Goal: Information Seeking & Learning: Learn about a topic

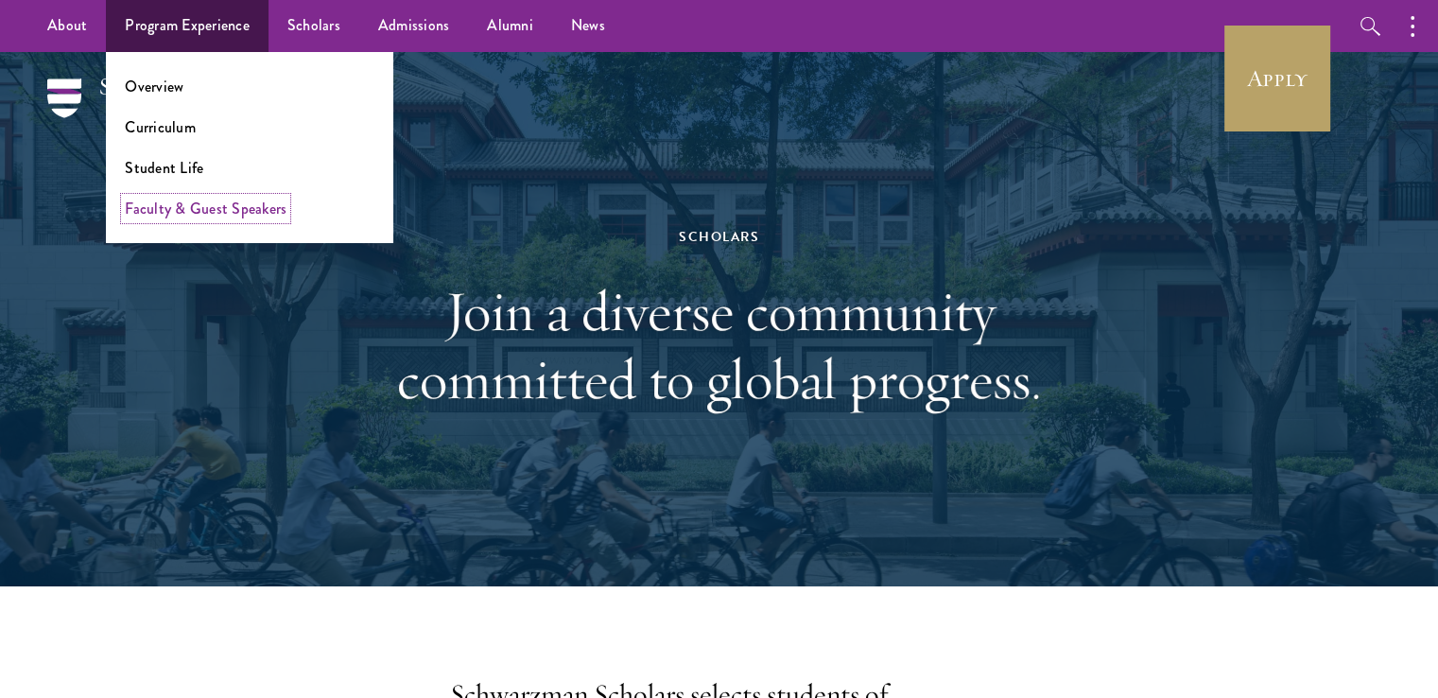
click at [163, 205] on link "Faculty & Guest Speakers" at bounding box center [206, 209] width 162 height 22
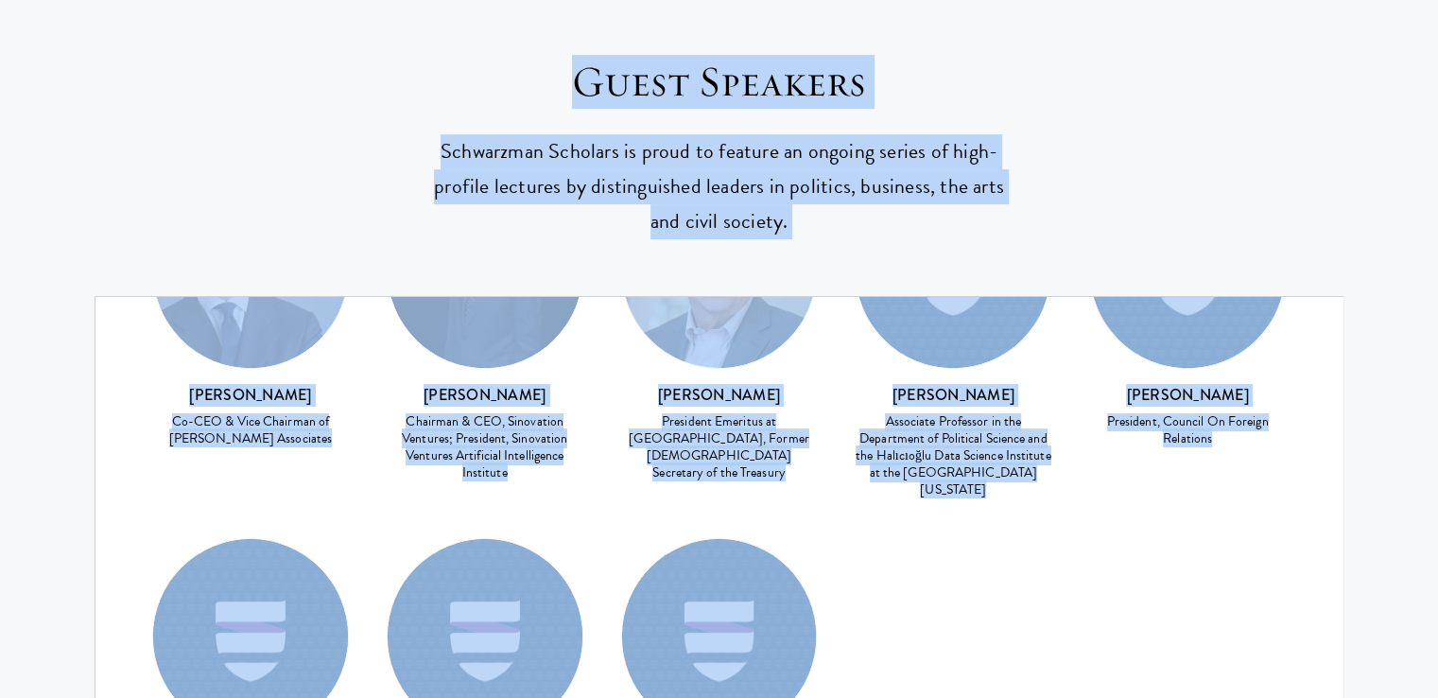
scroll to position [7944, 0]
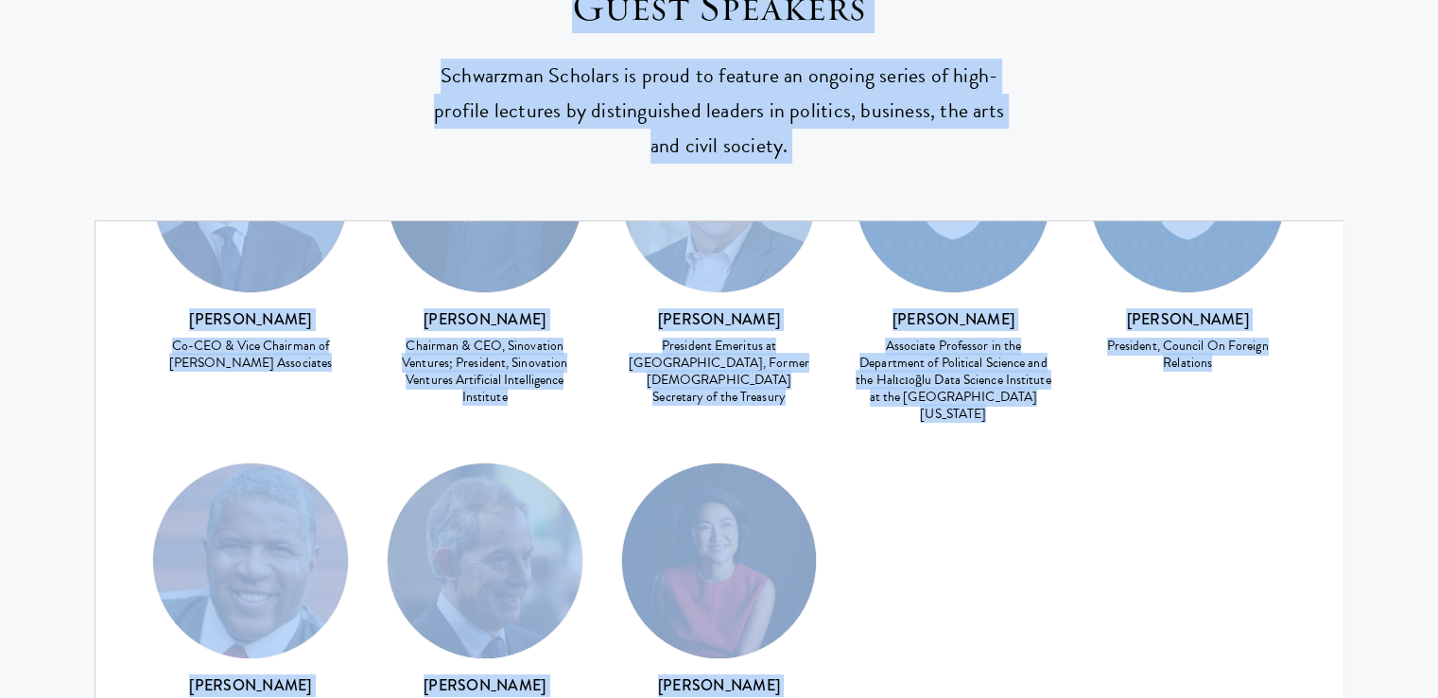
drag, startPoint x: 457, startPoint y: 332, endPoint x: 1112, endPoint y: 239, distance: 661.9
copy main "Faculty & Guest Speakers Cutting-edge senior leaders in business, global public…"
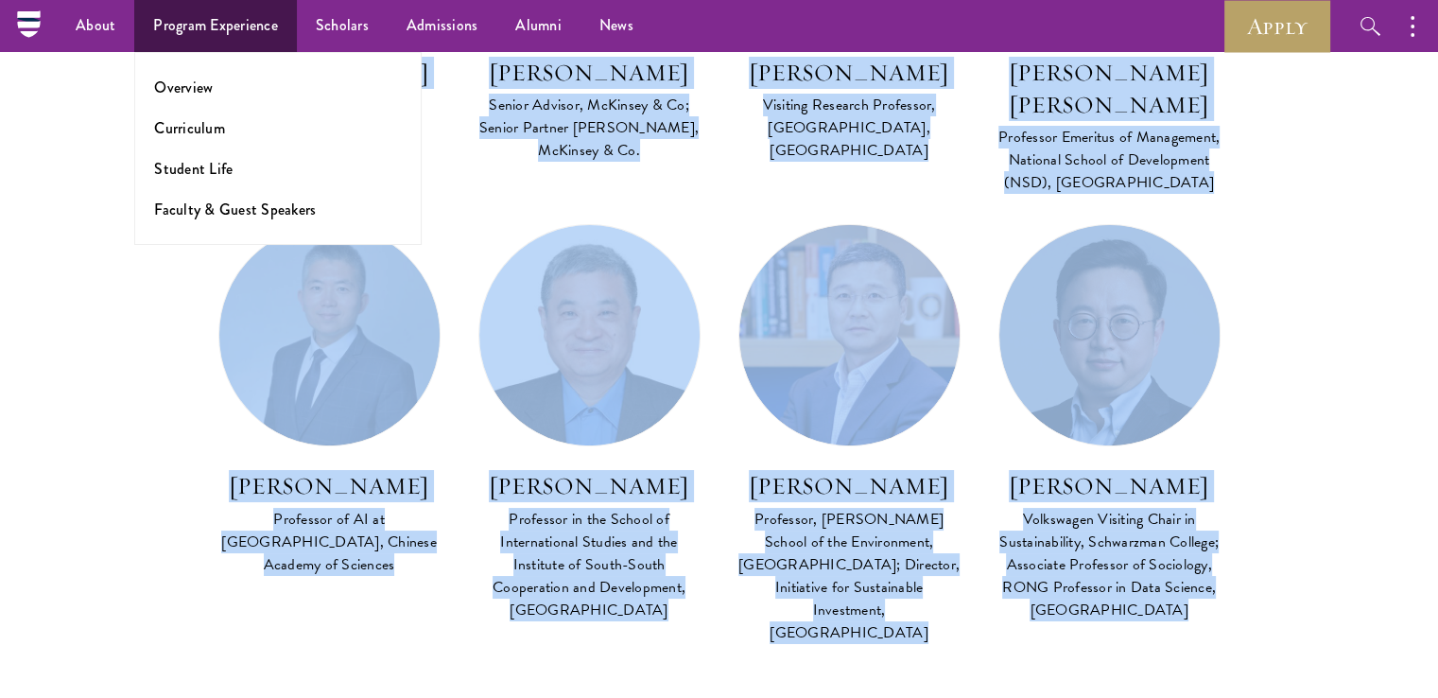
scroll to position [462, 0]
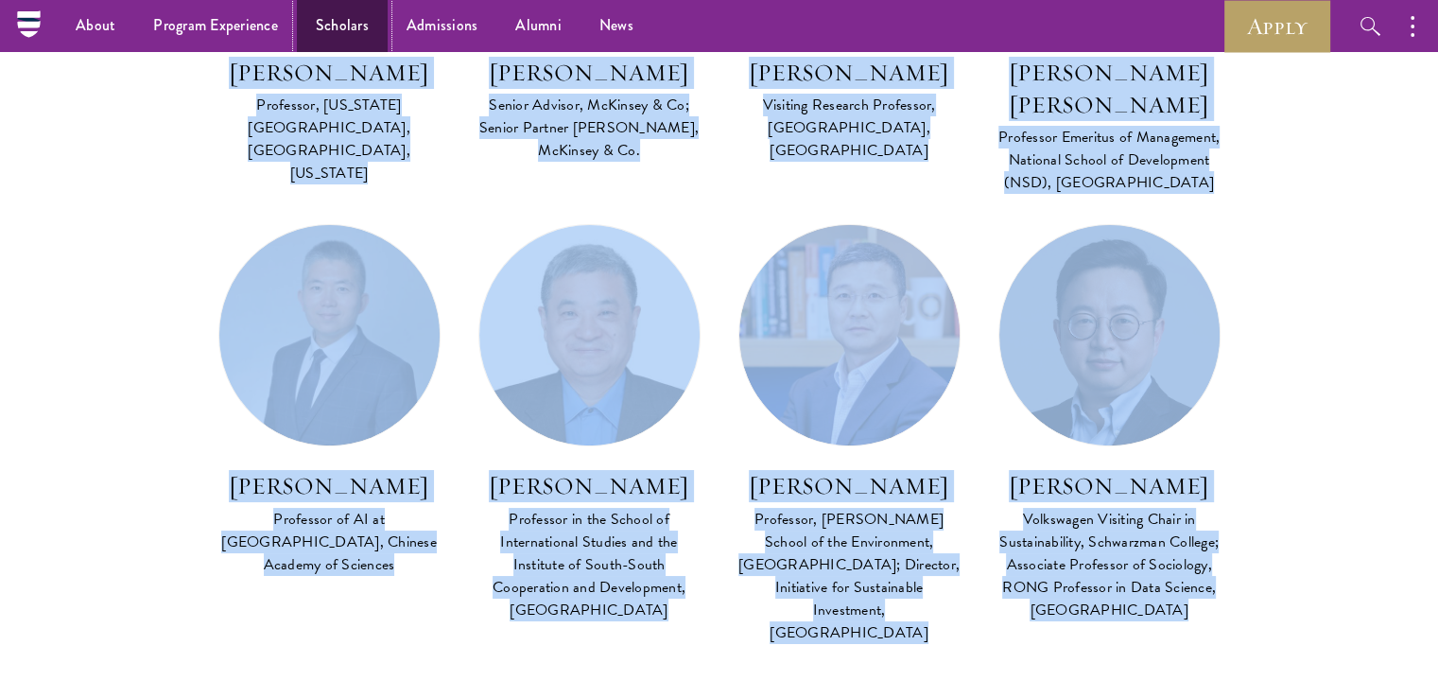
click at [339, 31] on link "Scholars" at bounding box center [342, 26] width 91 height 52
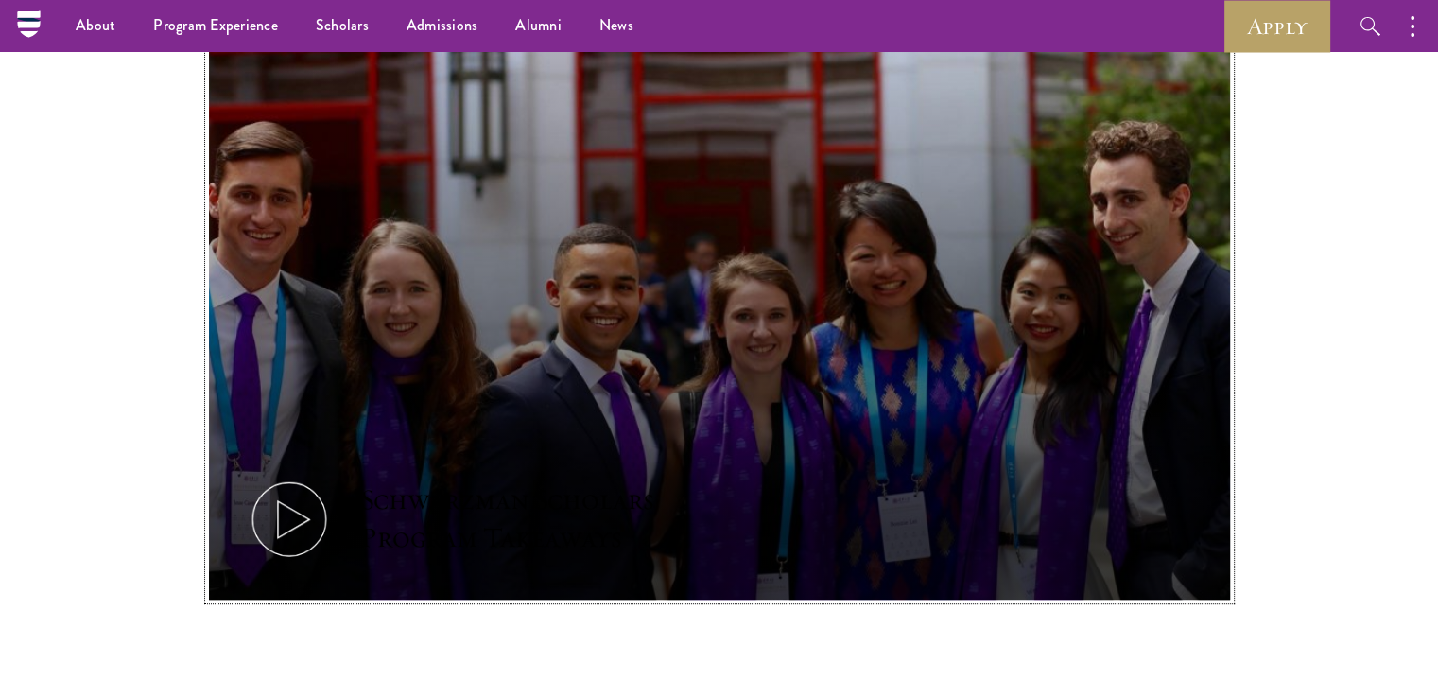
click at [308, 505] on icon at bounding box center [289, 519] width 85 height 85
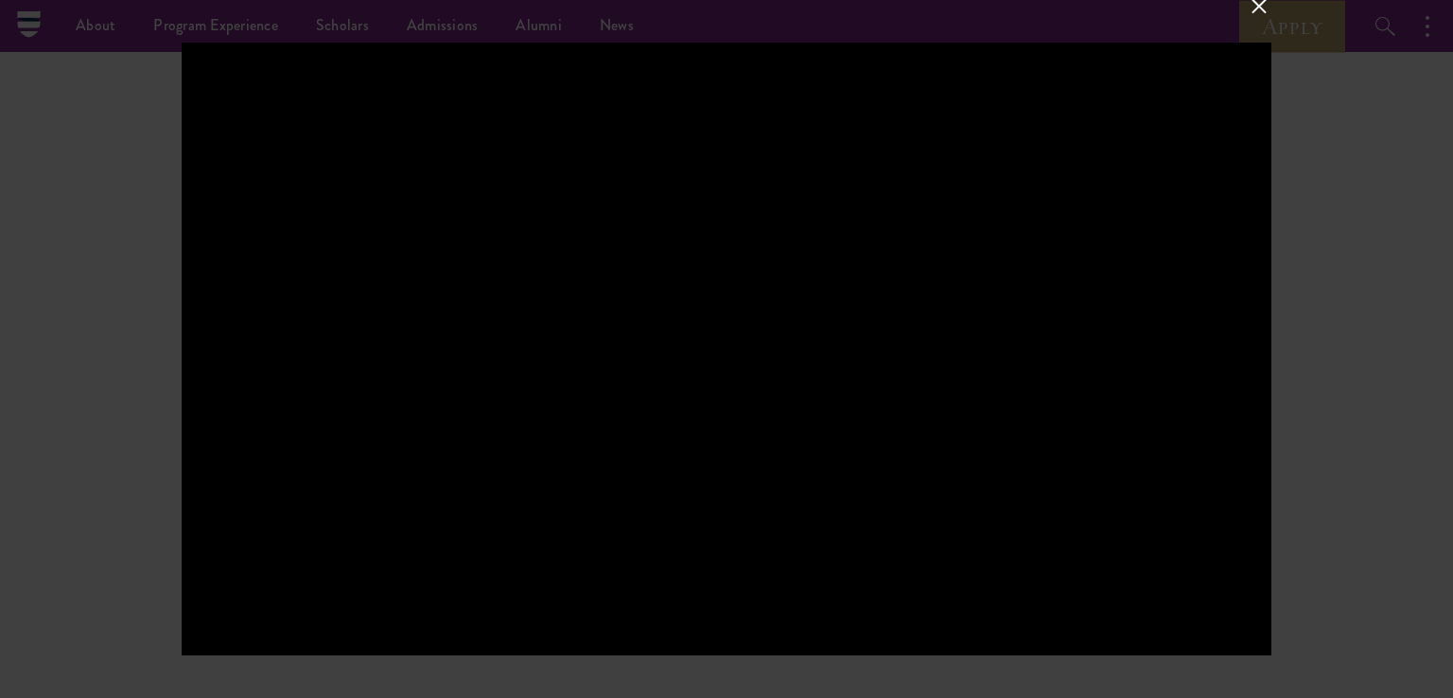
click at [1417, 503] on div at bounding box center [726, 349] width 1453 height 698
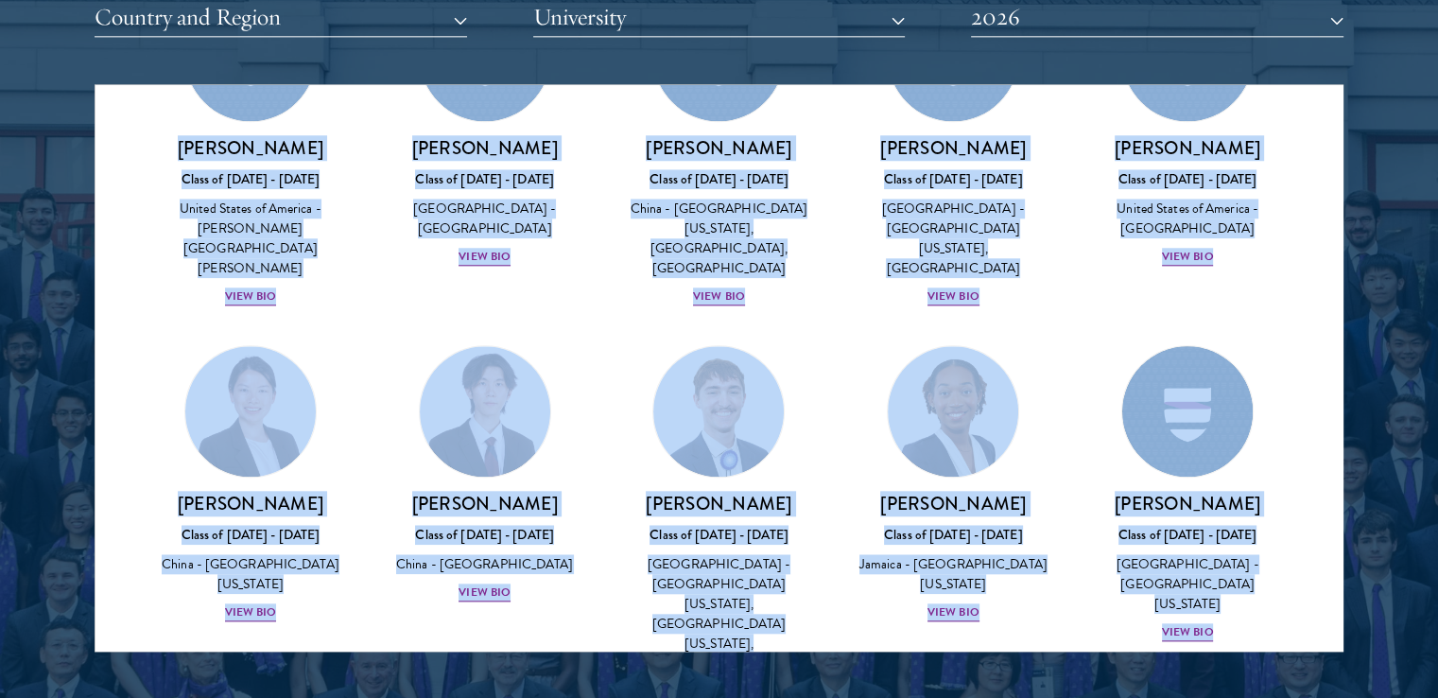
scroll to position [9114, 0]
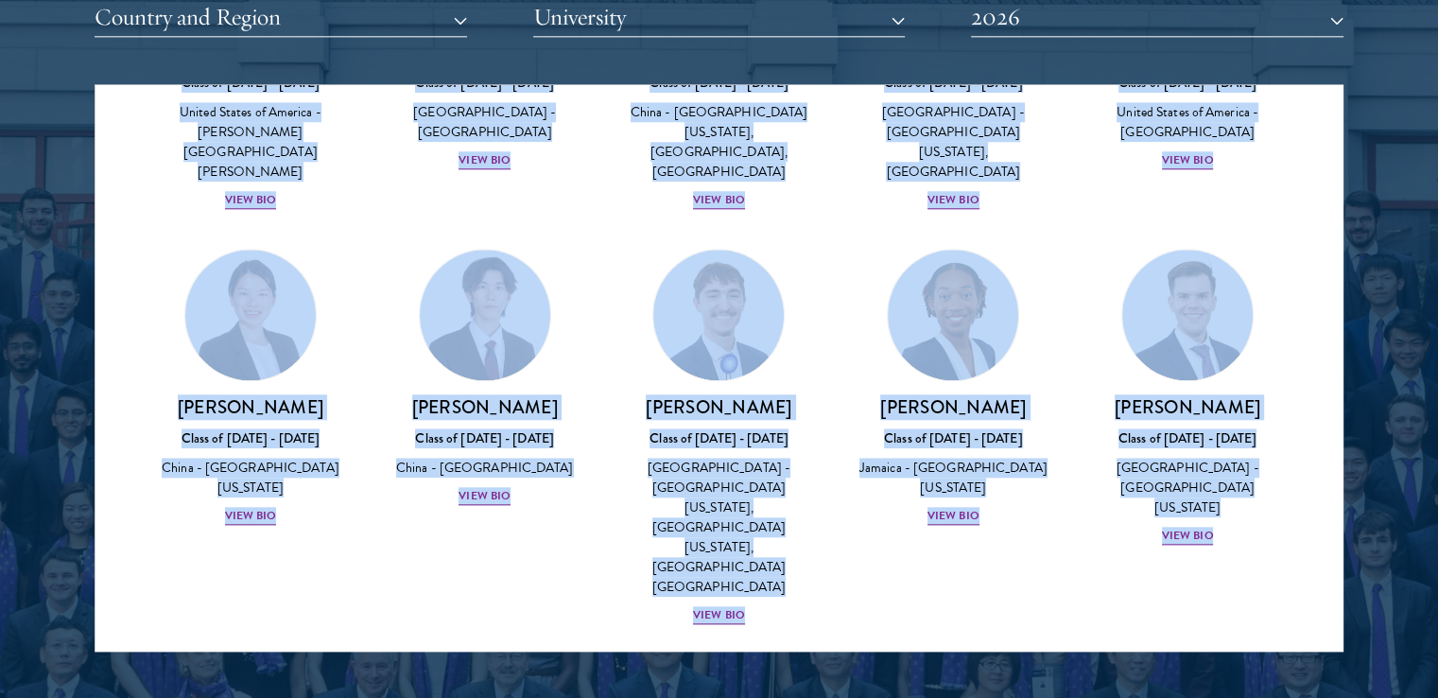
drag, startPoint x: 147, startPoint y: 118, endPoint x: 1265, endPoint y: 572, distance: 1207.3
click at [1265, 572] on div "Viewing all scholars - 145 results Clear filters Amber Class of 2025 - 2026 Chi…" at bounding box center [719, 367] width 1249 height 567
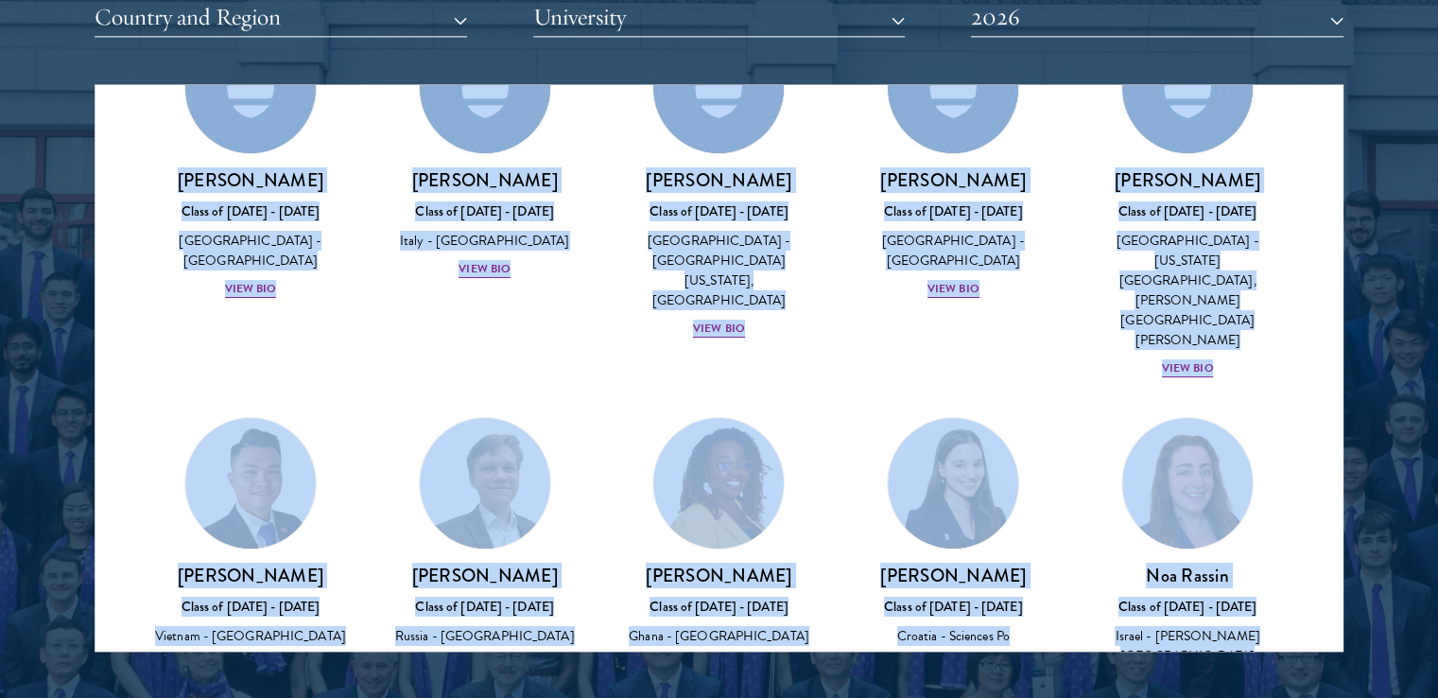
scroll to position [5583, 0]
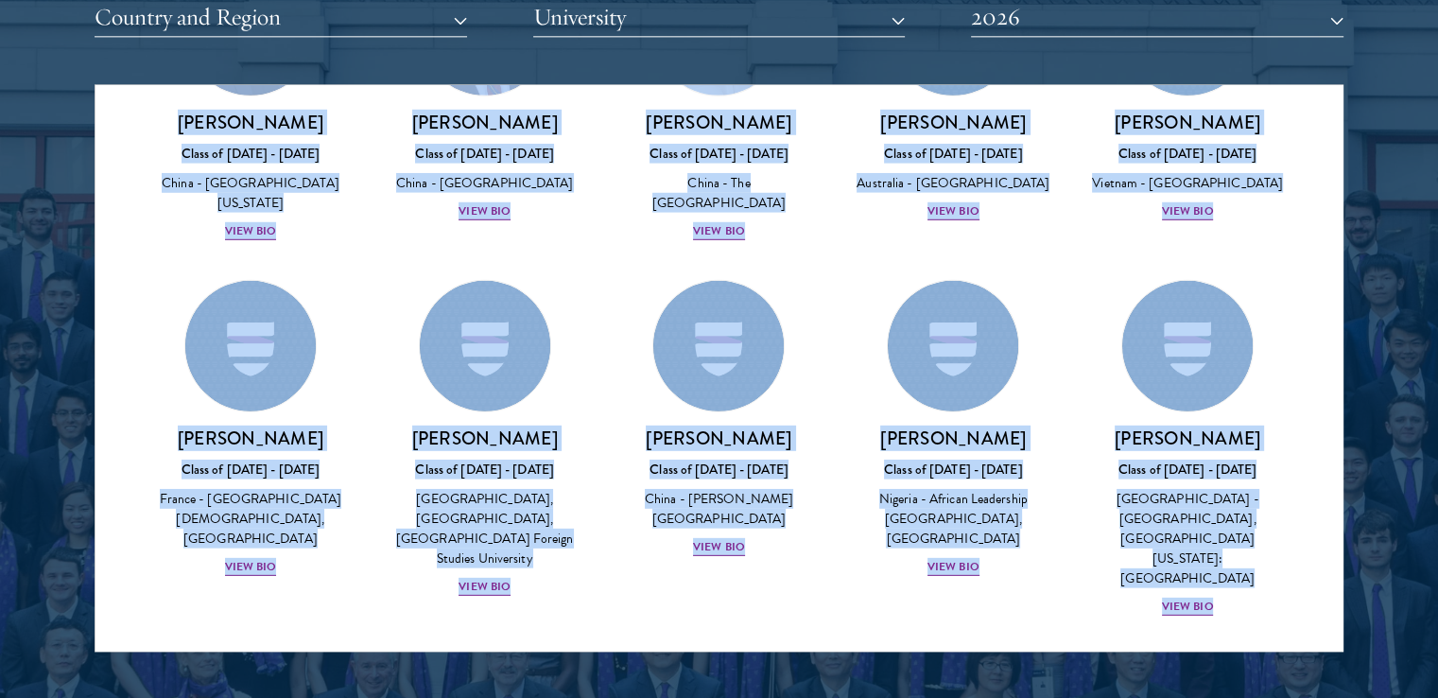
copy div "ng all scholars - 145 results Clear filters Amber Class of 2025 - 2026 China - …"
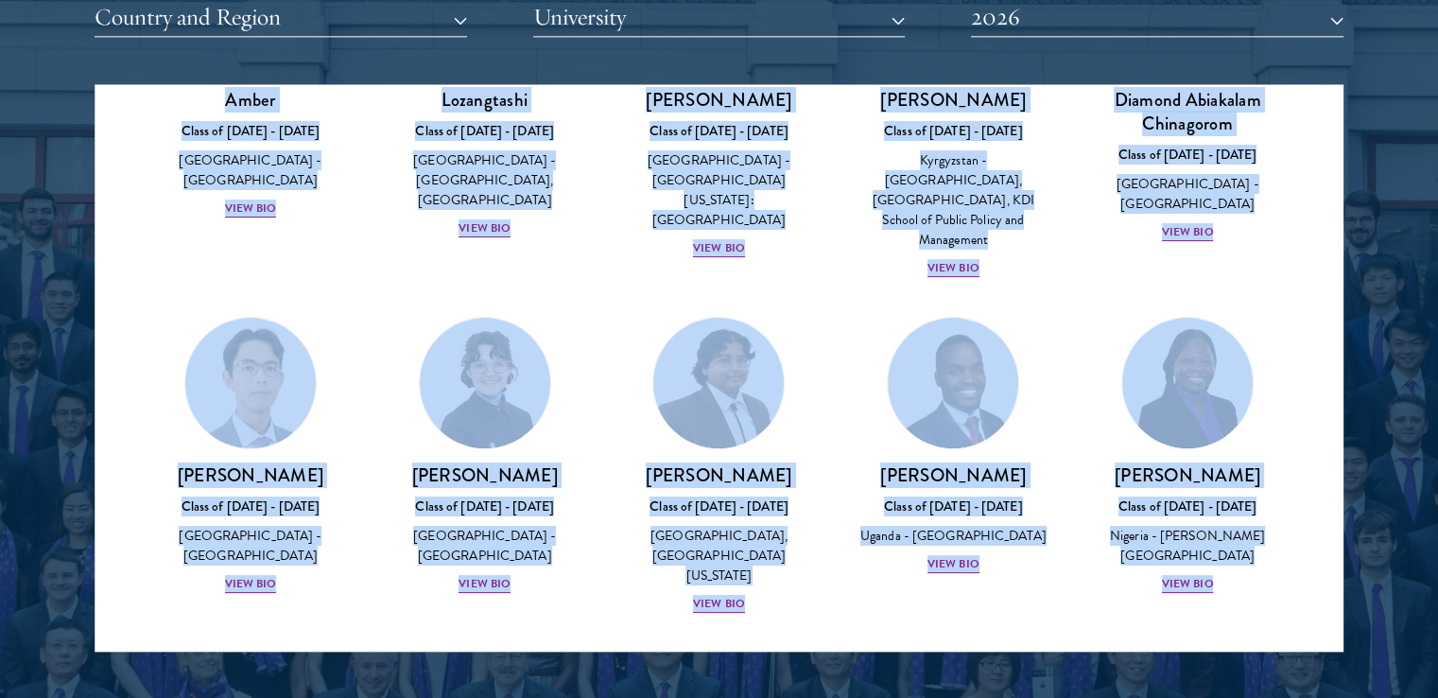
scroll to position [0, 0]
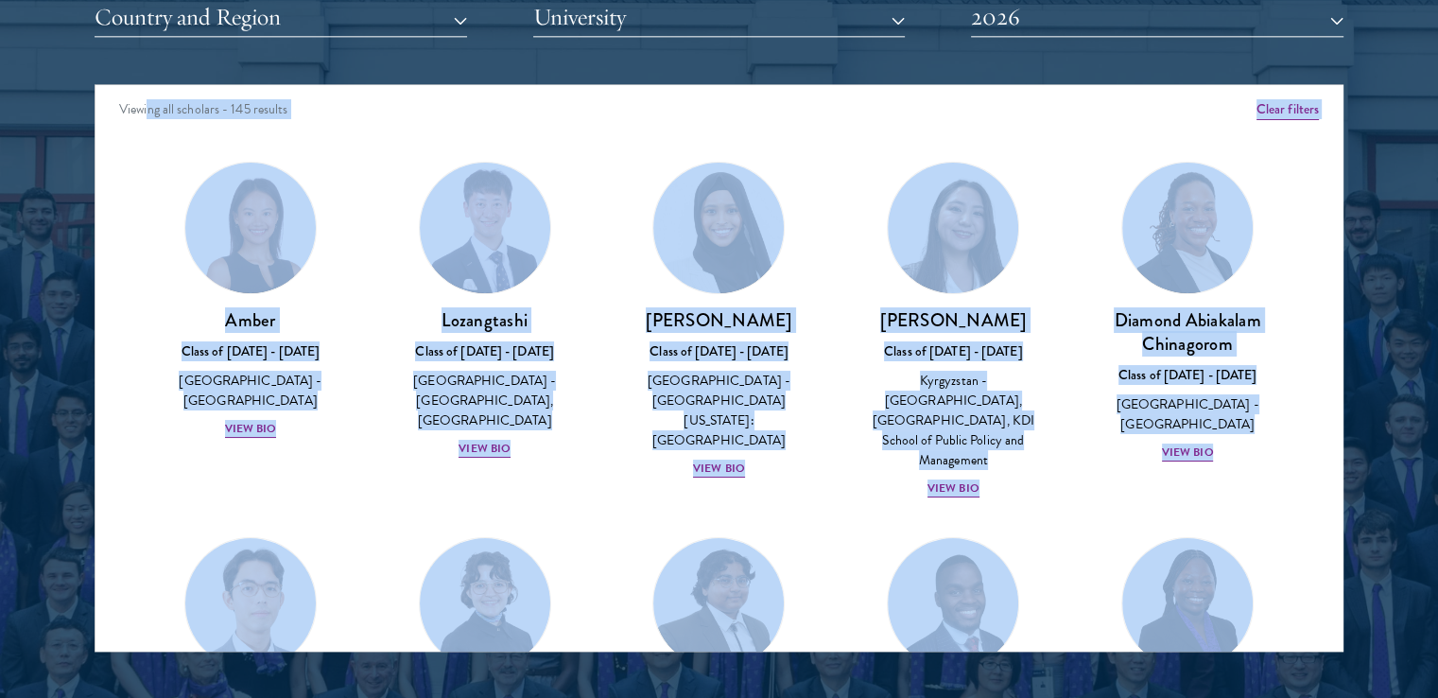
click at [404, 132] on div "Viewing all scholars - 145 results" at bounding box center [719, 111] width 1247 height 53
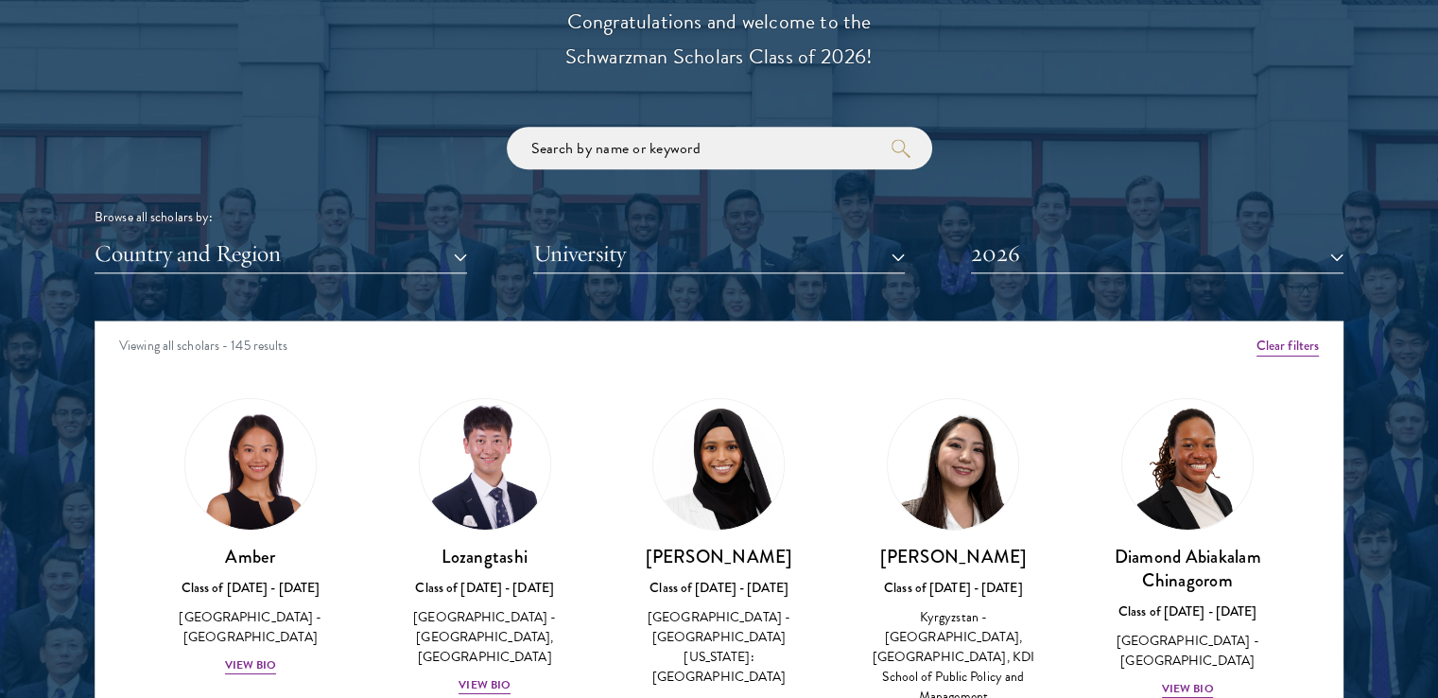
scroll to position [2206, 0]
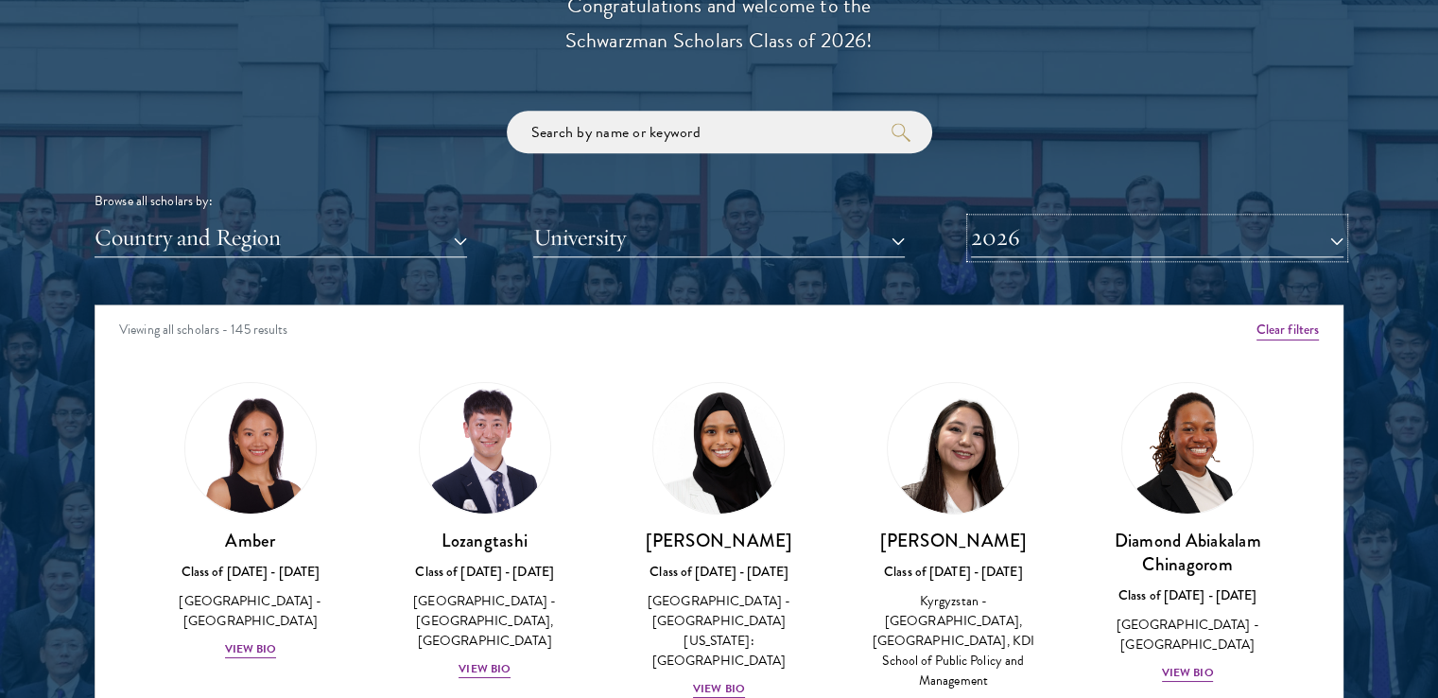
click at [1067, 239] on button "2026" at bounding box center [1157, 237] width 373 height 39
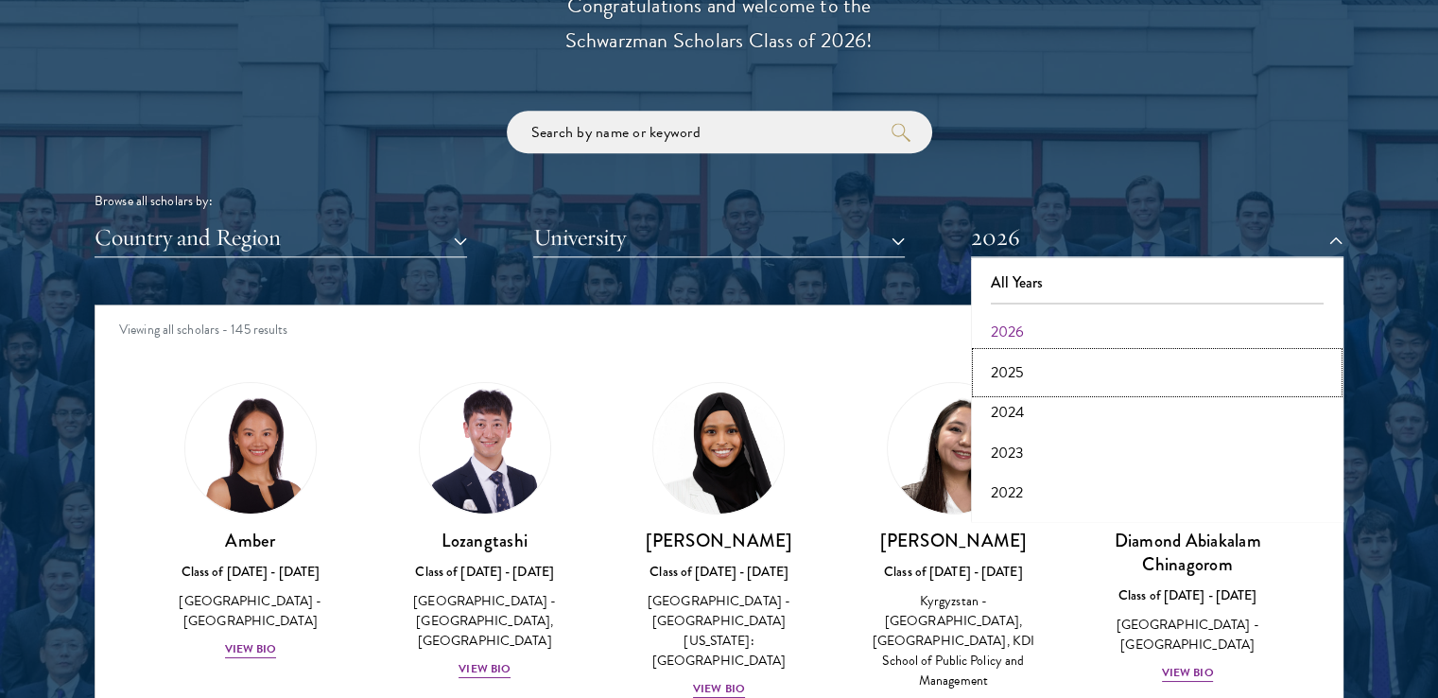
click at [1020, 366] on button "2025" at bounding box center [1157, 373] width 361 height 40
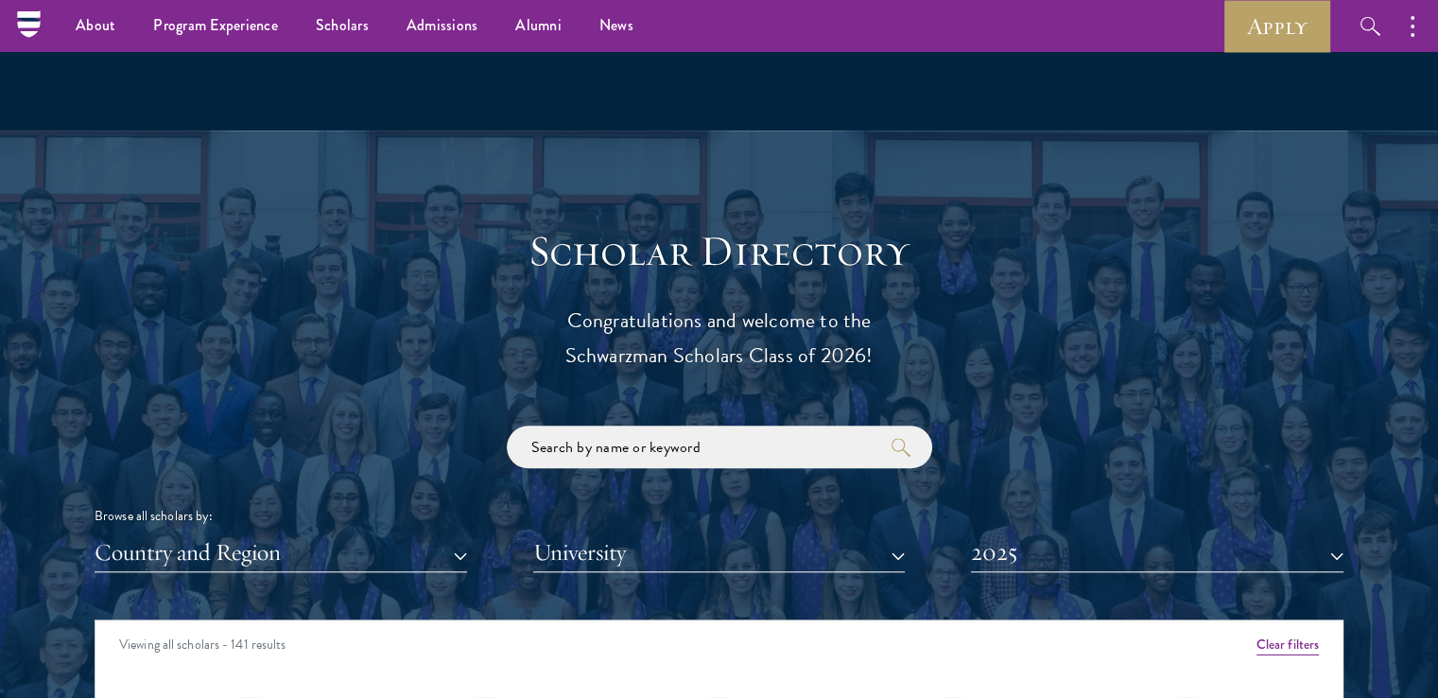
scroll to position [1765, 0]
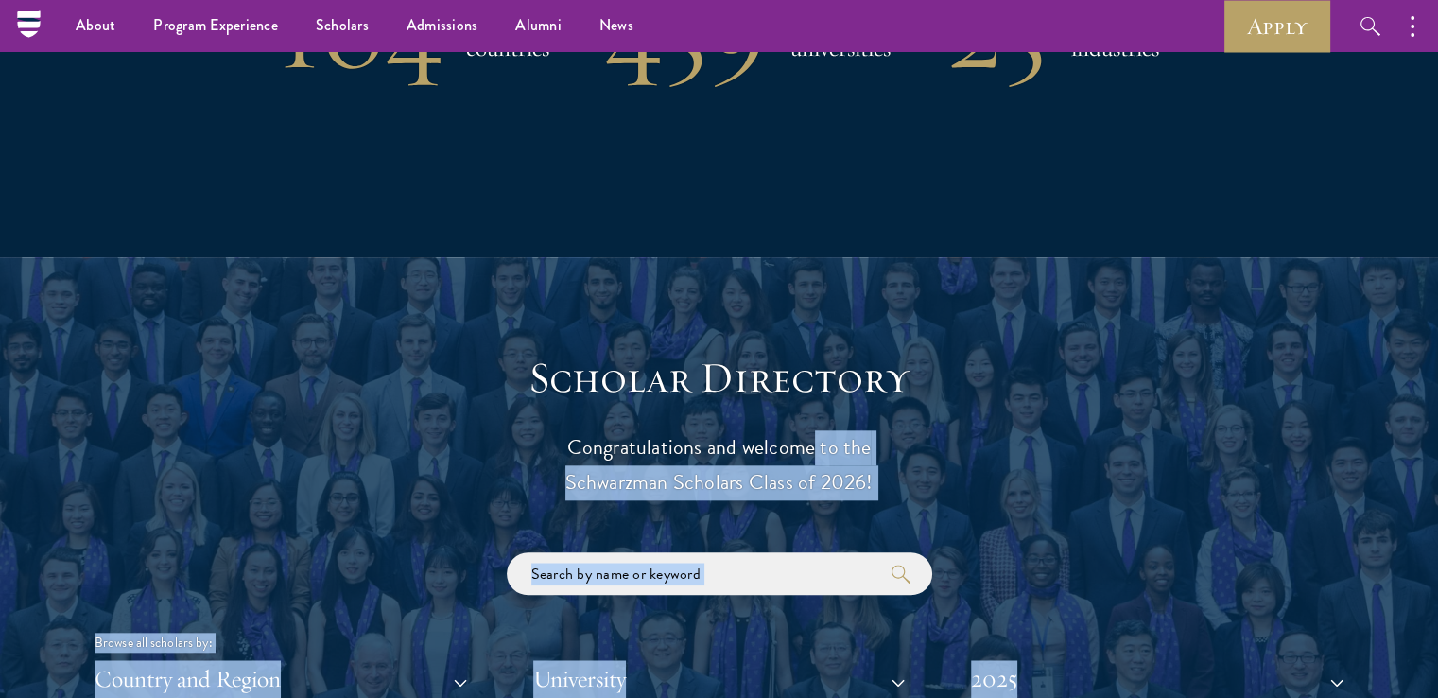
drag, startPoint x: 476, startPoint y: 285, endPoint x: 814, endPoint y: 421, distance: 364.9
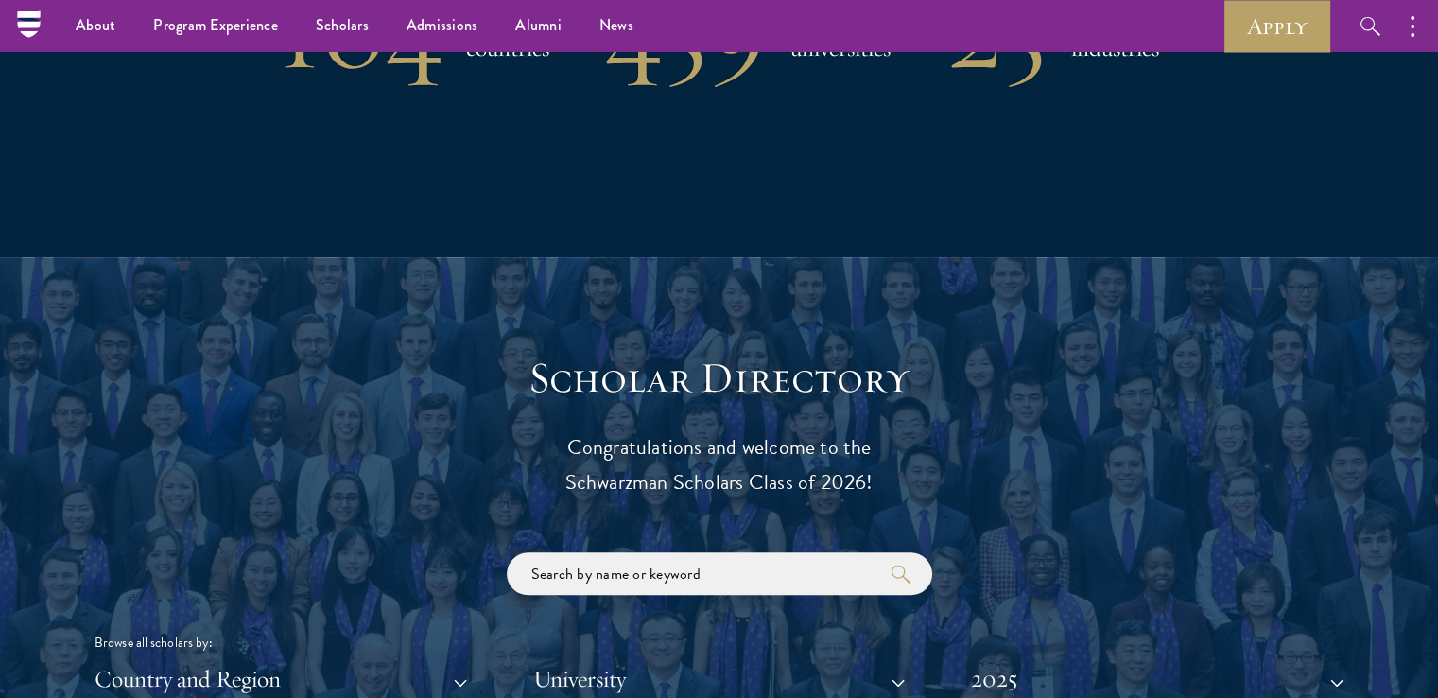
click at [560, 357] on h3 "Scholar Directory" at bounding box center [720, 378] width 586 height 53
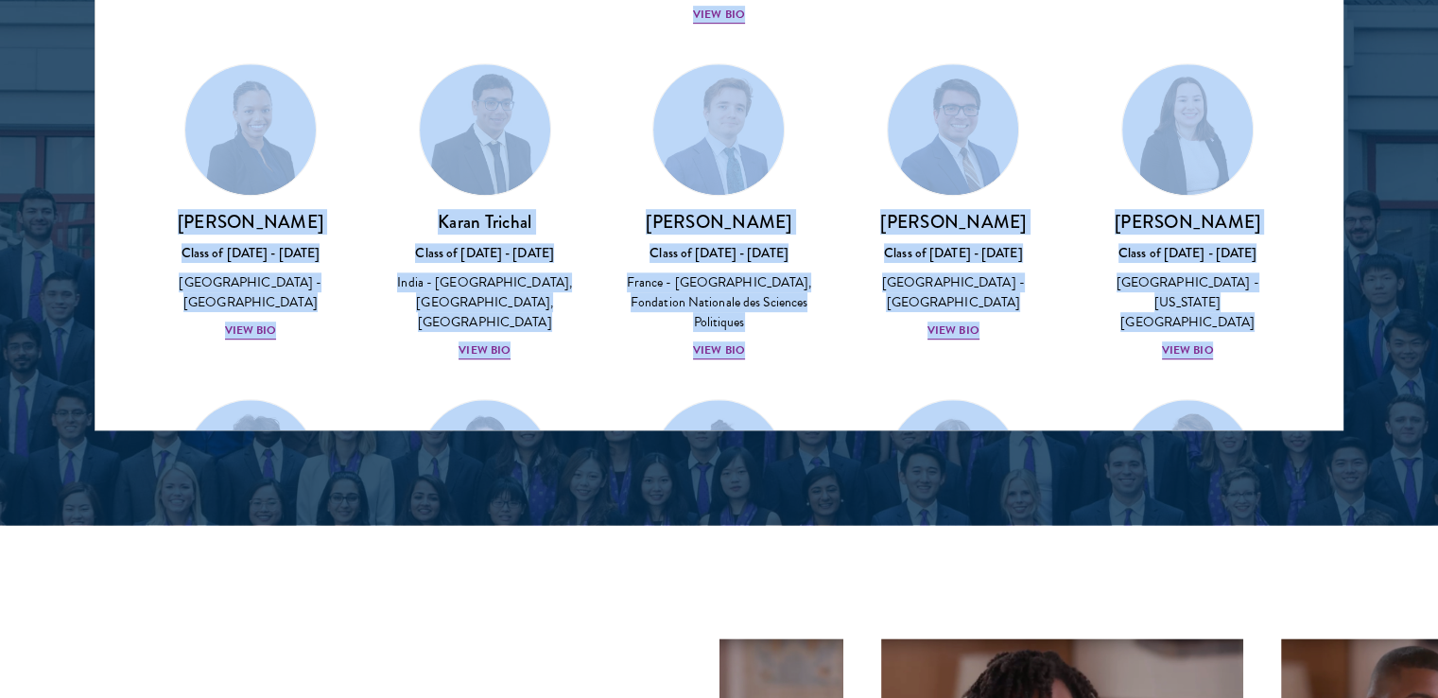
scroll to position [8955, 0]
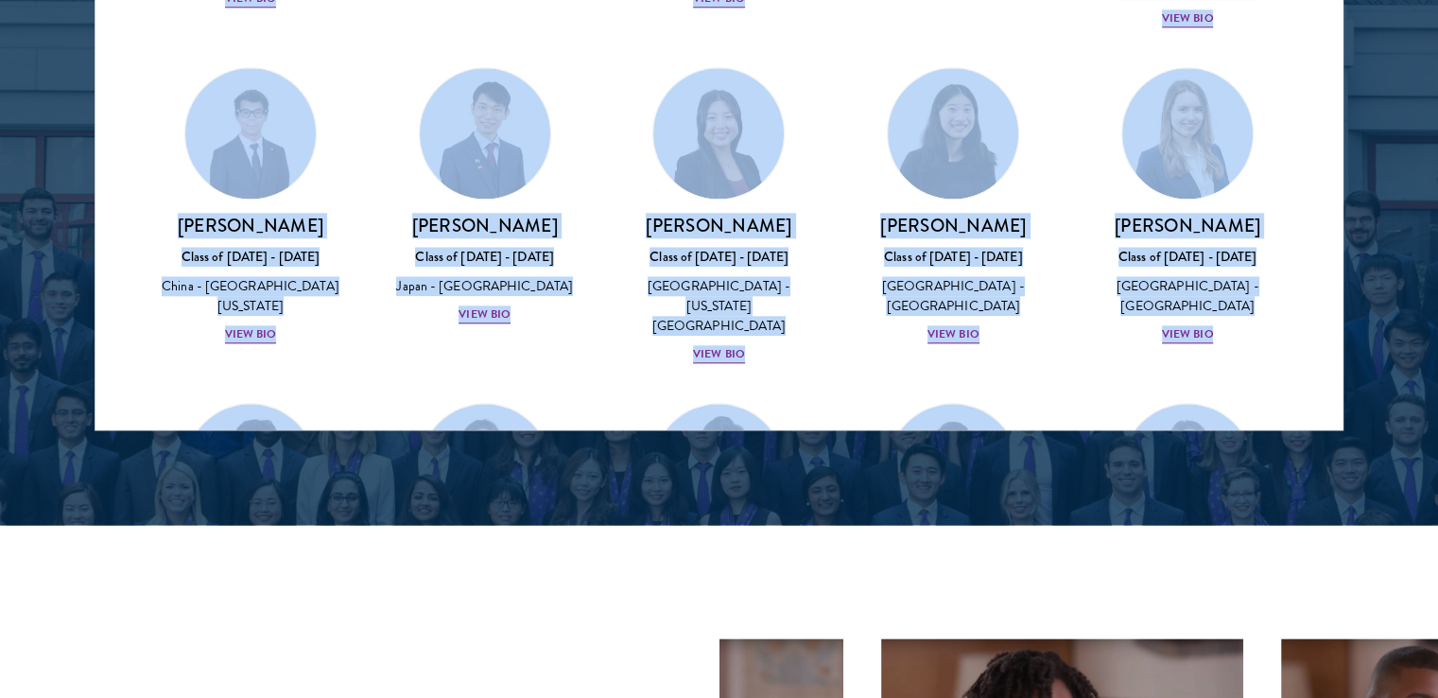
drag, startPoint x: 569, startPoint y: 372, endPoint x: 231, endPoint y: 375, distance: 338.6
copy div "Scholar Directory Congratulations and welcome to the Schwarzman Scholars Class …"
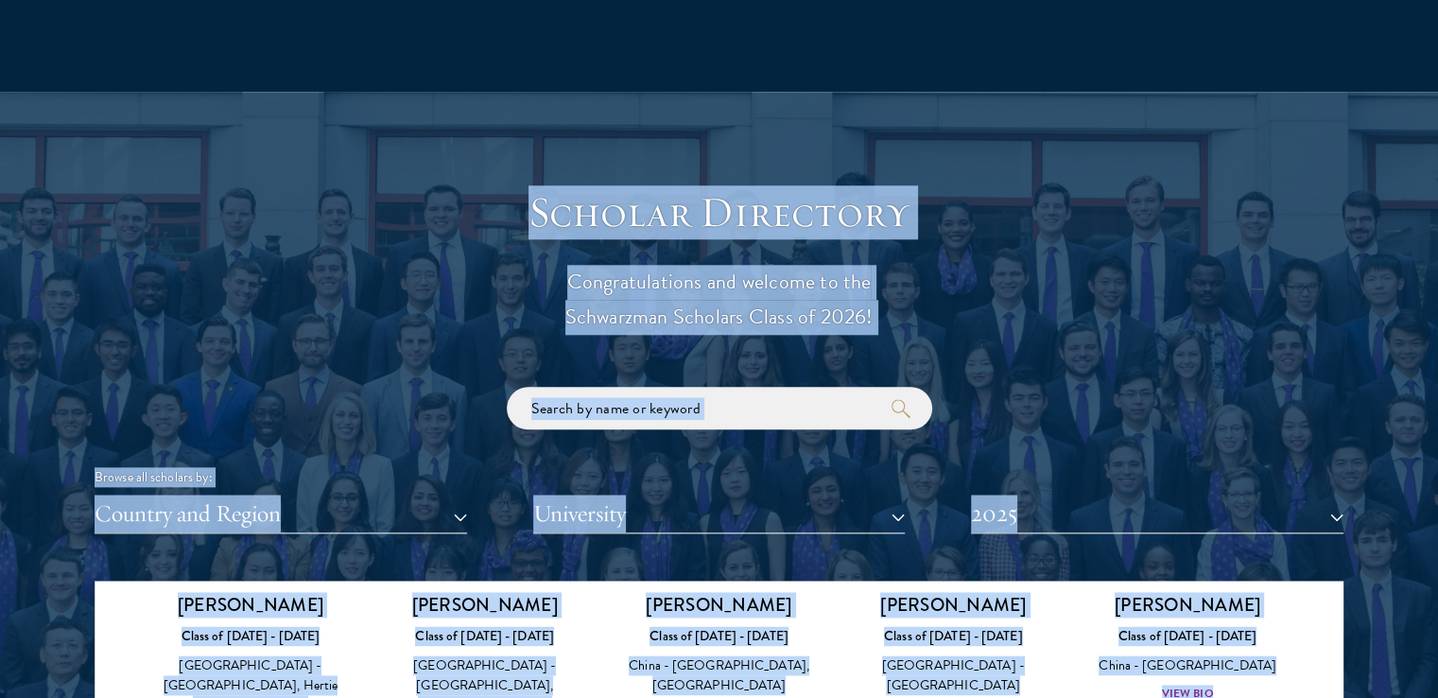
scroll to position [1986, 0]
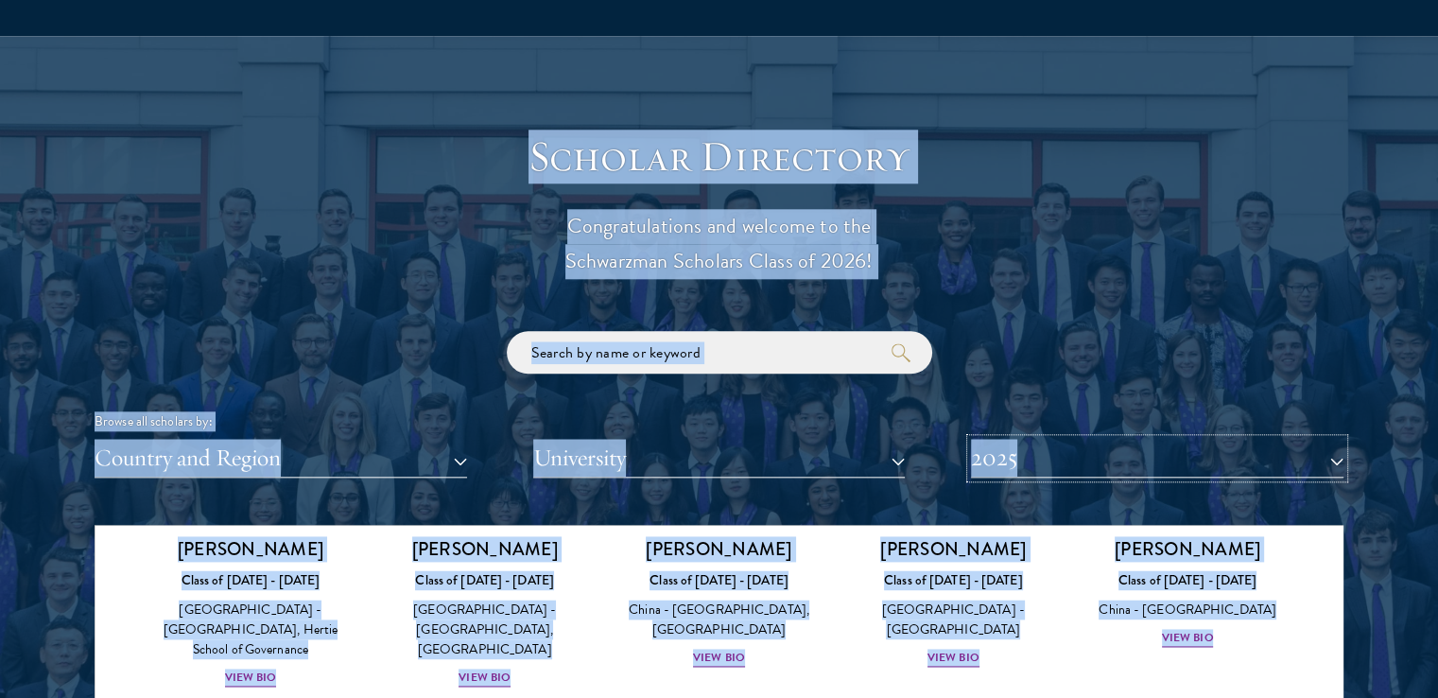
click at [1007, 471] on button "2025" at bounding box center [1157, 458] width 373 height 39
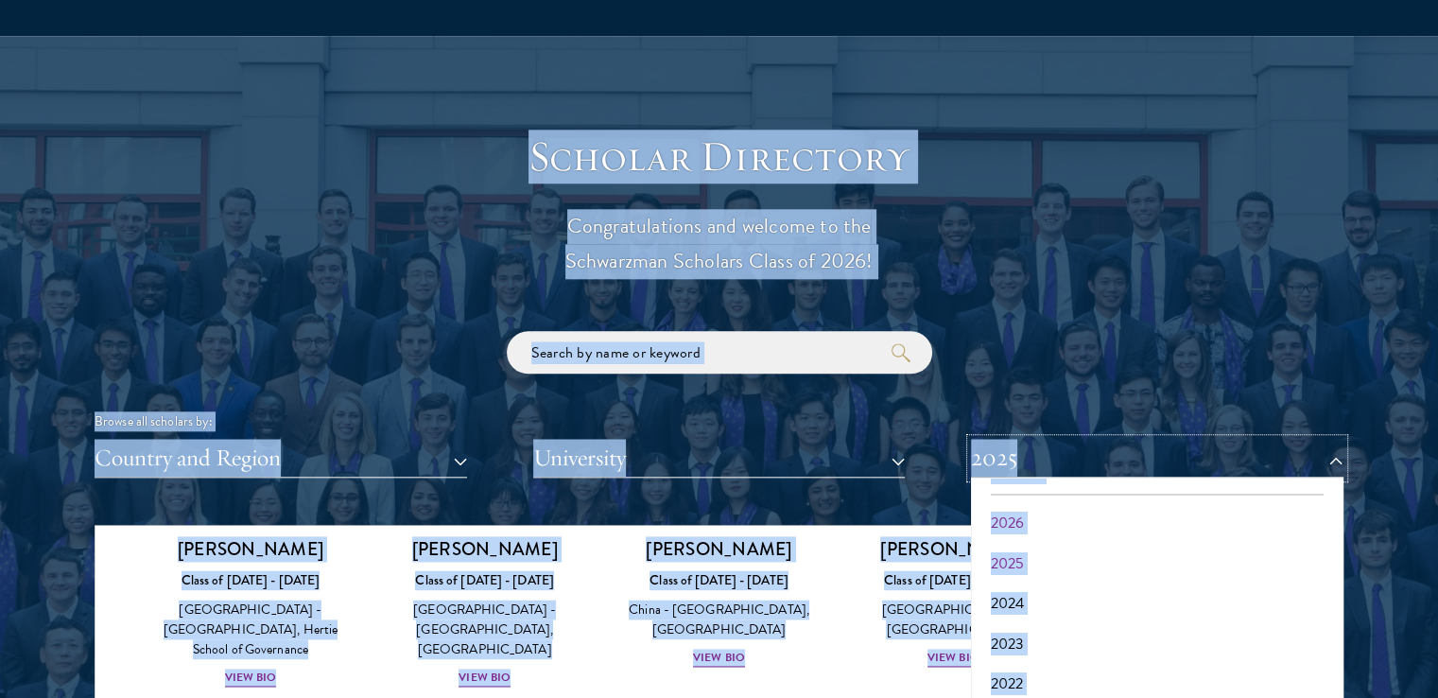
scroll to position [0, 0]
drag, startPoint x: 1023, startPoint y: 631, endPoint x: 912, endPoint y: 559, distance: 132.7
click at [1023, 630] on button "2024" at bounding box center [1157, 633] width 361 height 40
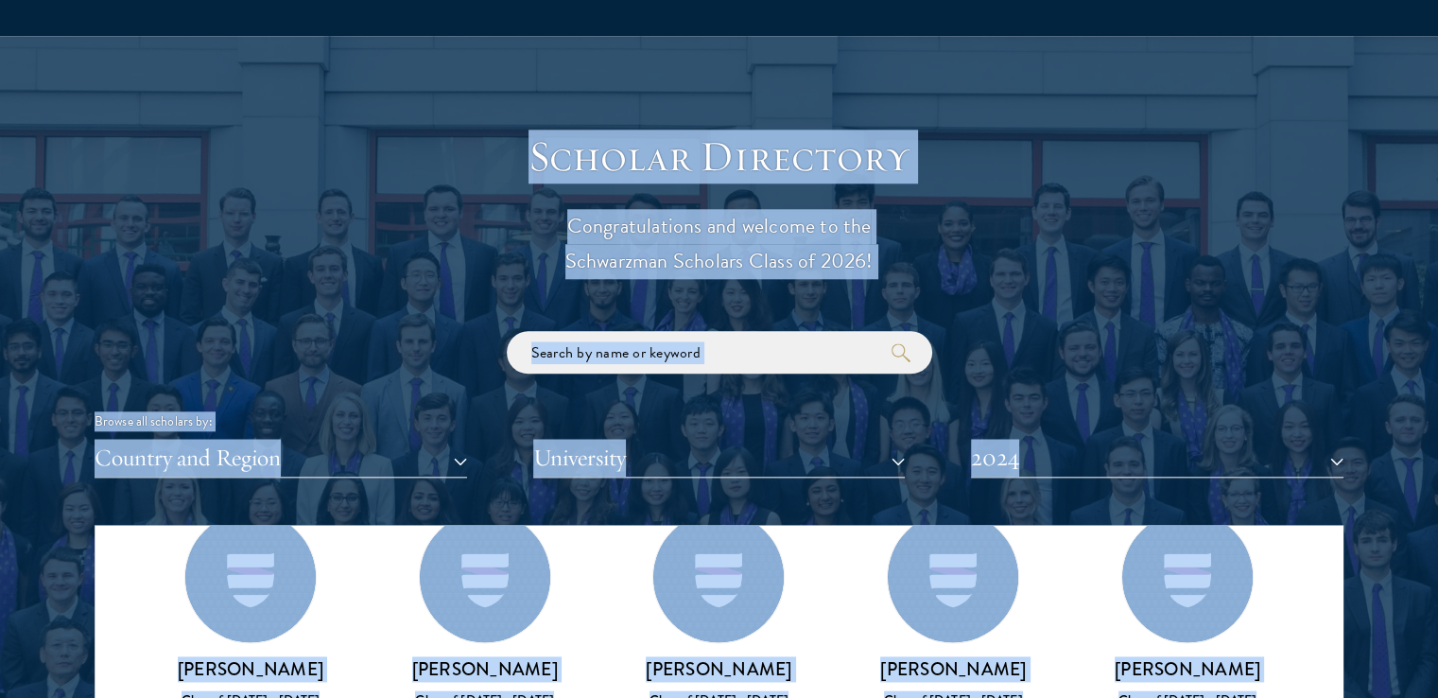
click at [1018, 406] on div "Browse all scholars by: Country and Region All Countries and Regions Afghanista…" at bounding box center [719, 404] width 1249 height 147
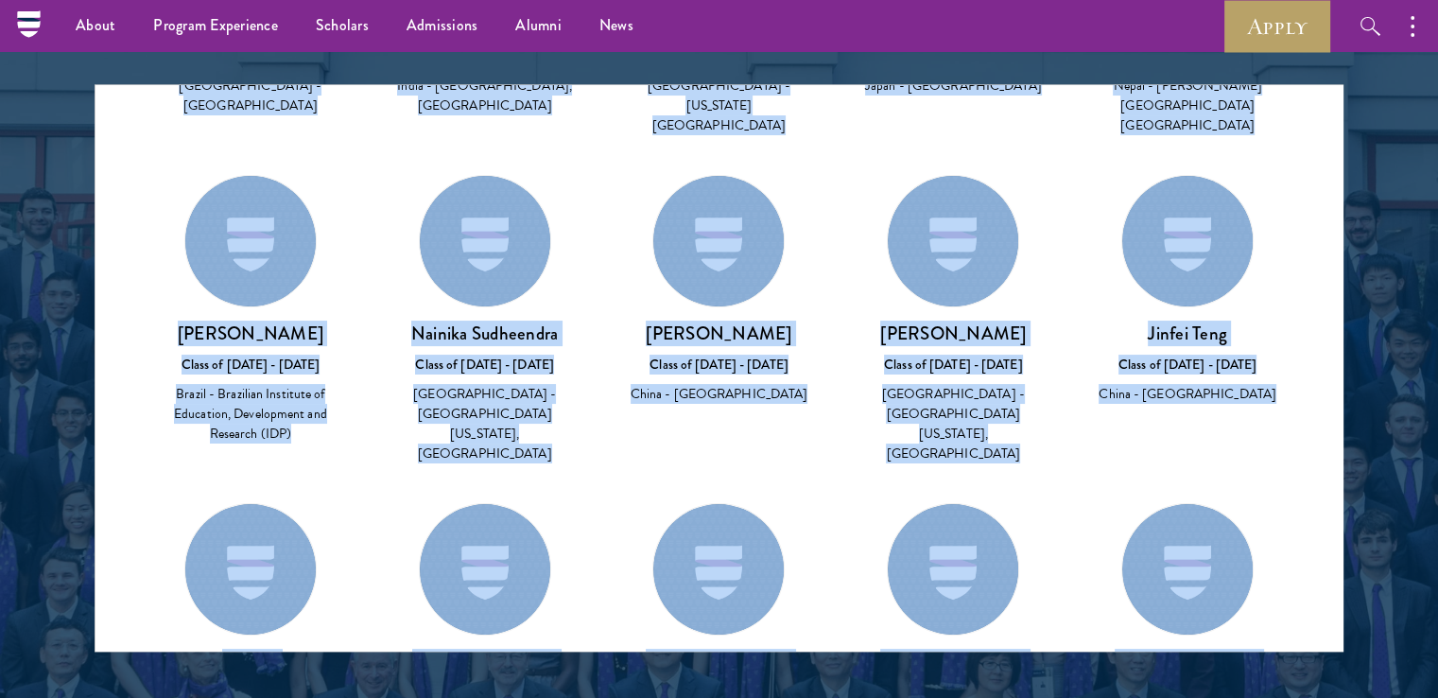
scroll to position [8219, 0]
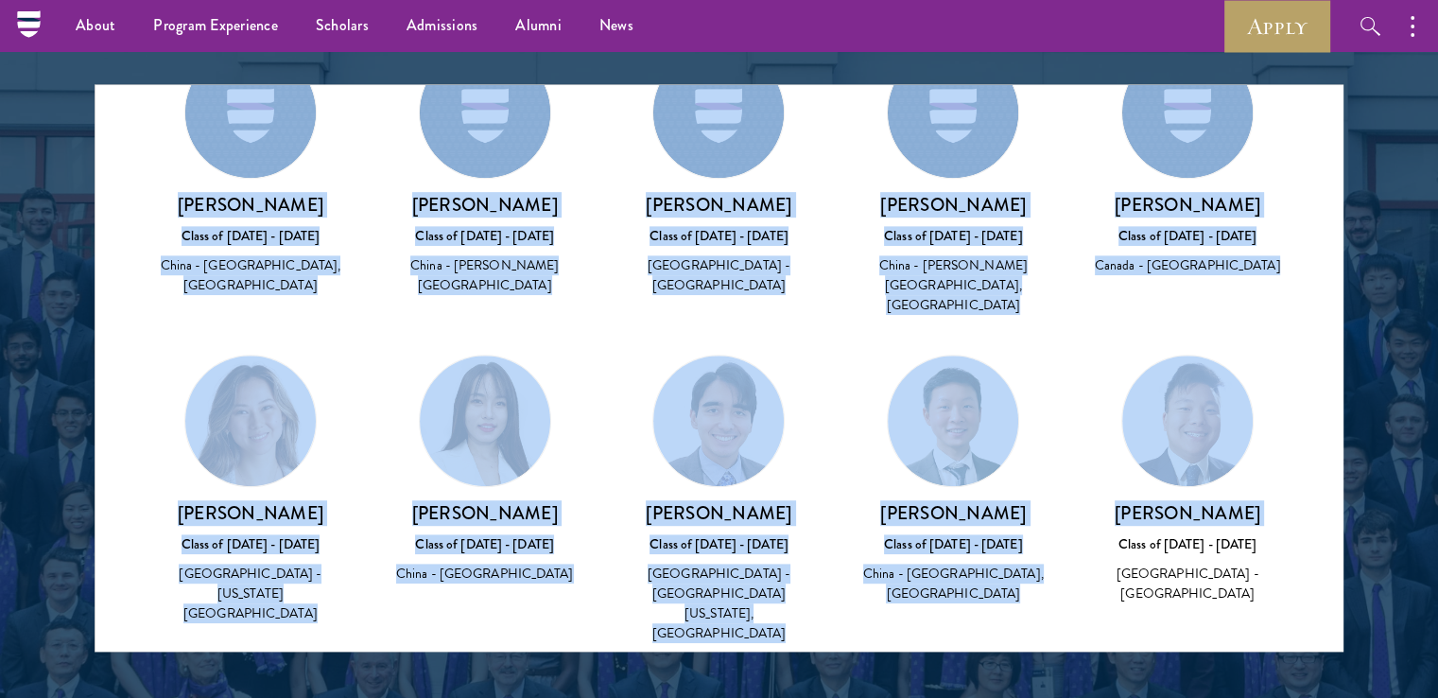
drag, startPoint x: 523, startPoint y: 131, endPoint x: 579, endPoint y: 602, distance: 474.3
click at [579, 602] on div "Scholar Directory Congratulations and welcome to the Schwarzman Scholars Class …" at bounding box center [719, 171] width 1249 height 962
copy div "Scholar Directory Congratulations and welcome to the Schwarzman Scholars Class …"
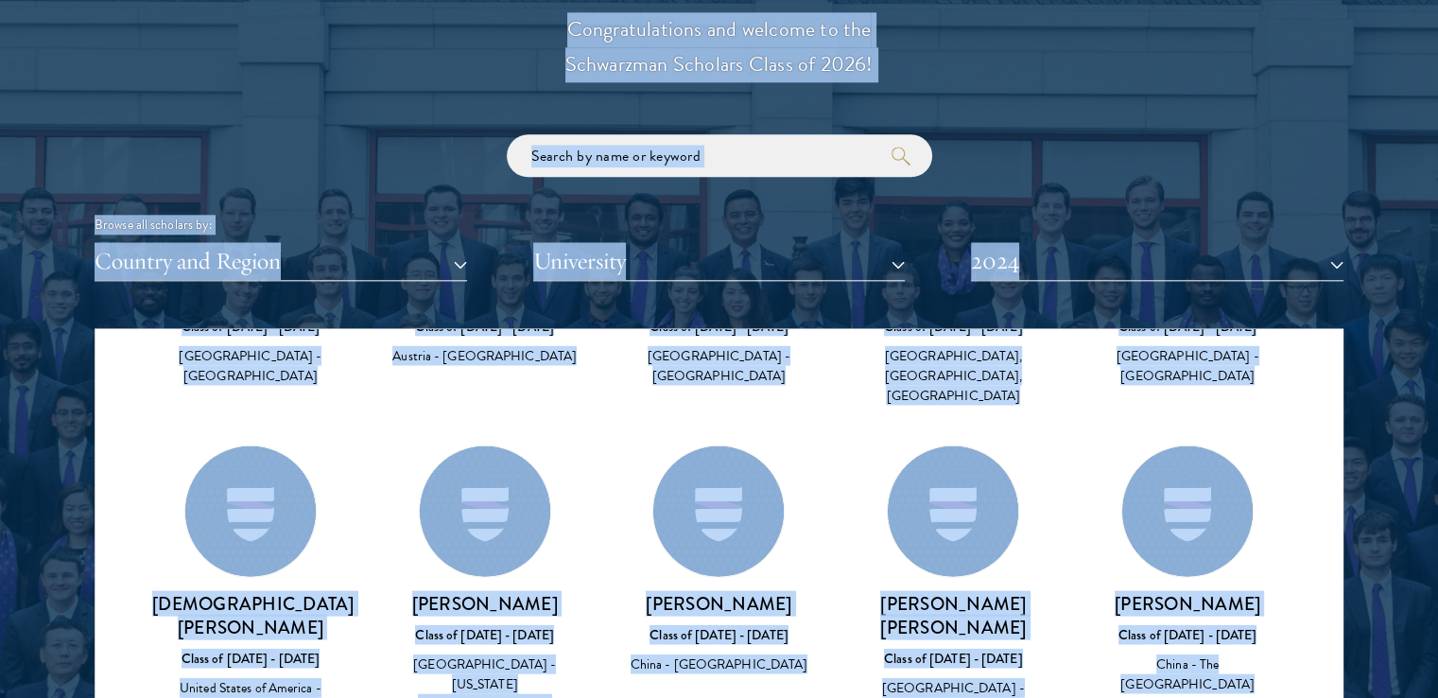
scroll to position [2206, 0]
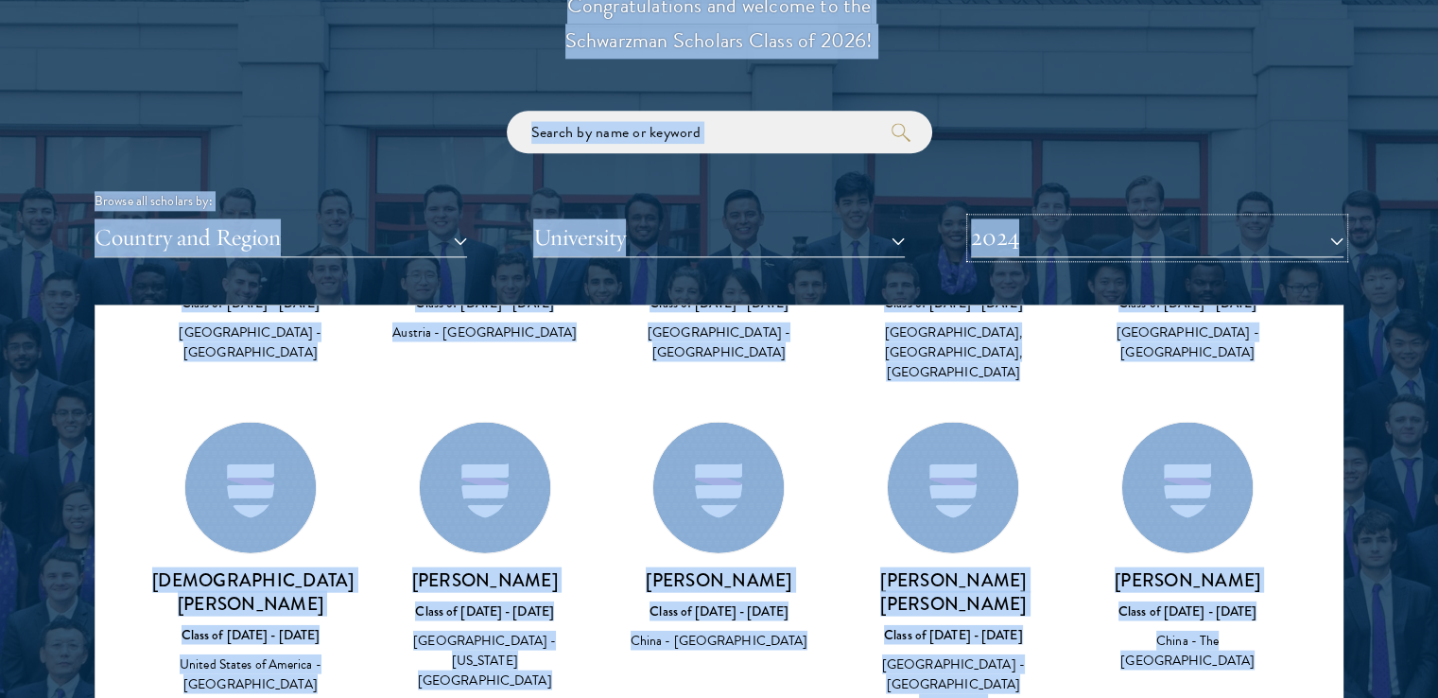
click at [1169, 232] on button "2024" at bounding box center [1157, 237] width 373 height 39
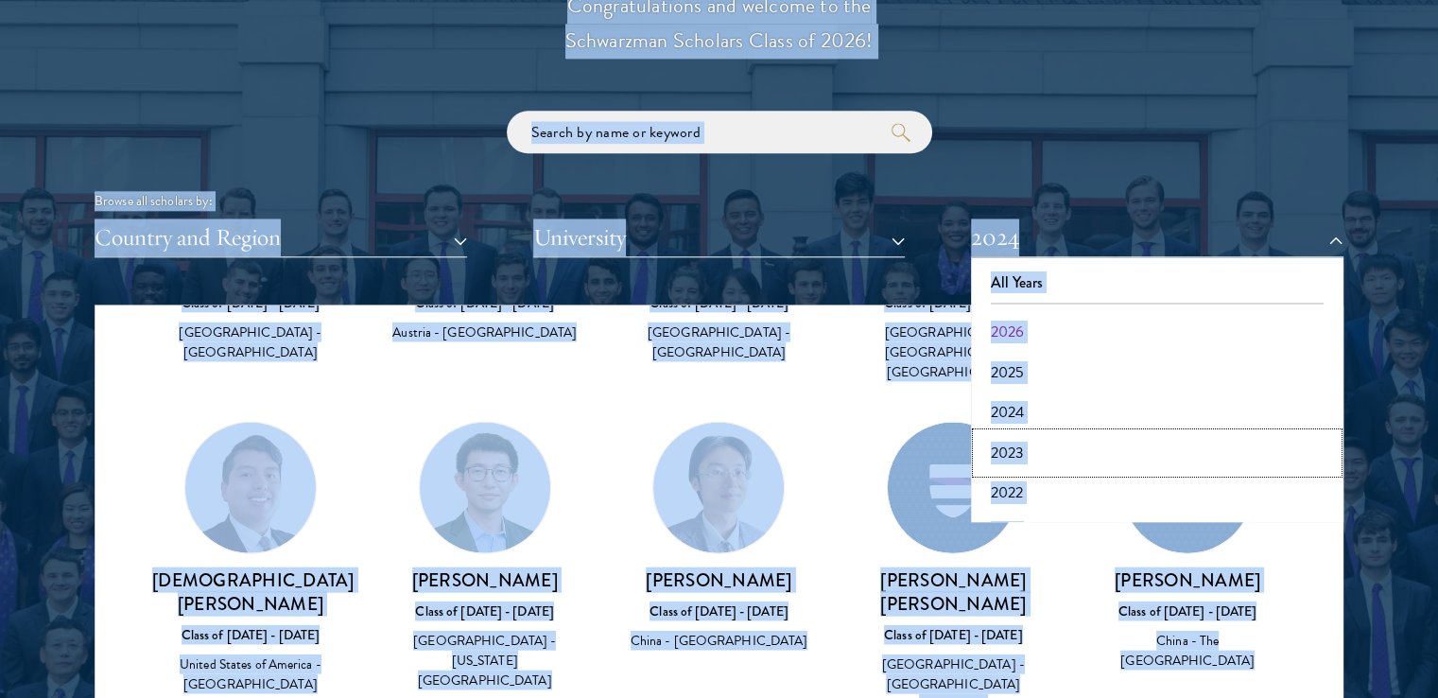
click at [1027, 447] on button "2023" at bounding box center [1157, 453] width 361 height 40
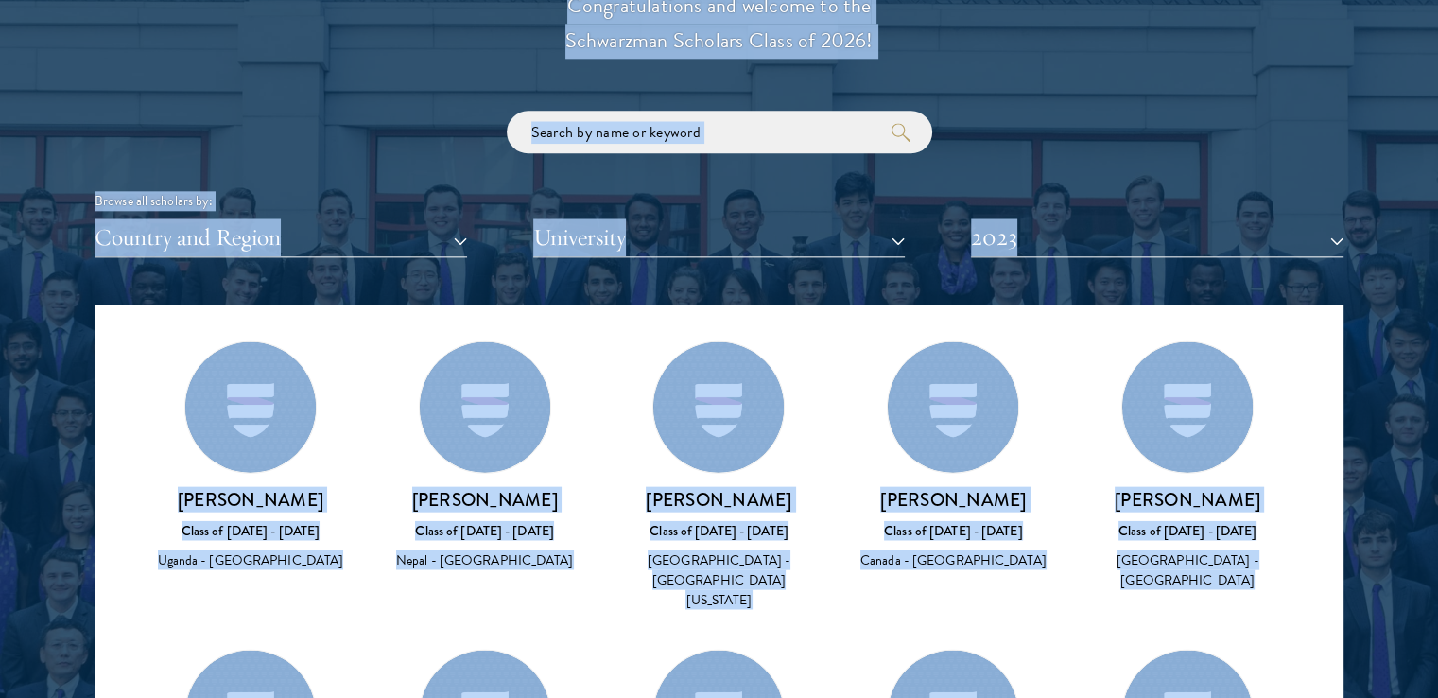
click at [391, 164] on div "Browse all scholars by: Country and Region All Countries and Regions Afghanista…" at bounding box center [719, 184] width 1249 height 147
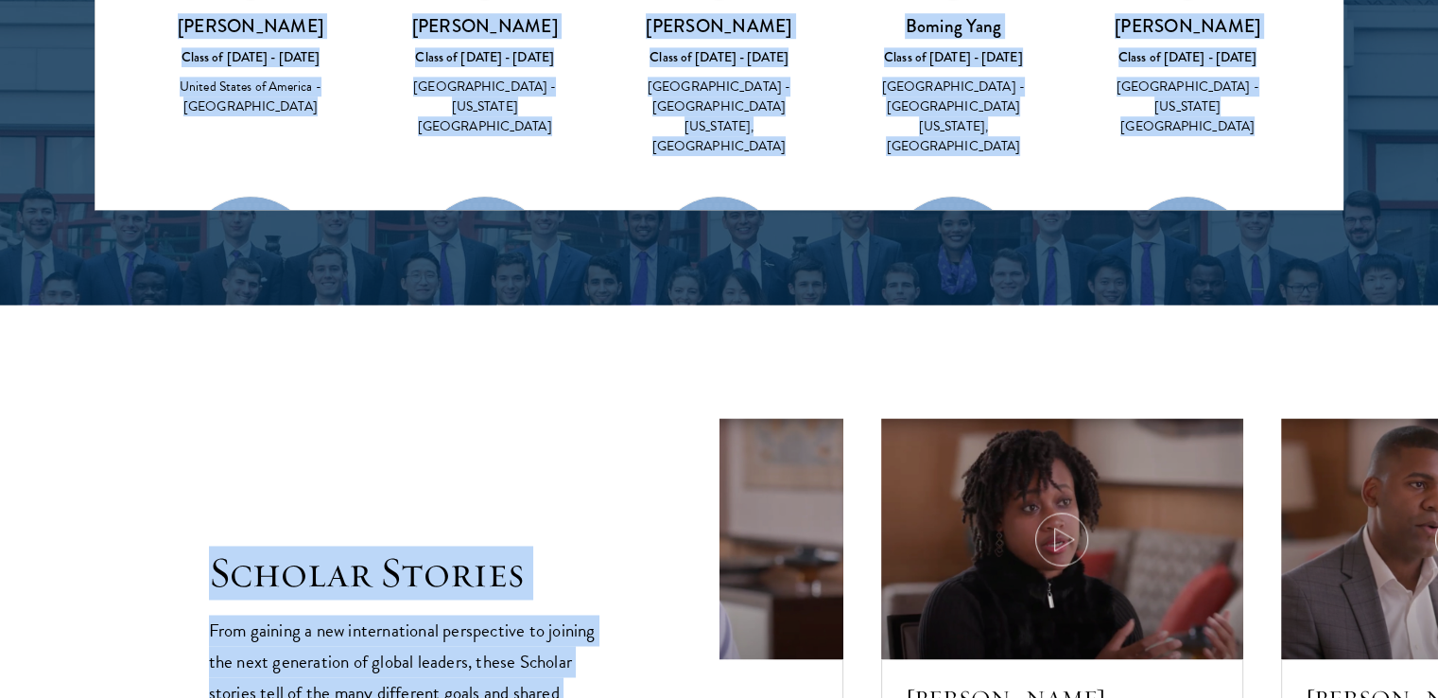
scroll to position [8234, 0]
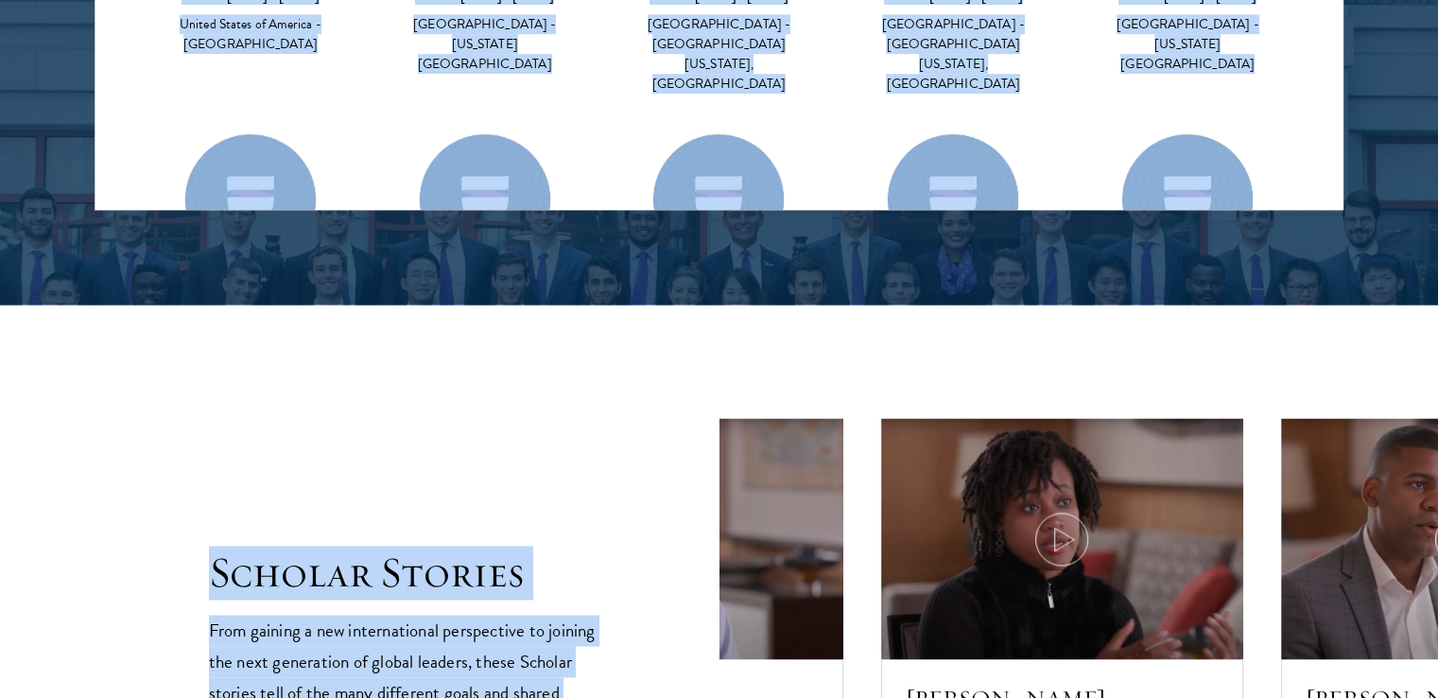
drag, startPoint x: 537, startPoint y: 145, endPoint x: 900, endPoint y: 125, distance: 363.7
copy div "Scholar Directory Congratulations and welcome to the Schwarzman Scholars Class …"
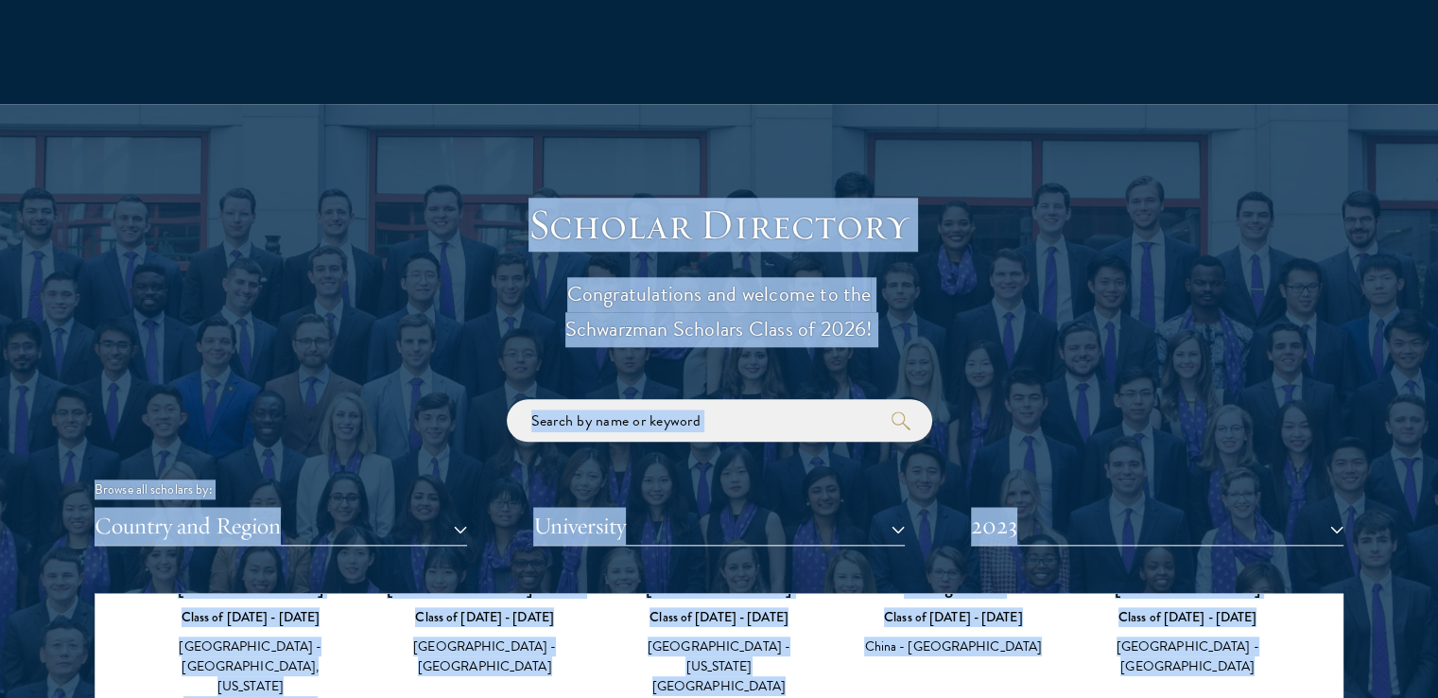
scroll to position [2206, 0]
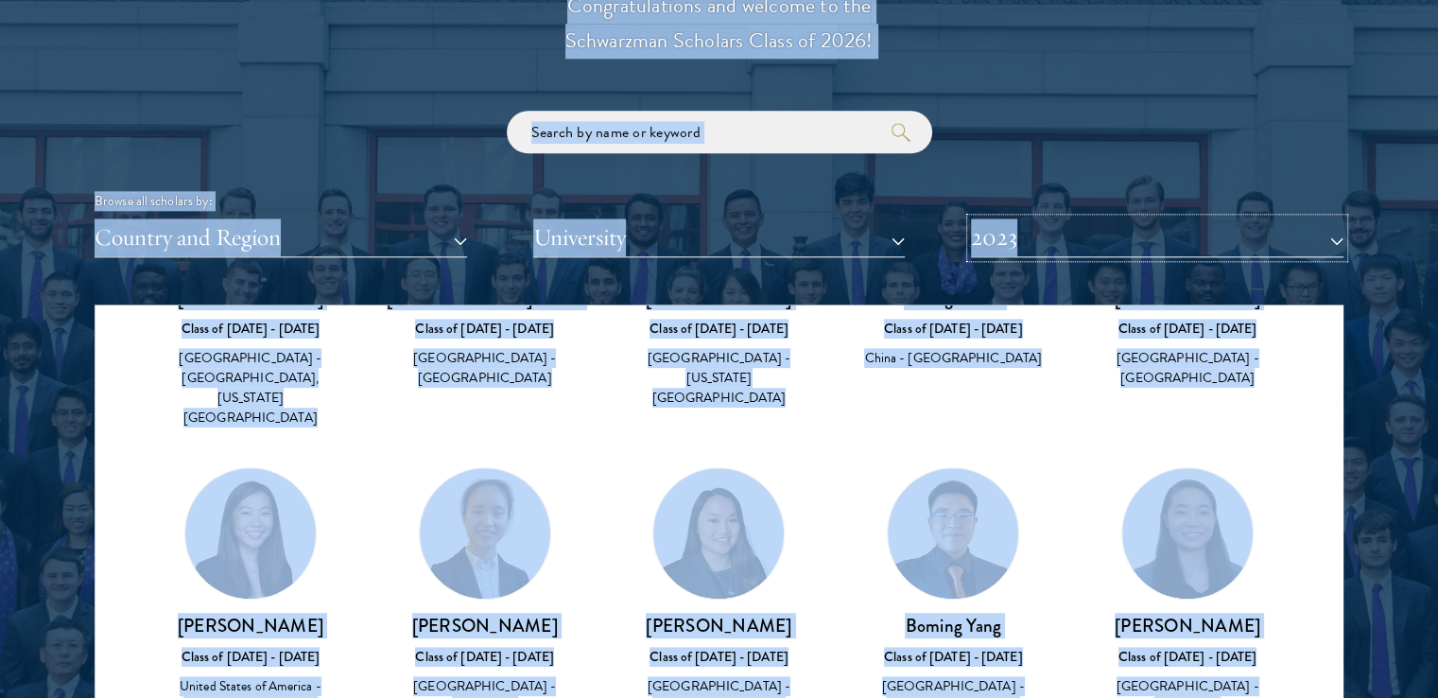
click at [1025, 244] on button "2023" at bounding box center [1157, 237] width 373 height 39
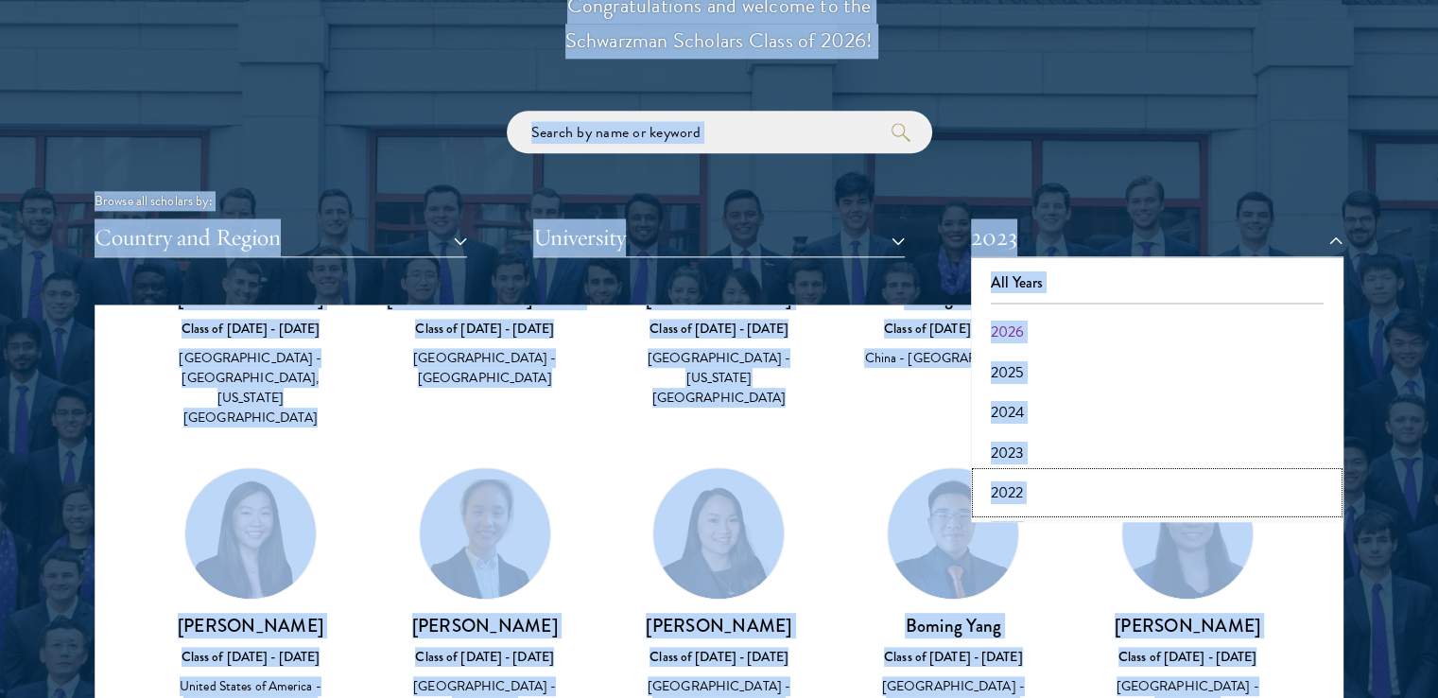
click at [1028, 493] on button "2022" at bounding box center [1157, 493] width 361 height 40
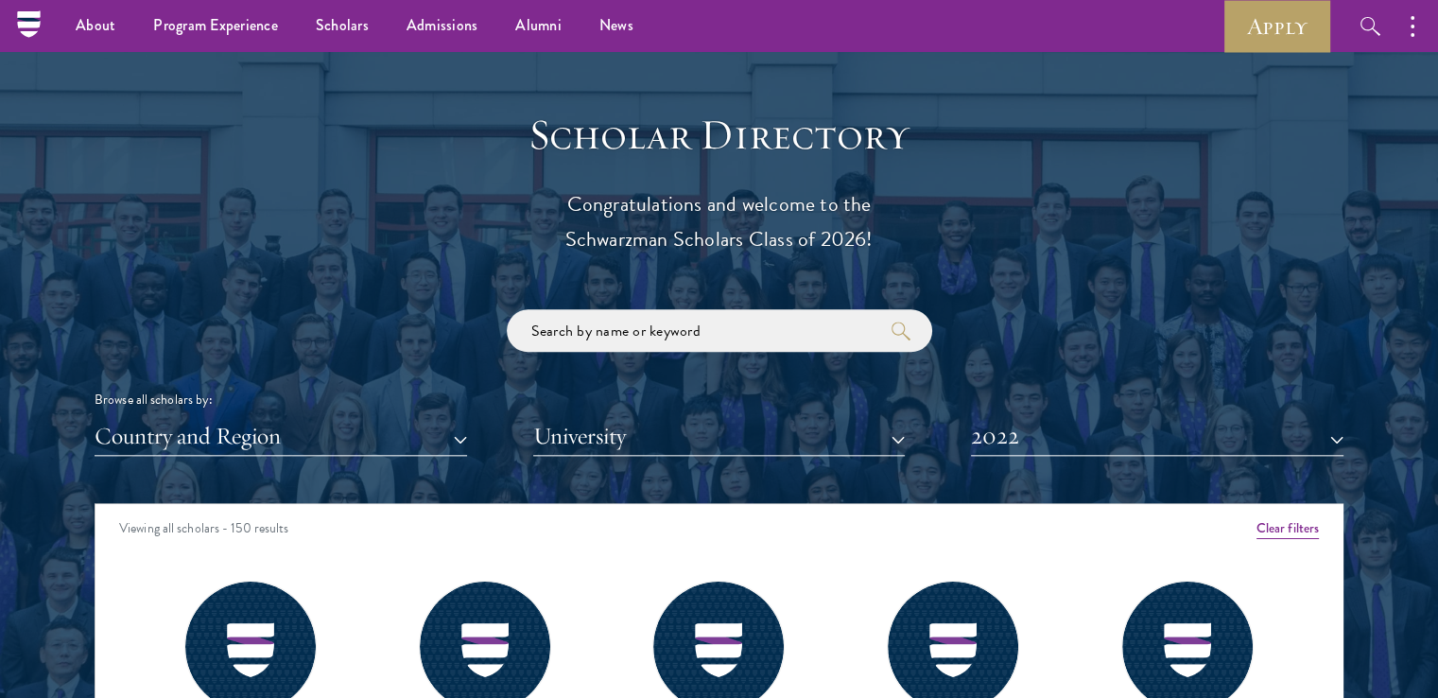
scroll to position [1986, 0]
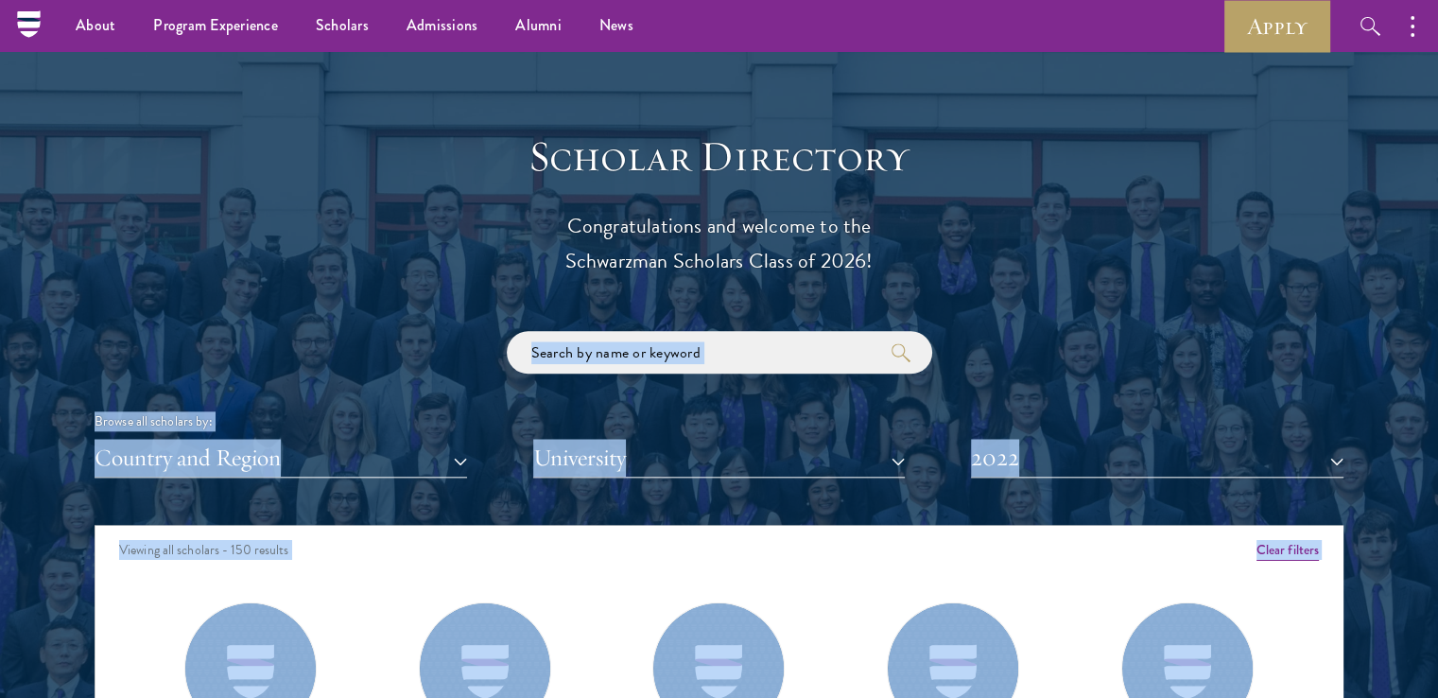
drag, startPoint x: 768, startPoint y: 302, endPoint x: 654, endPoint y: 243, distance: 127.7
click at [696, 268] on section "Scholar Directory Congratulations and welcome to the Schwarzman Scholars Class …" at bounding box center [719, 611] width 1438 height 1151
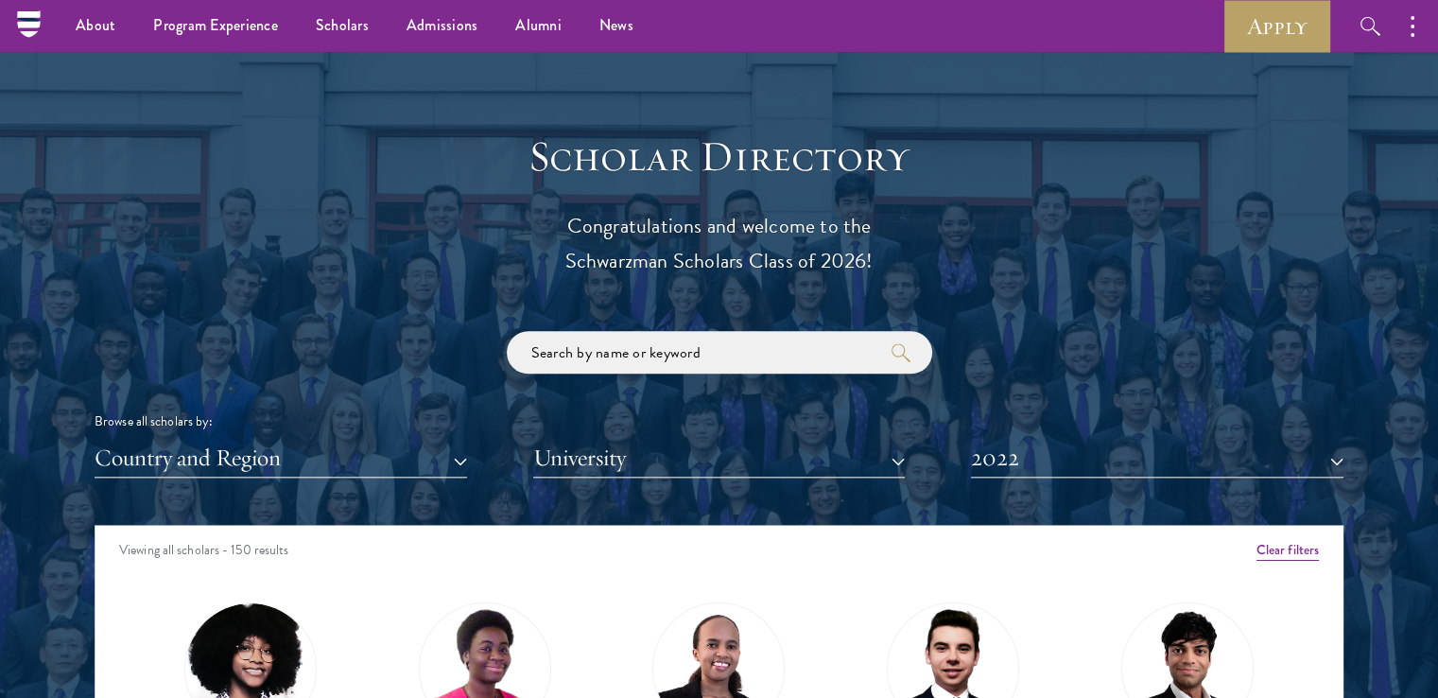
click at [481, 196] on header "Scholar Directory Congratulations and welcome to the Schwarzman Scholars Class …" at bounding box center [720, 205] width 586 height 148
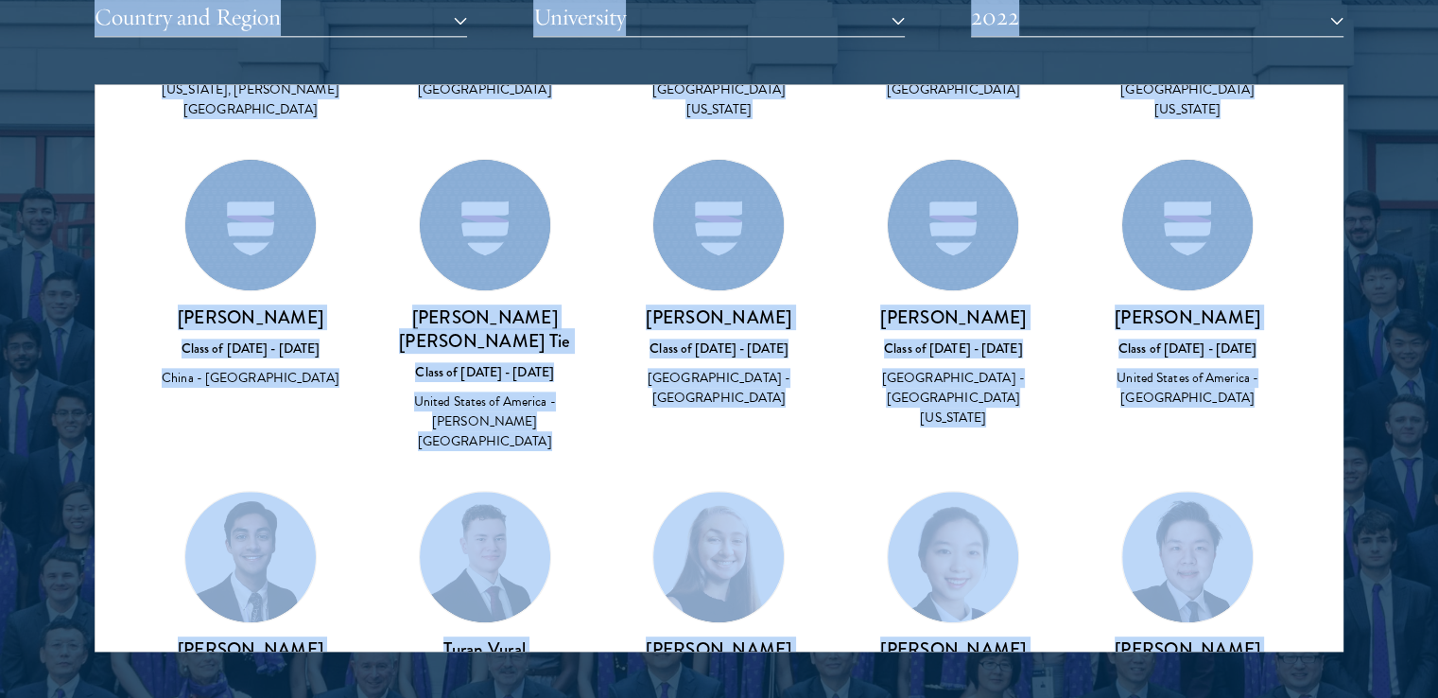
scroll to position [8531, 0]
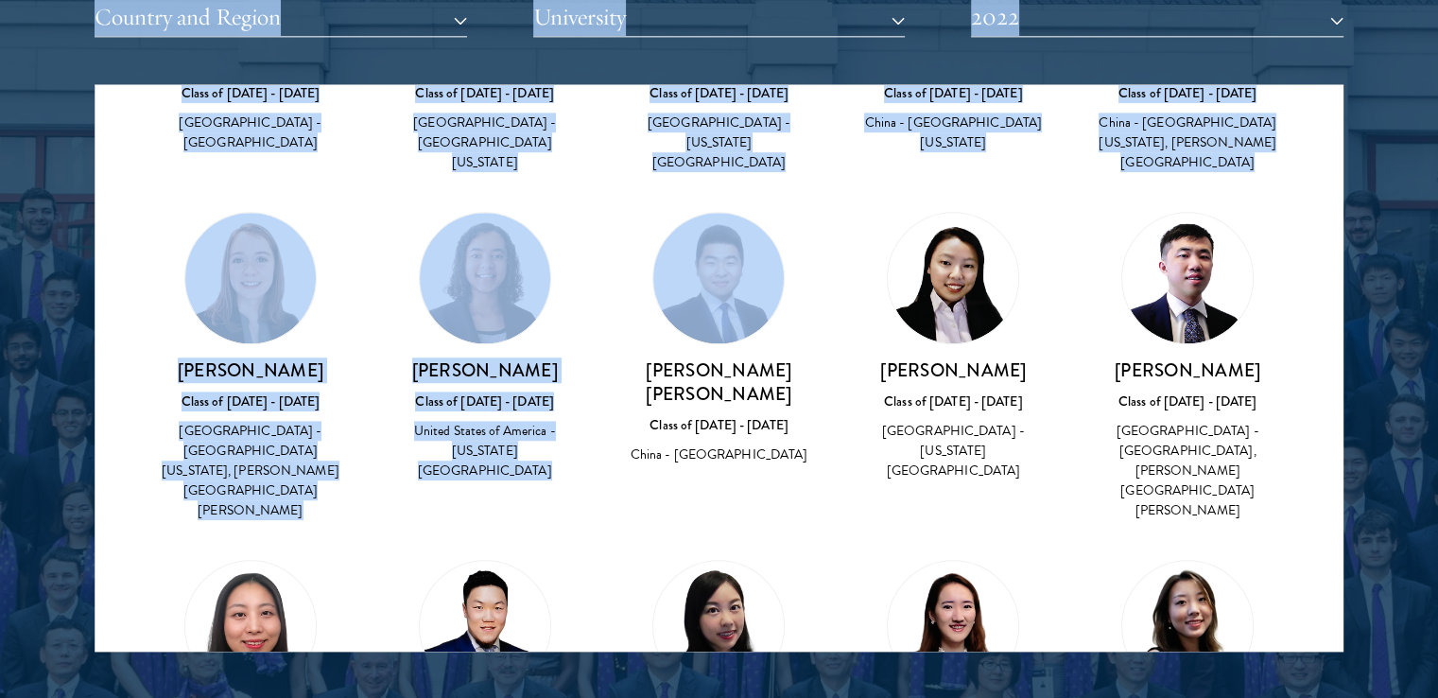
drag, startPoint x: 577, startPoint y: 137, endPoint x: 1239, endPoint y: 602, distance: 809.1
click at [1239, 602] on div "Scholar Directory Congratulations and welcome to the Schwarzman Scholars Class …" at bounding box center [719, 171] width 1249 height 962
copy div "Scholar Directory Congratulations and welcome to the Schwarzman Scholars Class …"
click at [1025, 38] on div "Scholar Directory Congratulations and welcome to the Schwarzman Scholars Class …" at bounding box center [719, 171] width 1249 height 962
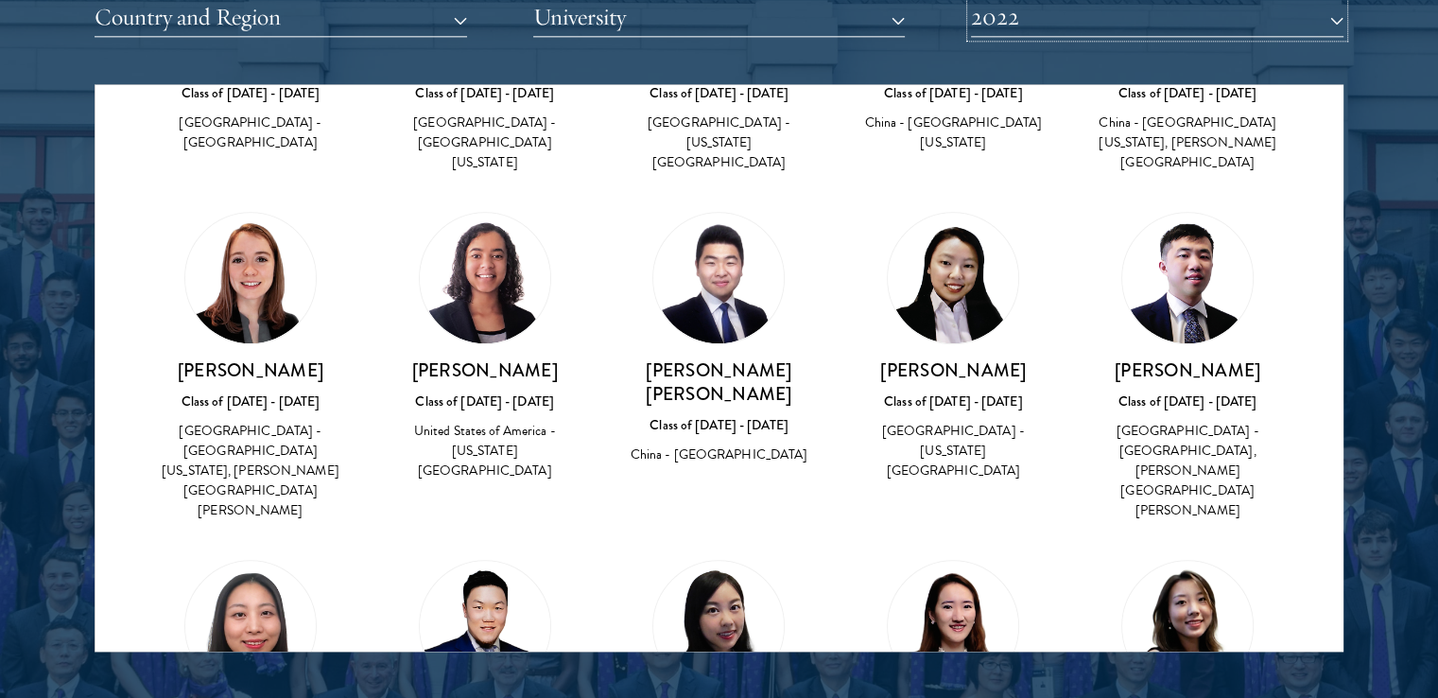
click at [1031, 18] on button "2022" at bounding box center [1157, 17] width 373 height 39
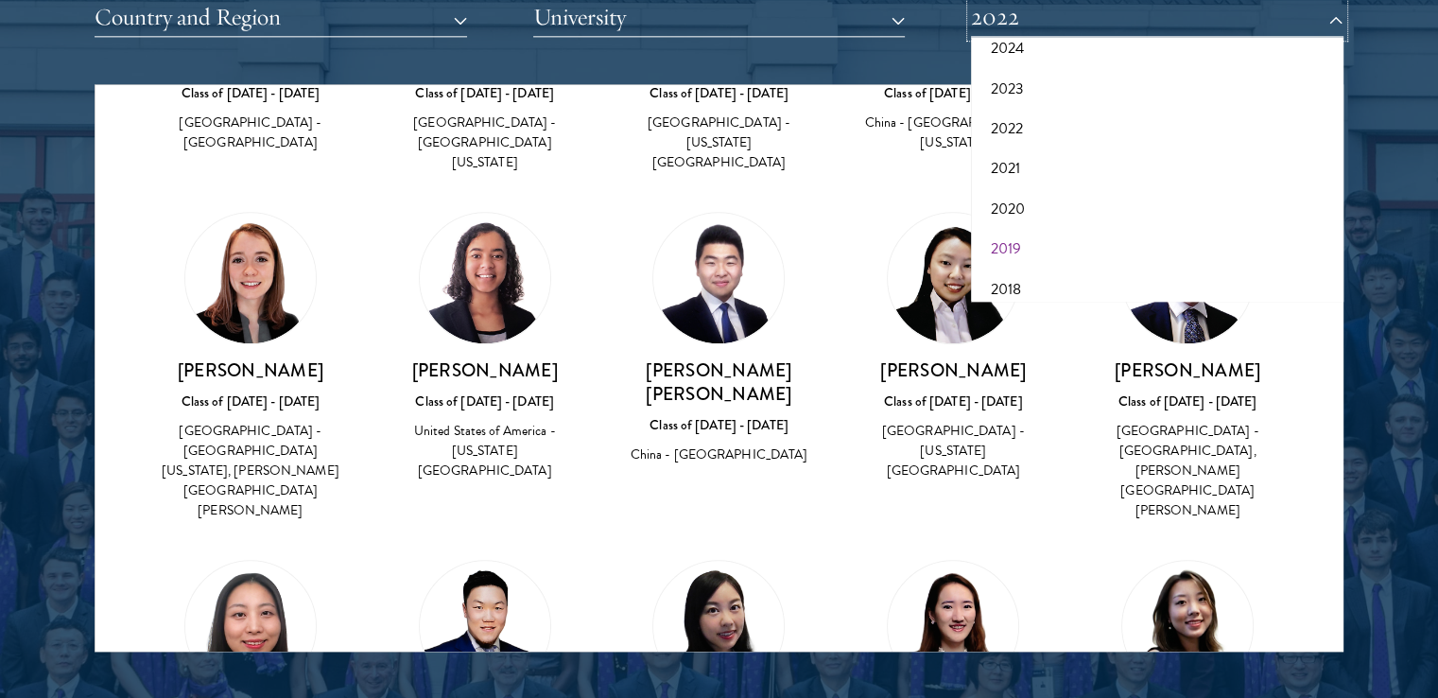
scroll to position [197, 0]
click at [1041, 113] on button "2021" at bounding box center [1157, 116] width 361 height 40
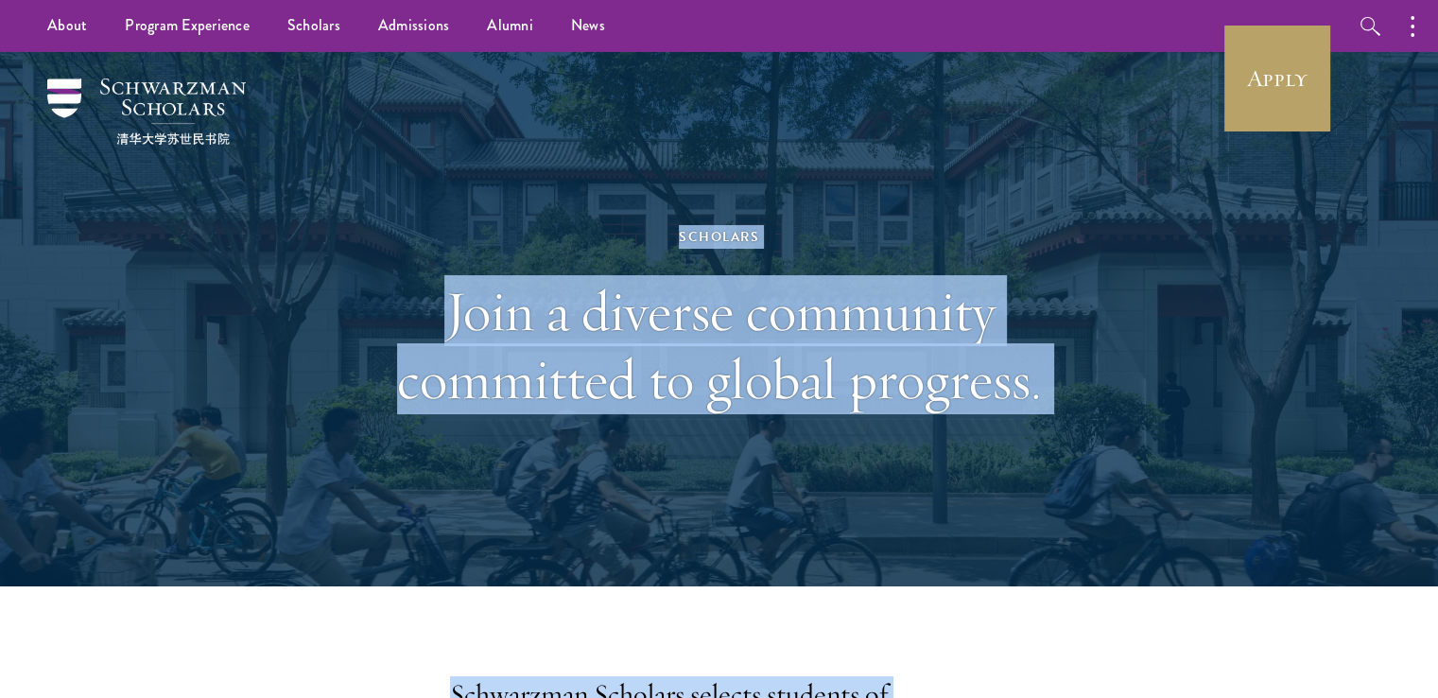
drag, startPoint x: 673, startPoint y: 572, endPoint x: 198, endPoint y: 198, distance: 605.4
copy main "Scholars Join a diverse community committed to global progress. Leaders of Tomo…"
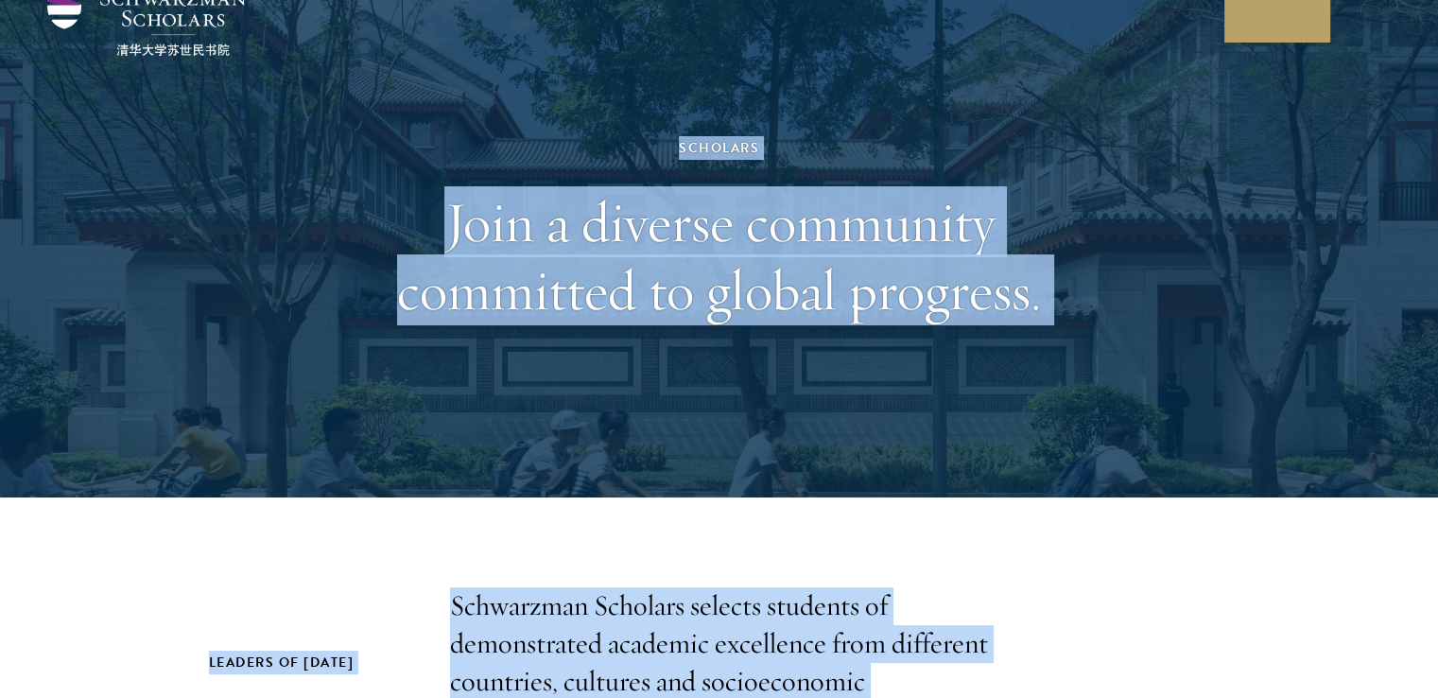
scroll to position [1324, 0]
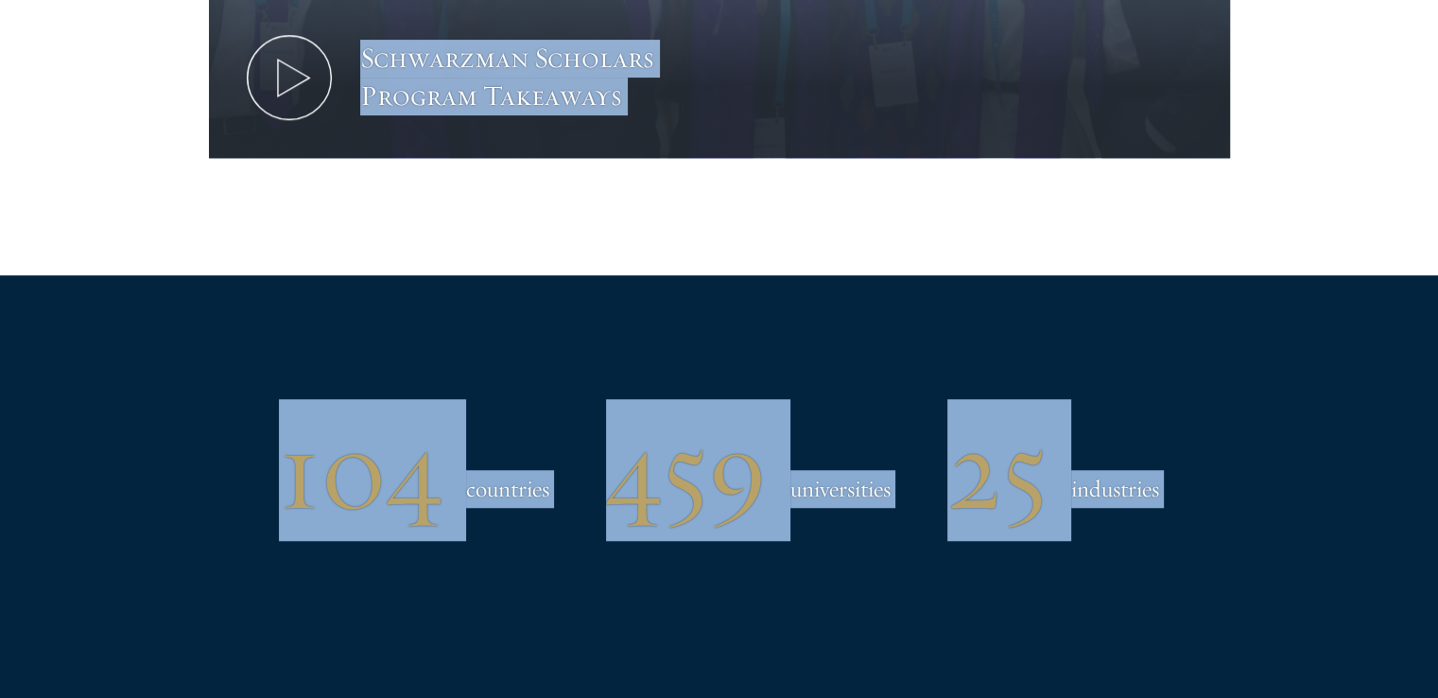
click at [841, 329] on div "104 countries 459 universities 25 industries" at bounding box center [719, 486] width 1249 height 422
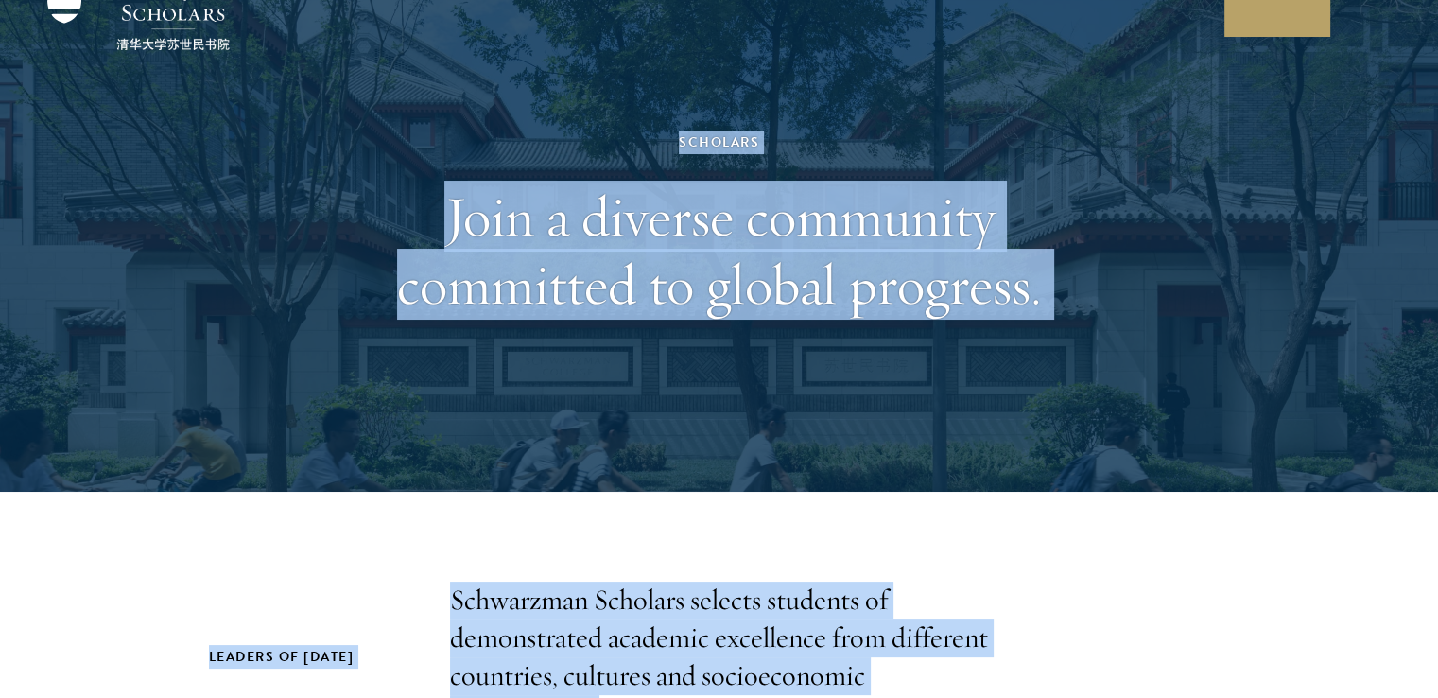
scroll to position [0, 0]
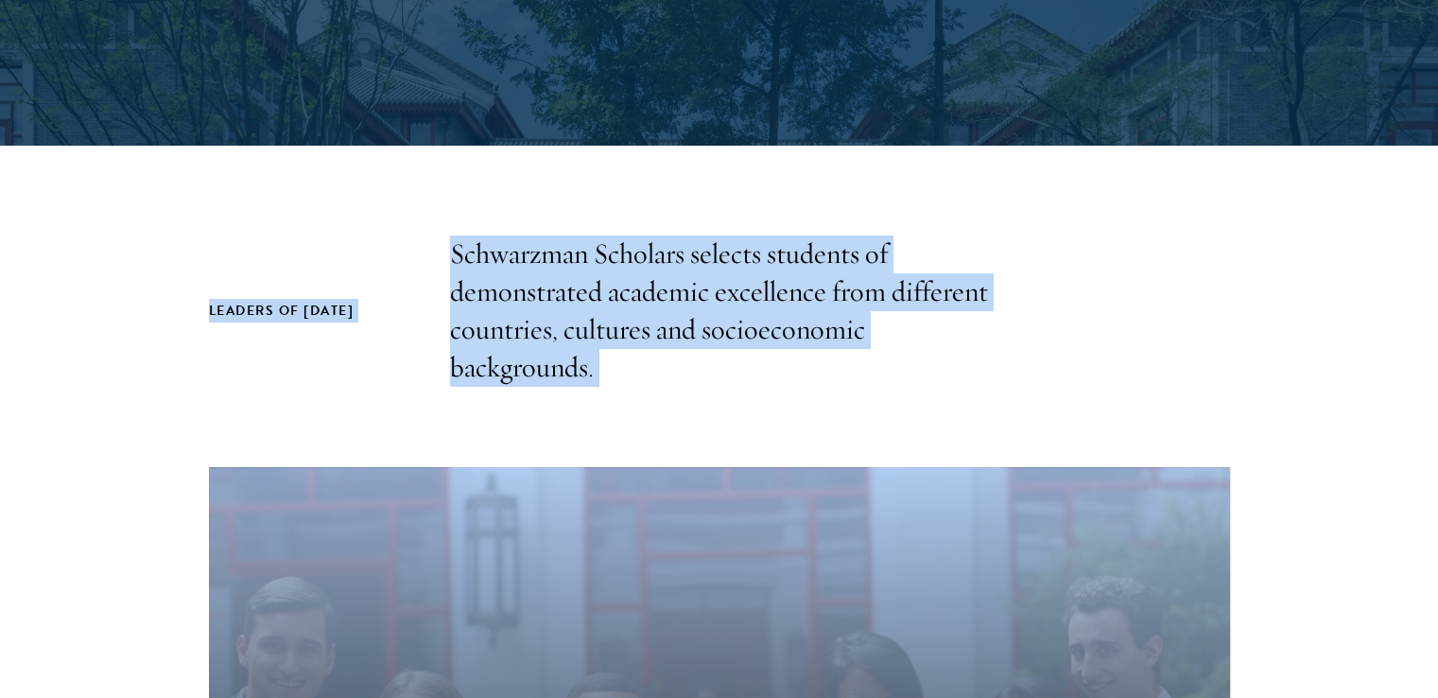
click at [1083, 301] on div "Leaders of Tomorrow Schwarzman Scholars selects students of demonstrated academ…" at bounding box center [719, 310] width 1021 height 151
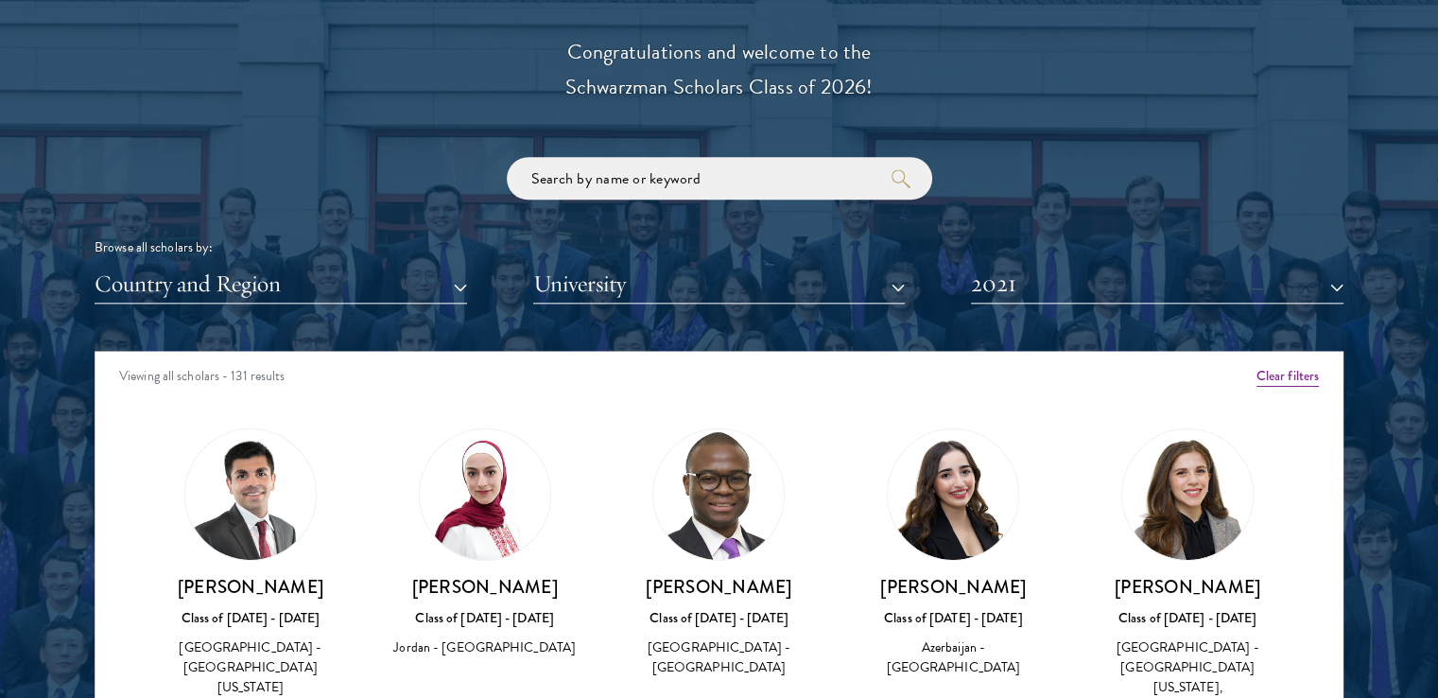
scroll to position [2206, 0]
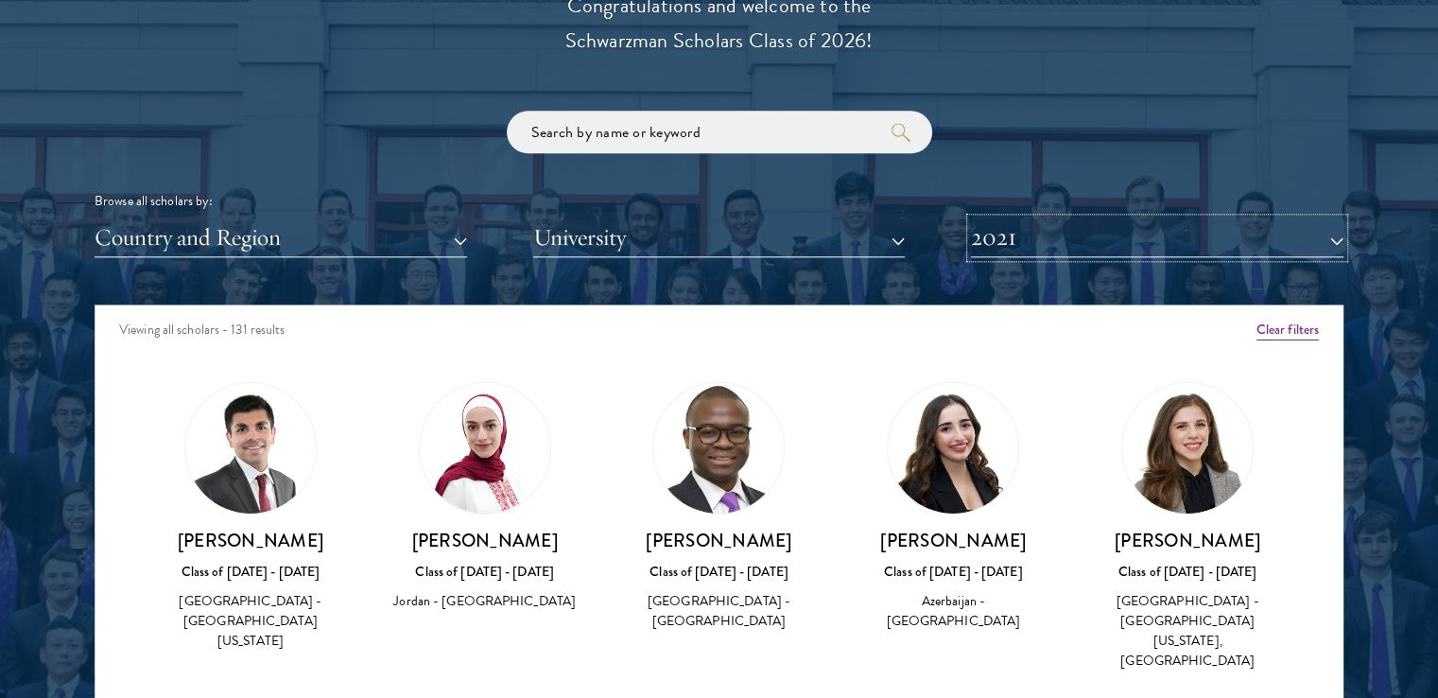
click at [1088, 231] on button "2021" at bounding box center [1157, 237] width 373 height 39
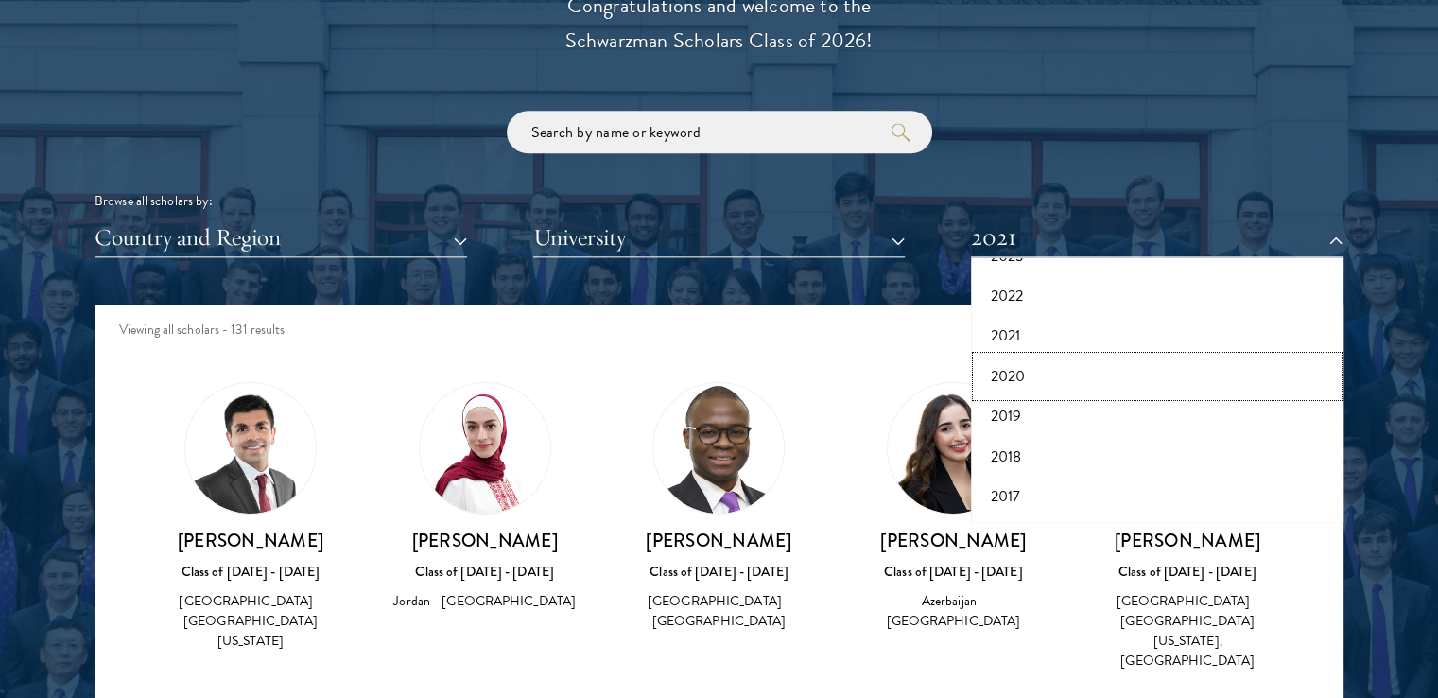
click at [1034, 377] on button "2020" at bounding box center [1157, 377] width 361 height 40
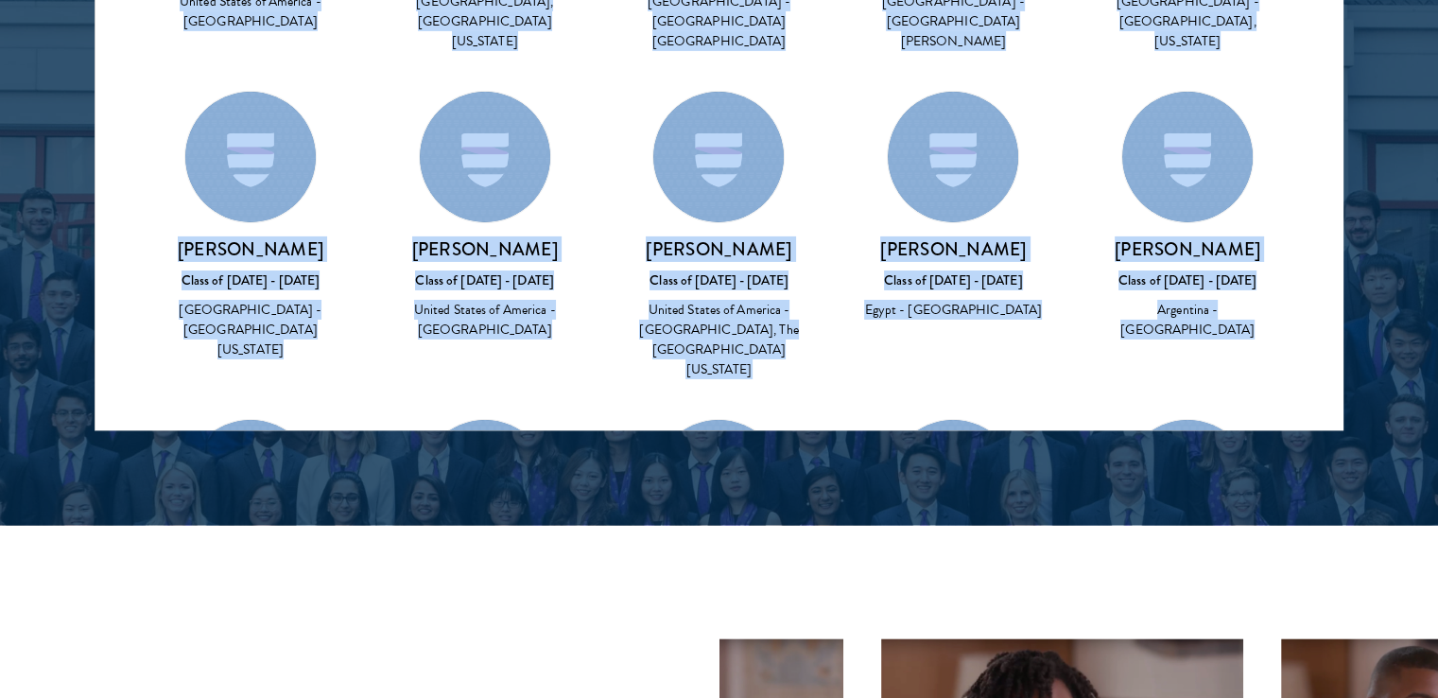
scroll to position [7927, 0]
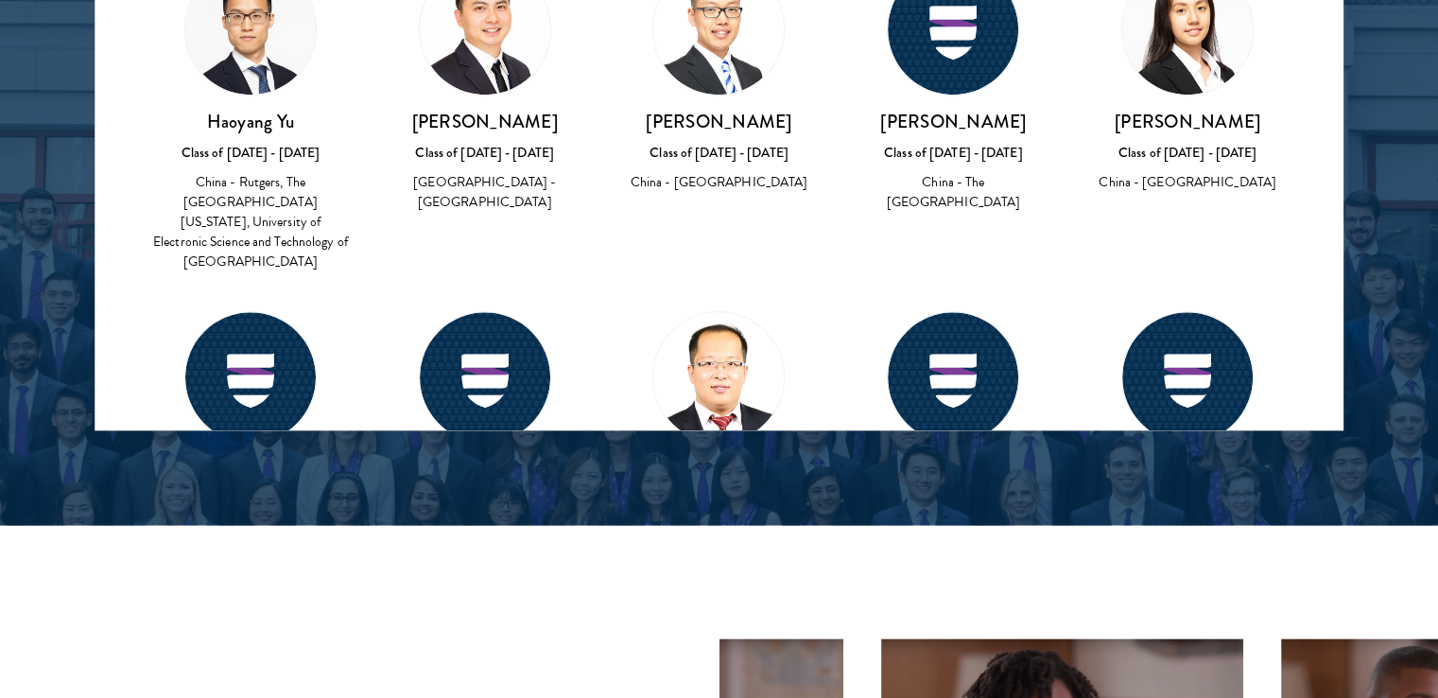
drag, startPoint x: 518, startPoint y: 253, endPoint x: 969, endPoint y: 341, distance: 459.6
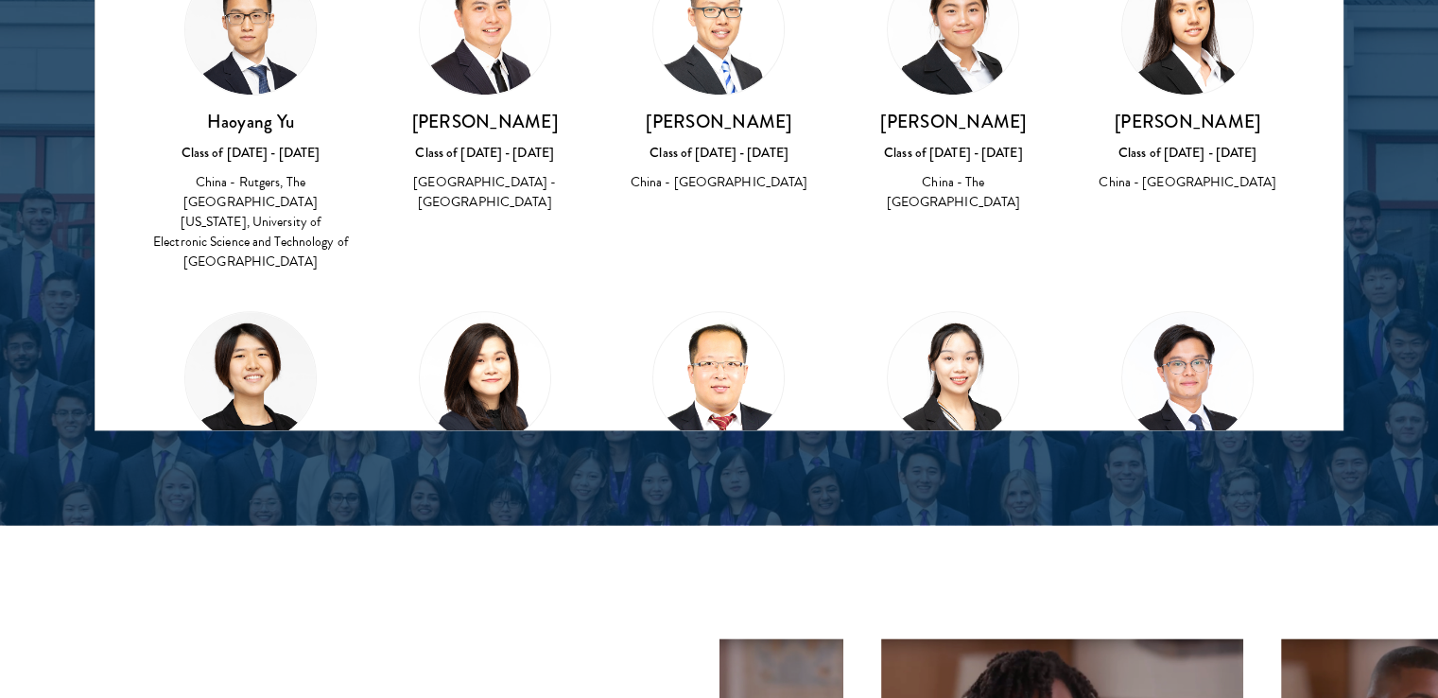
click at [969, 341] on main "Scholars Join a diverse community committed to global progress. Leaders of Tomo…" at bounding box center [719, 127] width 1438 height 5446
copy main "es 459 universities 25 industries Scholar Directory Congratulations and welcome…"
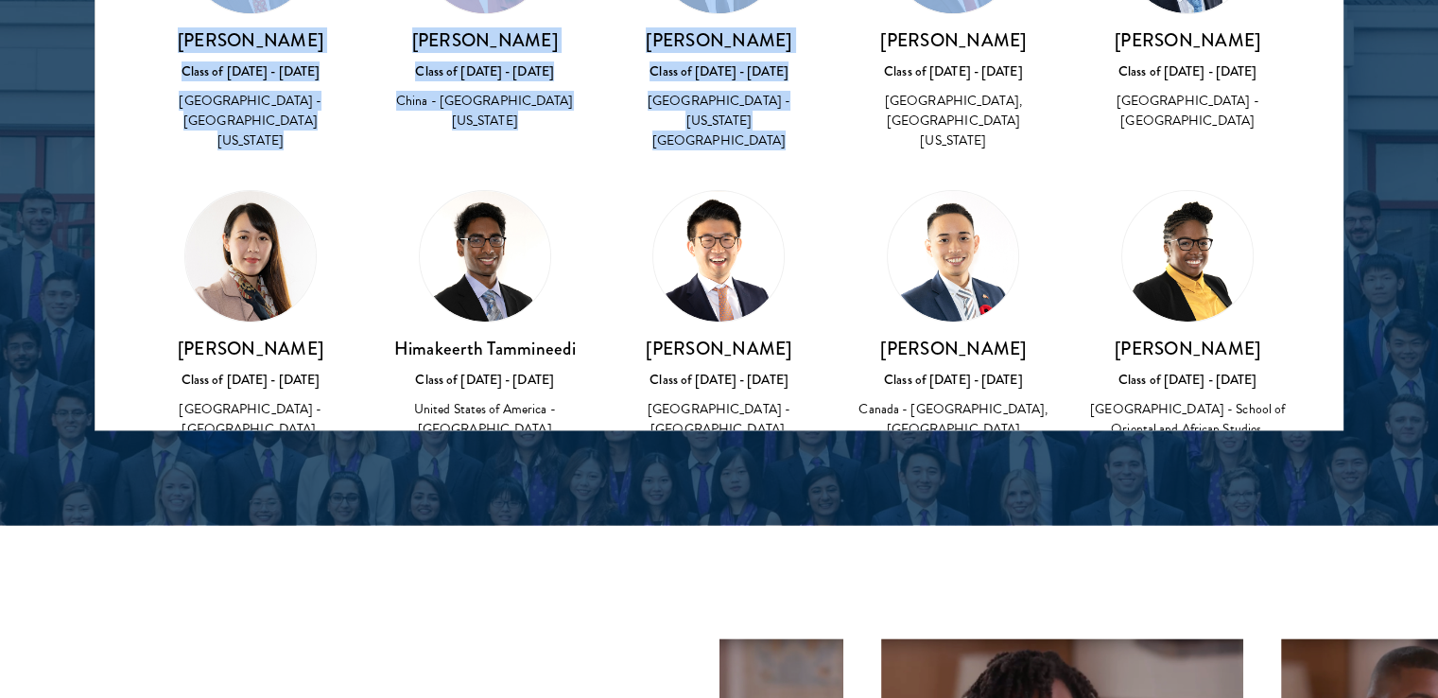
scroll to position [6162, 0]
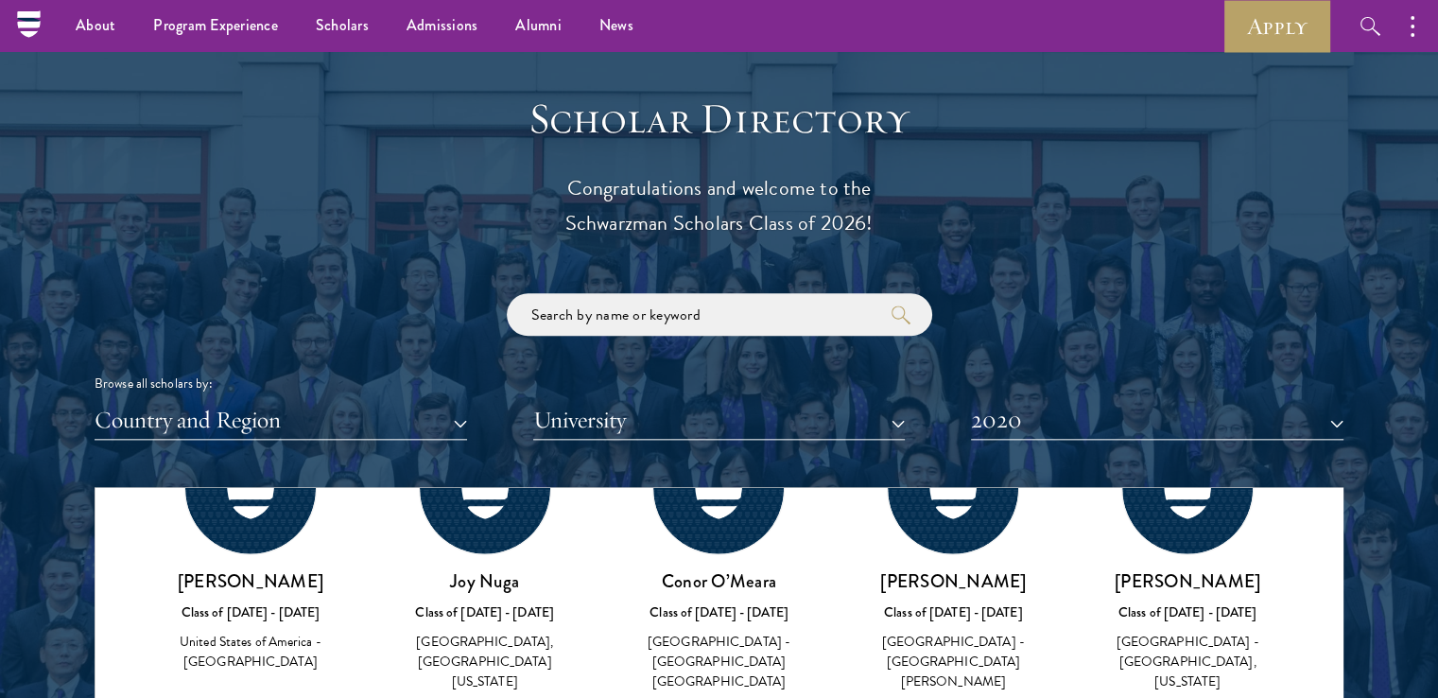
scroll to position [2206, 0]
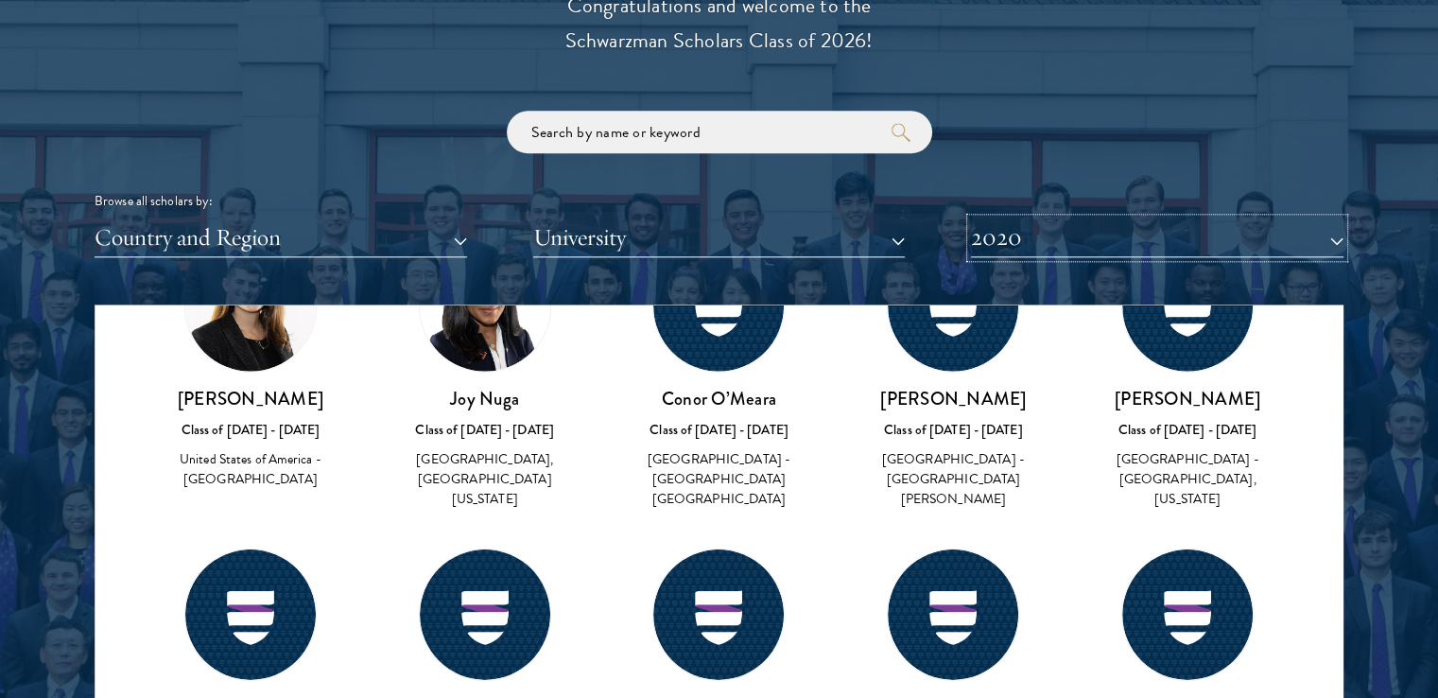
click at [1078, 218] on button "2020" at bounding box center [1157, 237] width 373 height 39
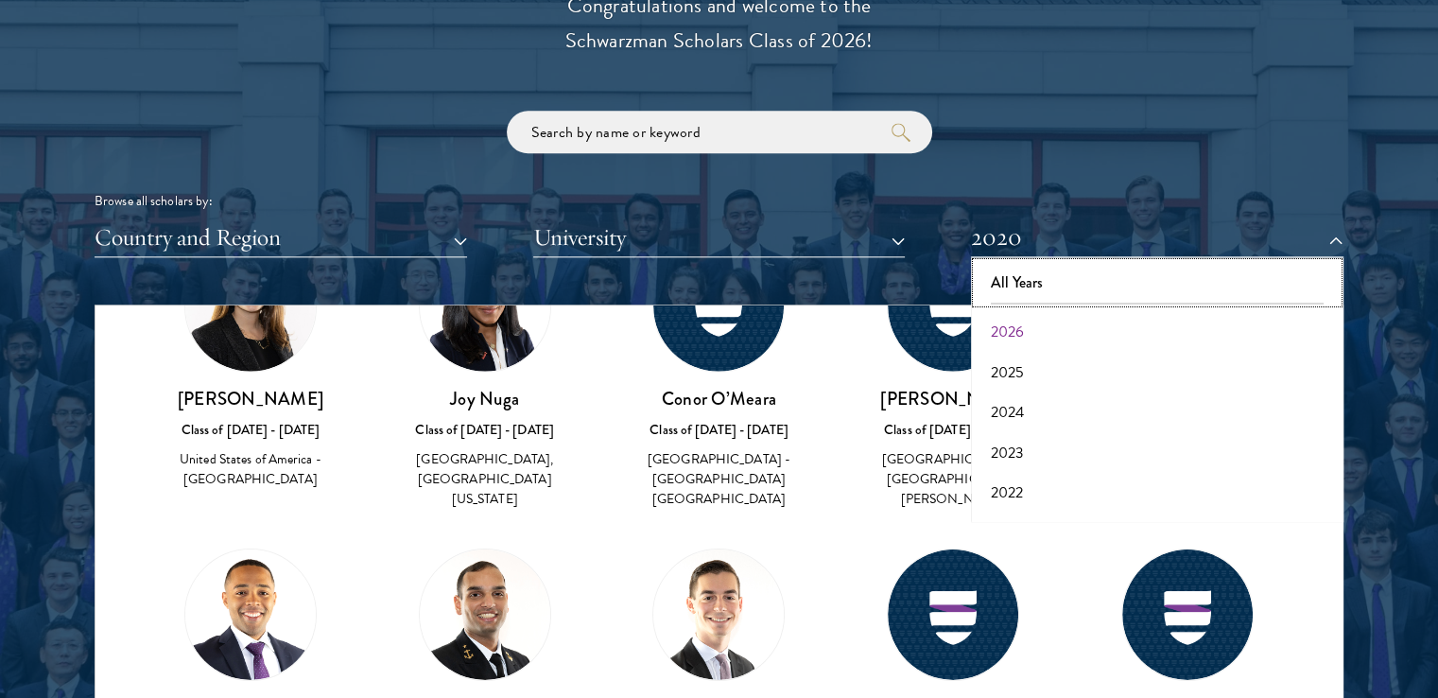
click at [1063, 278] on button "All Years" at bounding box center [1157, 283] width 361 height 40
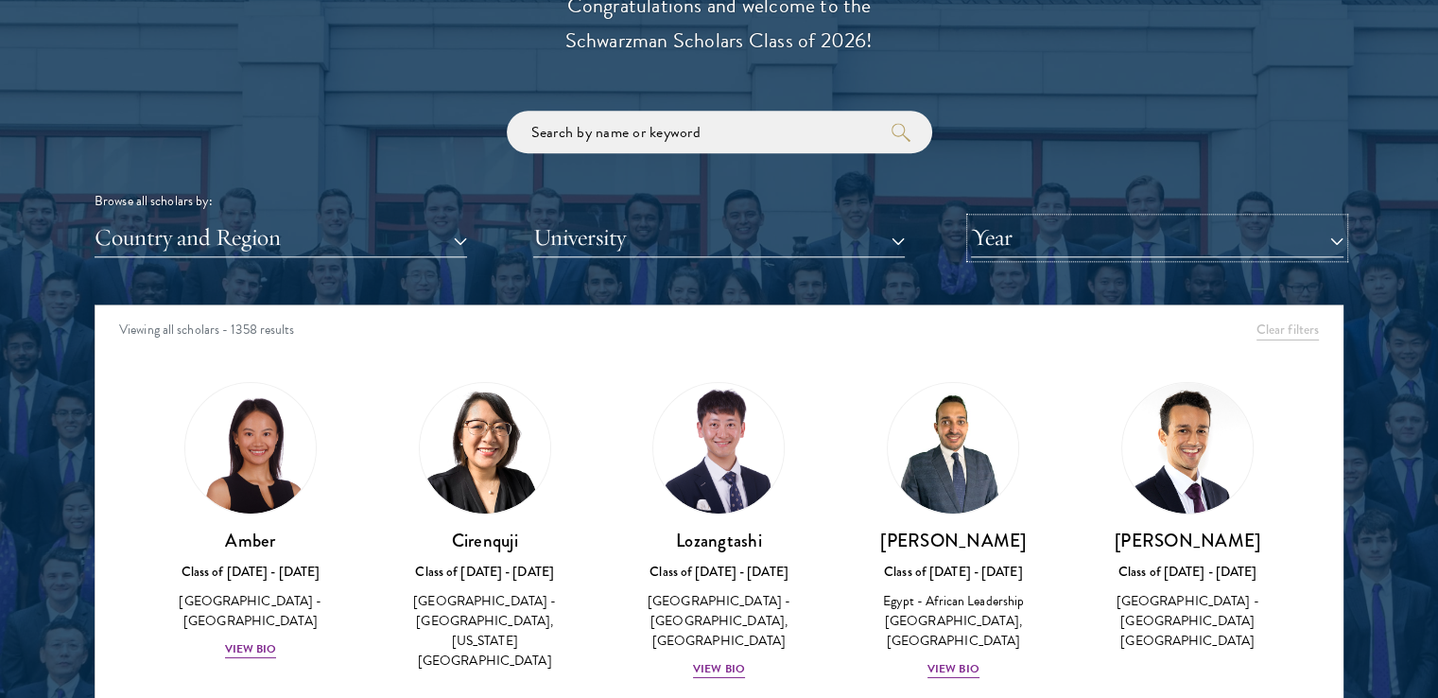
click at [1106, 241] on button "Year" at bounding box center [1157, 237] width 373 height 39
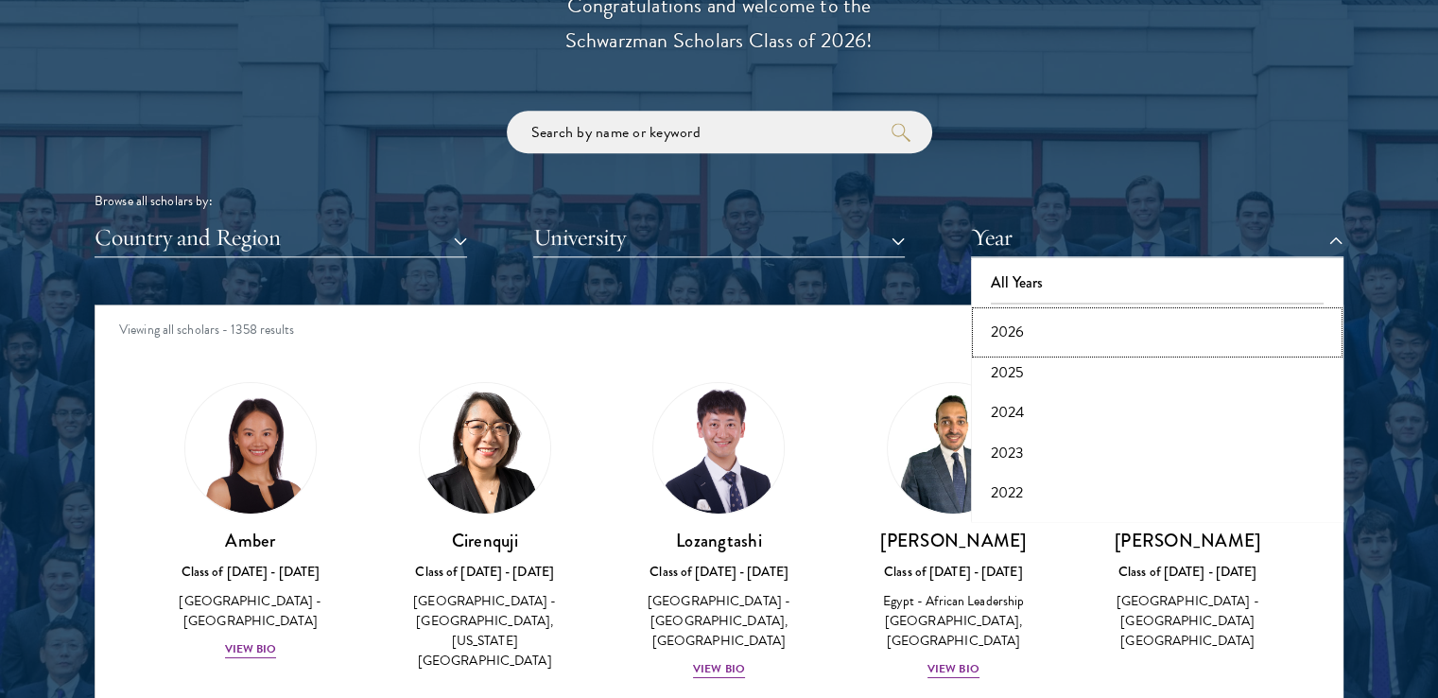
click at [1077, 335] on button "2026" at bounding box center [1157, 332] width 361 height 40
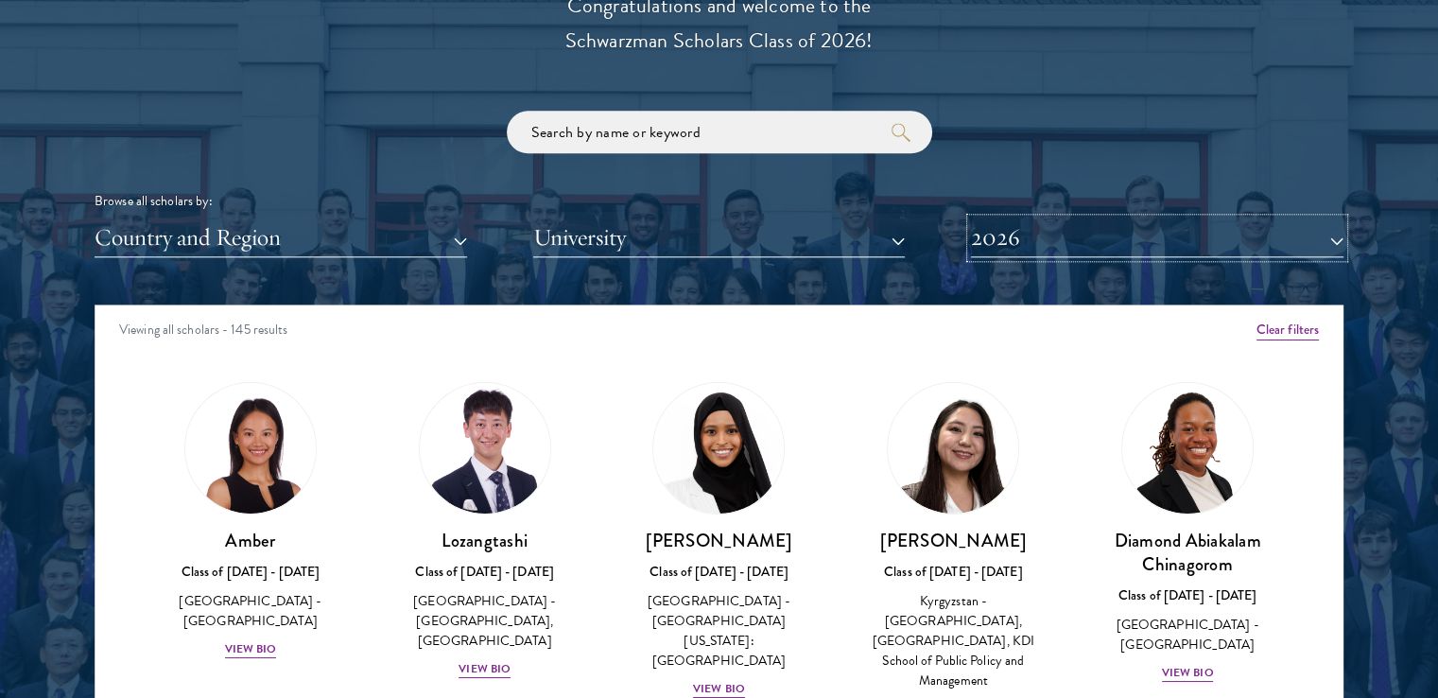
click at [1086, 241] on button "2026" at bounding box center [1157, 237] width 373 height 39
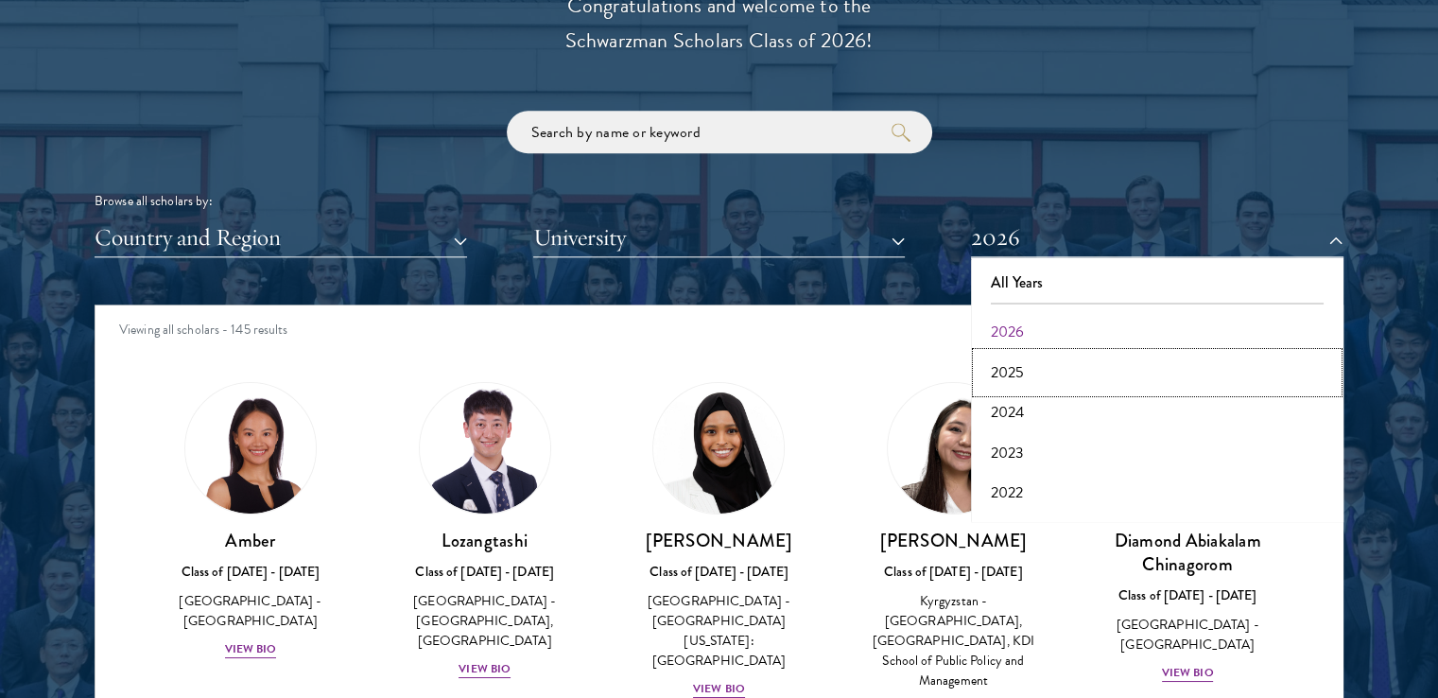
click at [1045, 375] on button "2025" at bounding box center [1157, 373] width 361 height 40
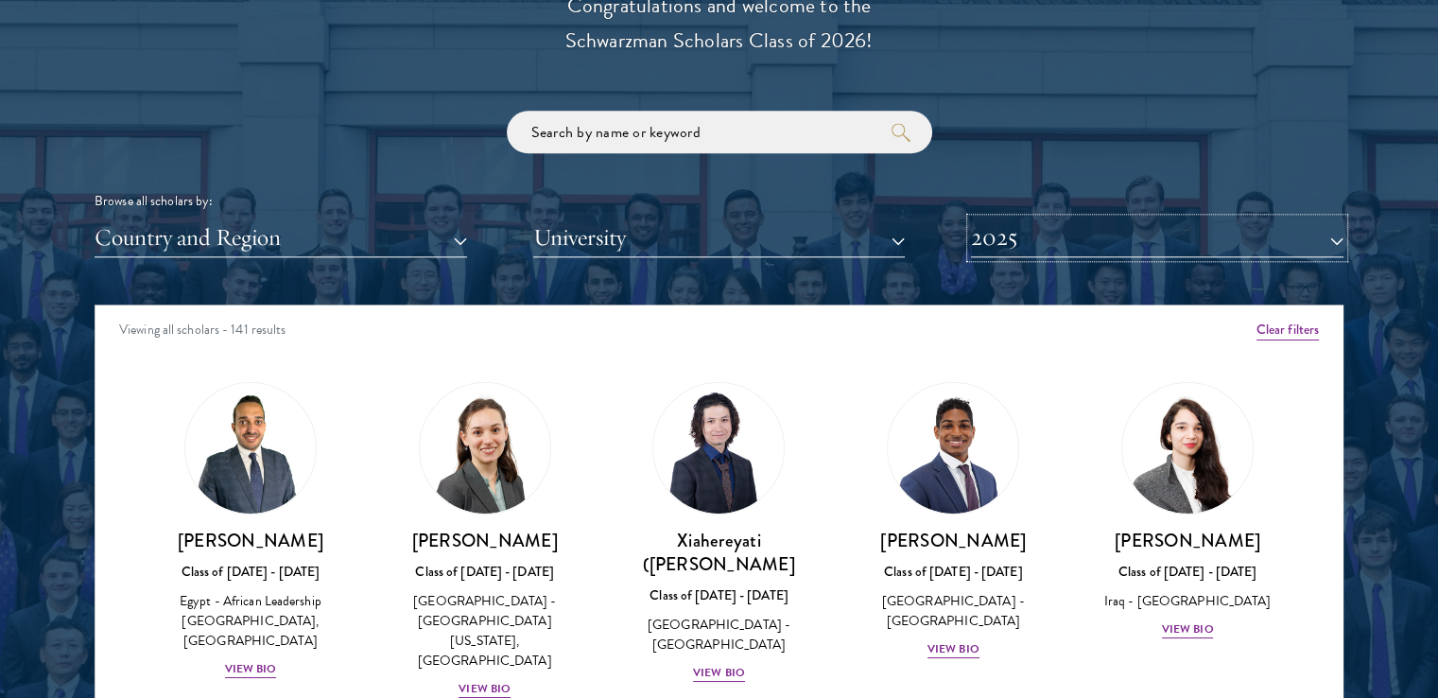
click at [1038, 229] on button "2025" at bounding box center [1157, 237] width 373 height 39
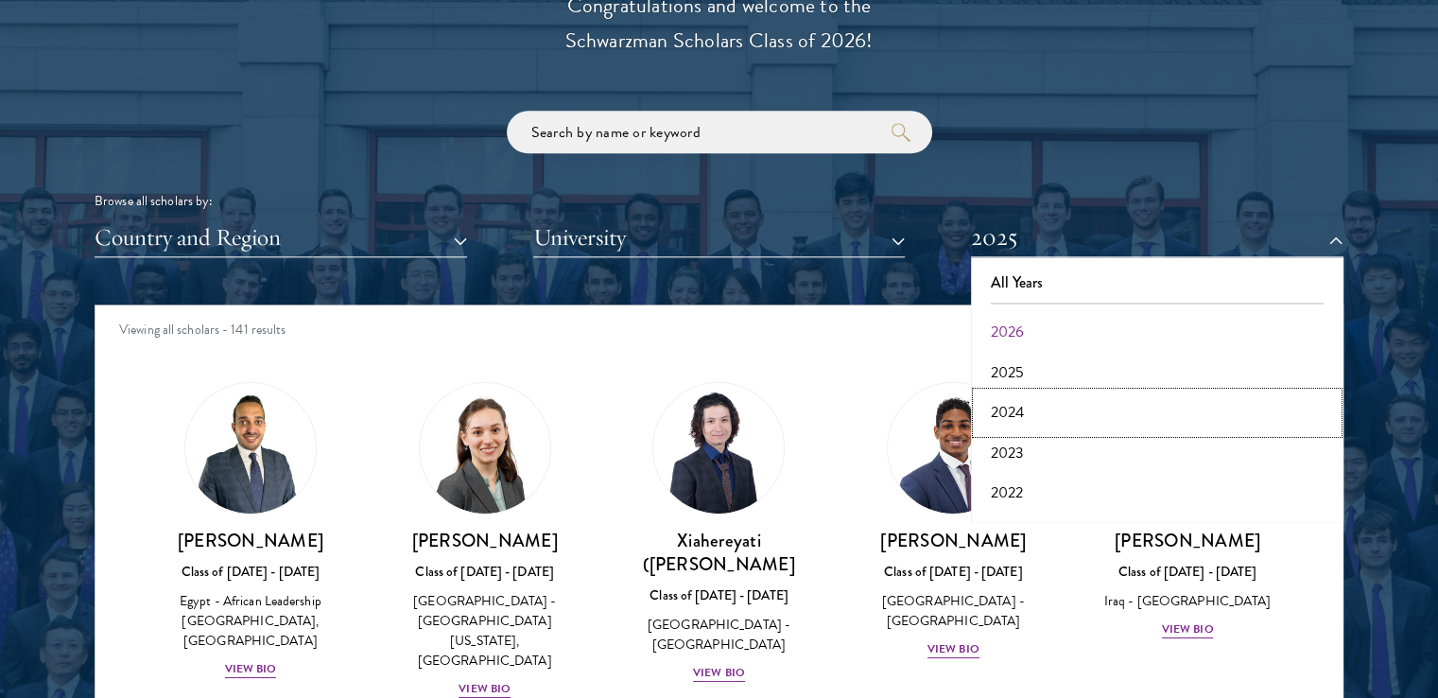
click at [1024, 420] on button "2024" at bounding box center [1157, 412] width 361 height 40
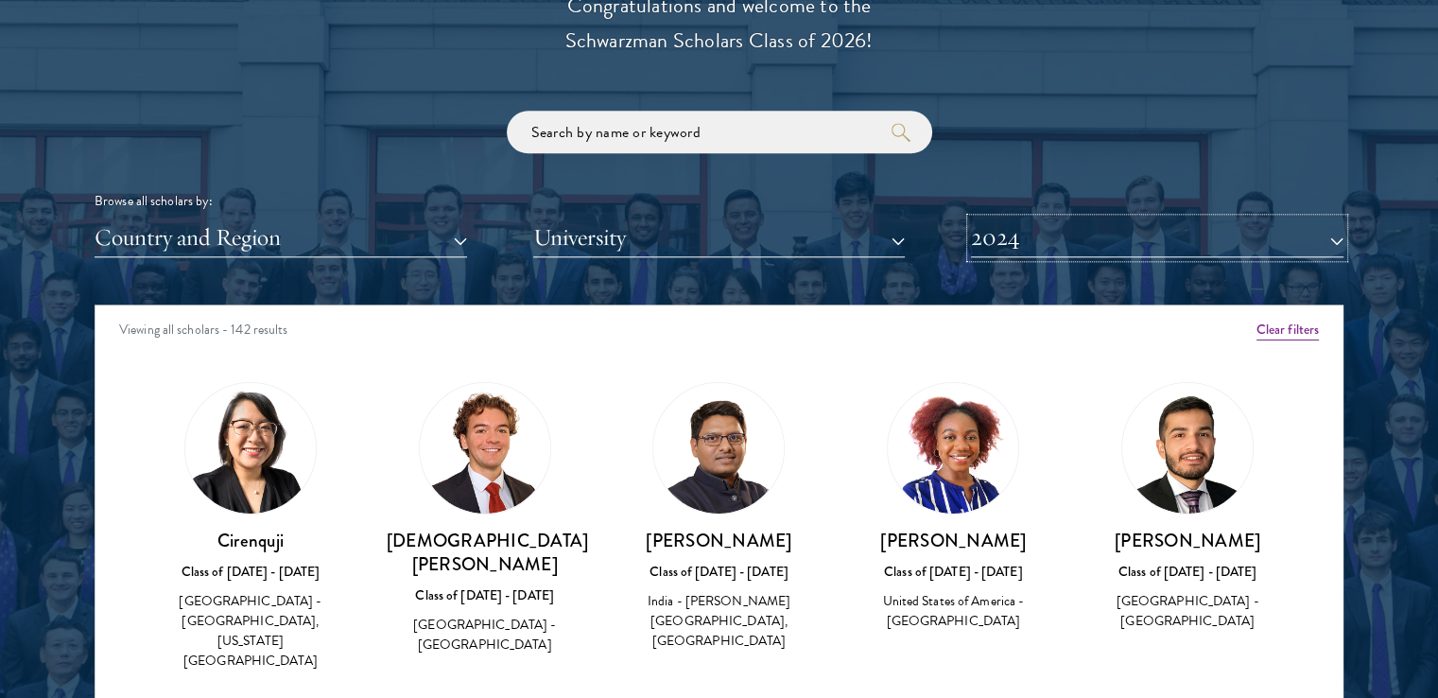
click at [1059, 246] on button "2024" at bounding box center [1157, 237] width 373 height 39
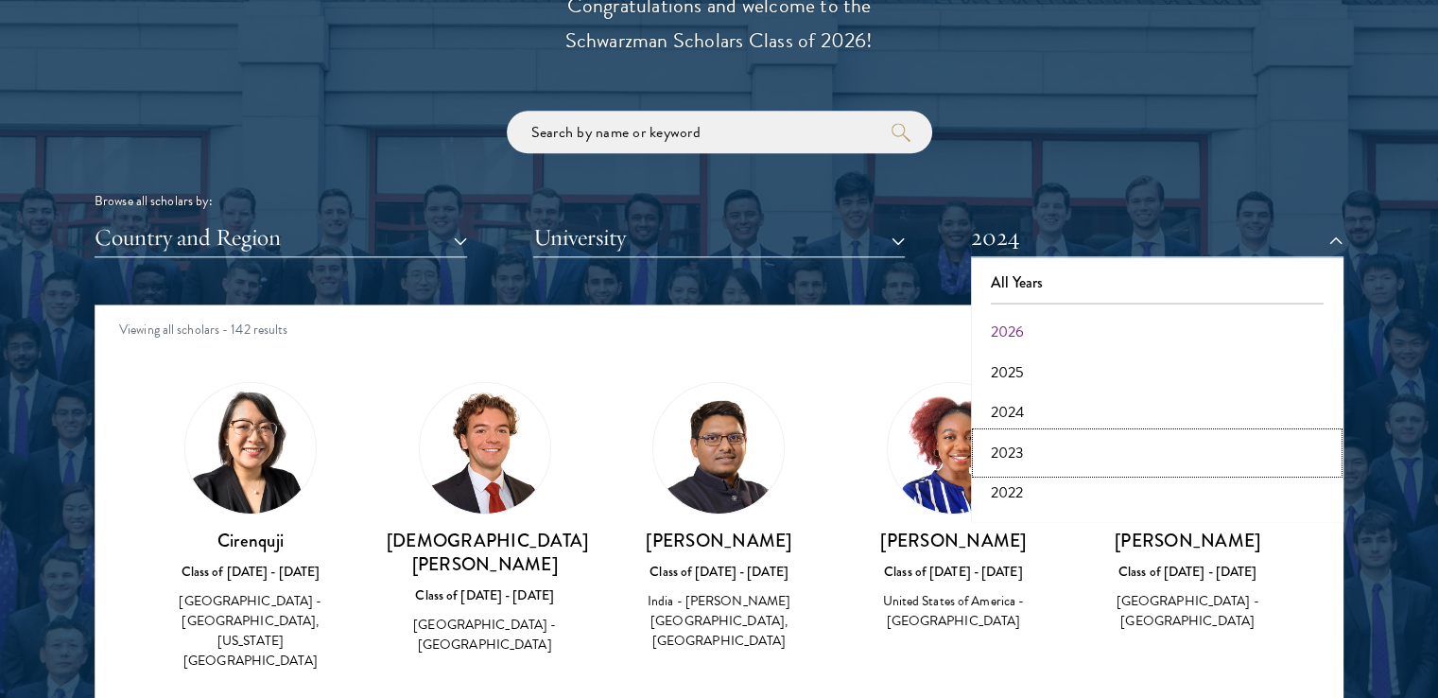
click at [1038, 453] on button "2023" at bounding box center [1157, 453] width 361 height 40
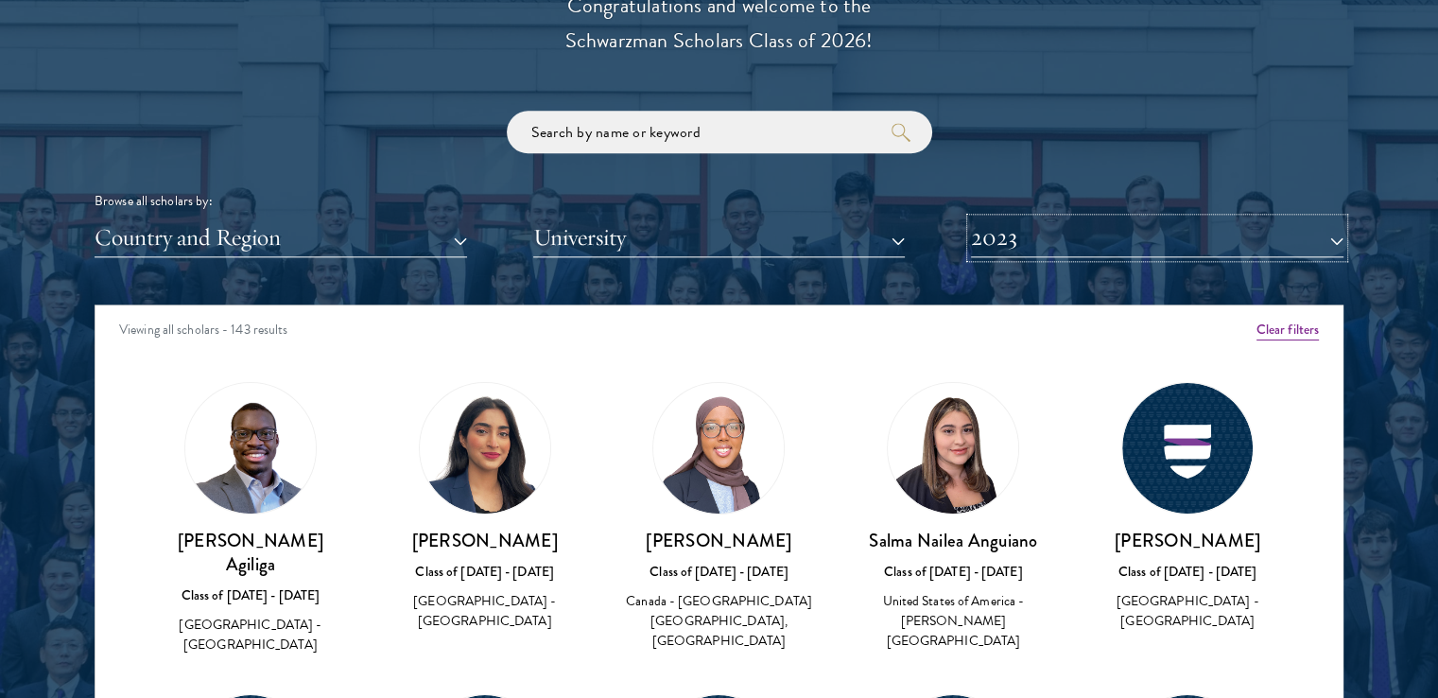
click at [1080, 218] on button "2023" at bounding box center [1157, 237] width 373 height 39
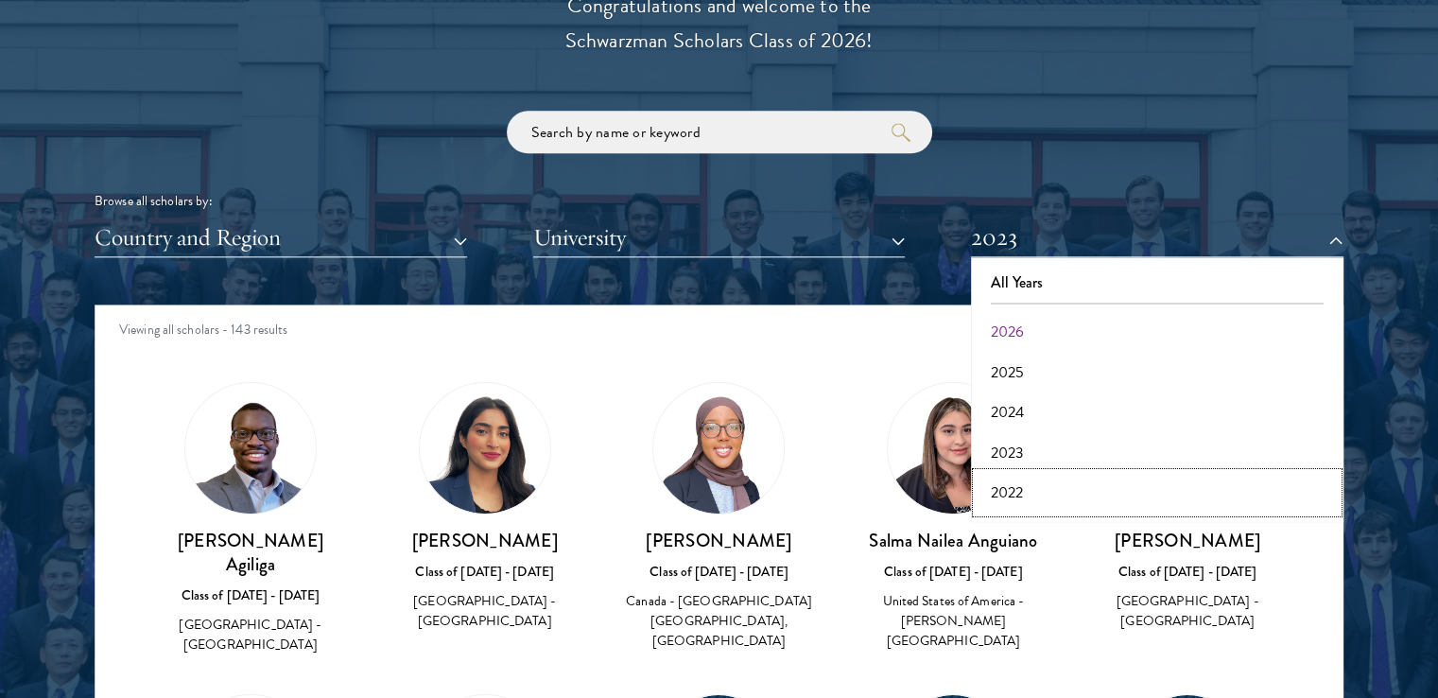
click at [1051, 496] on button "2022" at bounding box center [1157, 493] width 361 height 40
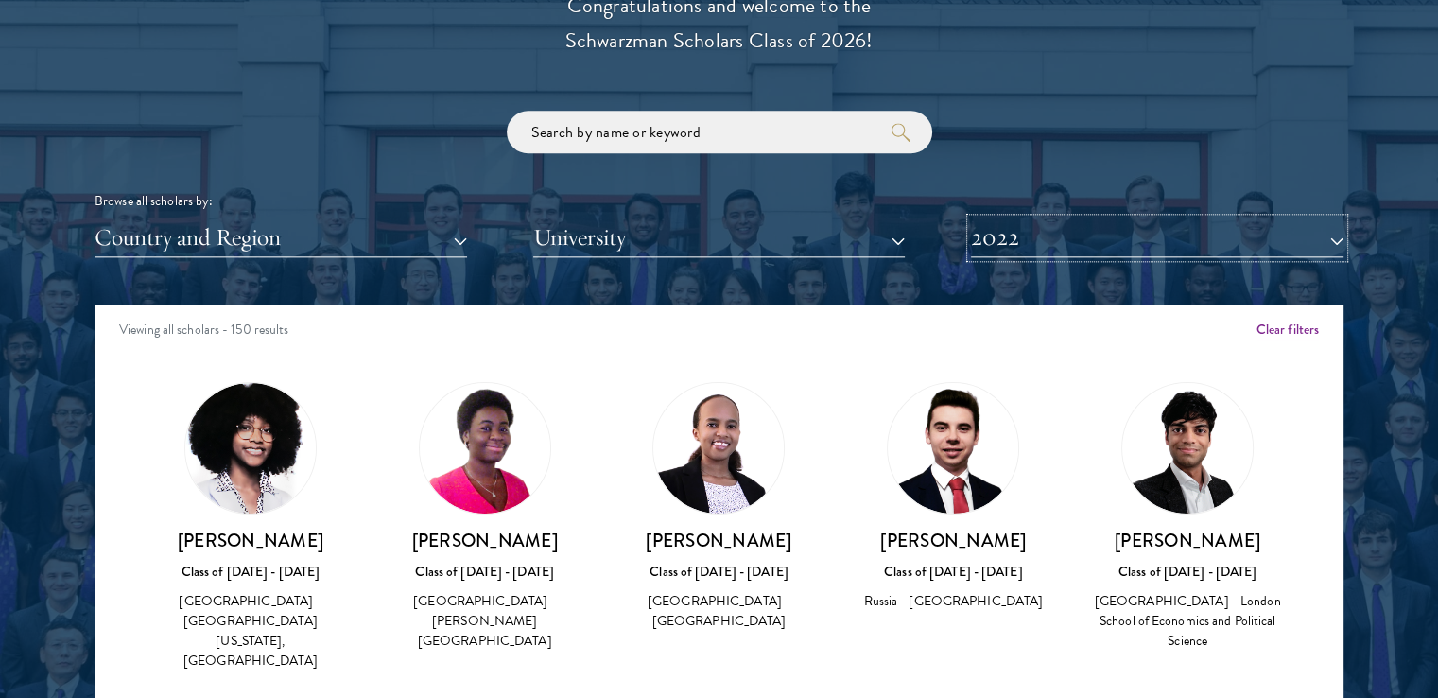
click at [1093, 252] on button "2022" at bounding box center [1157, 237] width 373 height 39
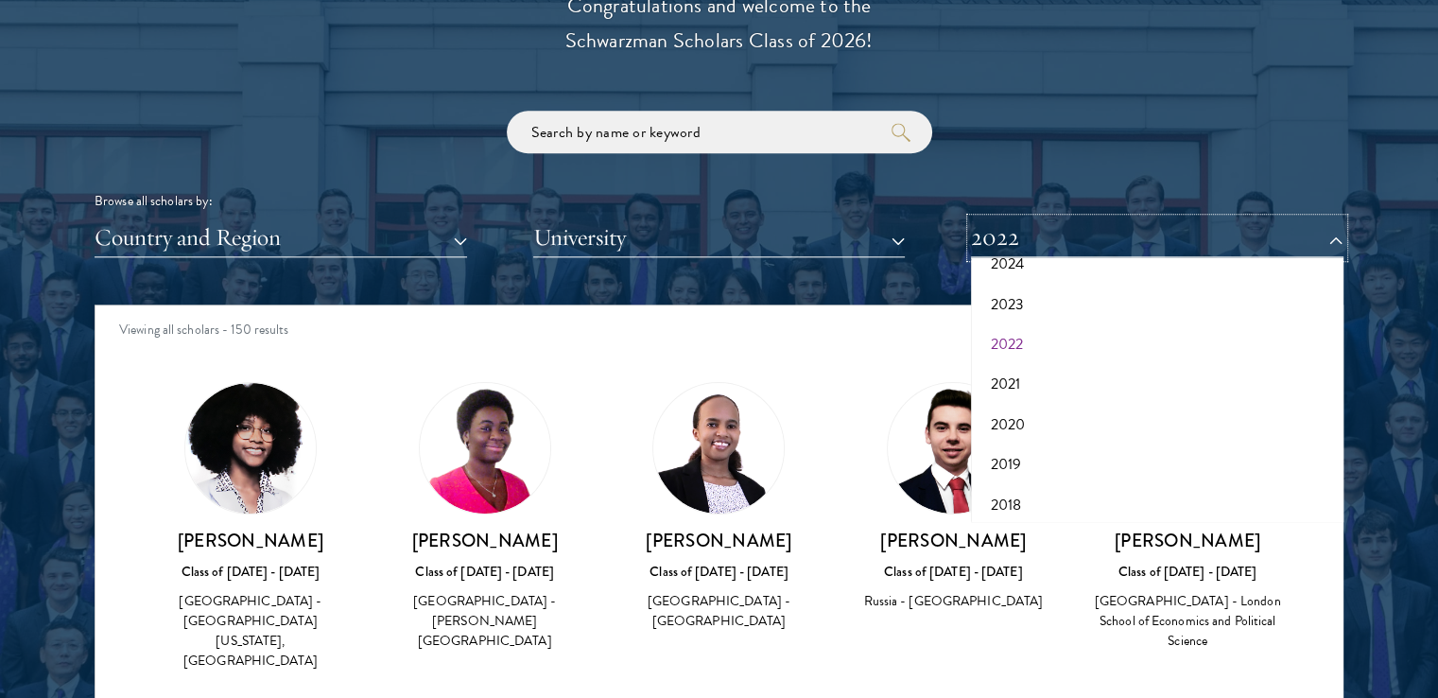
scroll to position [197, 0]
click at [1054, 338] on button "2021" at bounding box center [1157, 336] width 361 height 40
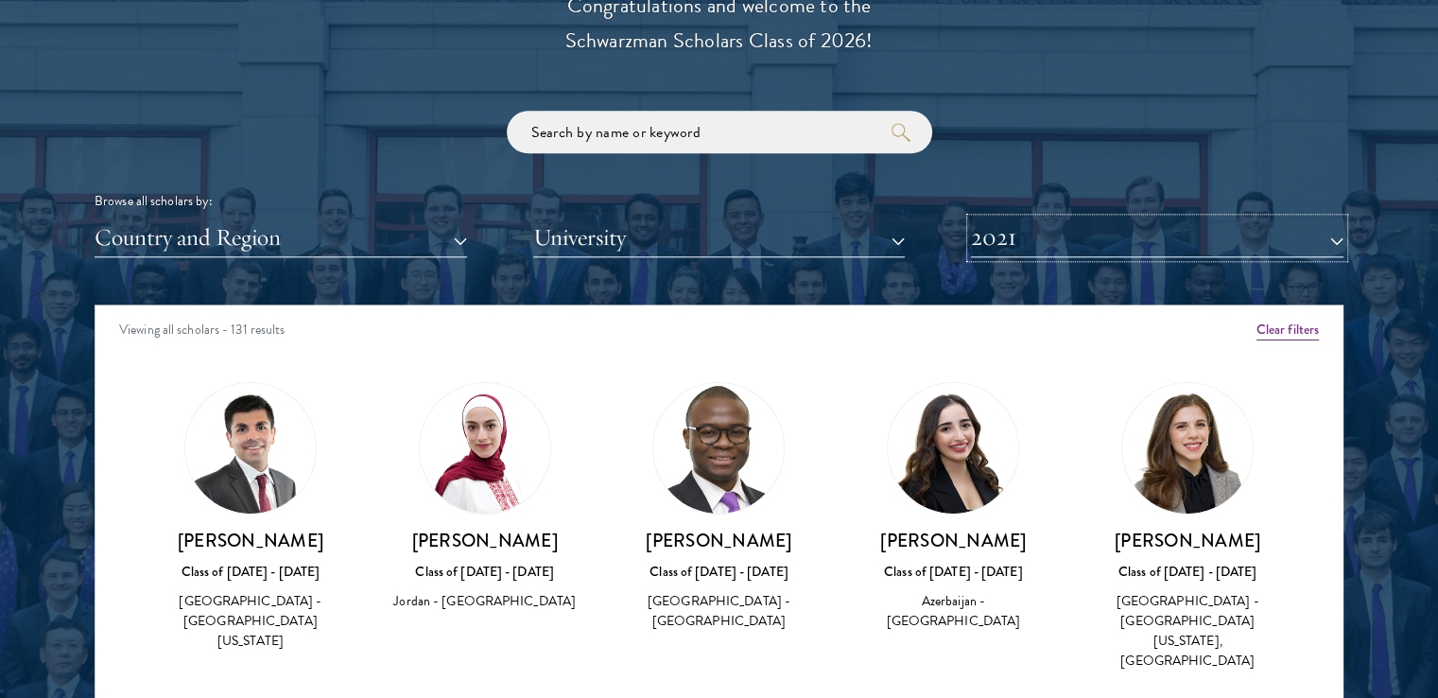
click at [1059, 243] on button "2021" at bounding box center [1157, 237] width 373 height 39
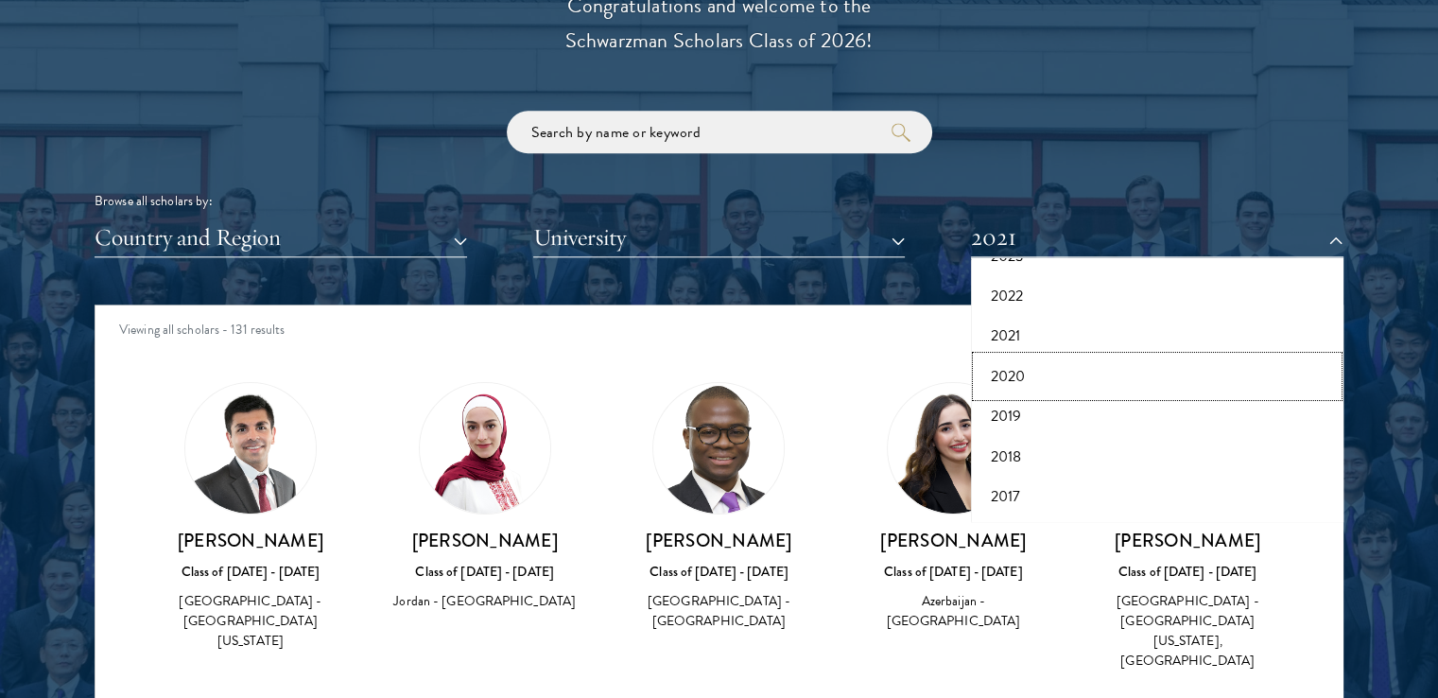
click at [1072, 370] on button "2020" at bounding box center [1157, 377] width 361 height 40
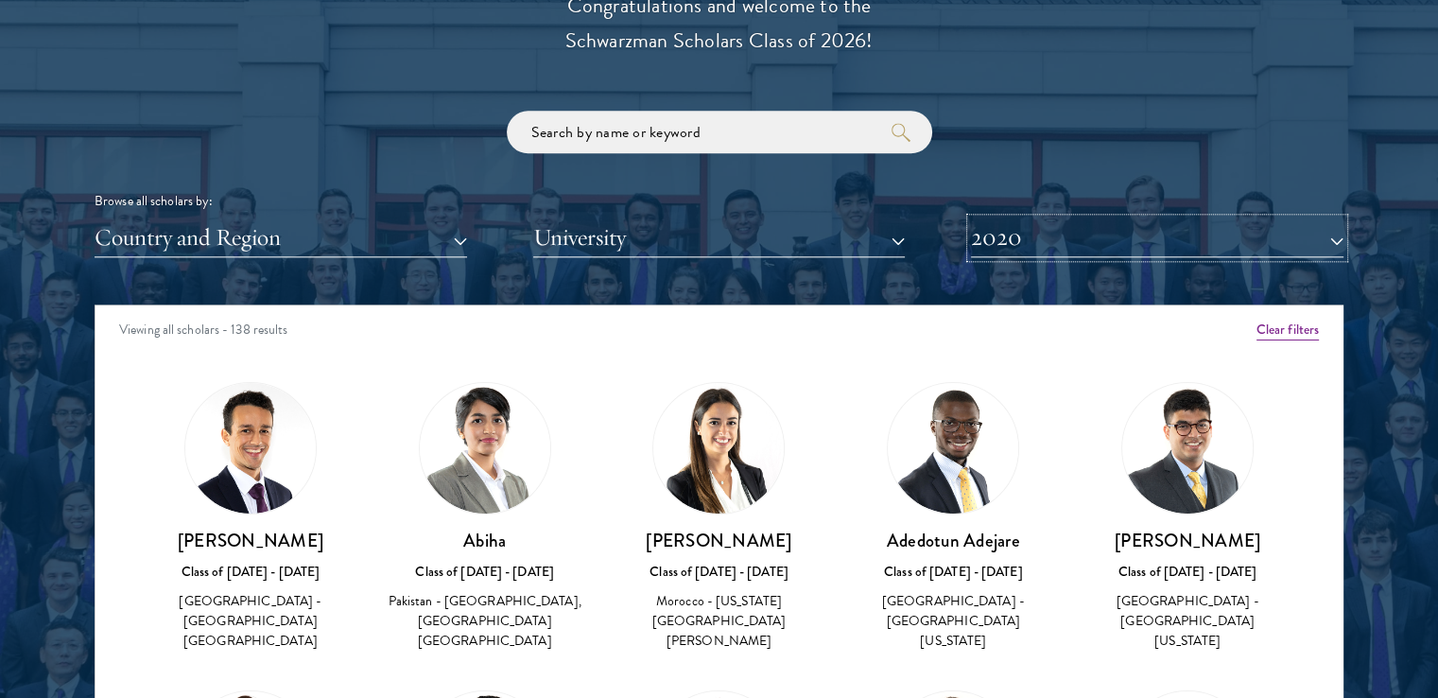
click at [1088, 250] on button "2020" at bounding box center [1157, 237] width 373 height 39
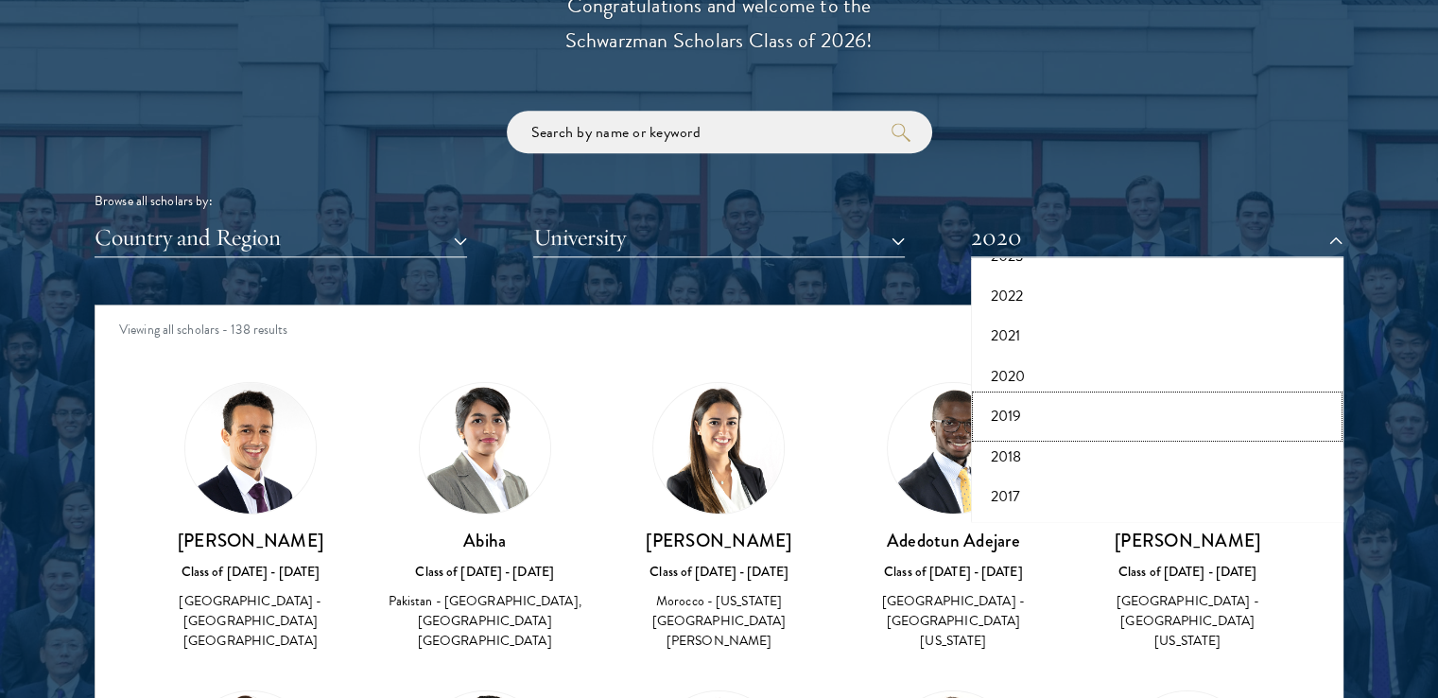
click at [1060, 418] on button "2019" at bounding box center [1157, 416] width 361 height 40
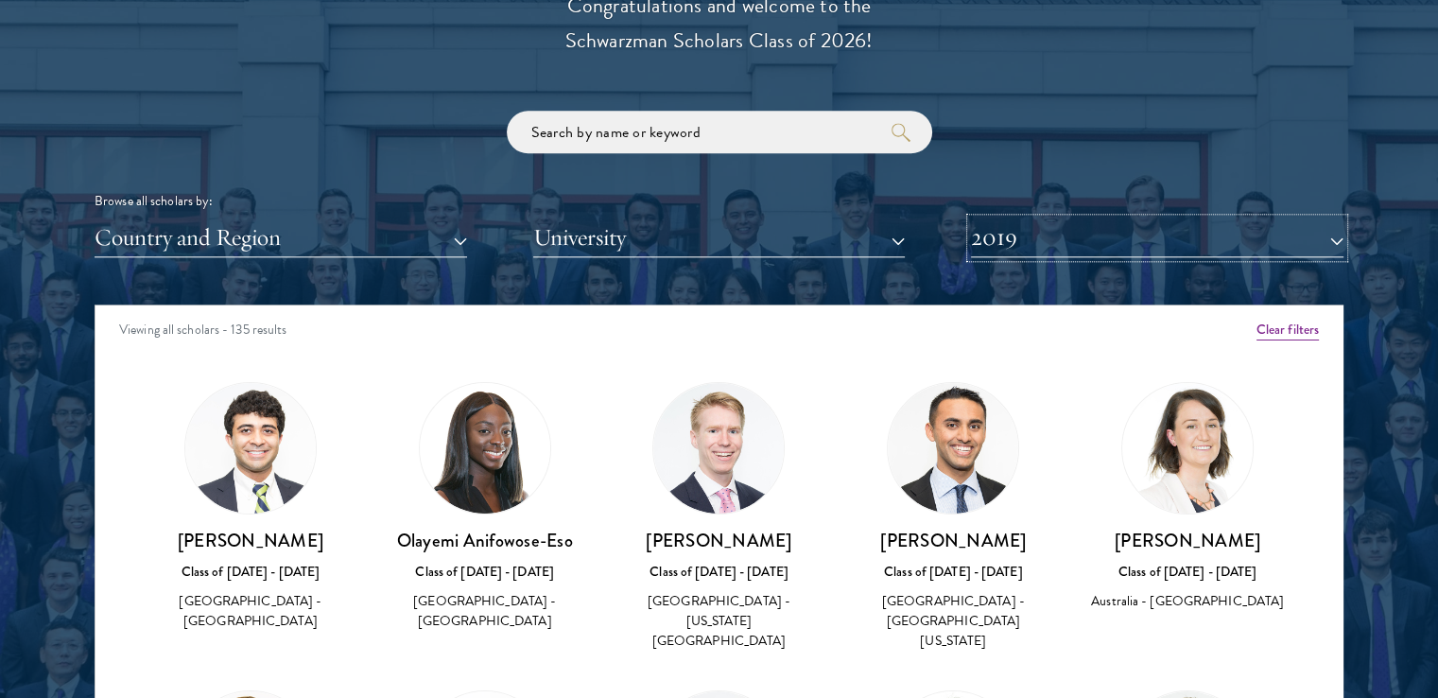
click at [1090, 235] on button "2019" at bounding box center [1157, 237] width 373 height 39
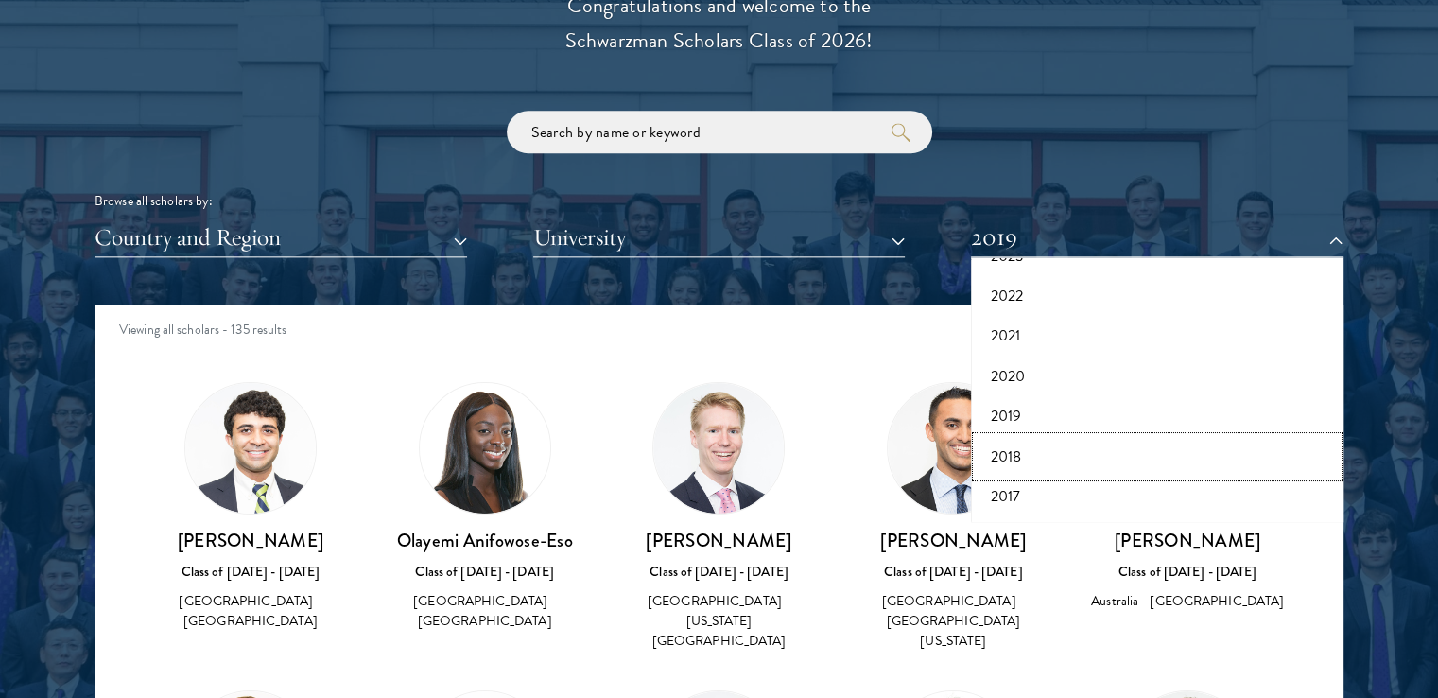
click at [1059, 447] on button "2018" at bounding box center [1157, 457] width 361 height 40
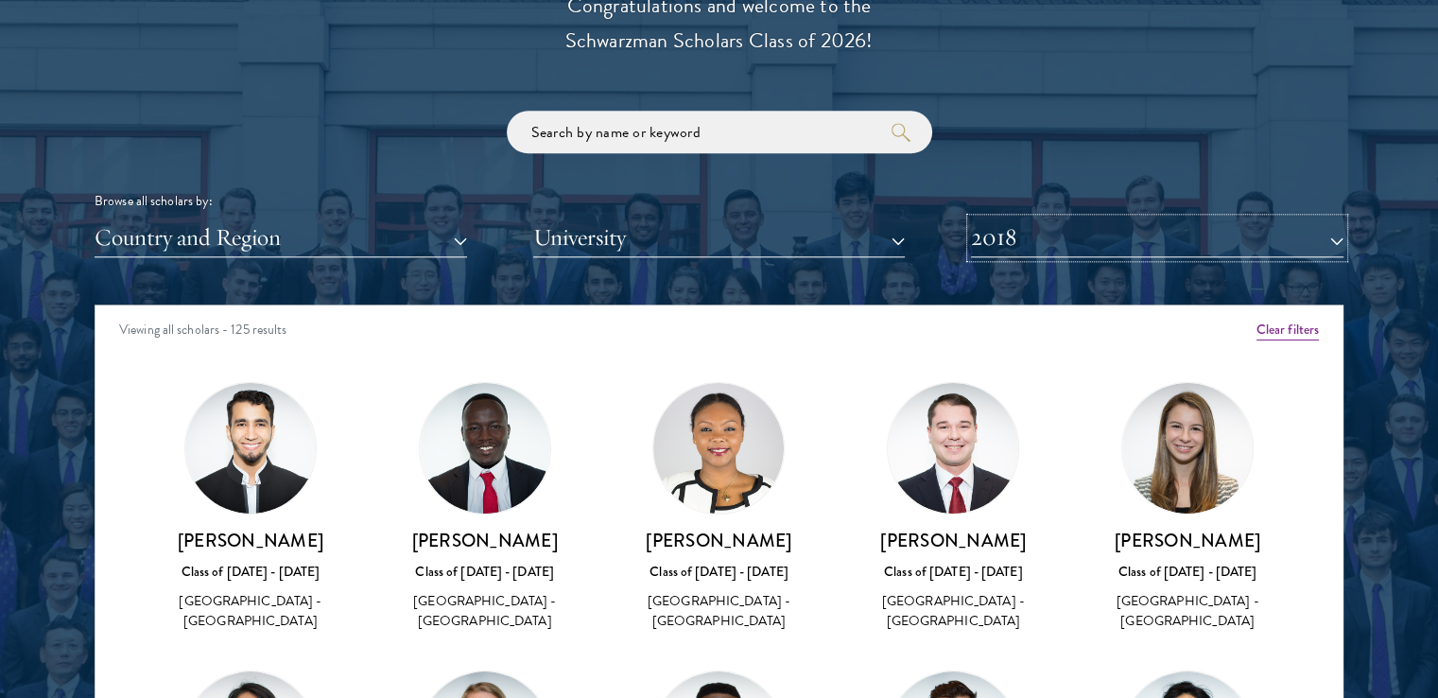
click at [1245, 249] on button "2018" at bounding box center [1157, 237] width 373 height 39
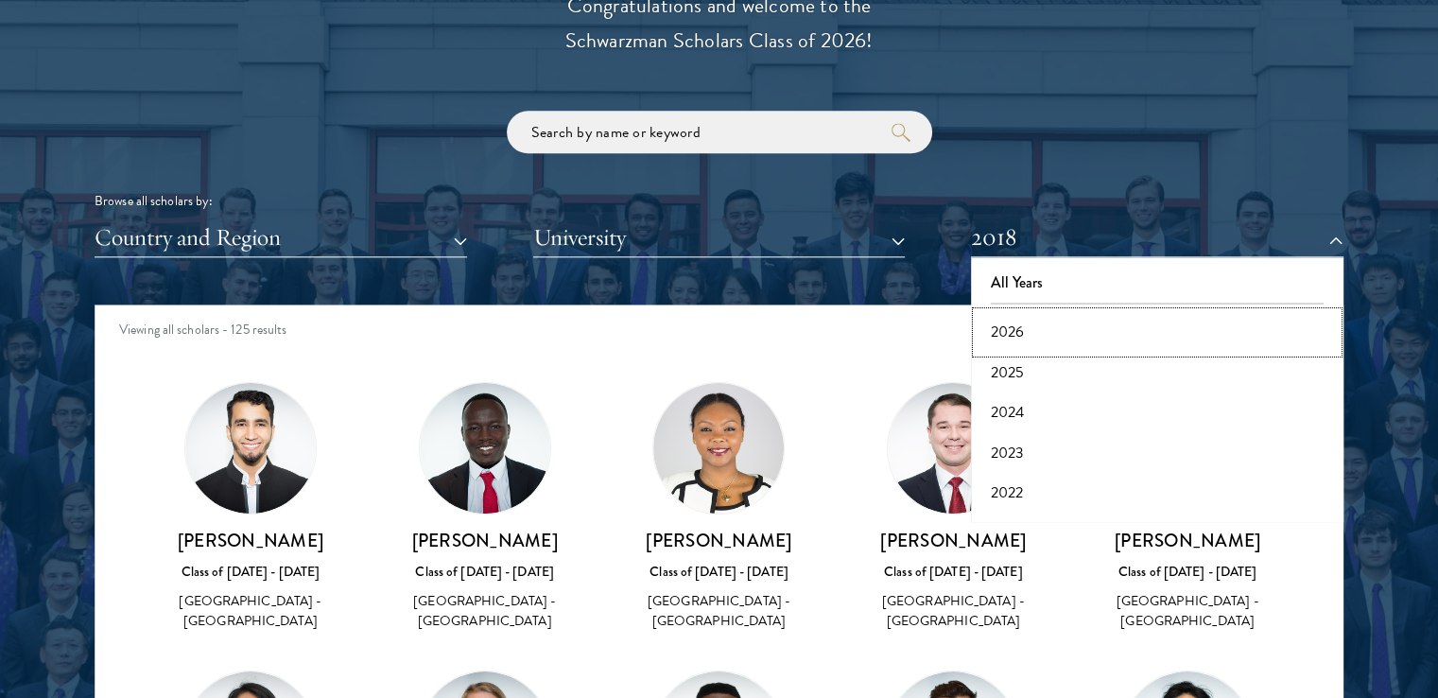
click at [1180, 347] on button "2026" at bounding box center [1157, 332] width 361 height 40
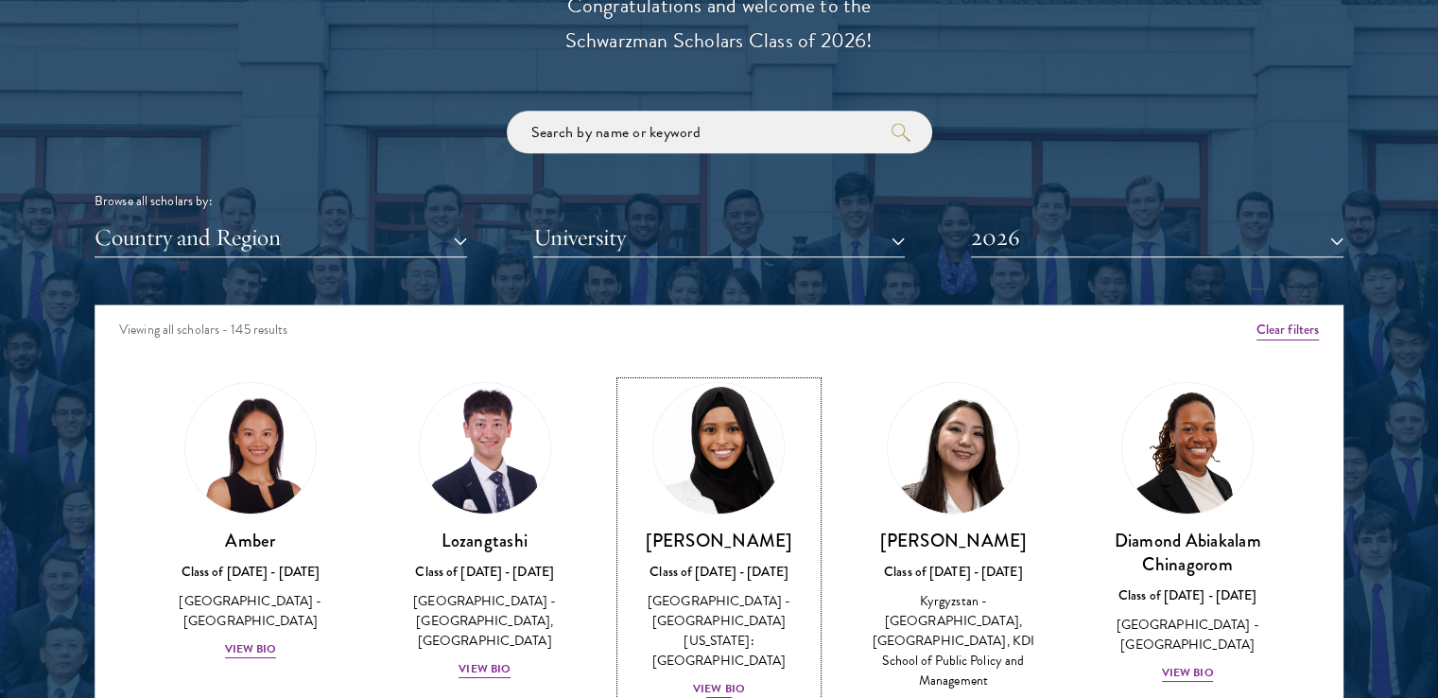
click at [699, 680] on div "View Bio" at bounding box center [719, 689] width 52 height 18
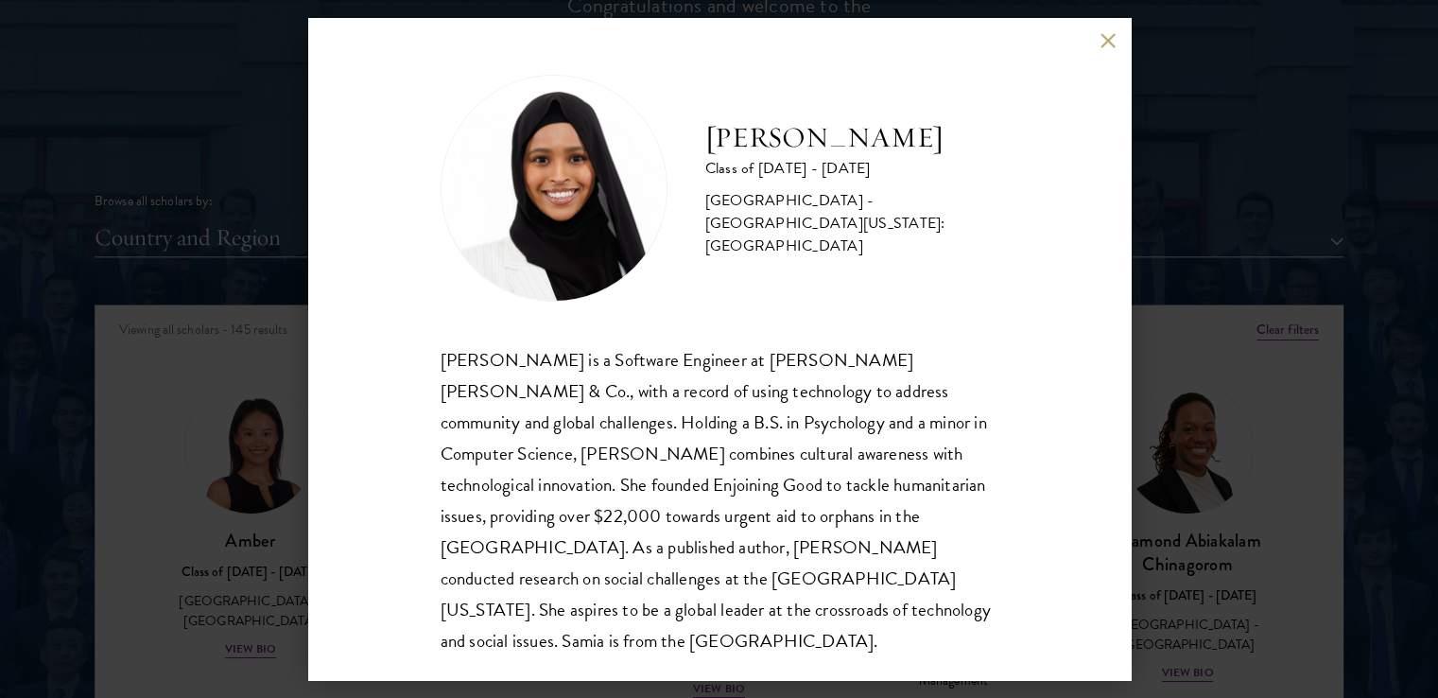
scroll to position [2, 0]
click at [1260, 375] on div "Samia Abdi Class of 2025 - 2026 United States of America - University of Minnes…" at bounding box center [719, 349] width 1438 height 698
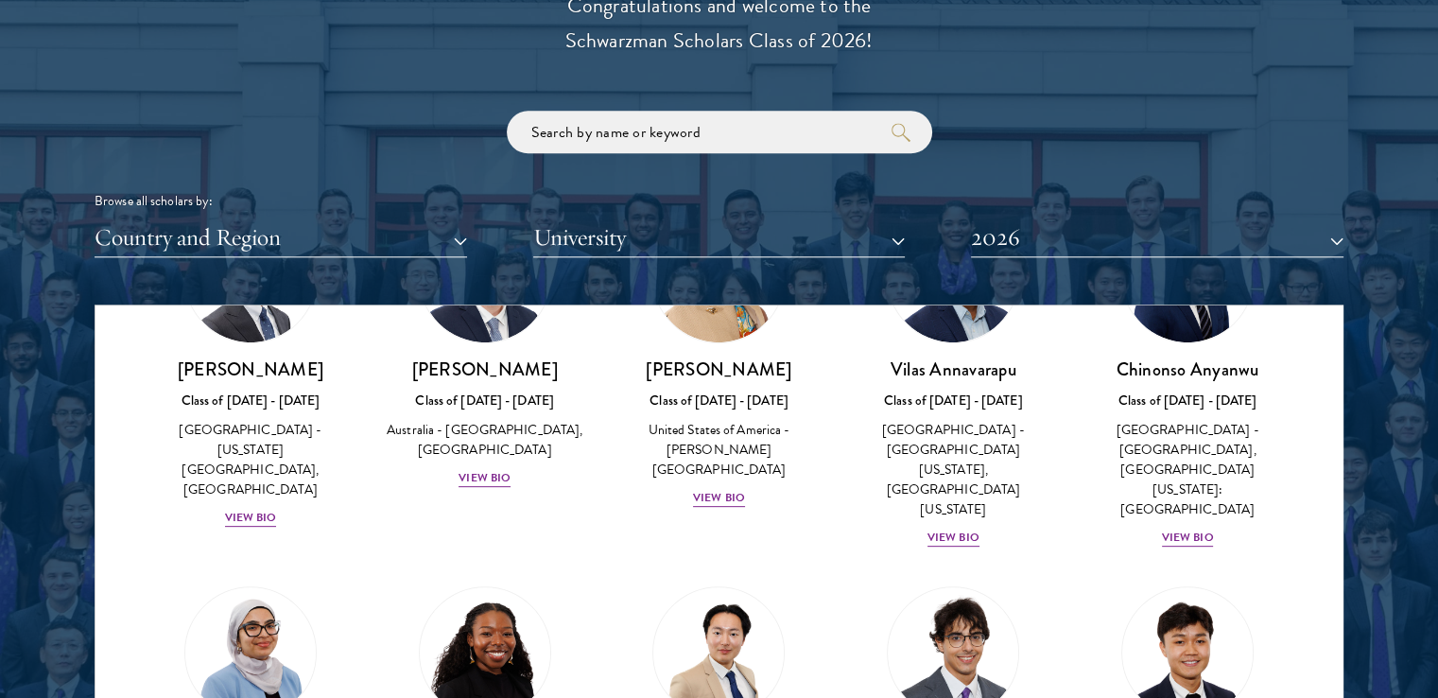
scroll to position [1103, 0]
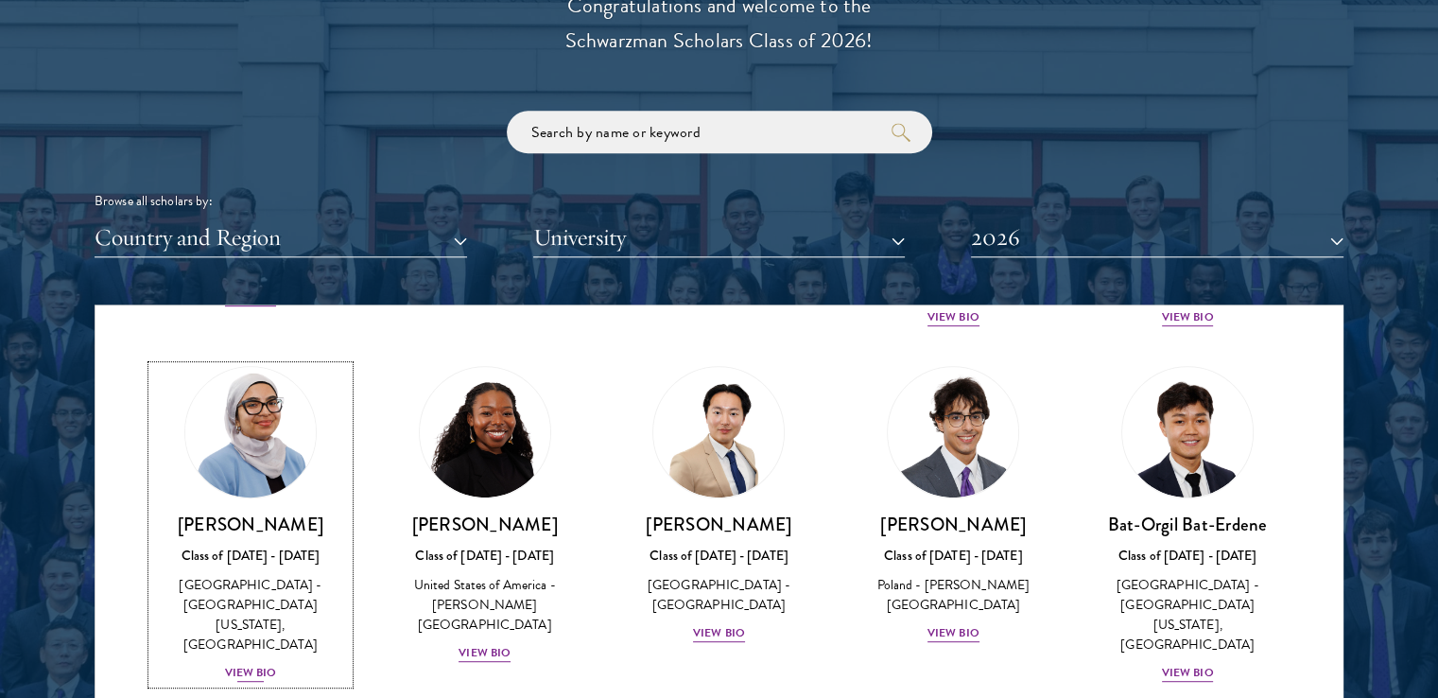
click at [253, 664] on div "View Bio" at bounding box center [251, 673] width 52 height 18
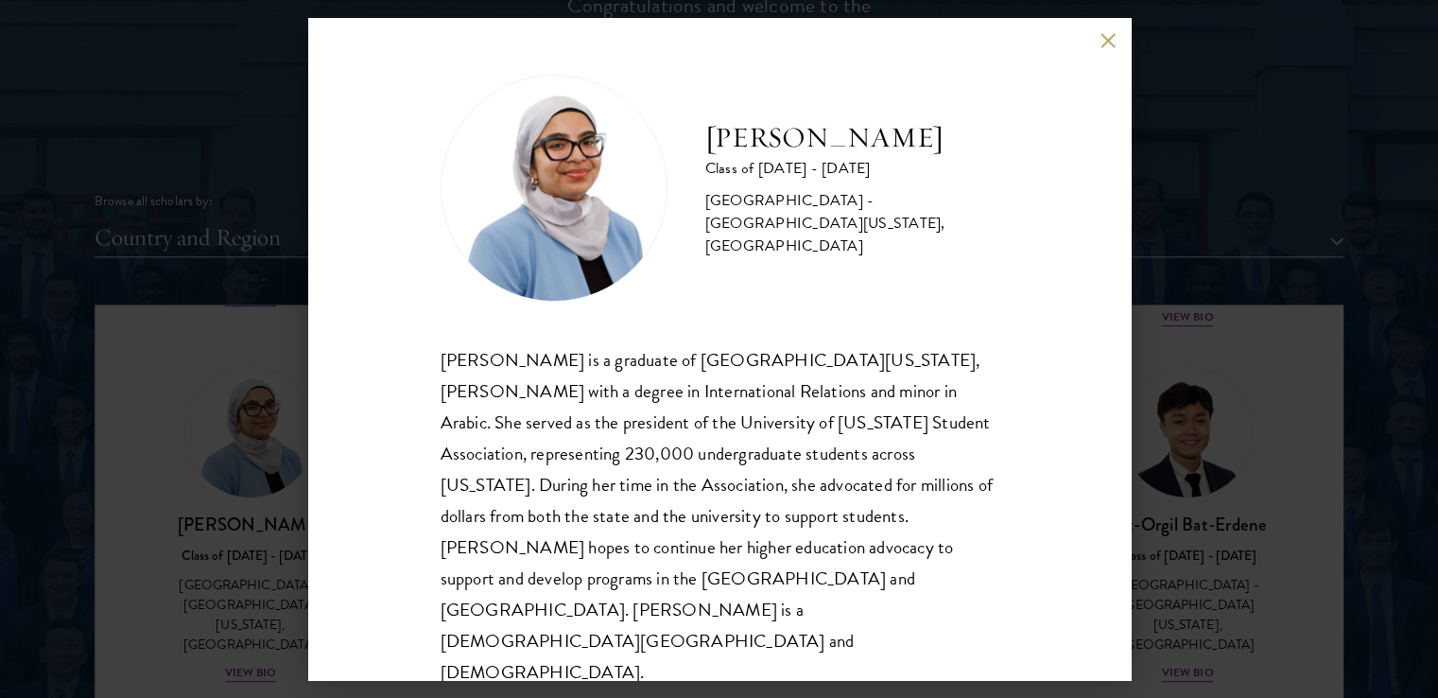
click at [1205, 479] on div "Celene Aridin Class of 2025 - 2026 United States of America - University of Cal…" at bounding box center [719, 349] width 1438 height 698
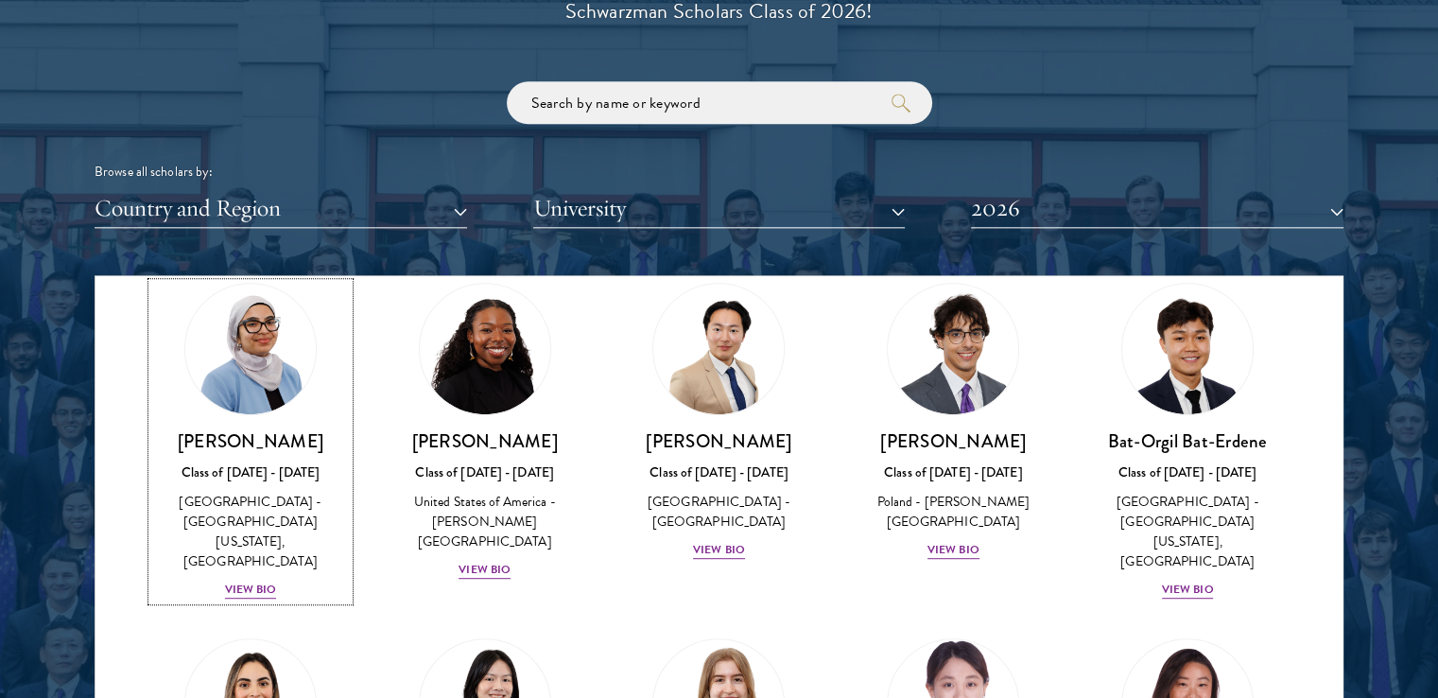
scroll to position [1180, 0]
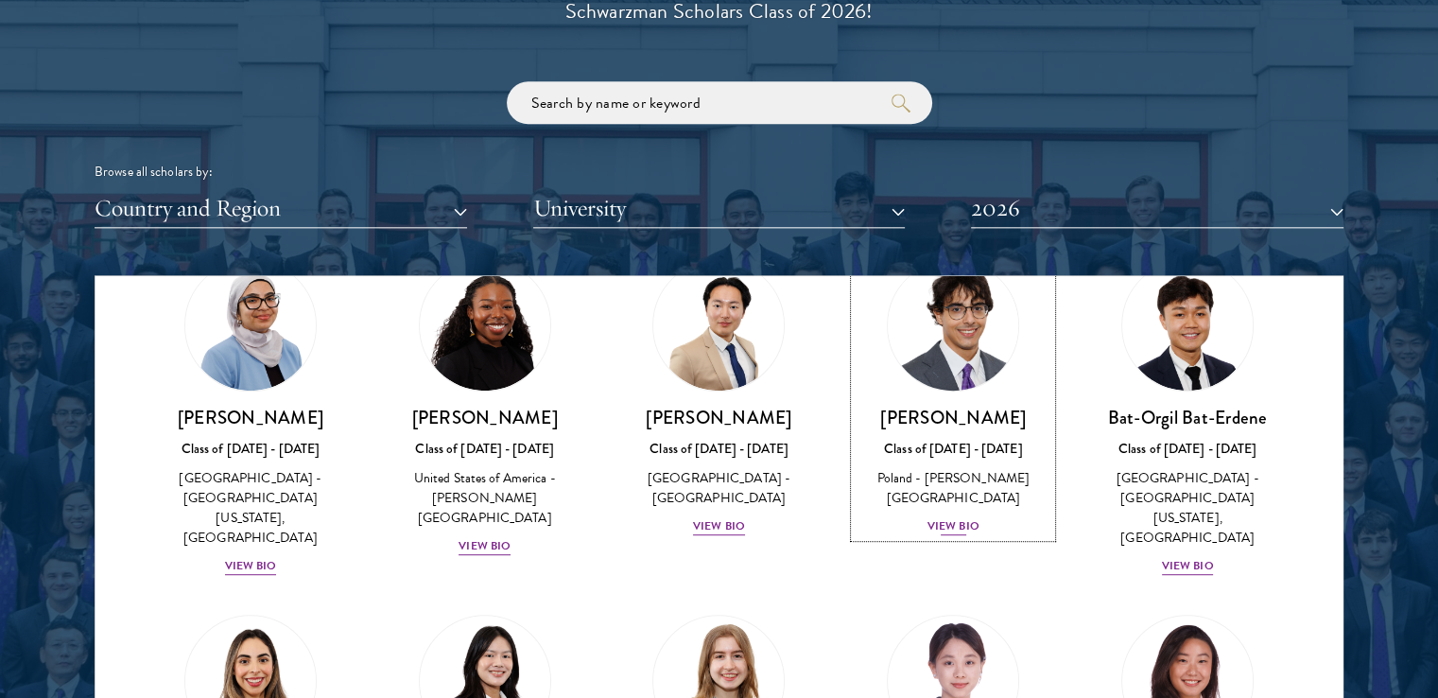
click at [949, 517] on div "View Bio" at bounding box center [954, 526] width 52 height 18
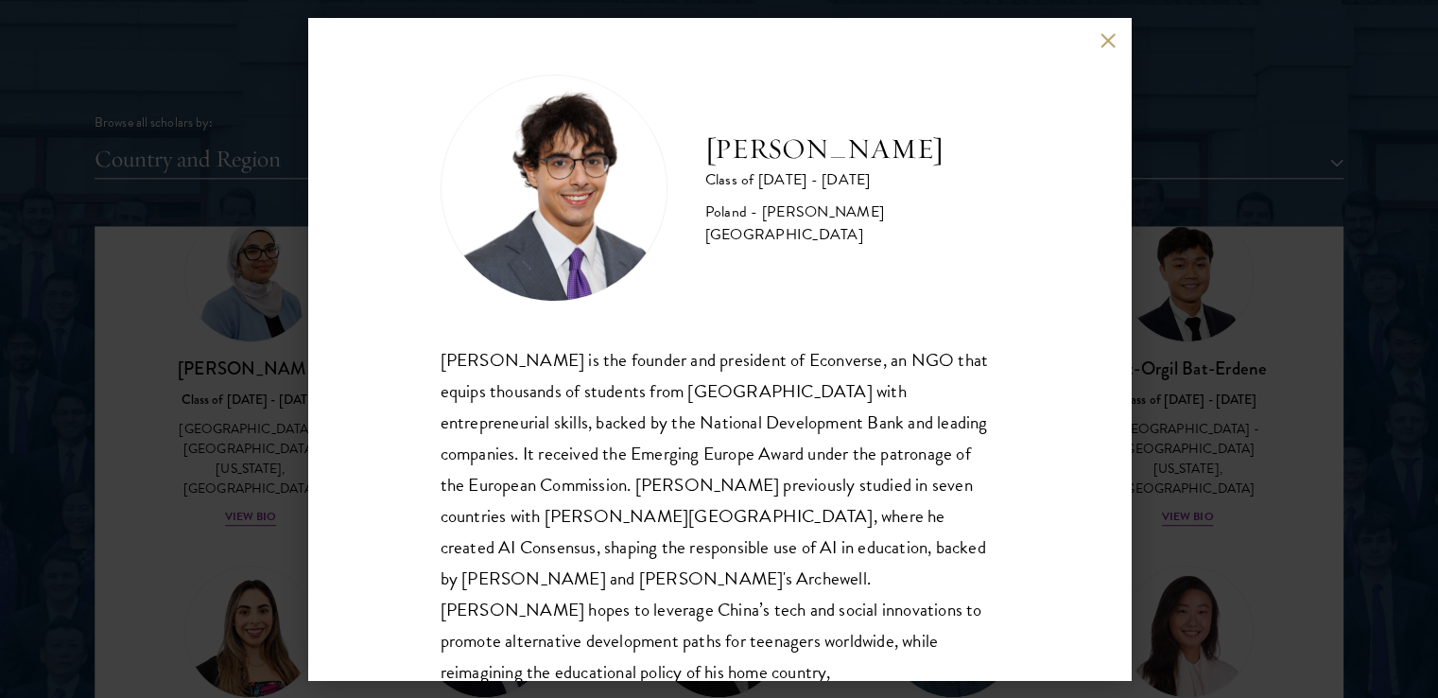
scroll to position [2455, 0]
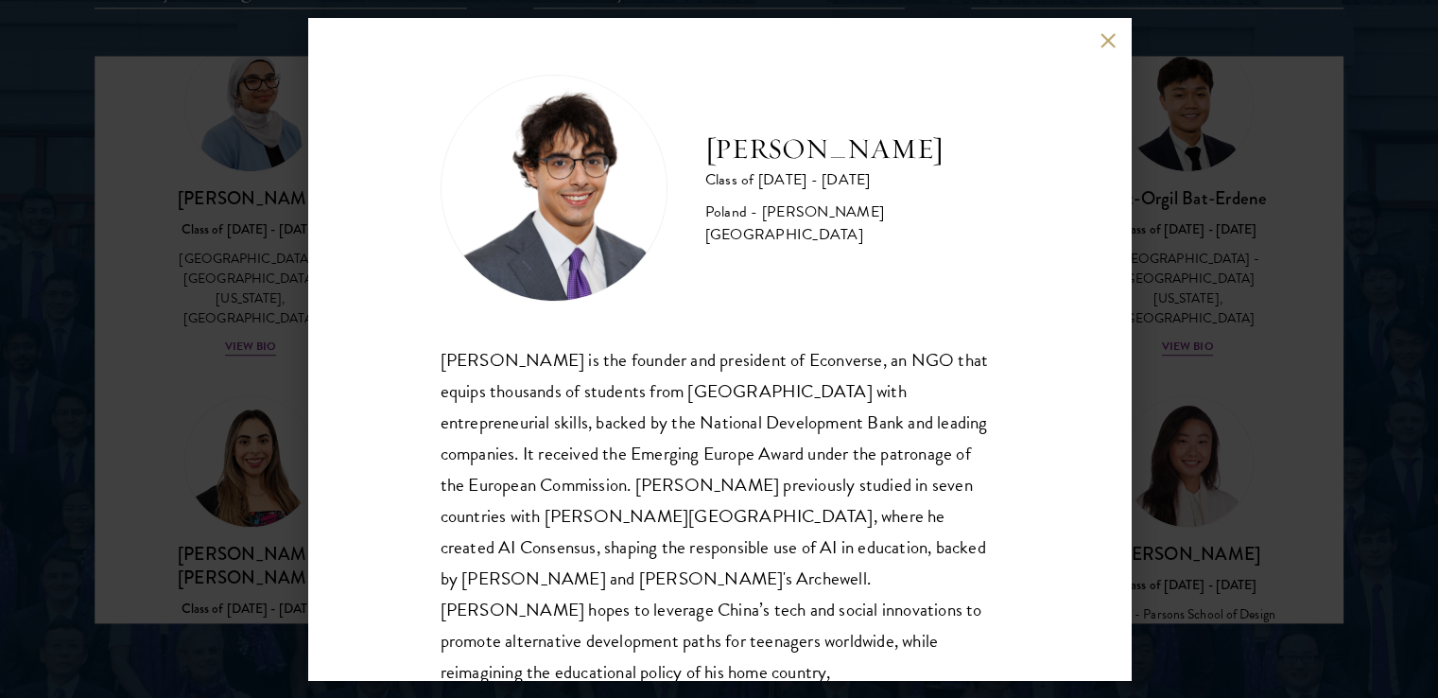
click at [1101, 44] on button at bounding box center [1109, 40] width 16 height 16
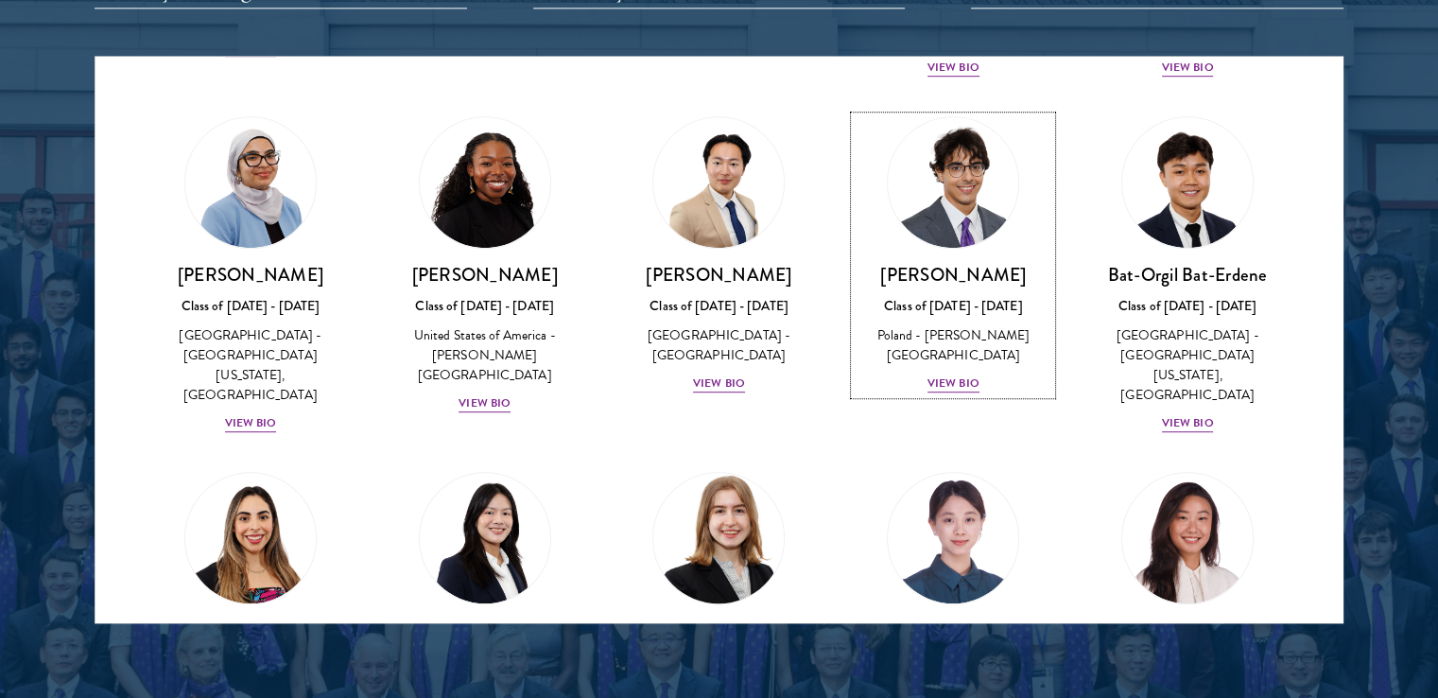
scroll to position [1324, 0]
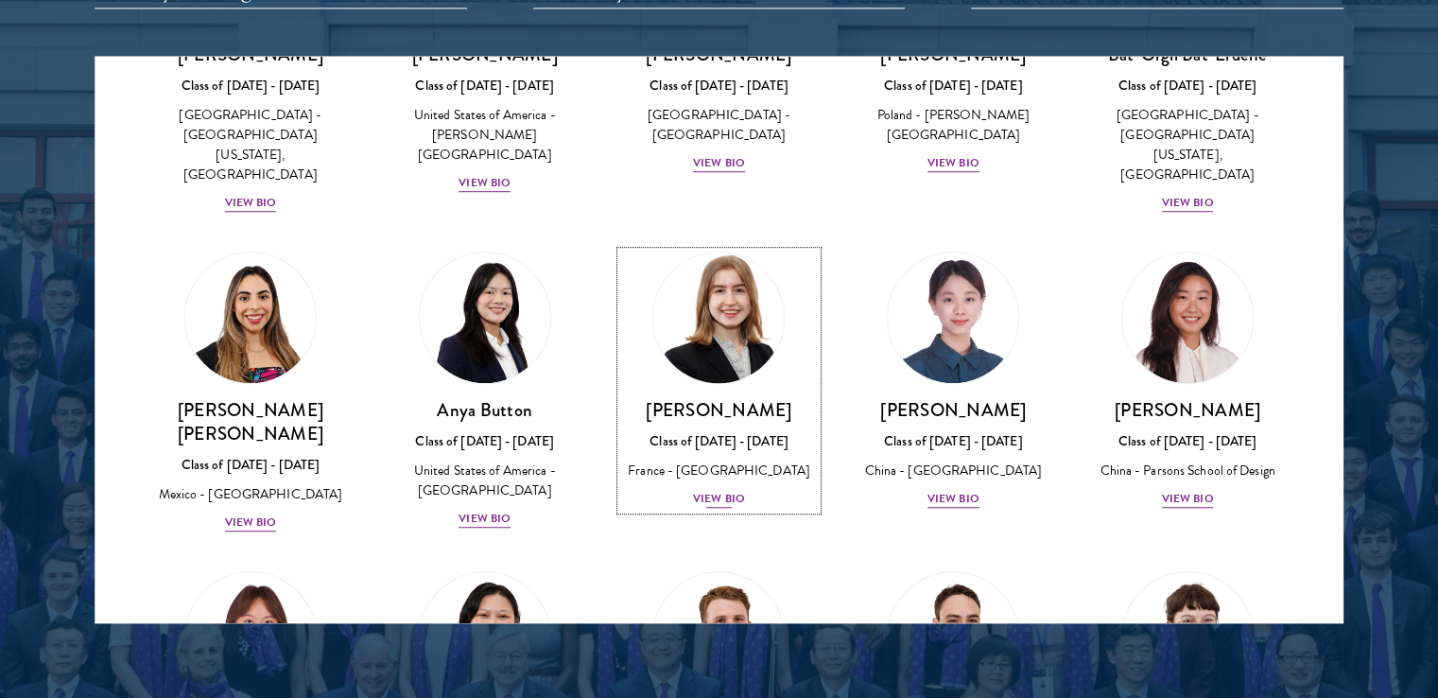
click at [699, 490] on div "View Bio" at bounding box center [719, 499] width 52 height 18
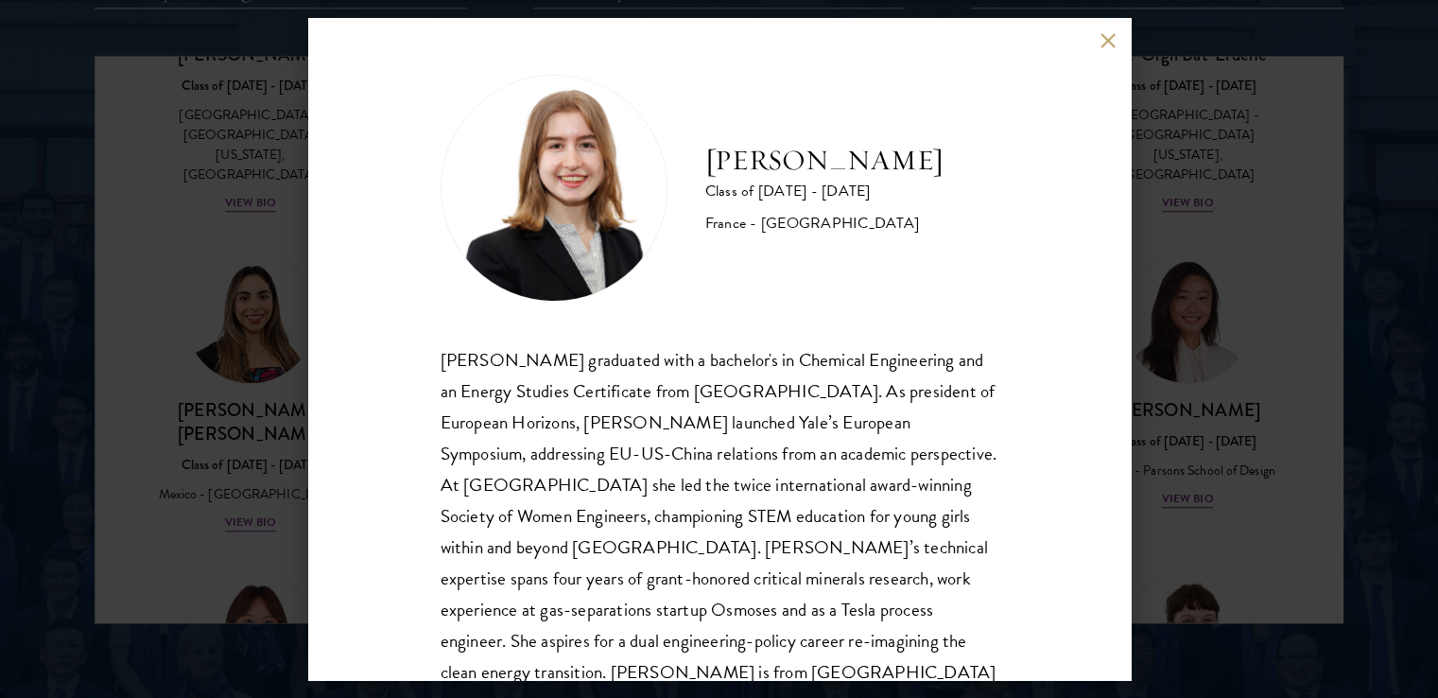
click at [1114, 43] on button at bounding box center [1109, 40] width 16 height 16
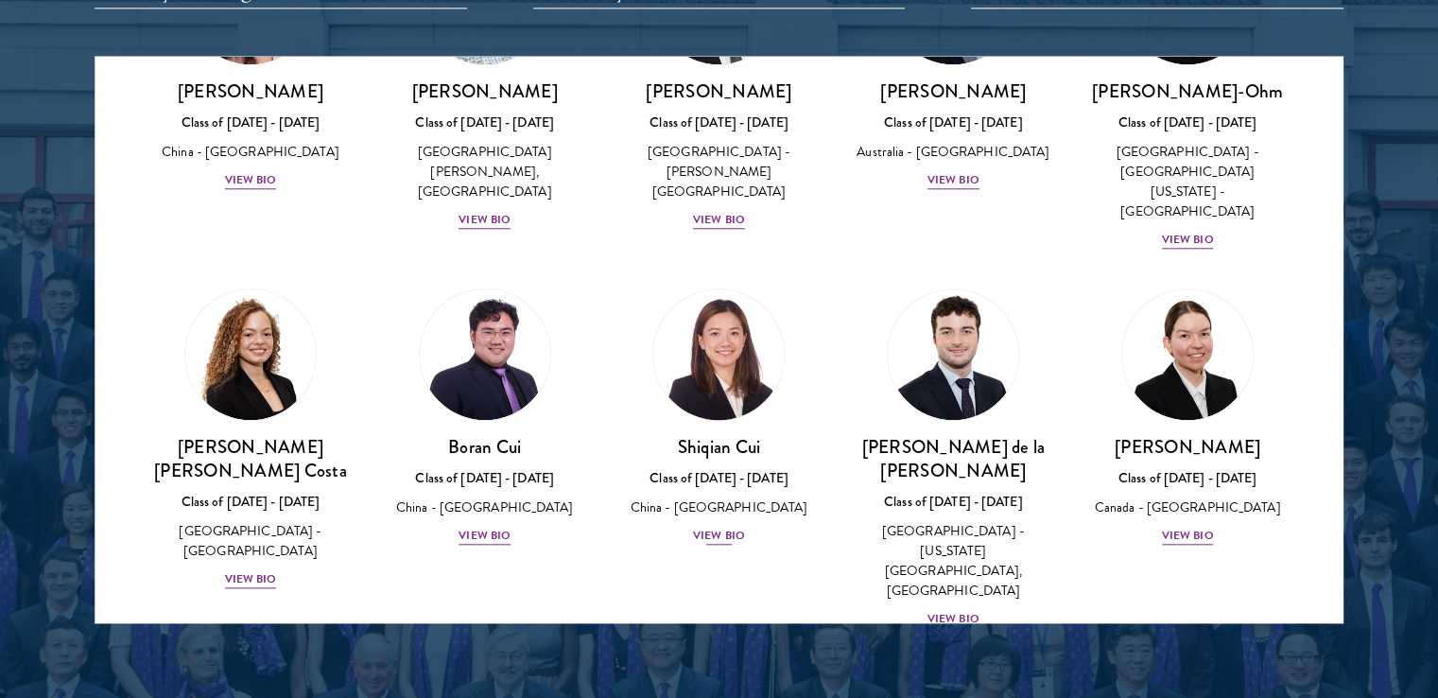
scroll to position [1986, 0]
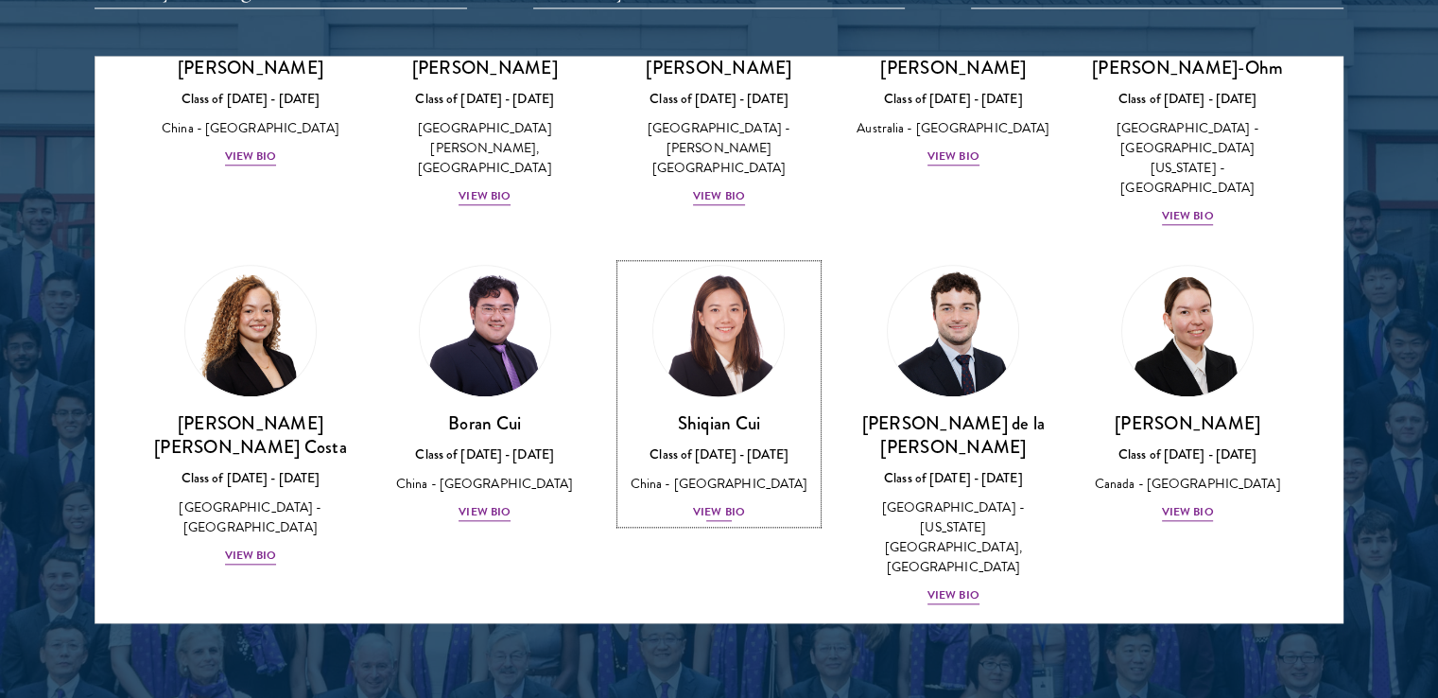
click at [711, 503] on div "View Bio" at bounding box center [719, 512] width 52 height 18
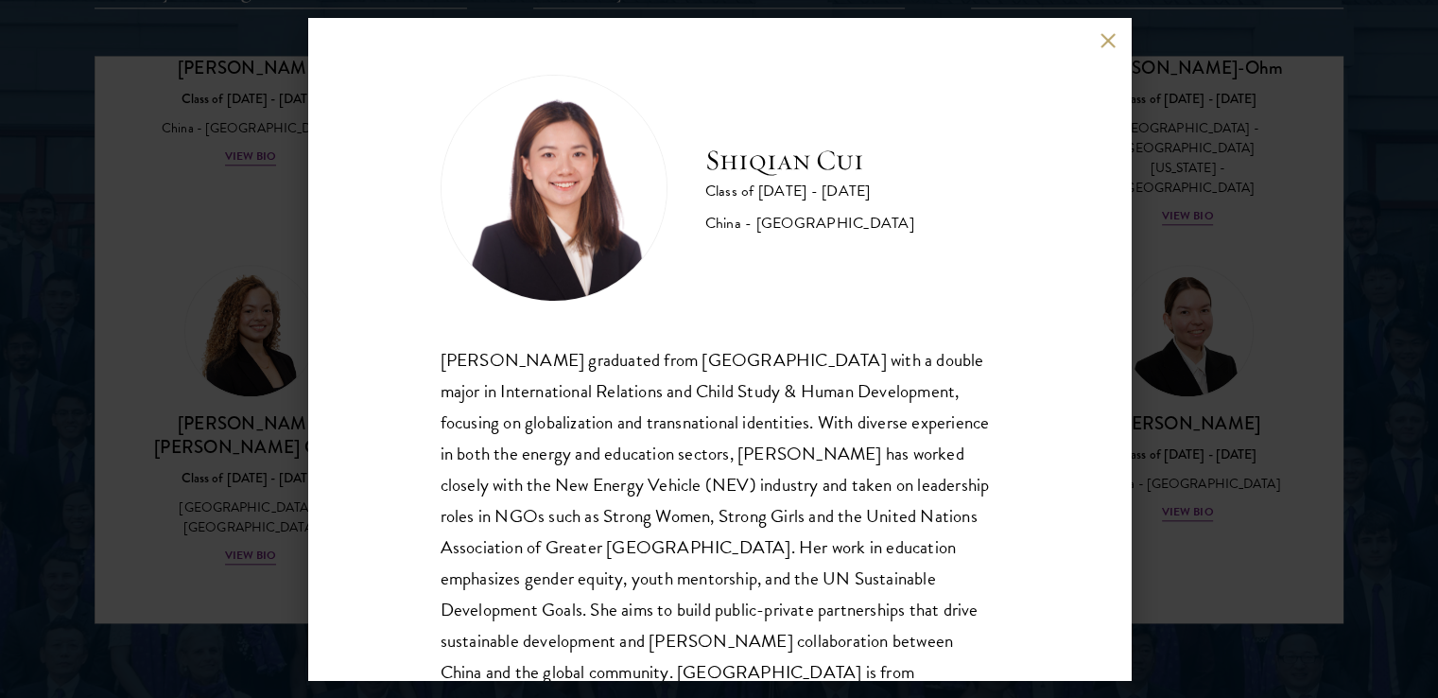
click at [711, 371] on div "Shiqian Cui graduated from Tufts University with a double major in Internationa…" at bounding box center [720, 531] width 558 height 375
click at [1112, 38] on button at bounding box center [1109, 40] width 16 height 16
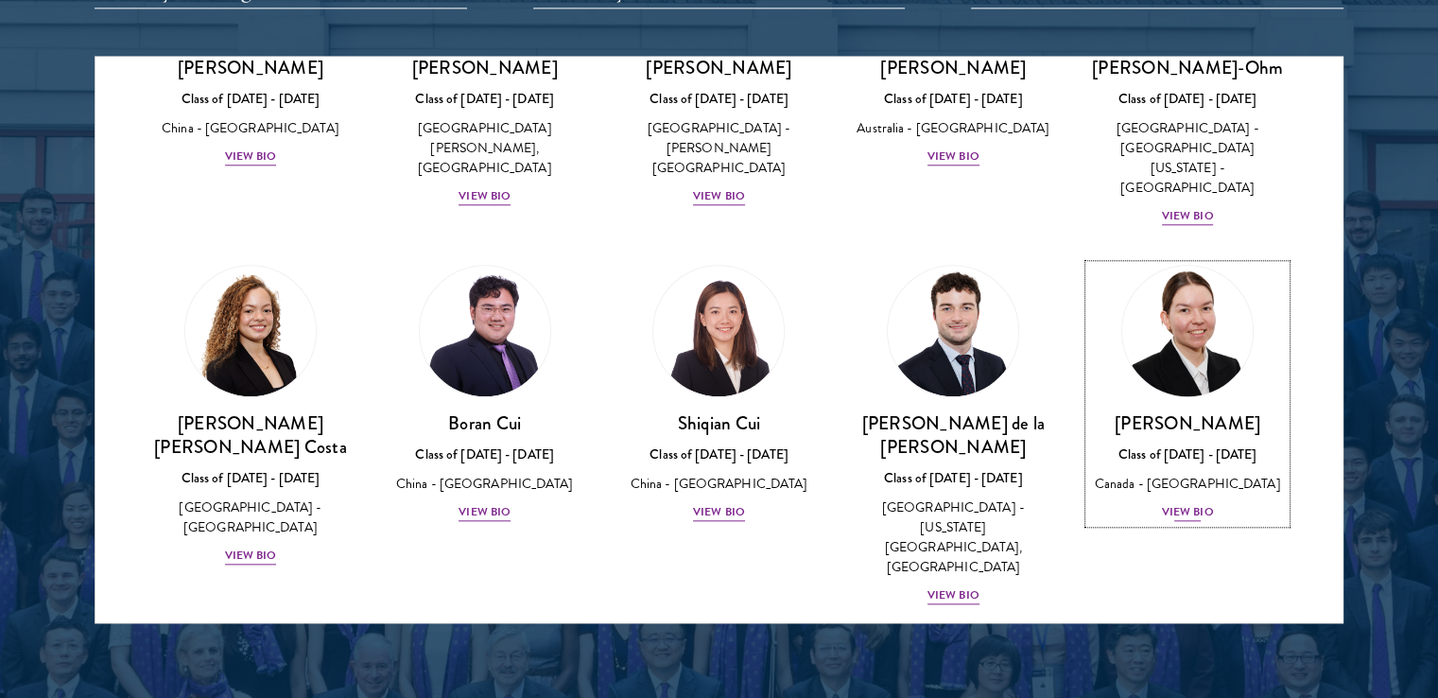
click at [1183, 503] on div "View Bio" at bounding box center [1188, 512] width 52 height 18
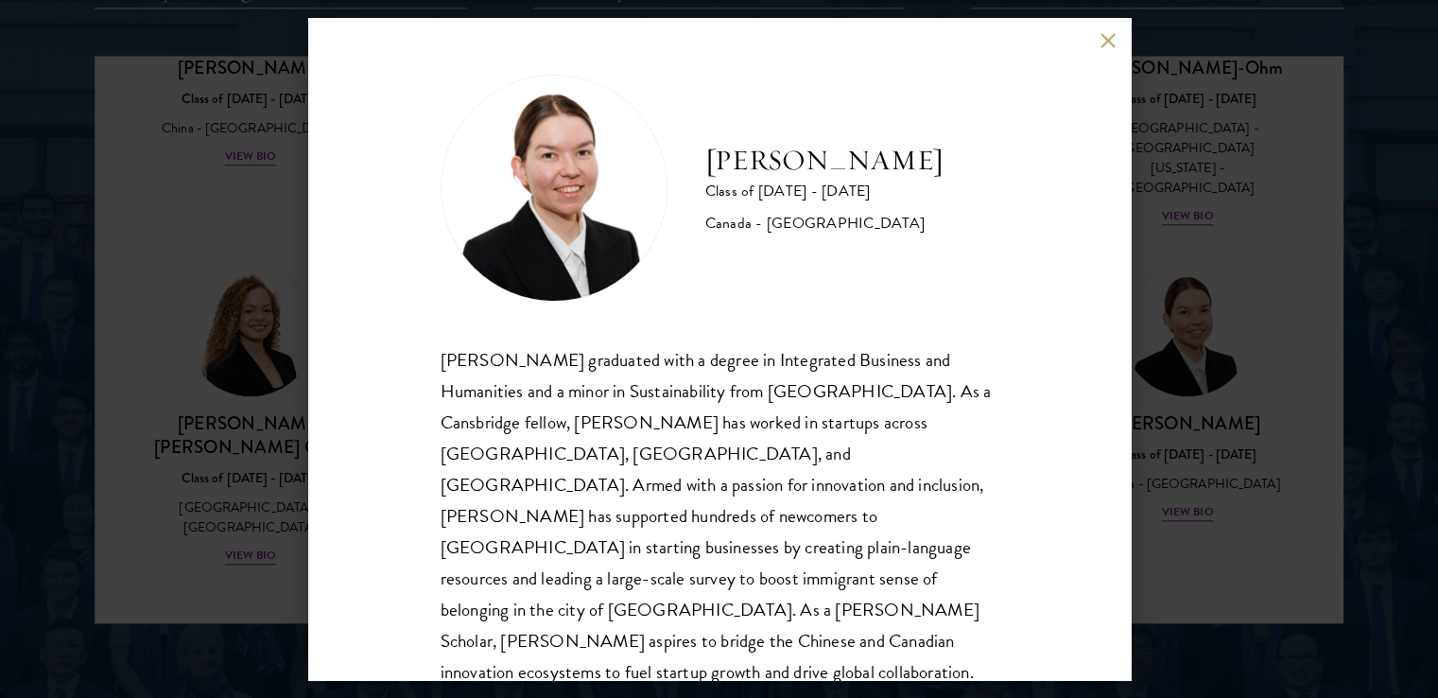
click at [1105, 44] on button at bounding box center [1109, 40] width 16 height 16
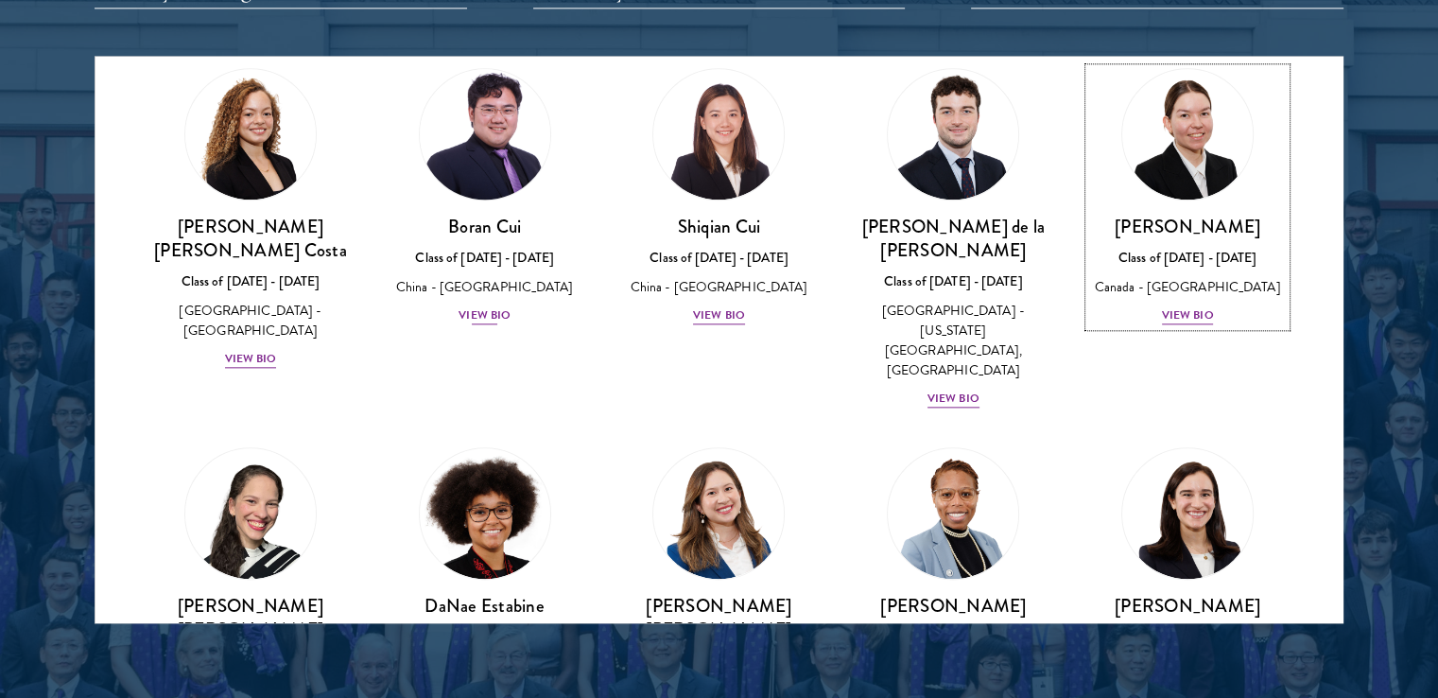
scroll to position [2206, 0]
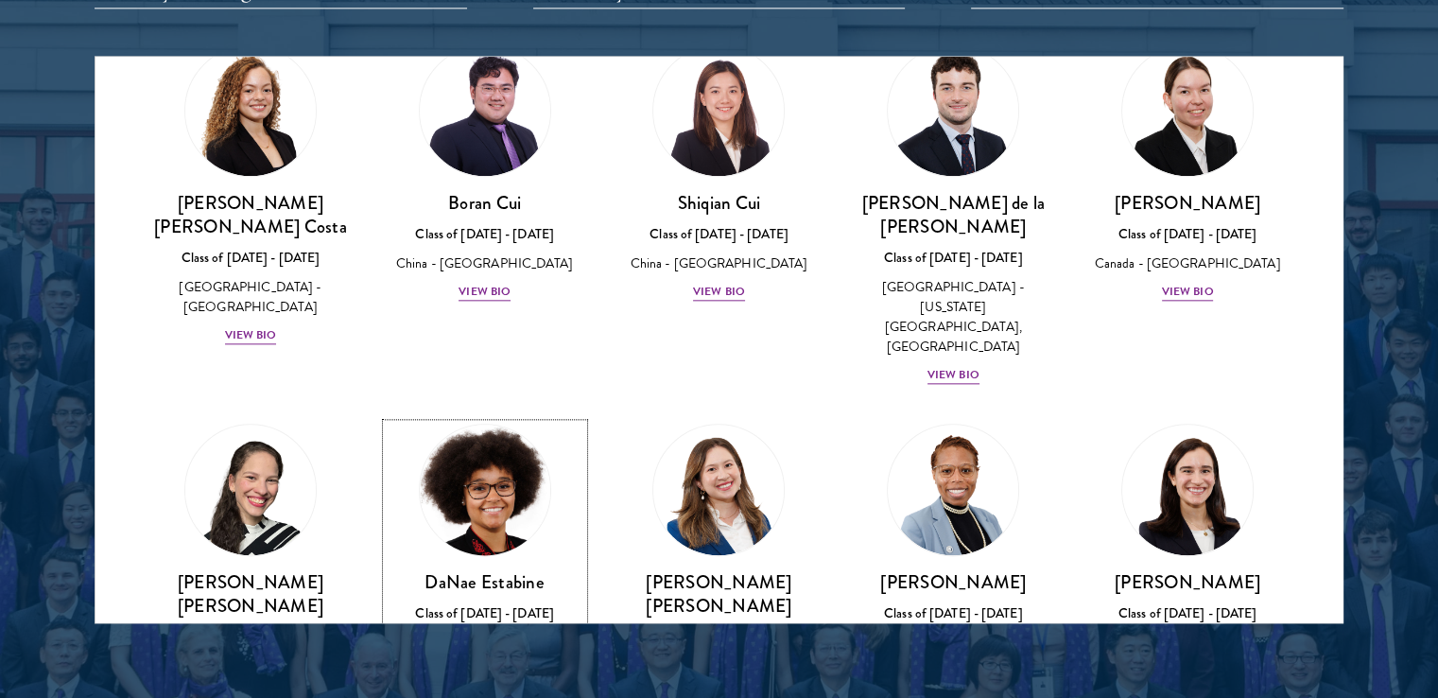
click at [450, 418] on img at bounding box center [485, 490] width 144 height 144
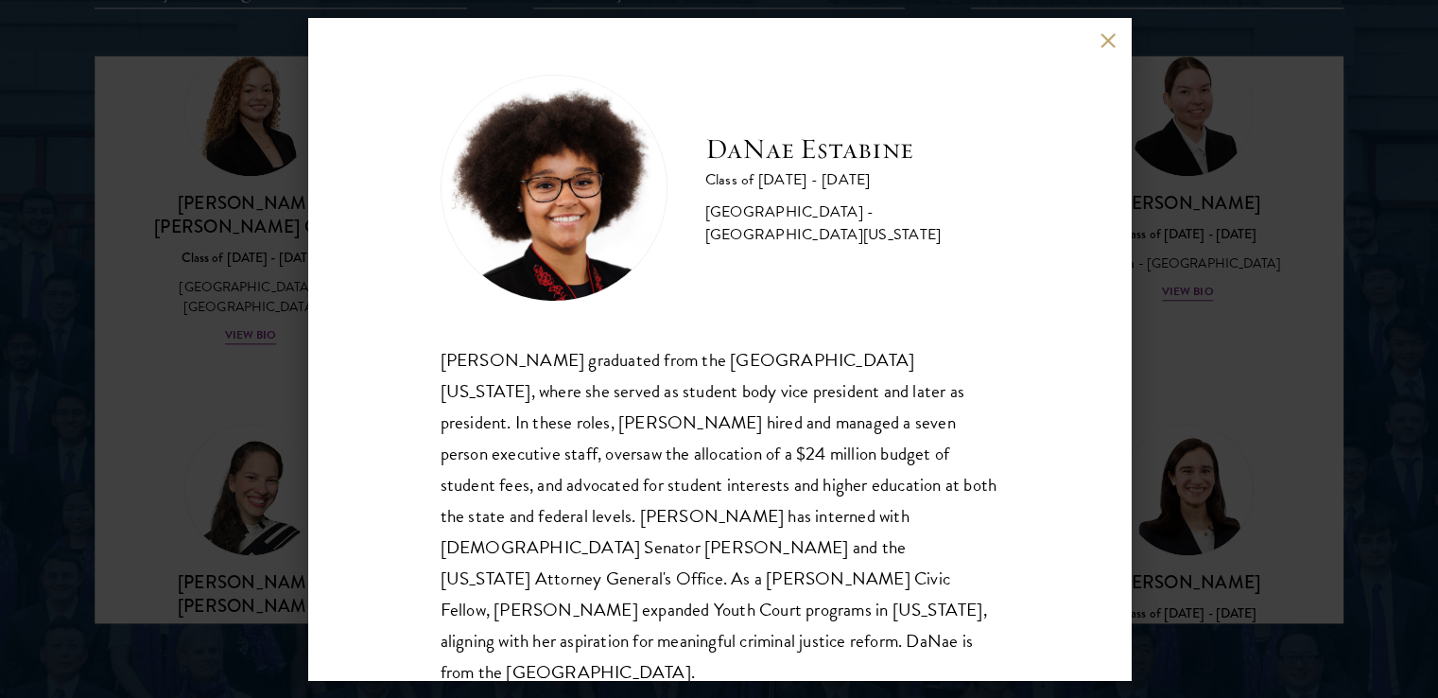
click at [208, 433] on div "DaNae Estabine Class of 2025 - 2026 United States of America - University of Ka…" at bounding box center [719, 349] width 1438 height 698
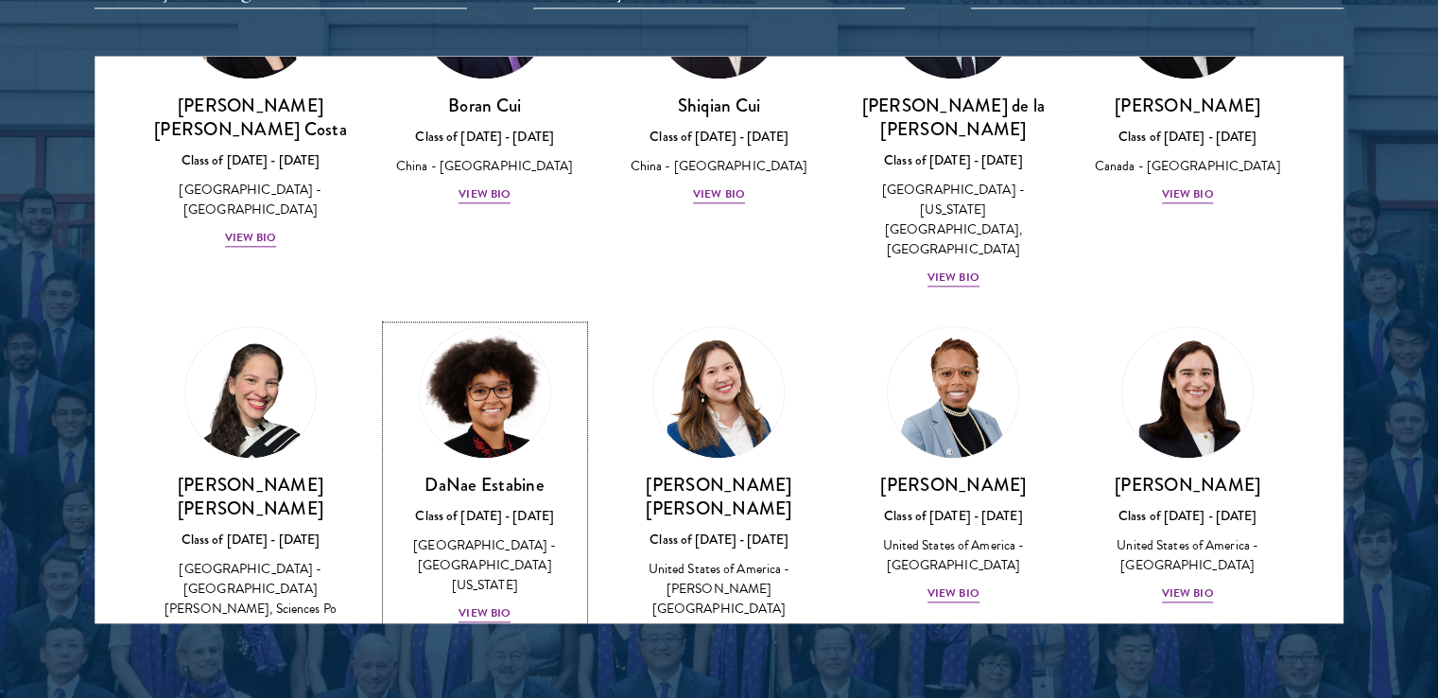
scroll to position [2966, 0]
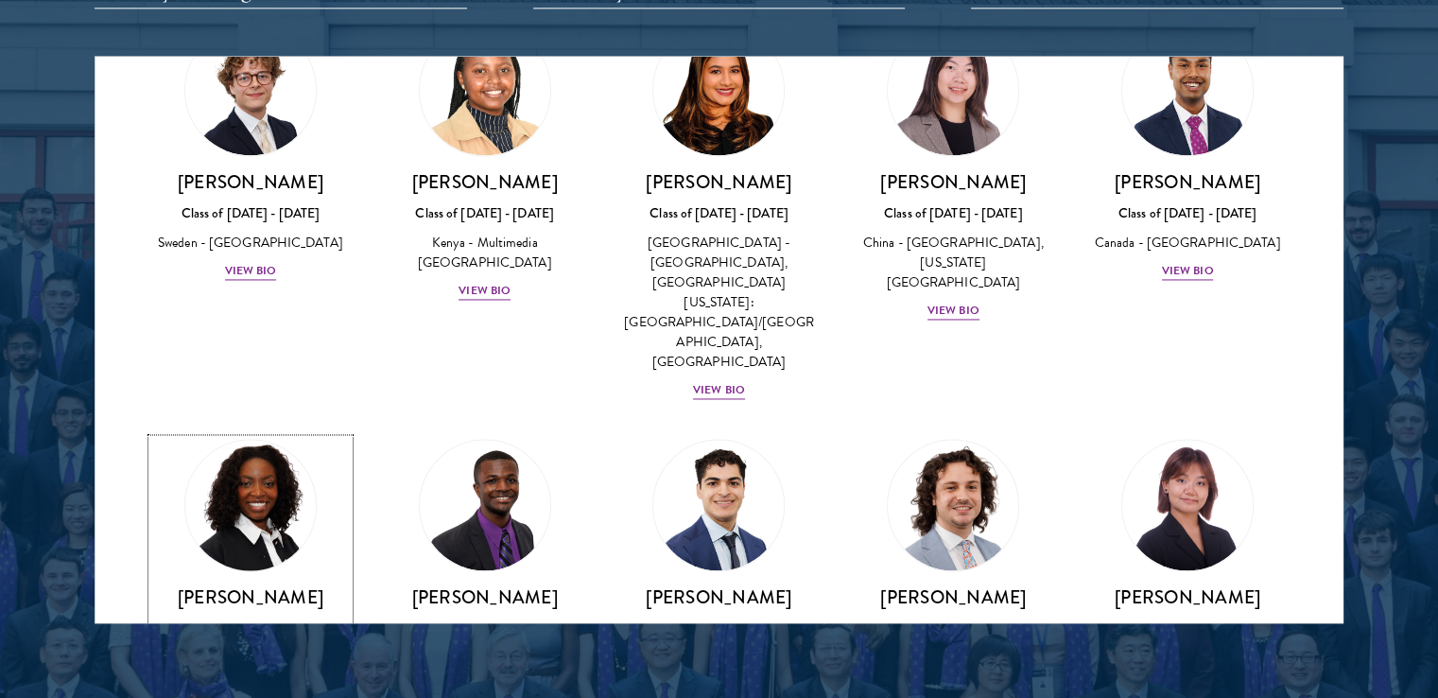
click at [258, 697] on div "View Bio" at bounding box center [251, 706] width 52 height 18
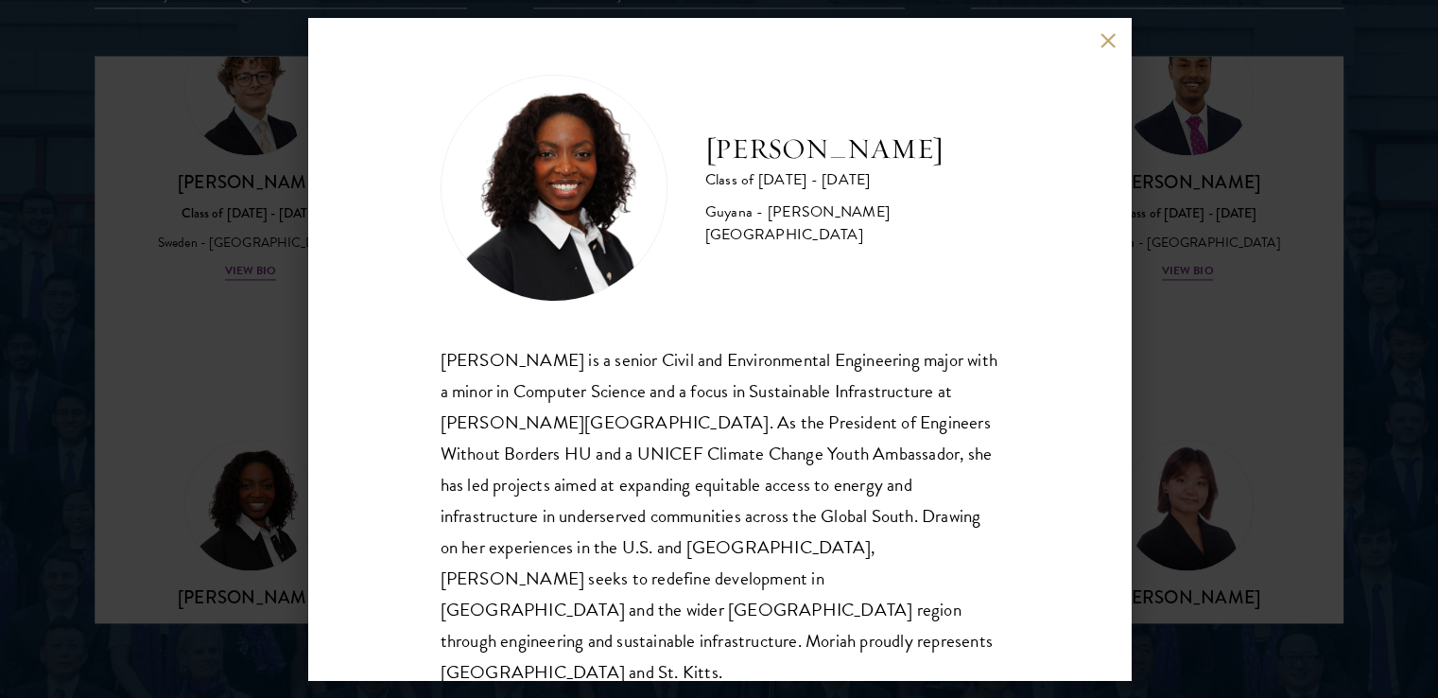
click at [293, 419] on div "Moriah Hamilton Class of 2025 - 2026 Guyana - Howard University Moriah Hamilton…" at bounding box center [719, 349] width 1438 height 698
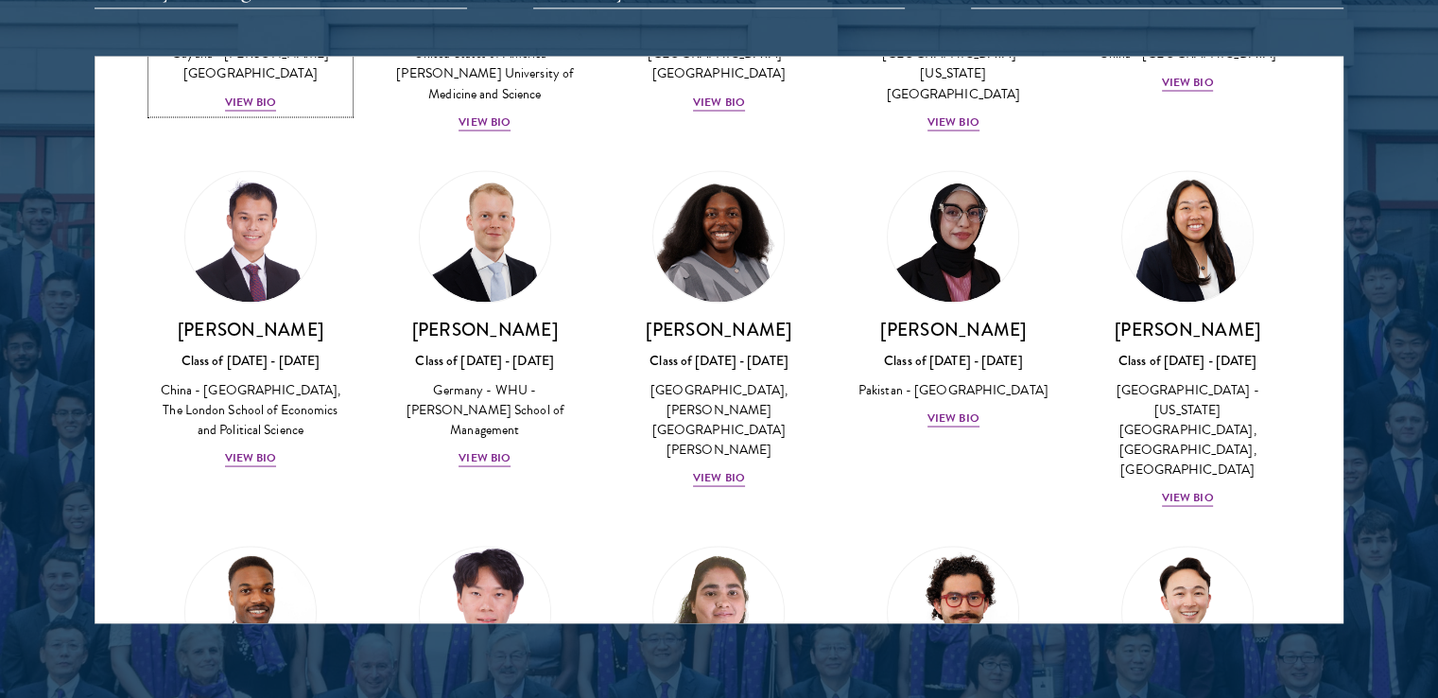
scroll to position [3790, 0]
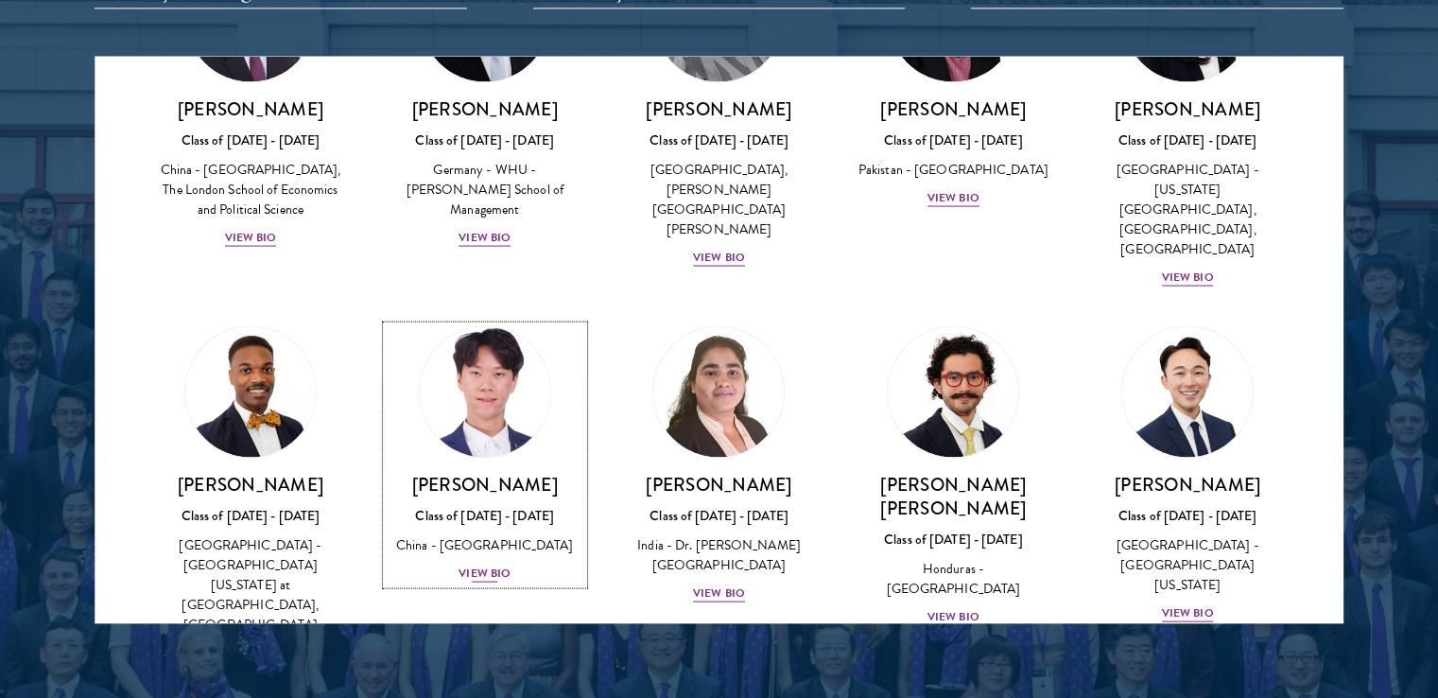
click at [485, 564] on div "View Bio" at bounding box center [485, 573] width 52 height 18
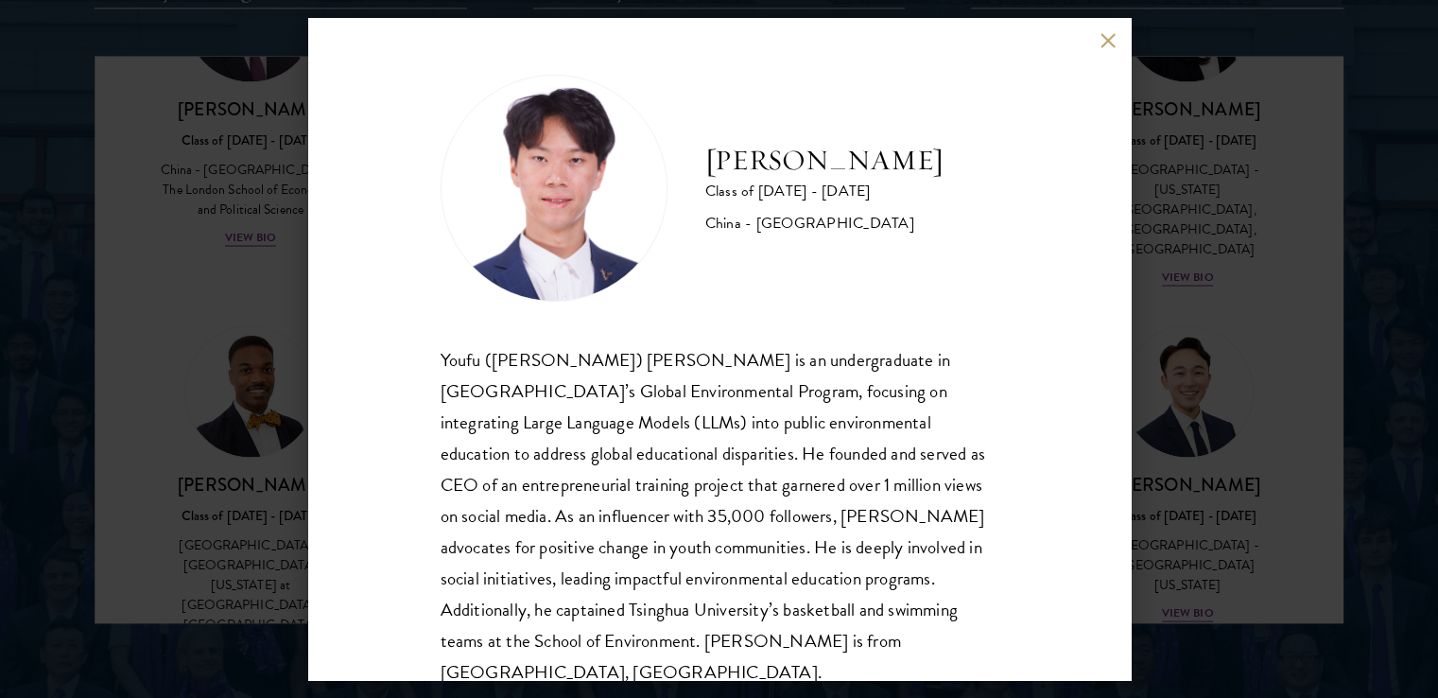
click at [208, 317] on div "Frank Kao Class of 2025 - 2026 China - Tsinghua University Youfu (Frank) Kao is…" at bounding box center [719, 349] width 1438 height 698
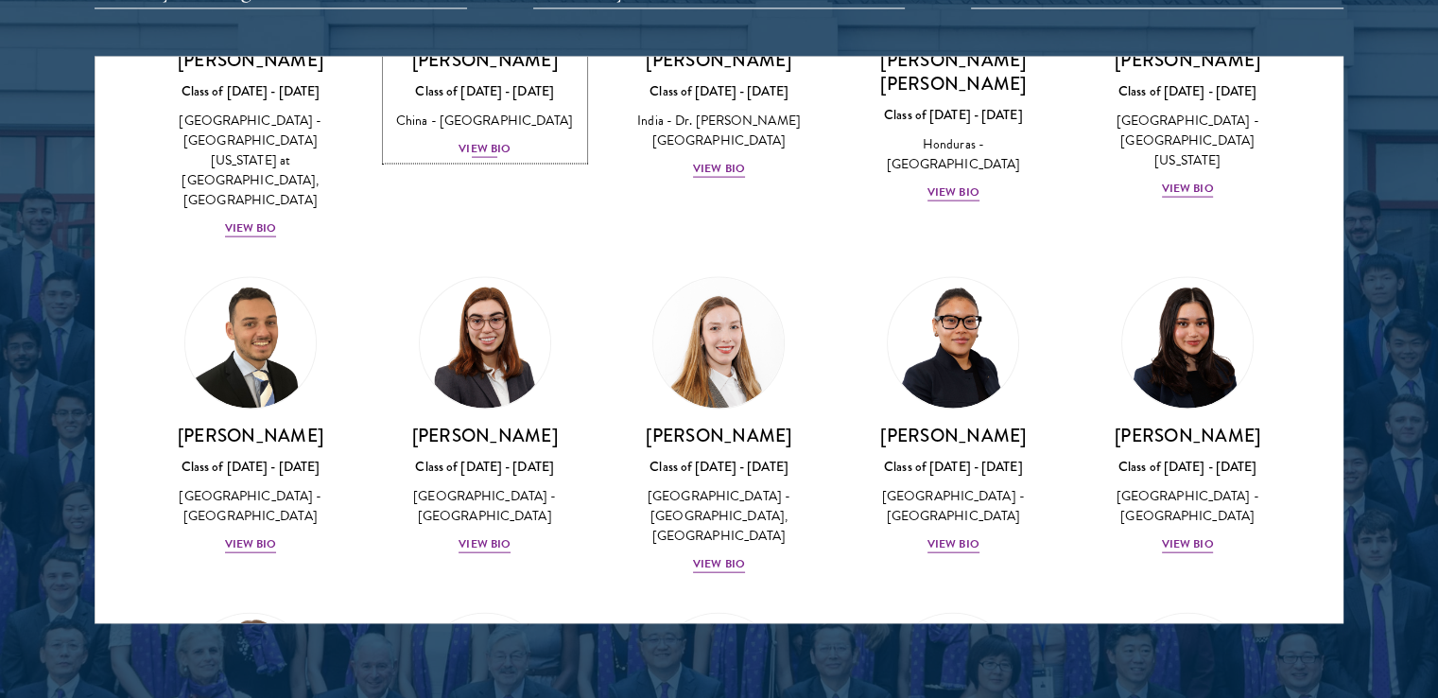
scroll to position [4462, 0]
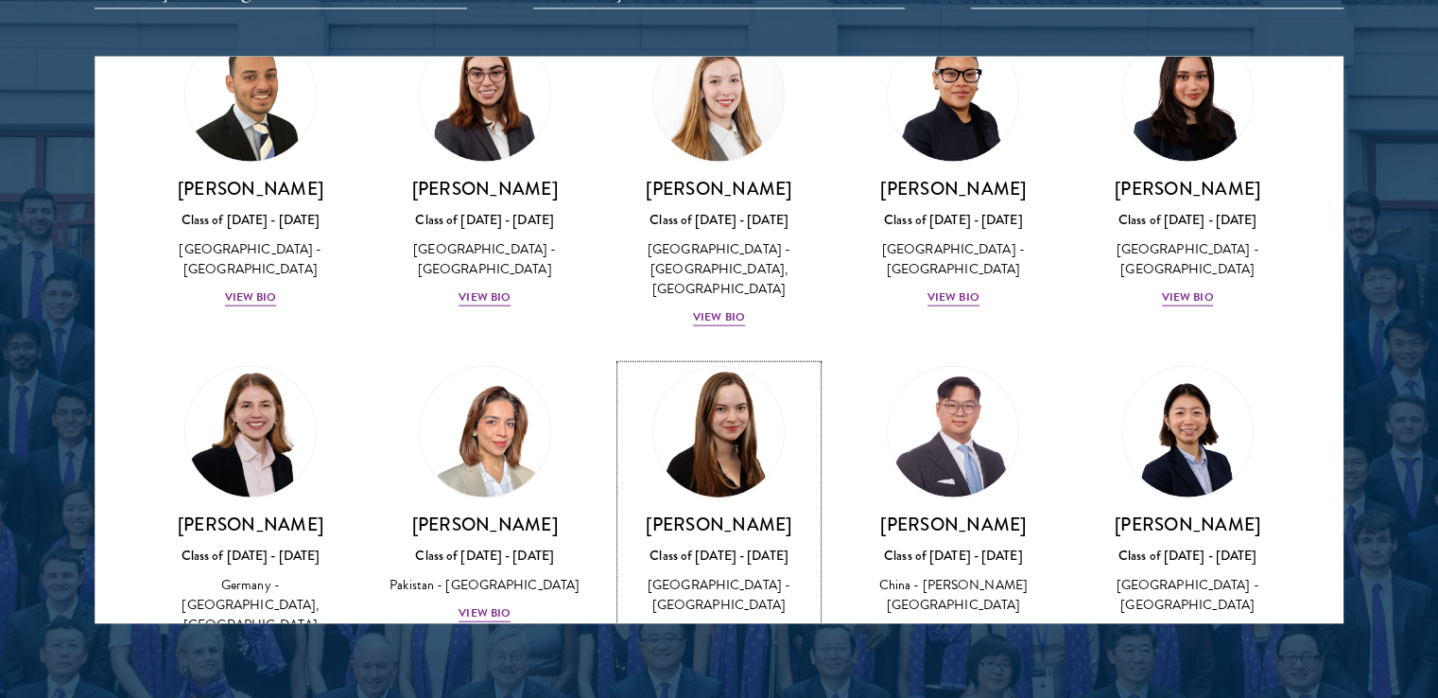
click at [719, 623] on div "View Bio" at bounding box center [719, 632] width 52 height 18
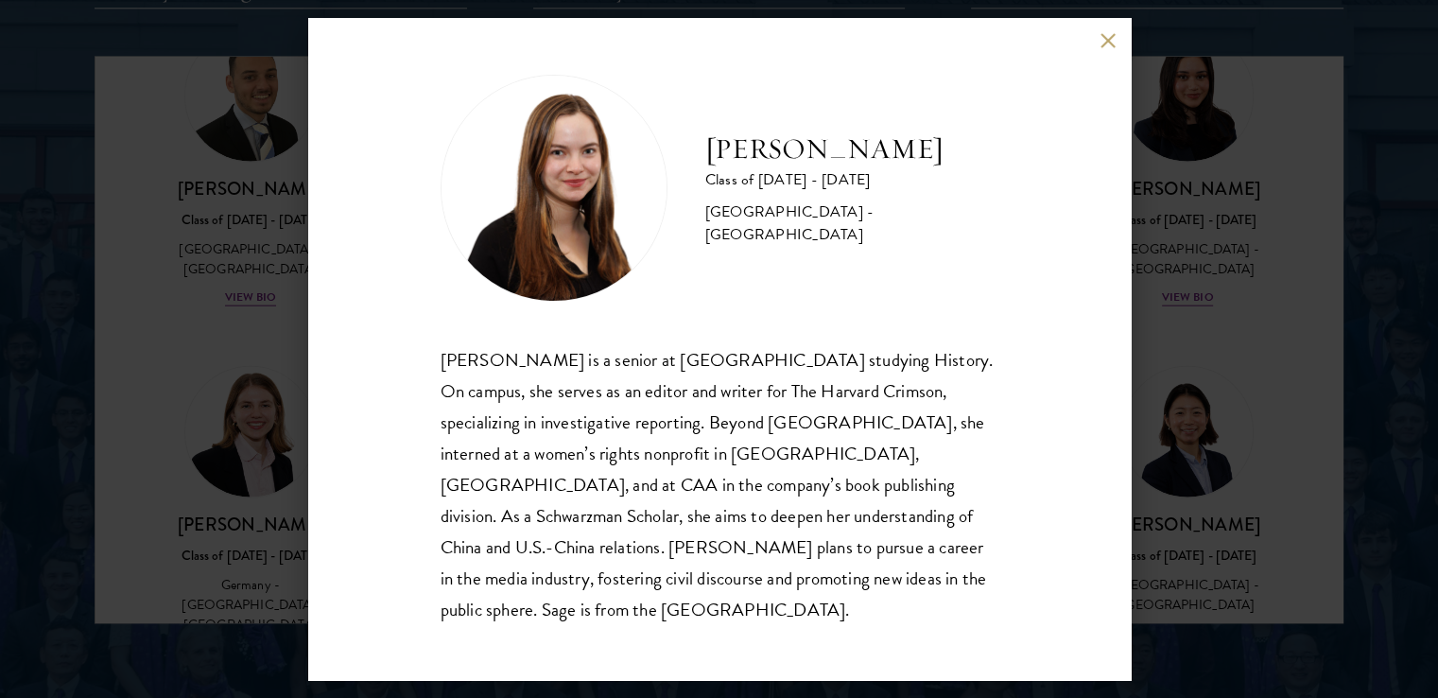
click at [1097, 65] on div "Sage Lattman Class of 2025 - 2026 United States of America - Harvard University…" at bounding box center [719, 349] width 823 height 662
click at [1101, 65] on div "Sage Lattman Class of 2025 - 2026 United States of America - Harvard University…" at bounding box center [719, 349] width 823 height 662
click at [1114, 48] on button at bounding box center [1109, 40] width 16 height 16
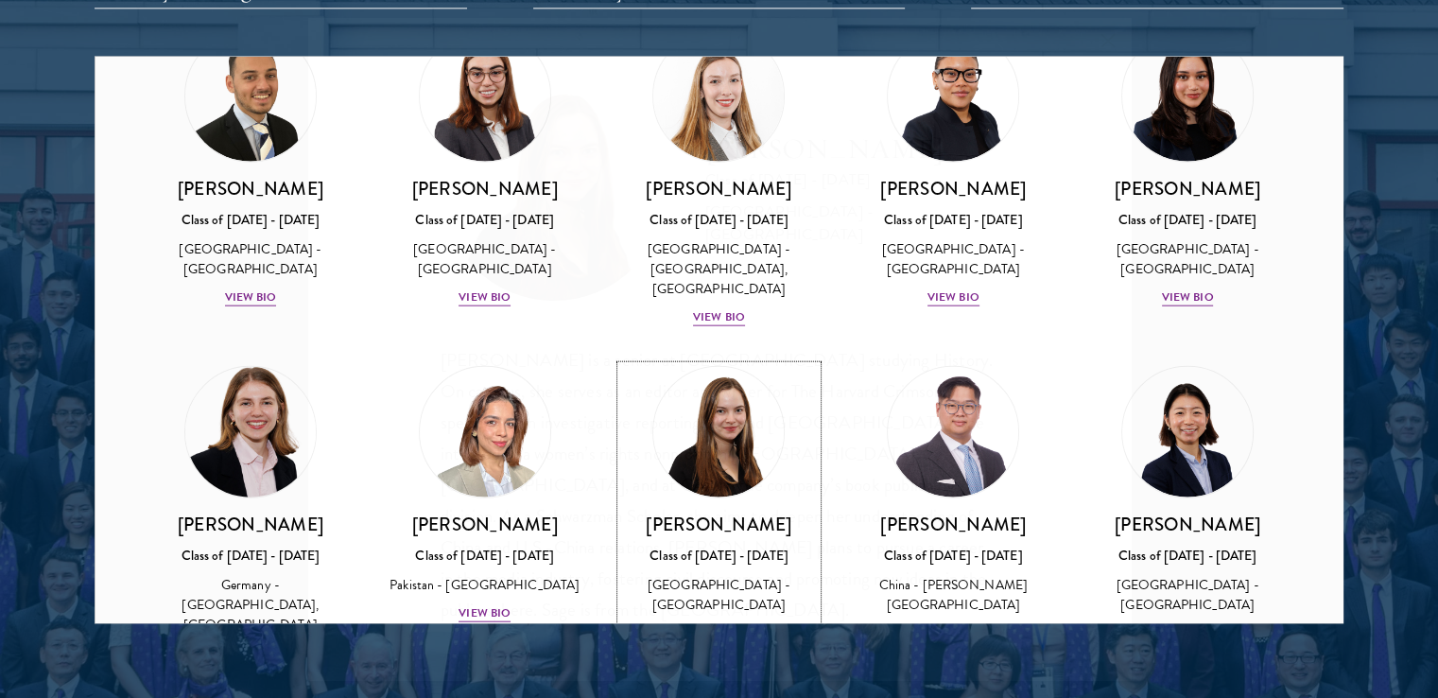
scroll to position [4384, 0]
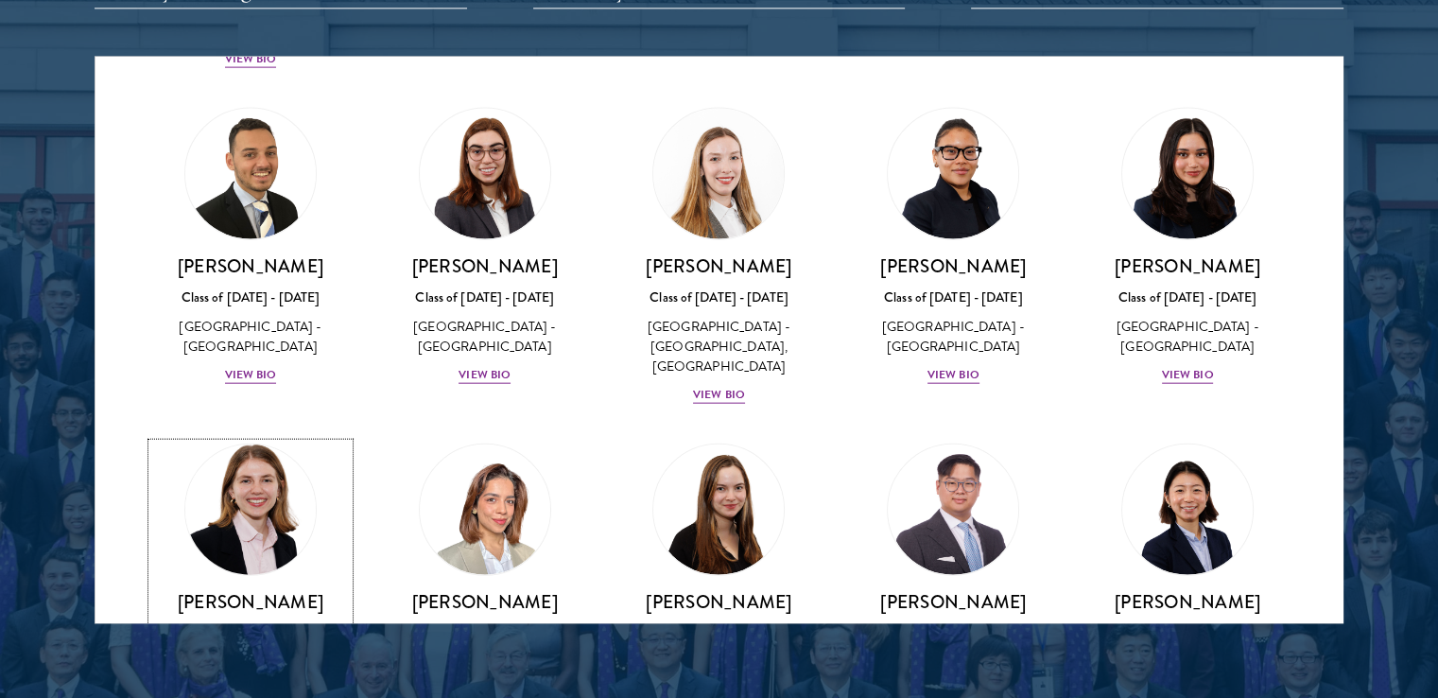
click at [240, 589] on div "Hannah Kuhn Class of 2025 - 2026 Germany - King's College London, Berlin Humbol…" at bounding box center [250, 664] width 197 height 151
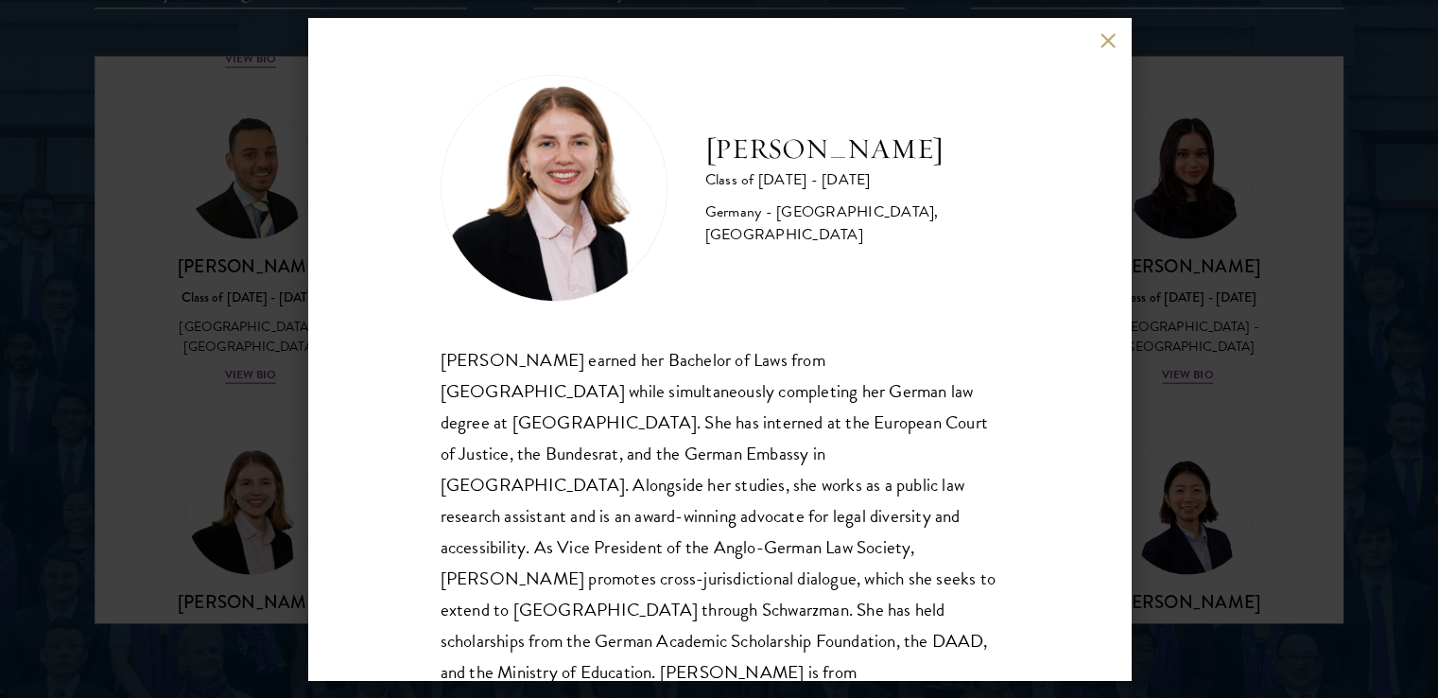
click at [1108, 40] on button at bounding box center [1109, 40] width 16 height 16
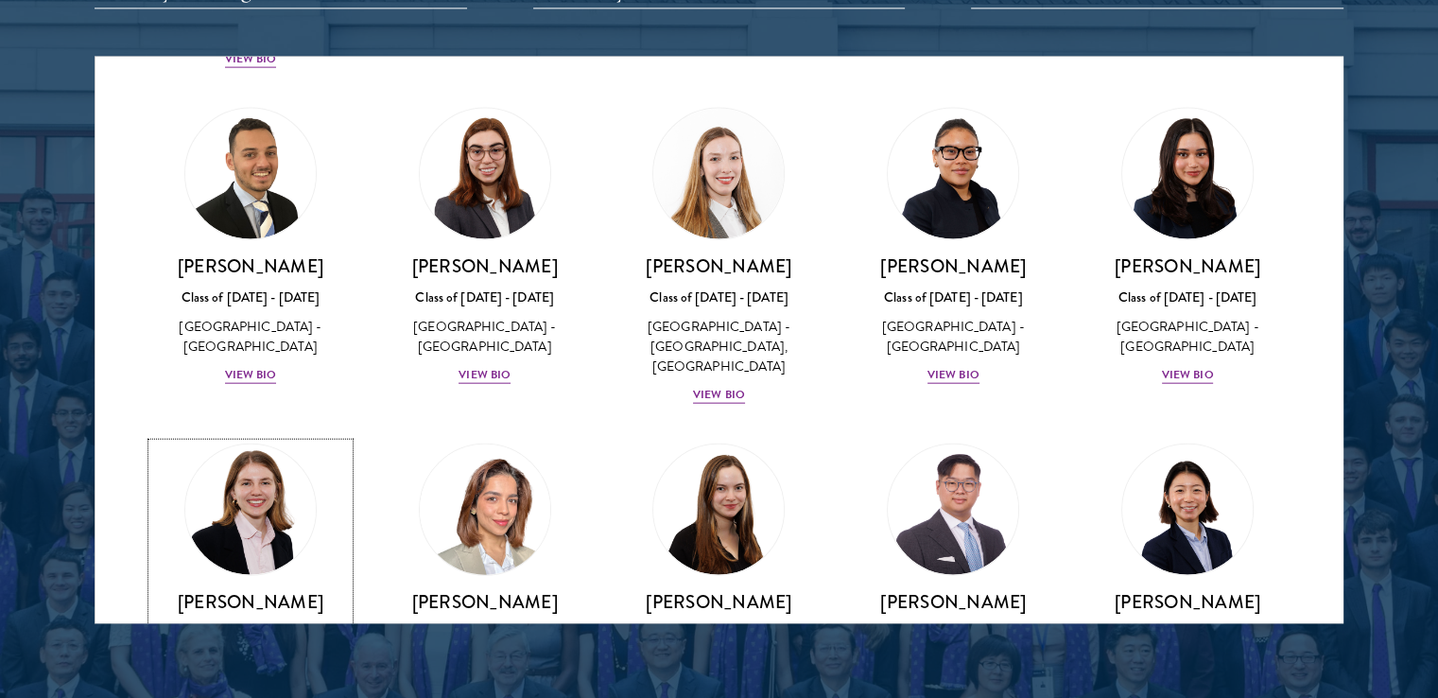
scroll to position [4606, 0]
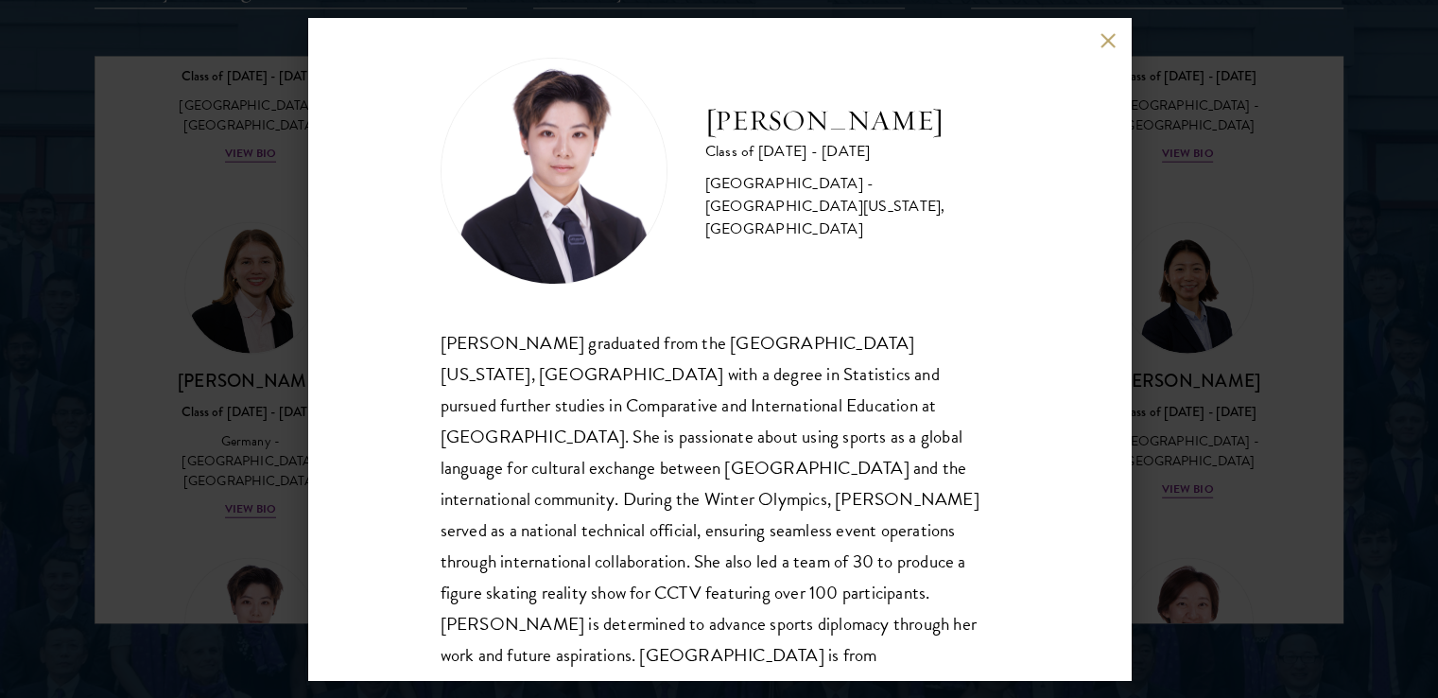
scroll to position [33, 0]
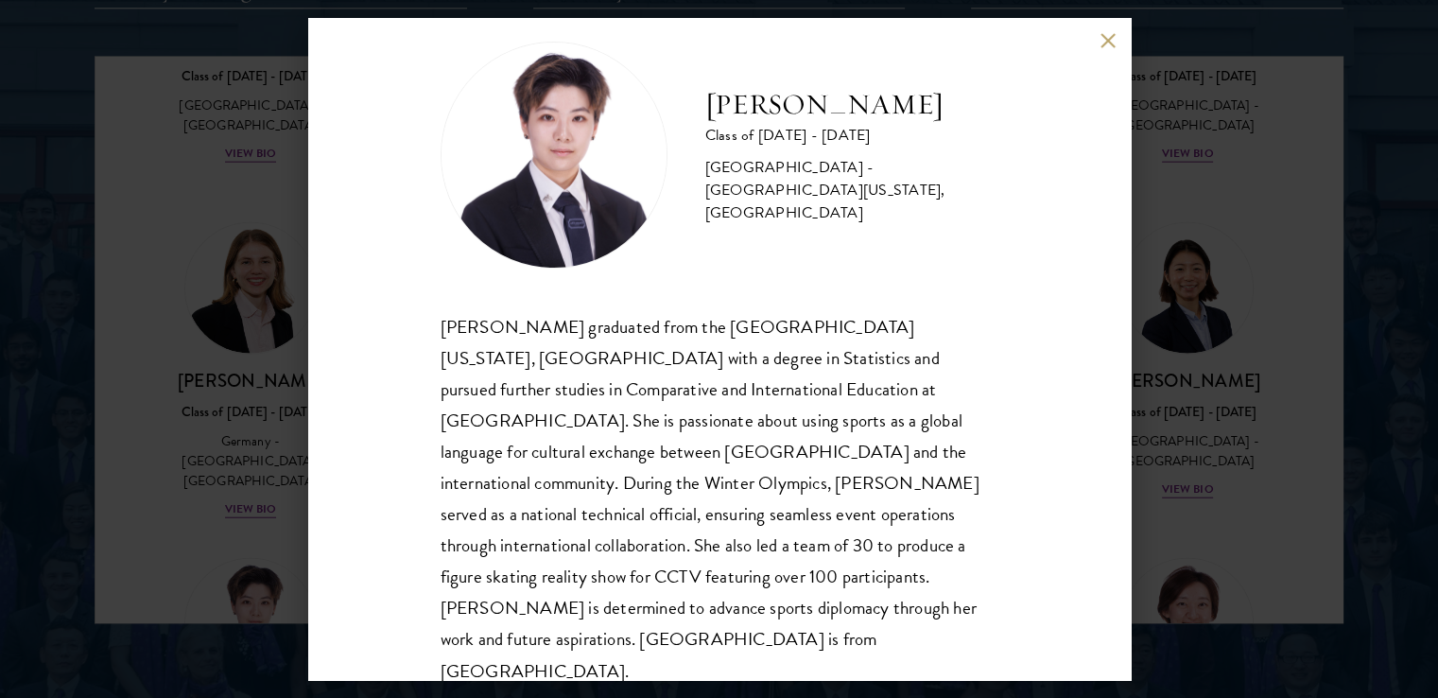
click at [1093, 38] on div "Tianxin Li Class of 2025 - 2026 China - University of California, San Diego, Co…" at bounding box center [719, 349] width 823 height 662
click at [1109, 41] on button at bounding box center [1109, 40] width 16 height 16
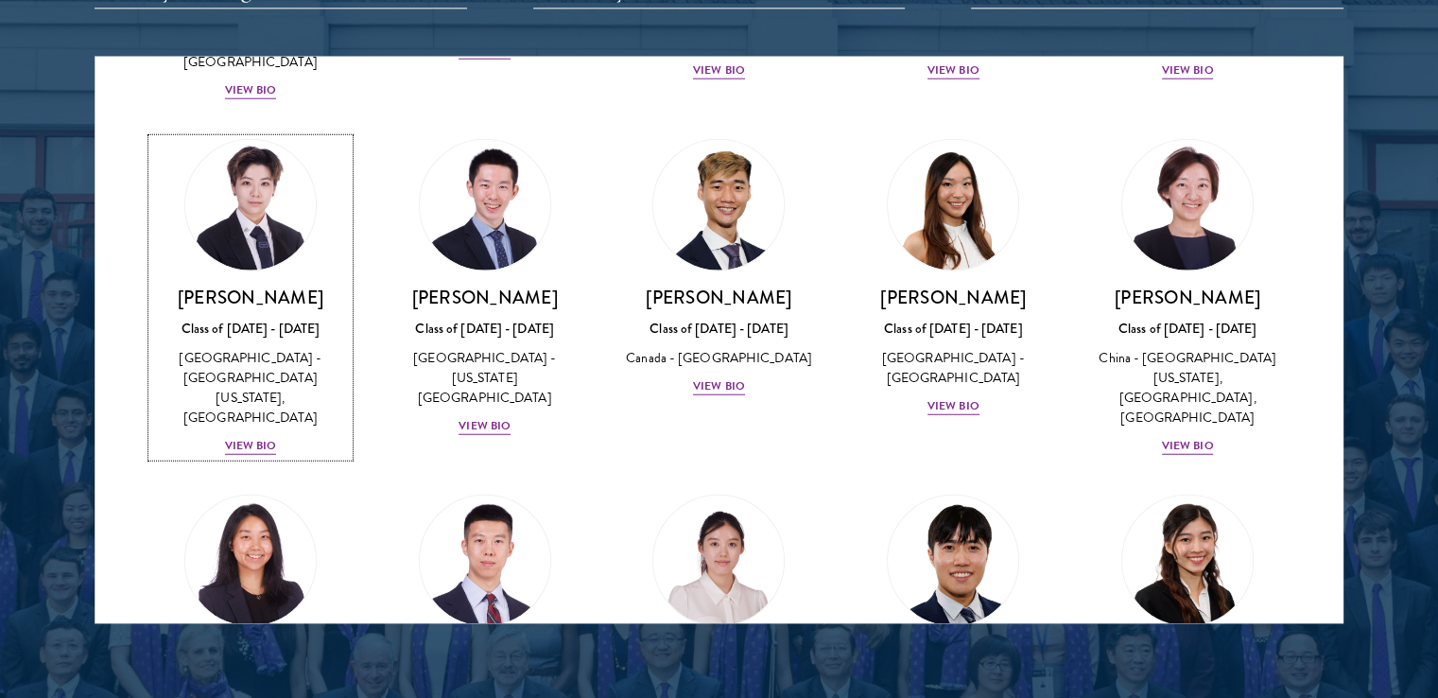
scroll to position [5046, 0]
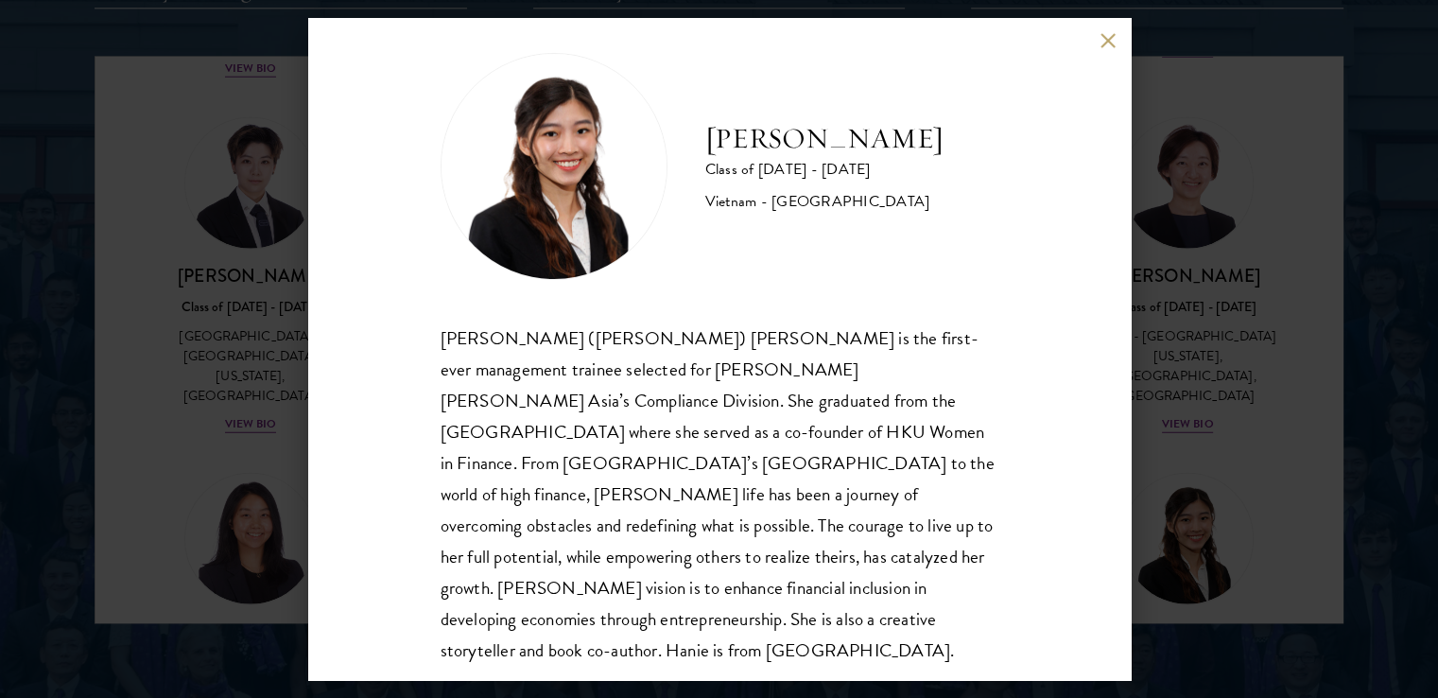
scroll to position [33, 0]
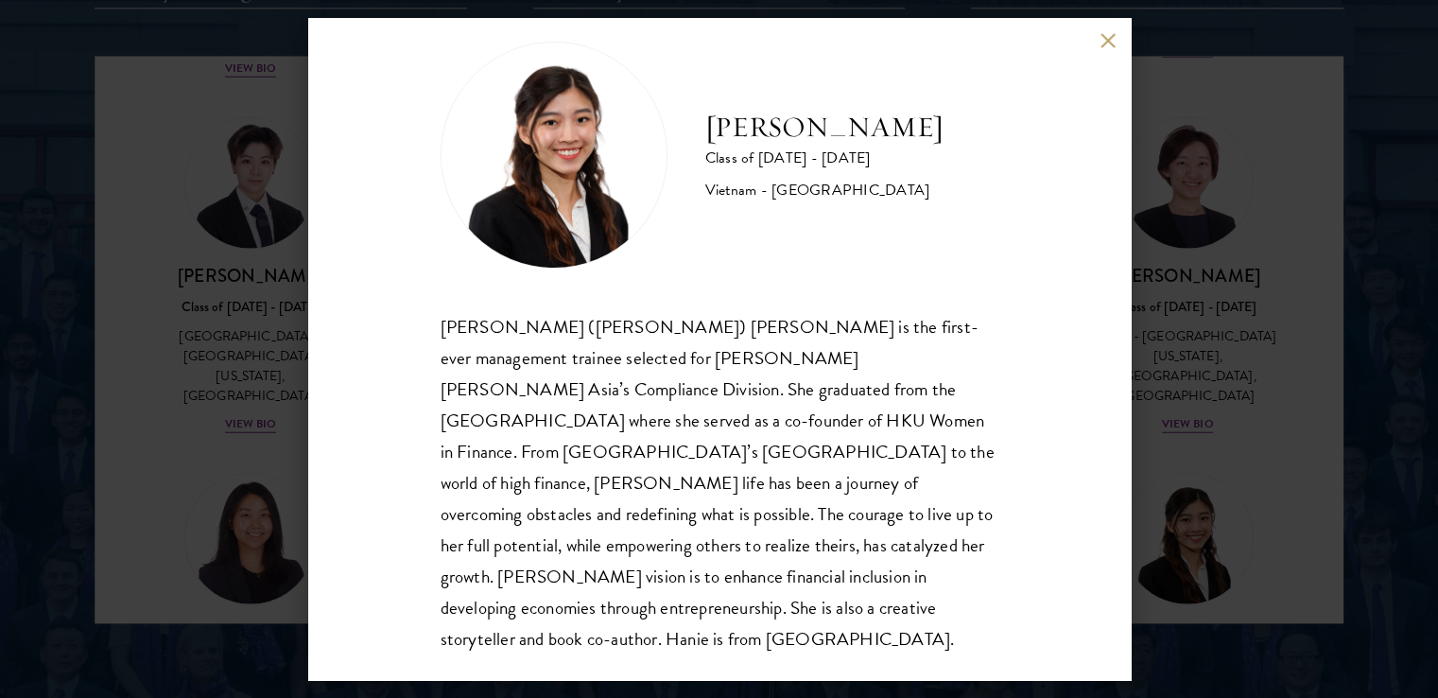
click at [1256, 451] on div "Hanie Luong Class of 2025 - 2026 Vietnam - University of Hong Kong Minh Hanh (H…" at bounding box center [719, 349] width 1438 height 698
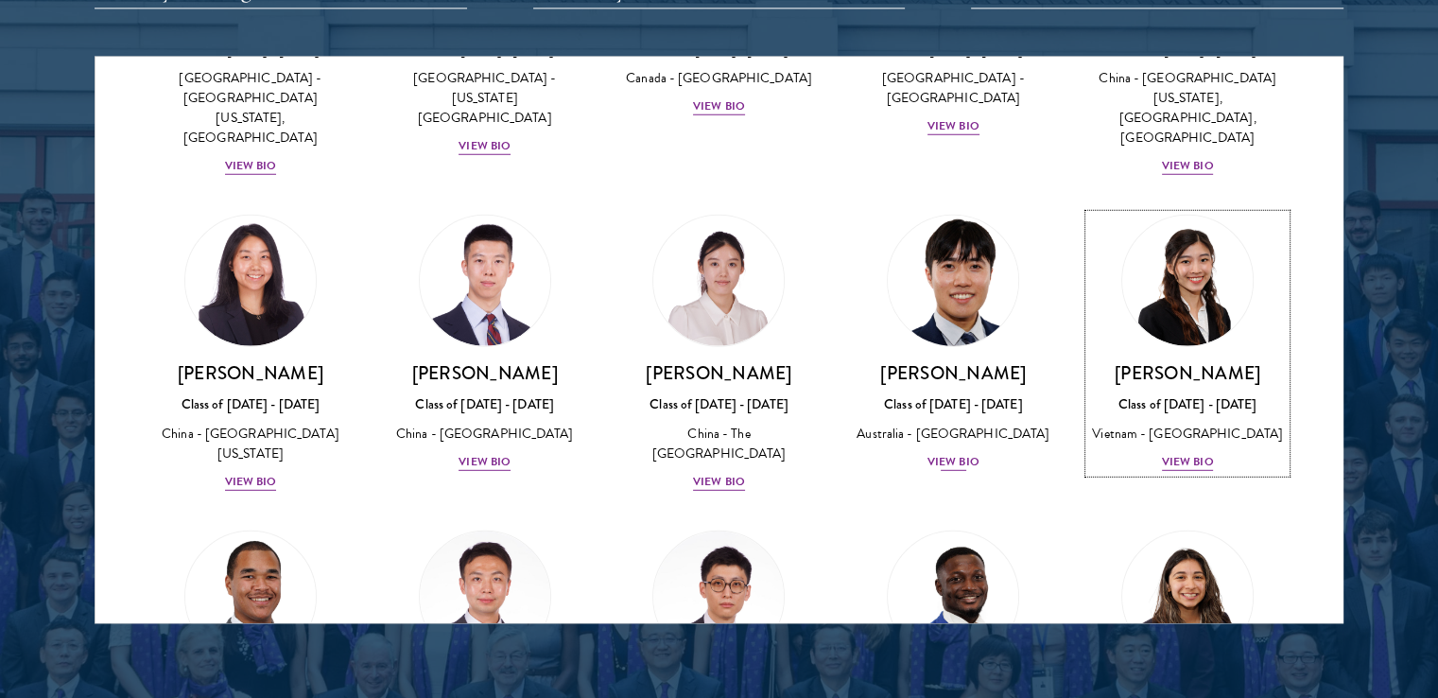
scroll to position [5746, 0]
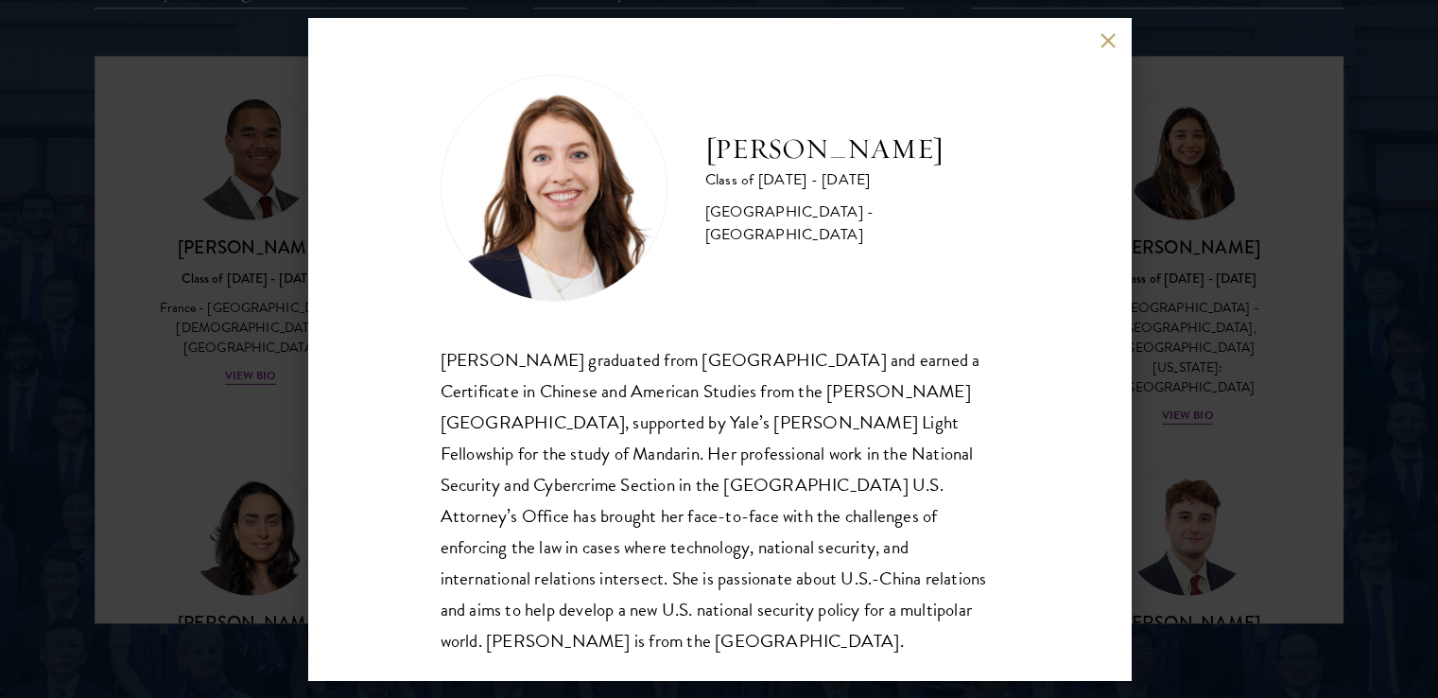
click at [1107, 39] on button at bounding box center [1109, 40] width 16 height 16
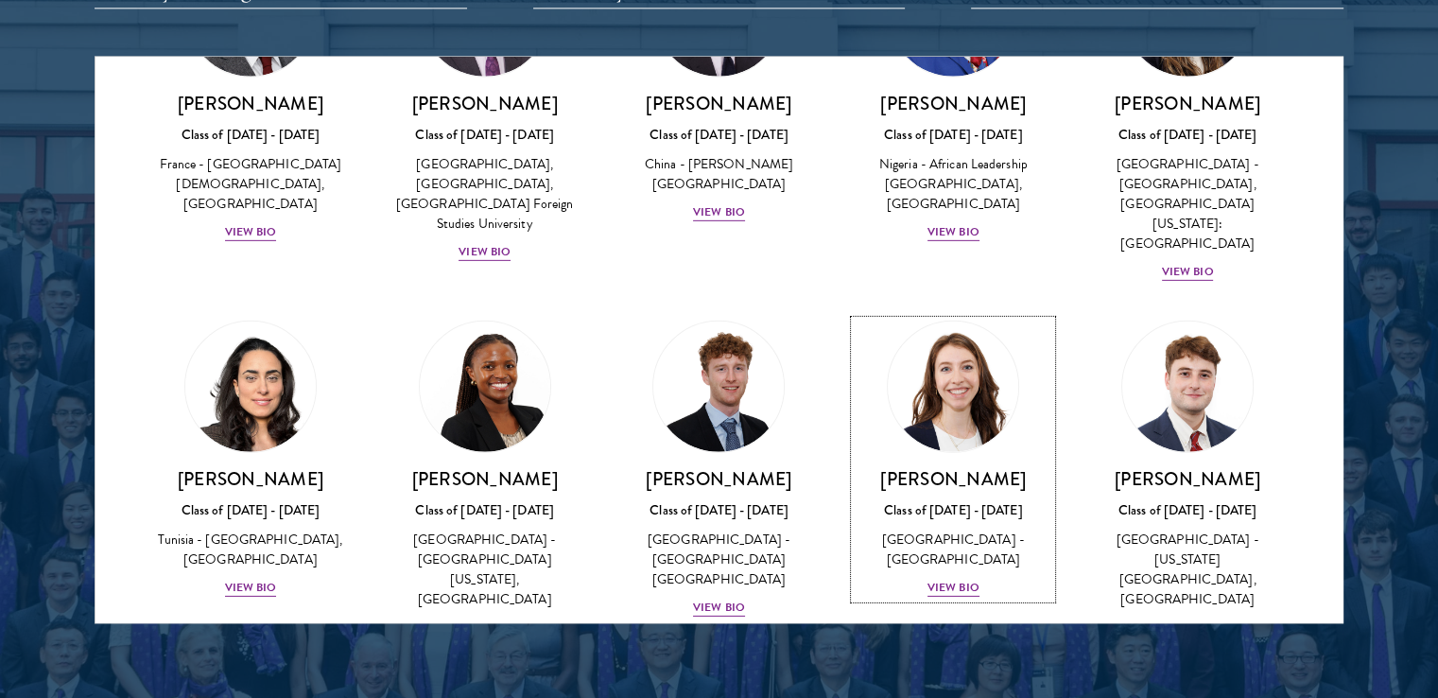
scroll to position [6331, 0]
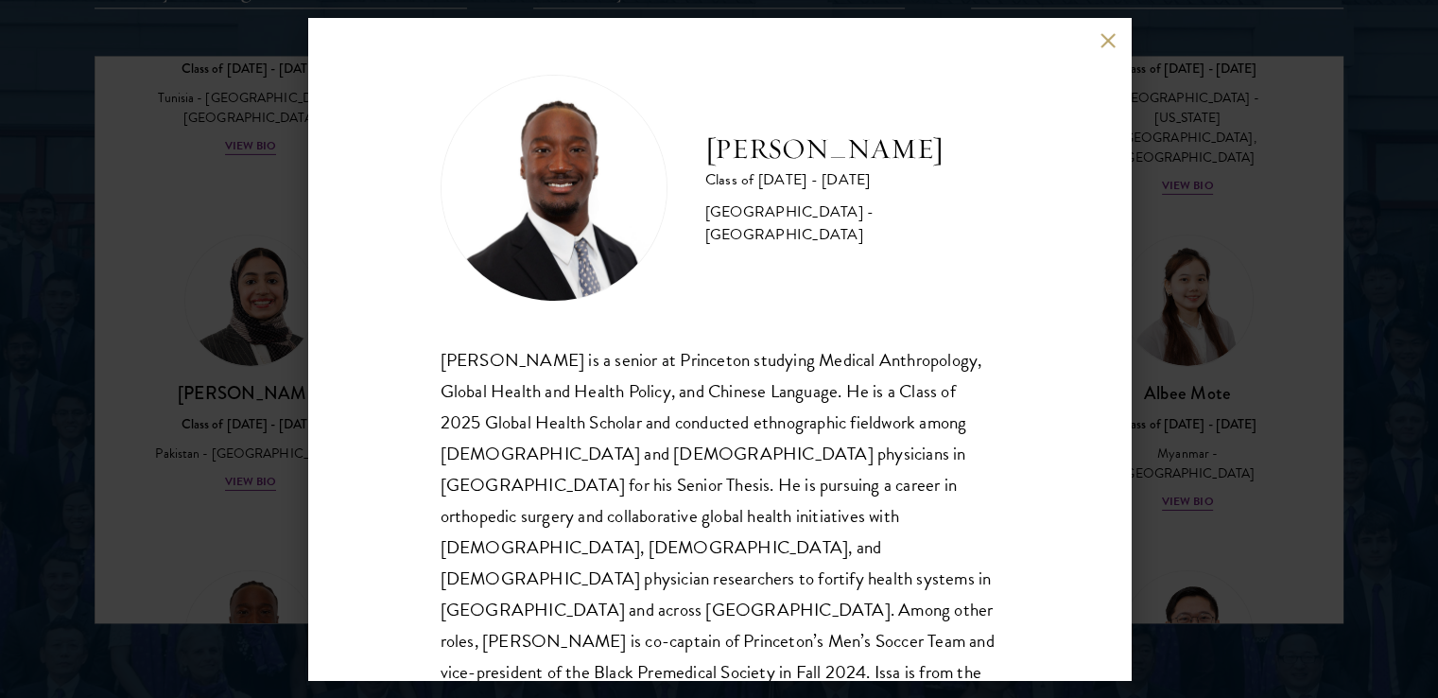
click at [255, 286] on div "Issa Mudashiru Class of 2025 - 2026 United States of America - Princeton Univer…" at bounding box center [719, 349] width 1438 height 698
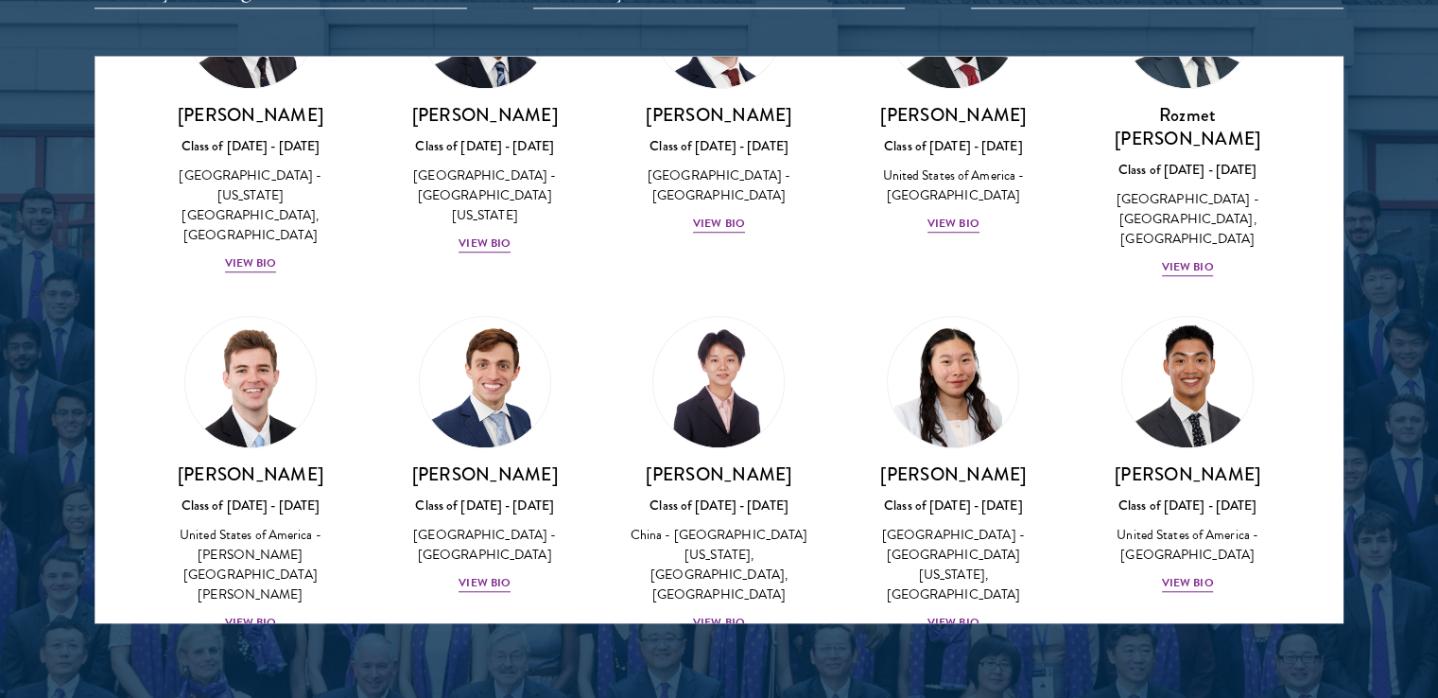
scroll to position [8804, 0]
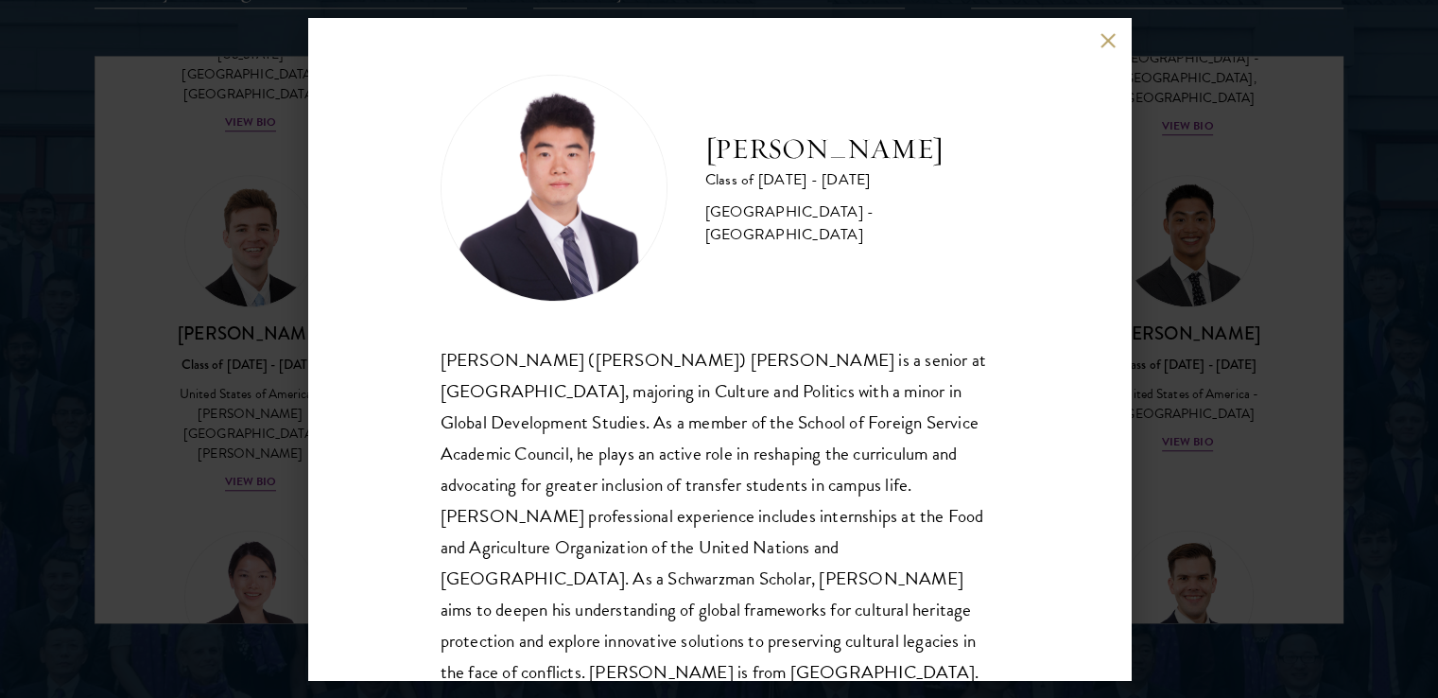
click at [1101, 42] on button at bounding box center [1109, 40] width 16 height 16
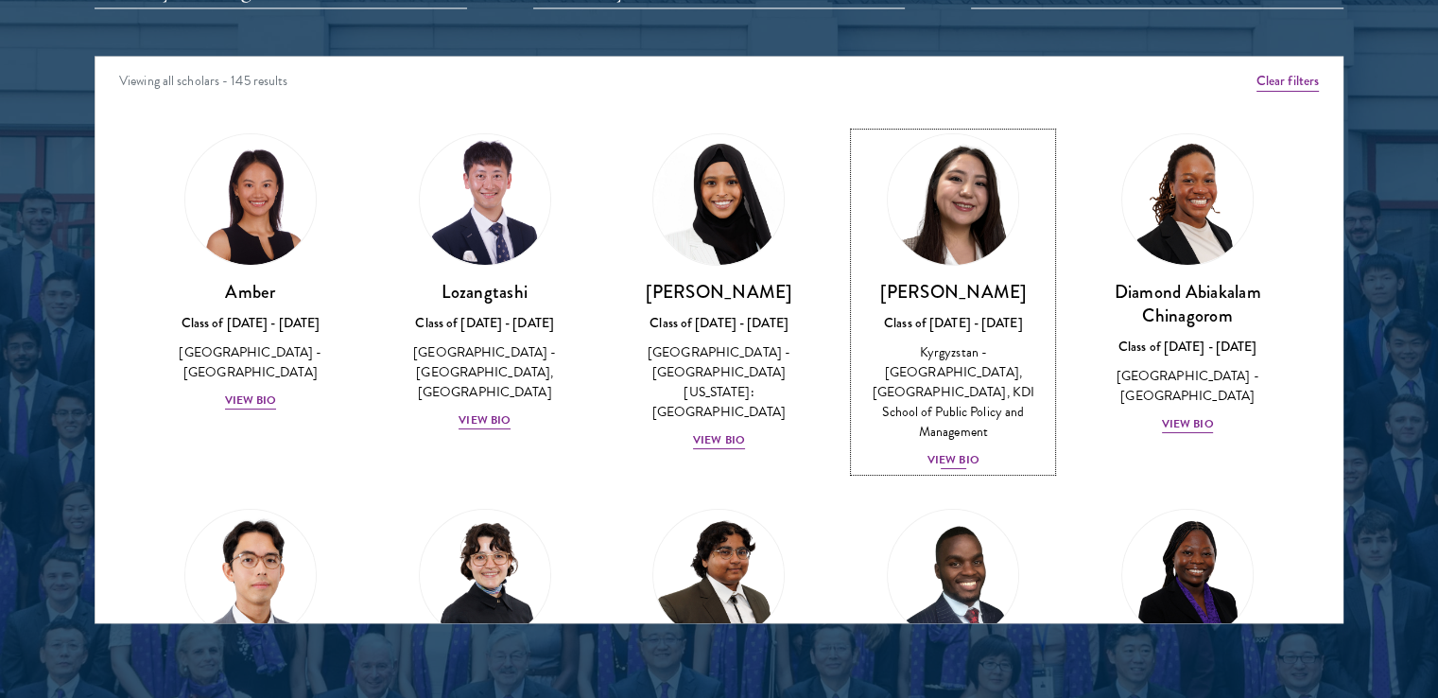
click at [946, 451] on div "View Bio" at bounding box center [954, 460] width 52 height 18
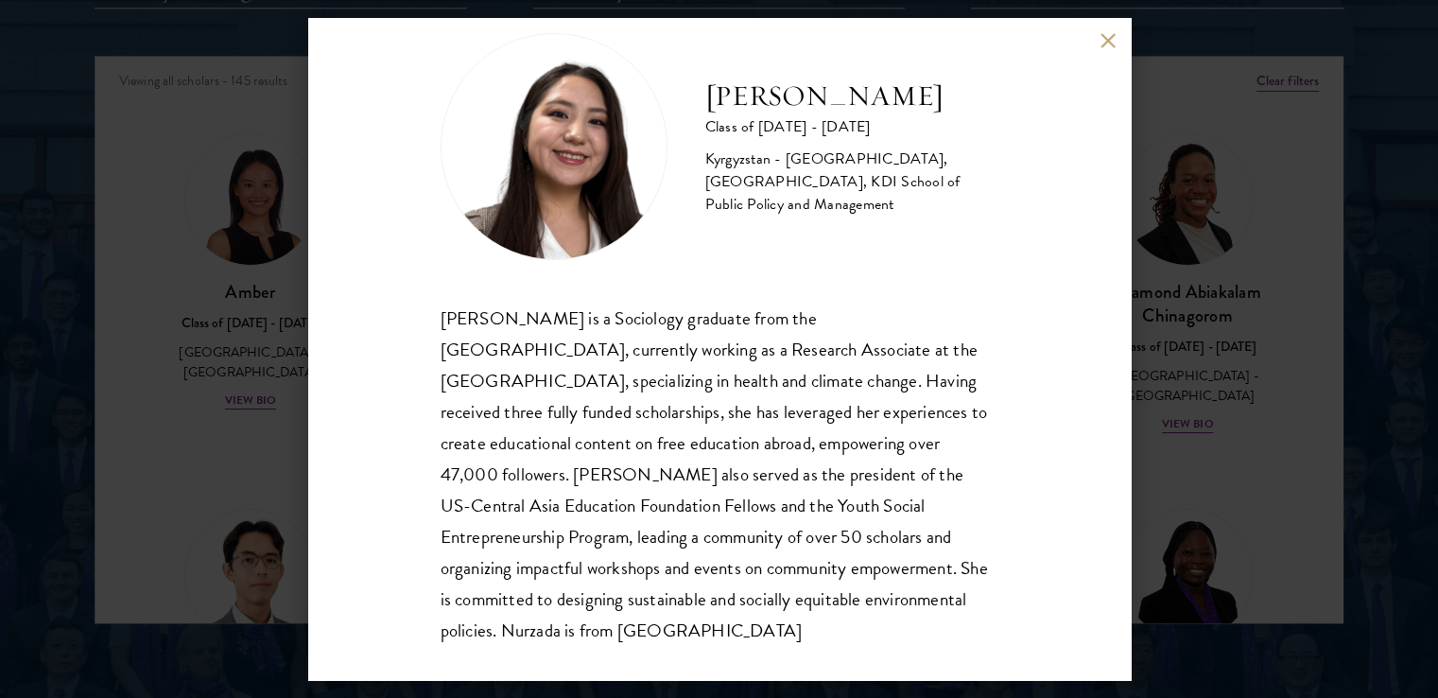
scroll to position [64, 0]
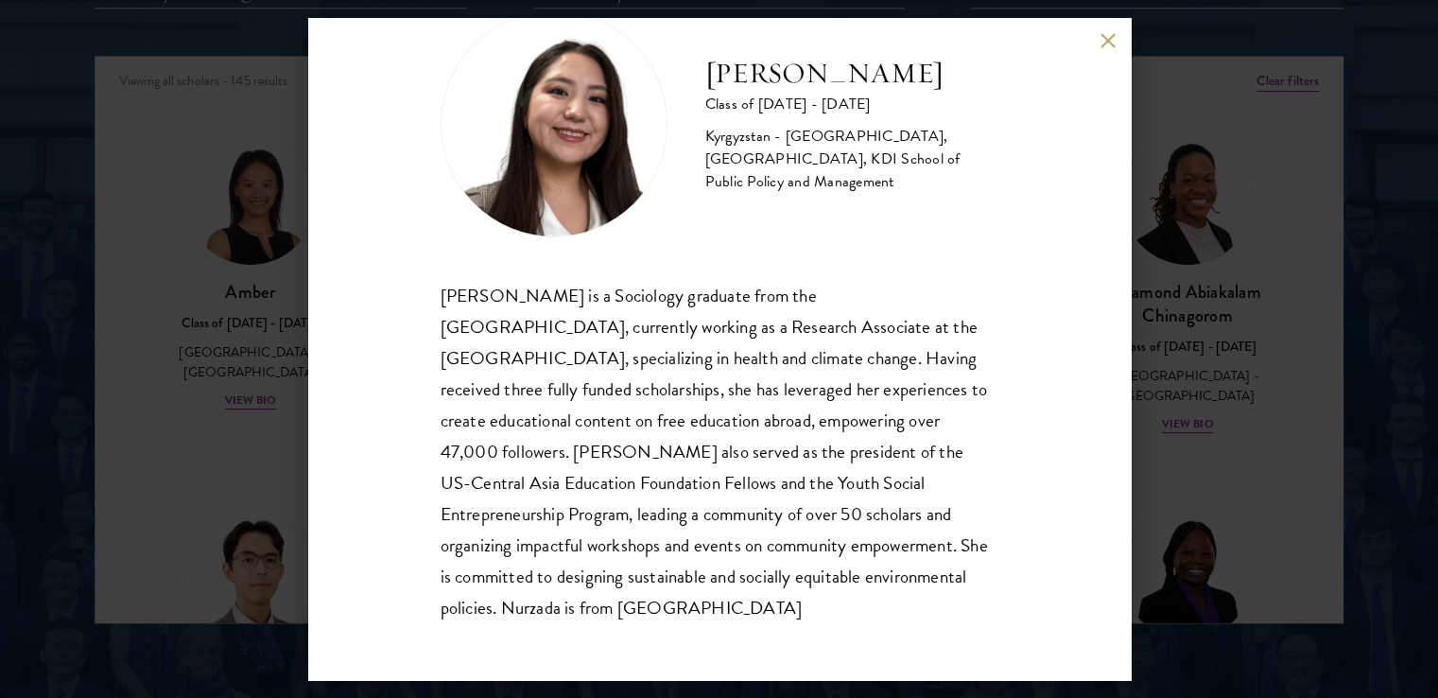
click at [194, 482] on div "Nurzada Abdivalieva Class of 2025 - 2026 Kyrgyzstan - American University of Ce…" at bounding box center [719, 349] width 1438 height 698
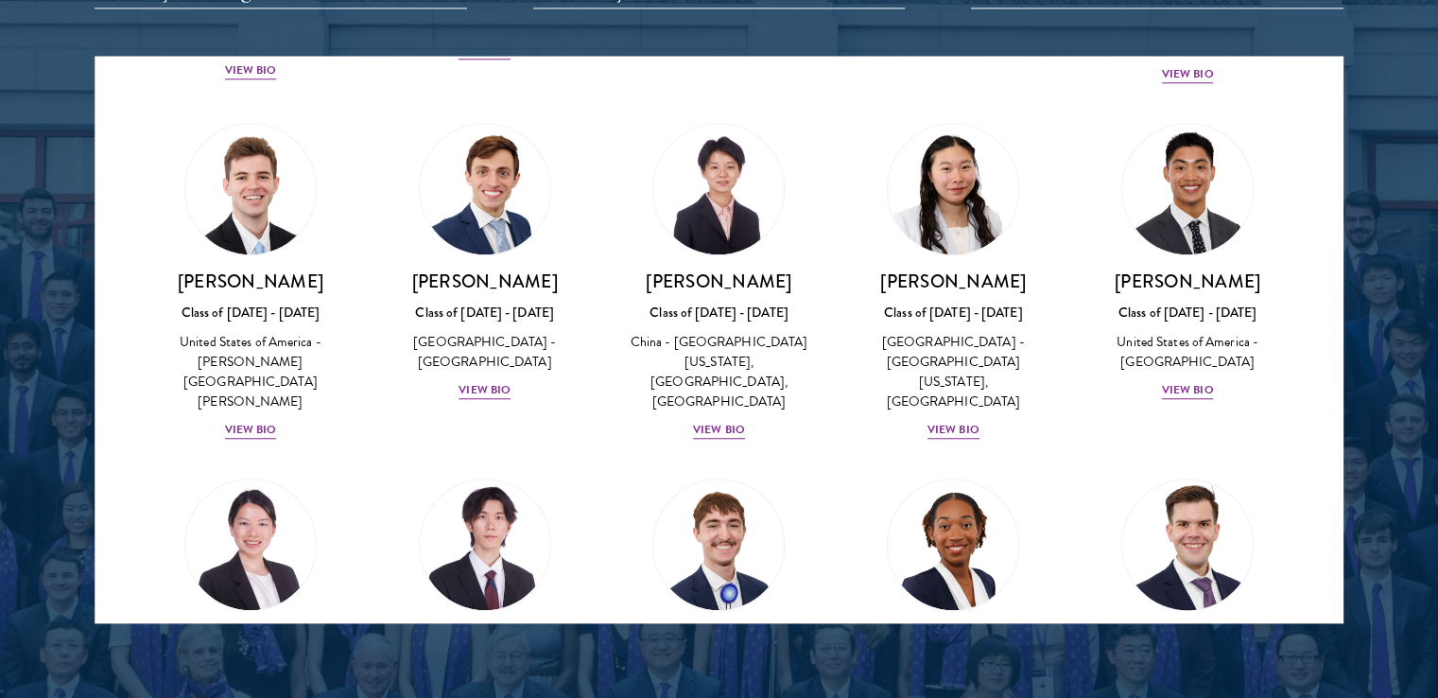
scroll to position [306, 0]
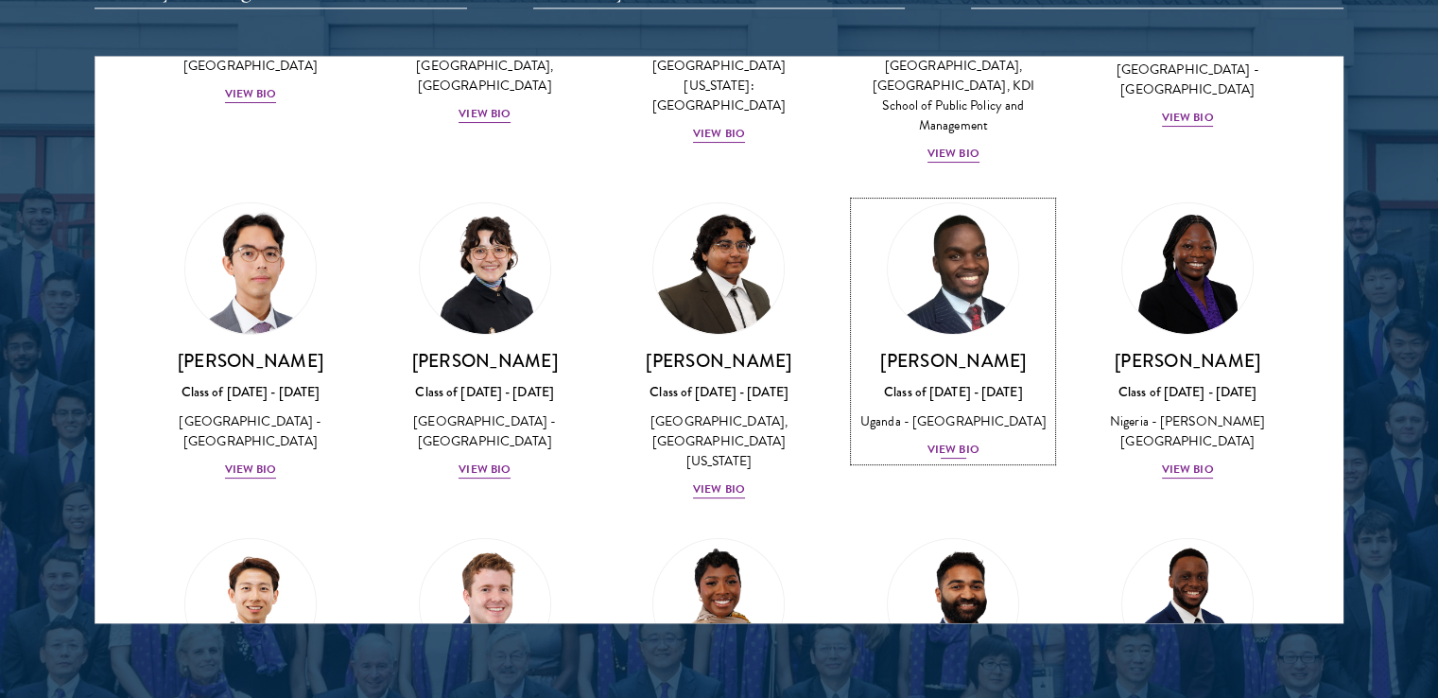
click at [933, 447] on div "View Bio" at bounding box center [954, 450] width 52 height 18
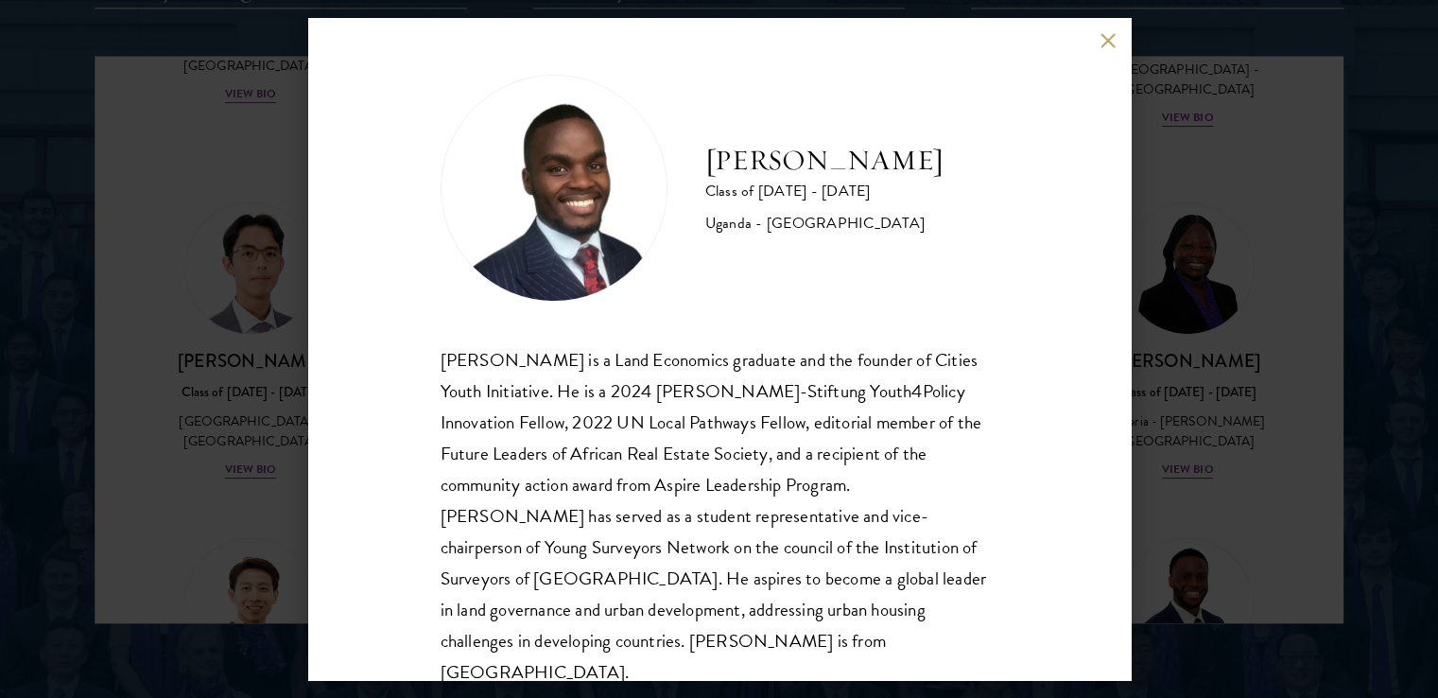
click at [1067, 220] on div "Emmanuel Akandwanaho Class of 2025 - 2026 Uganda - Makerere University Kampala …" at bounding box center [719, 349] width 823 height 662
click at [1105, 43] on button at bounding box center [1109, 40] width 16 height 16
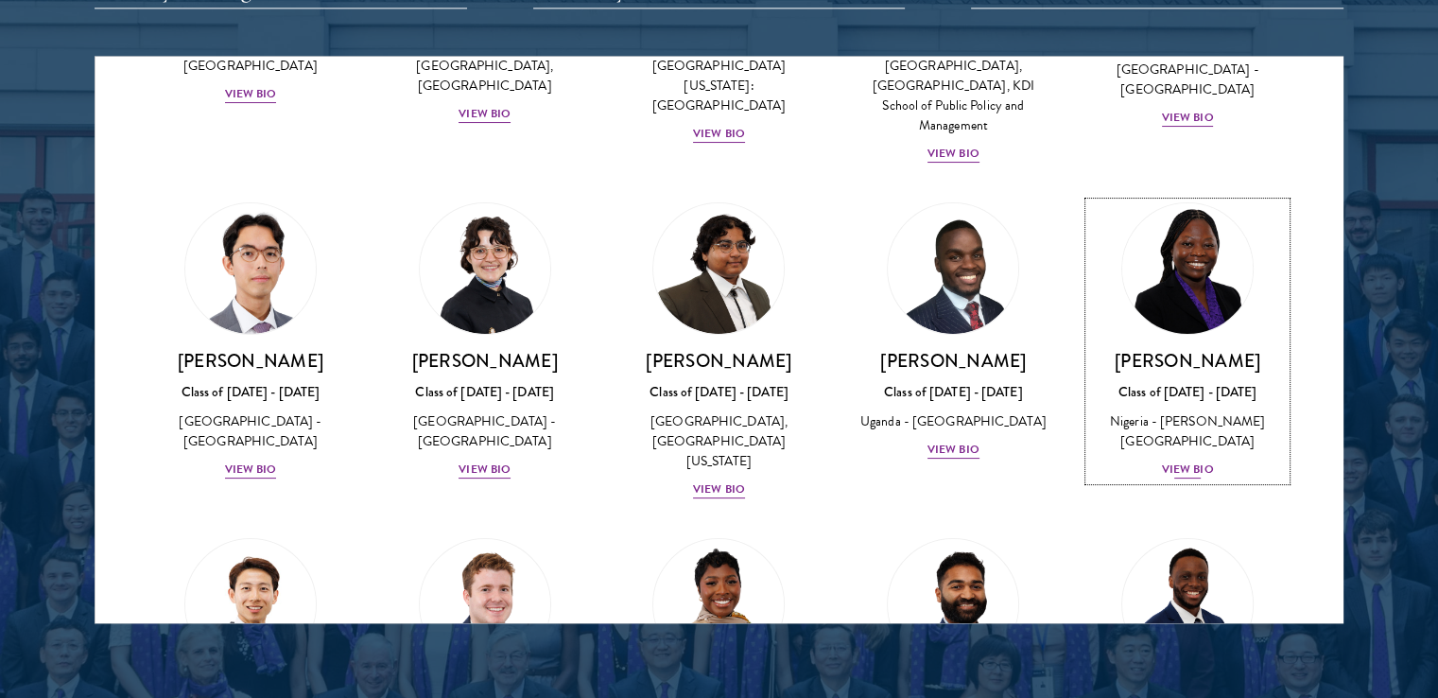
click at [1171, 461] on div "View Bio" at bounding box center [1188, 470] width 52 height 18
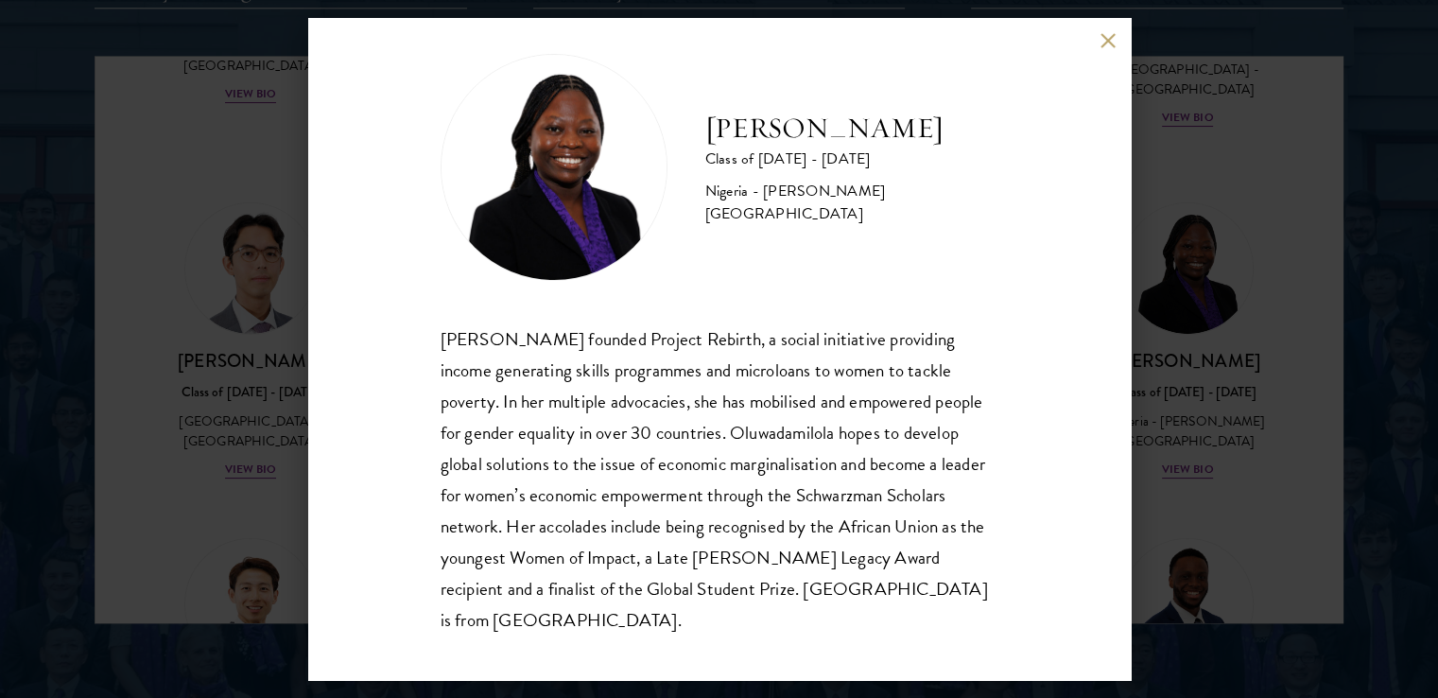
scroll to position [33, 0]
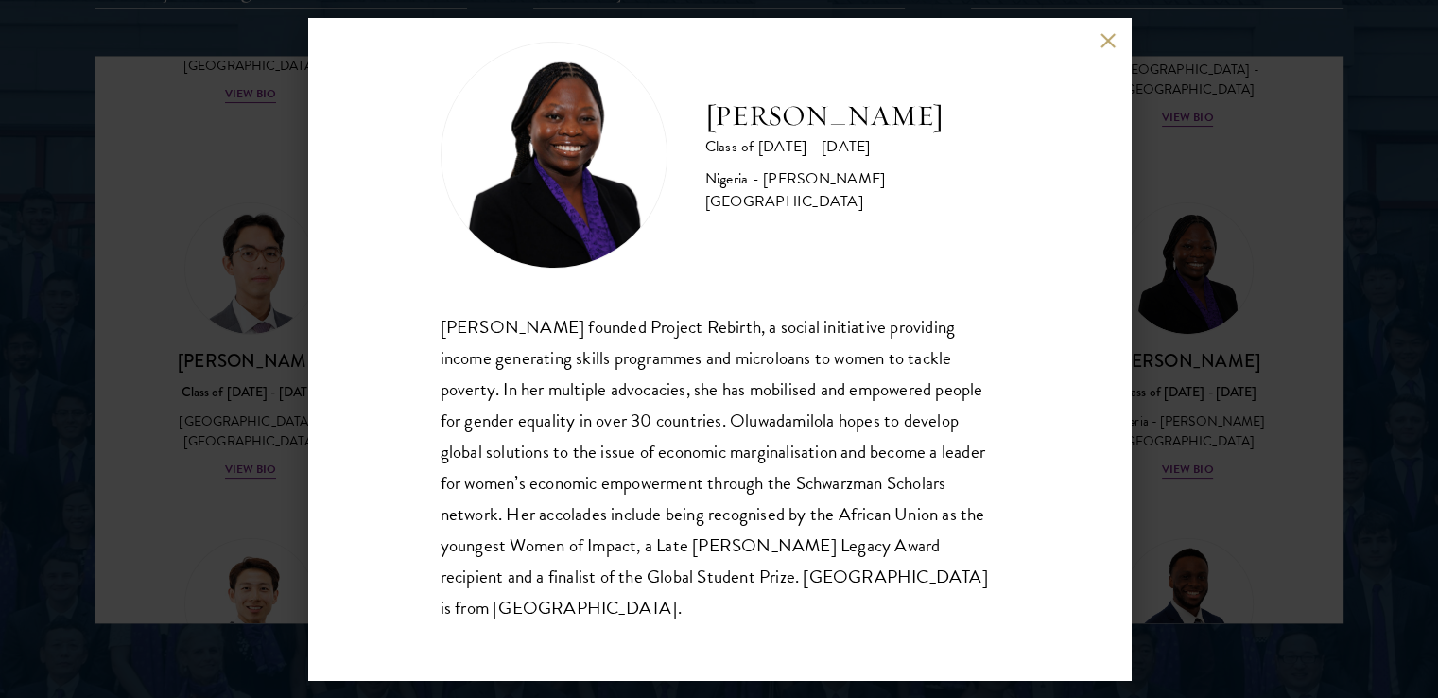
click at [1210, 454] on div "Oluwadamilola Akintewe Class of 2025 - 2026 Nigeria - Adekunle Ajasin Universit…" at bounding box center [719, 349] width 1438 height 698
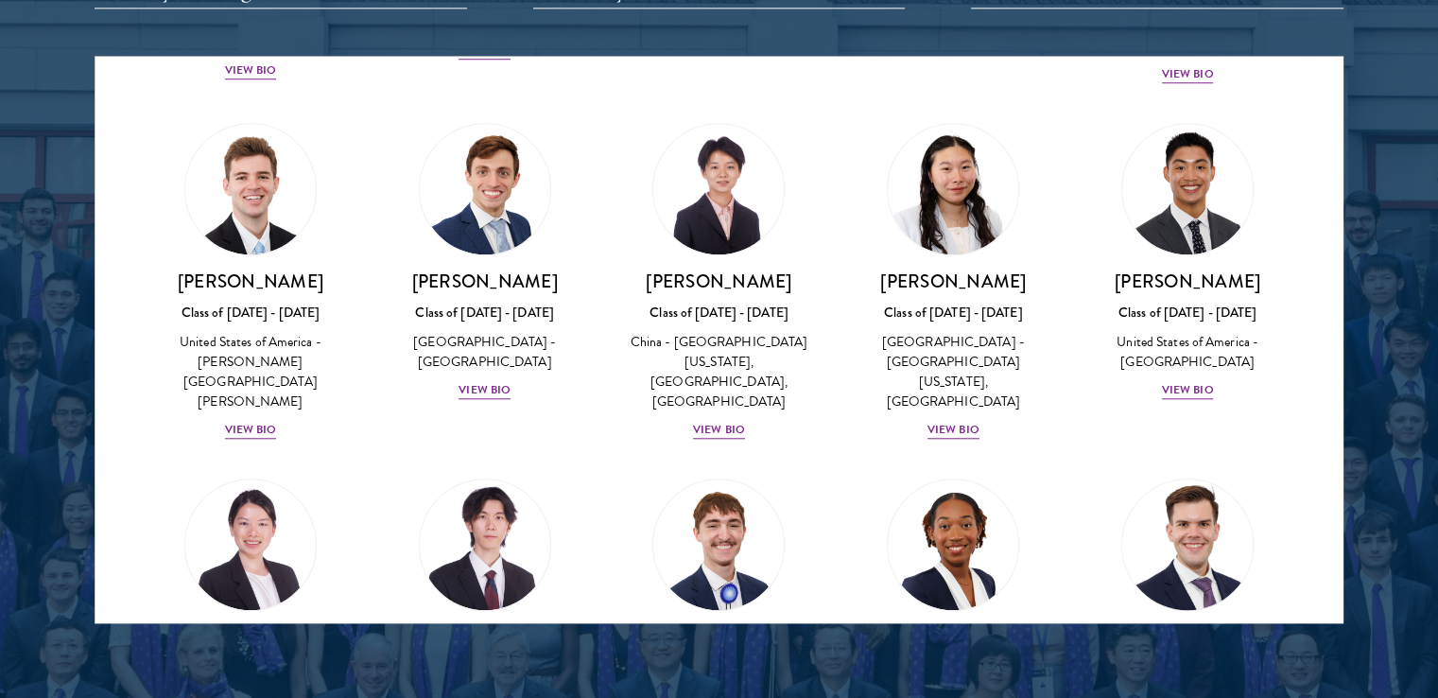
scroll to position [3272, 0]
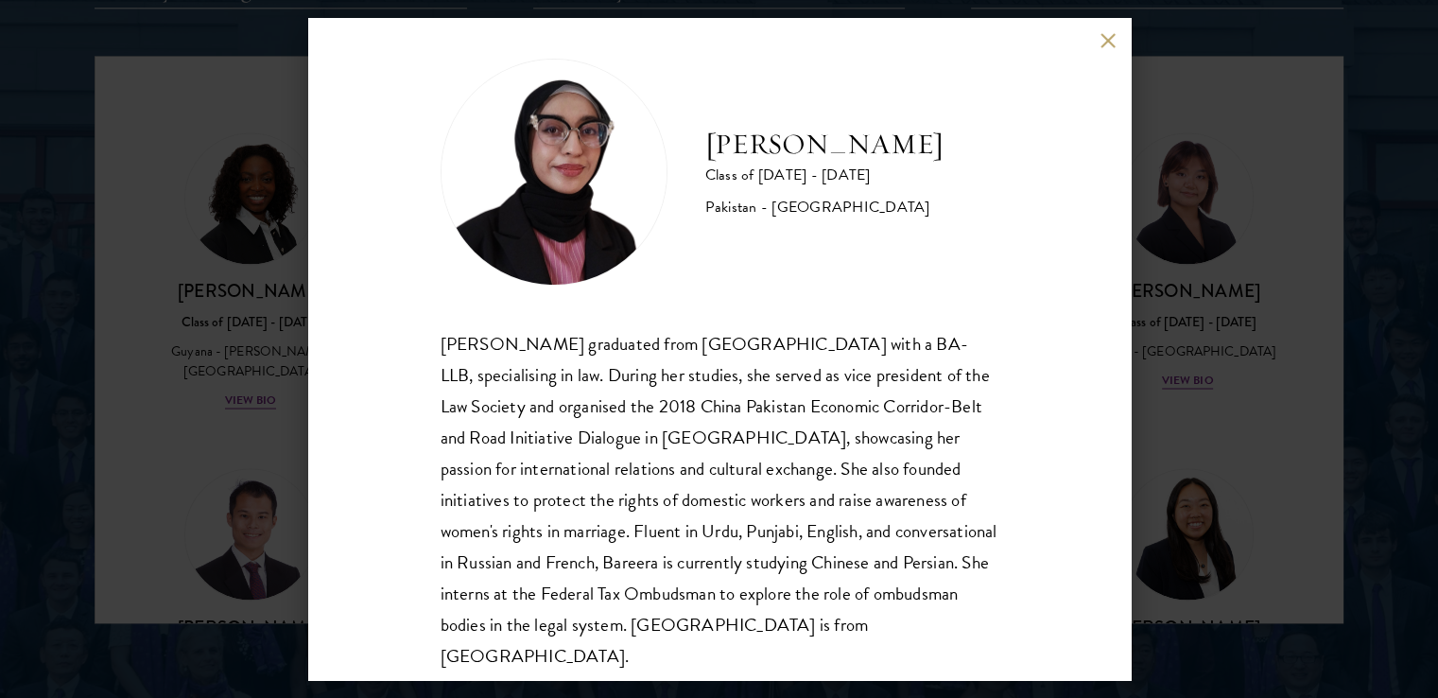
scroll to position [33, 0]
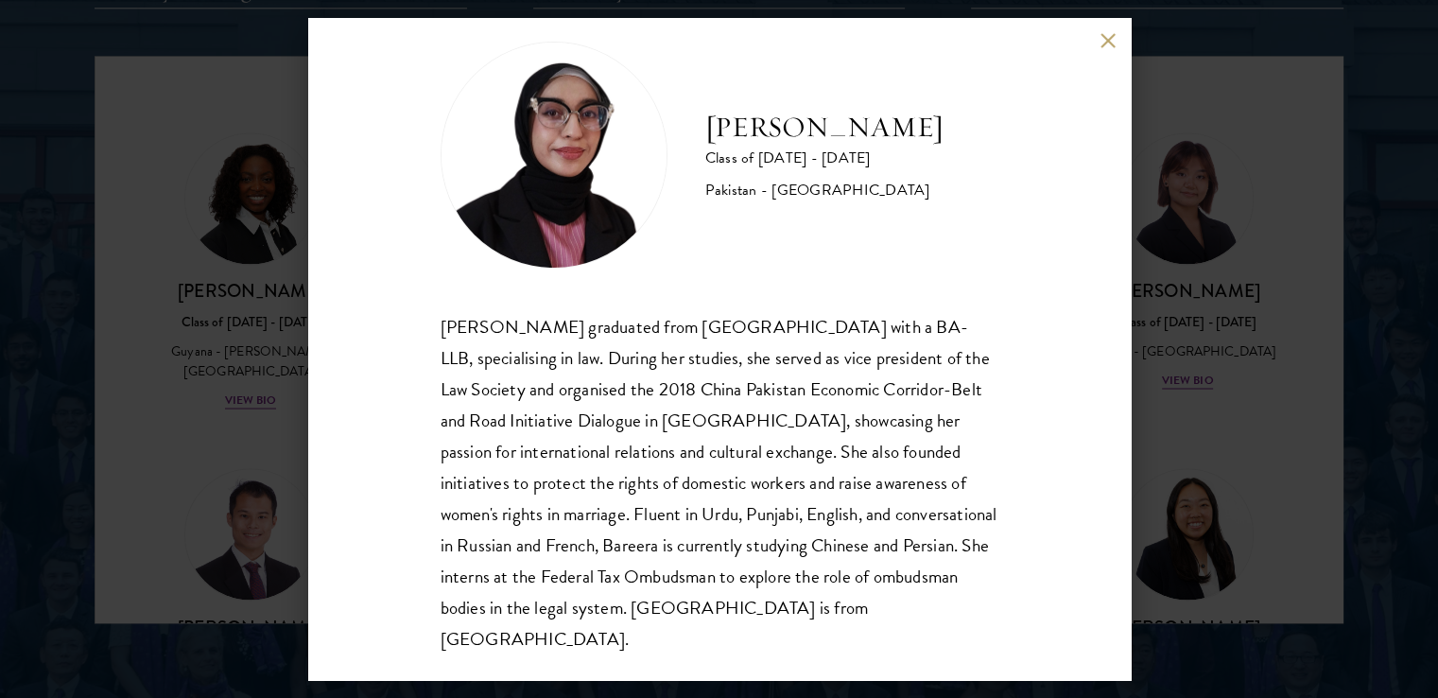
click at [1253, 466] on div "Bree Javed Class of 2025 - 2026 Pakistan - Bahria University Bareera Javed grad…" at bounding box center [719, 349] width 1438 height 698
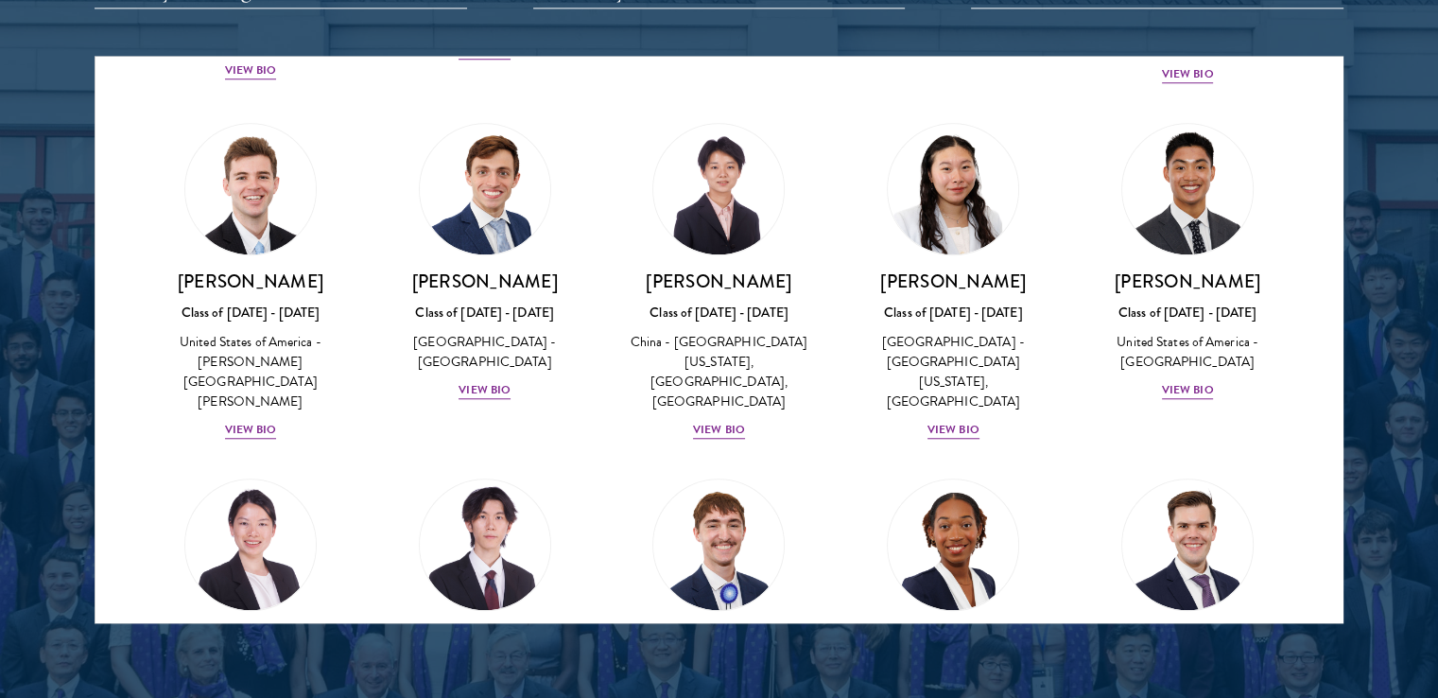
scroll to position [6174, 0]
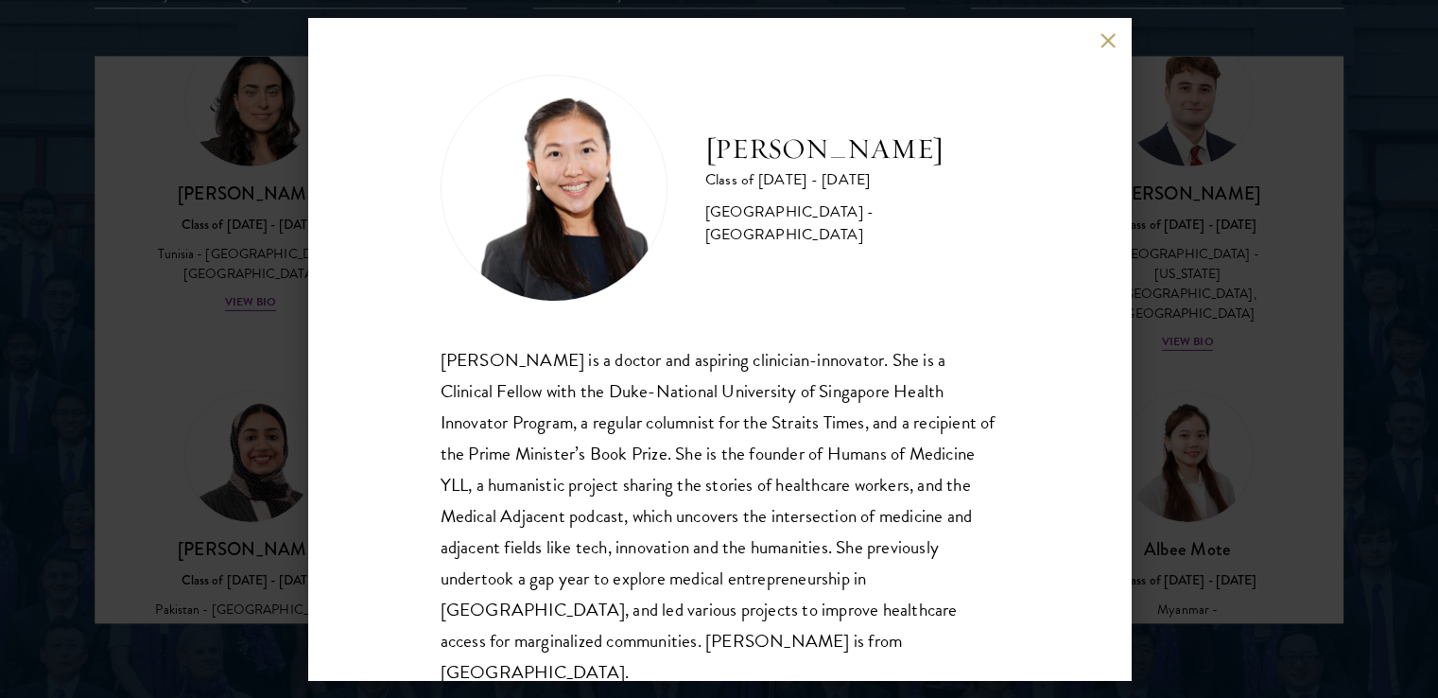
click at [1181, 458] on div "Yu Ci Faye Ng Class of 2025 - 2026 Singapore - National University of Singapore…" at bounding box center [719, 349] width 1438 height 698
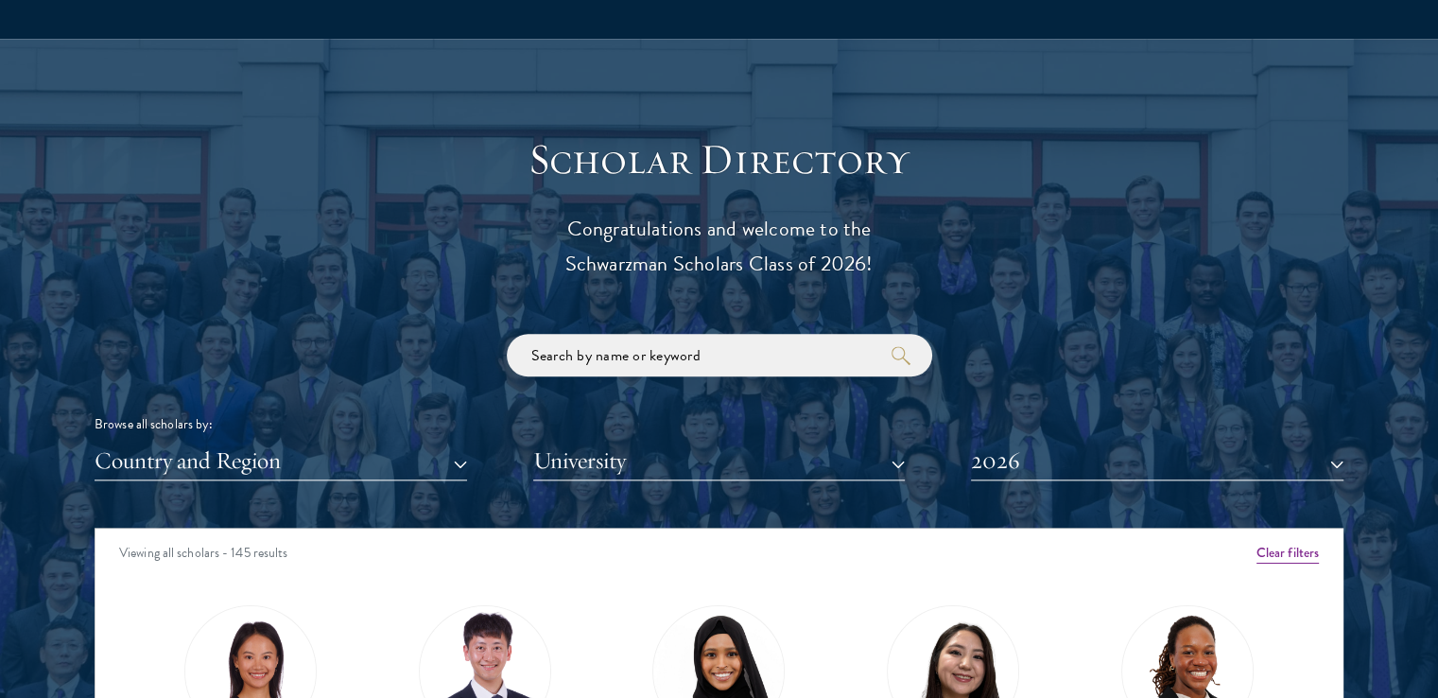
scroll to position [2236, 0]
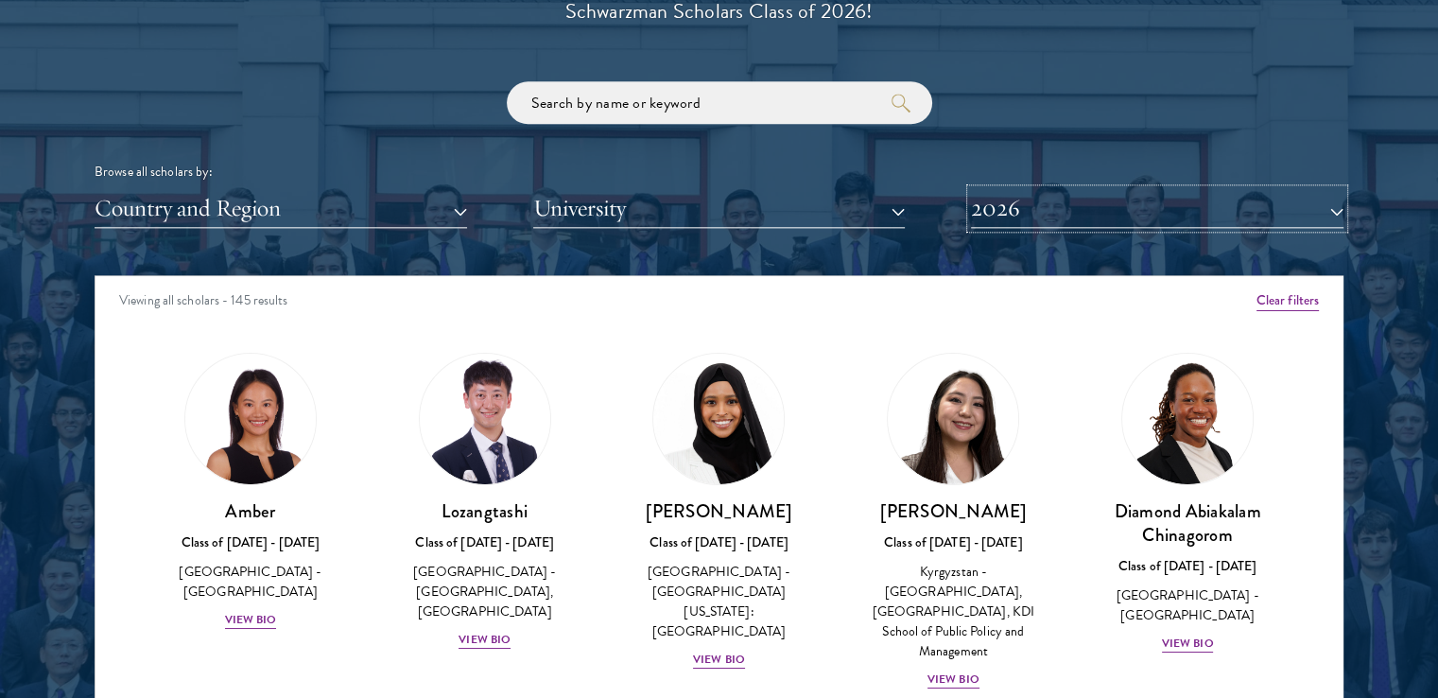
click at [1018, 225] on button "2026" at bounding box center [1157, 208] width 373 height 39
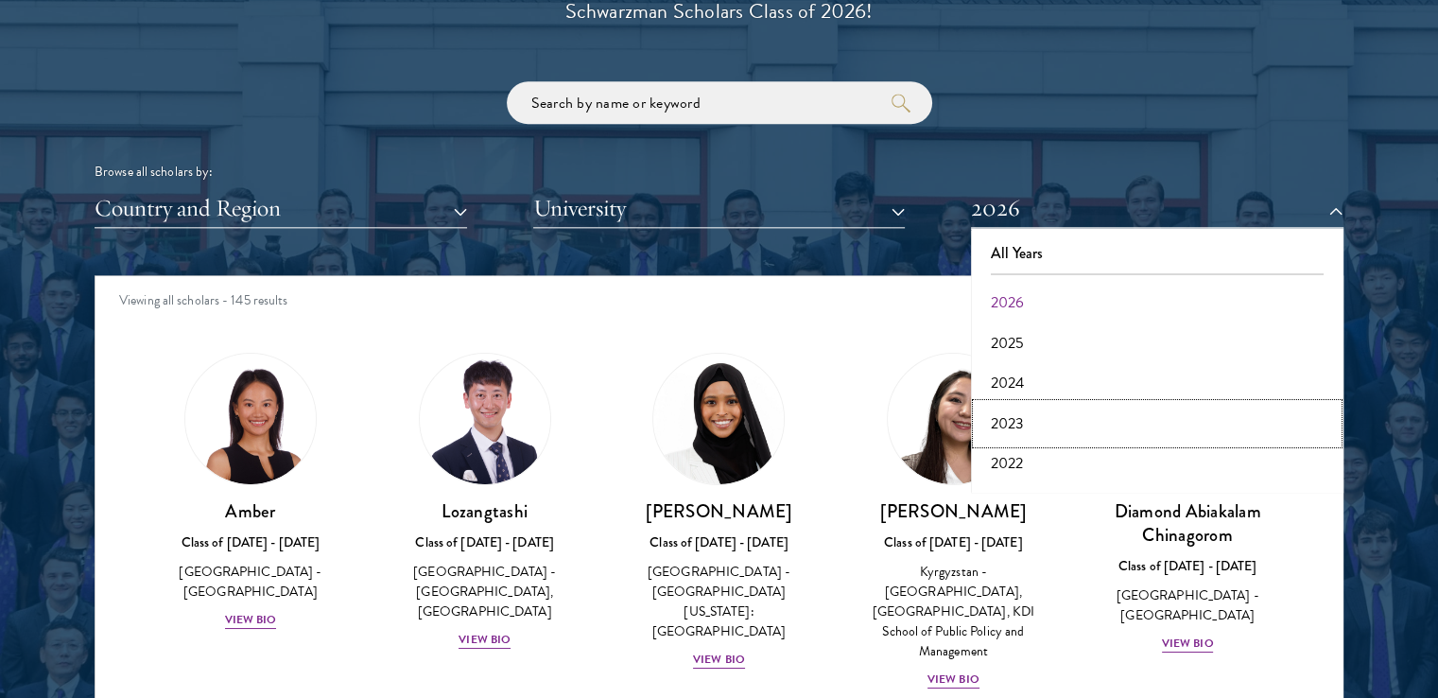
click at [1031, 421] on button "2023" at bounding box center [1157, 424] width 361 height 40
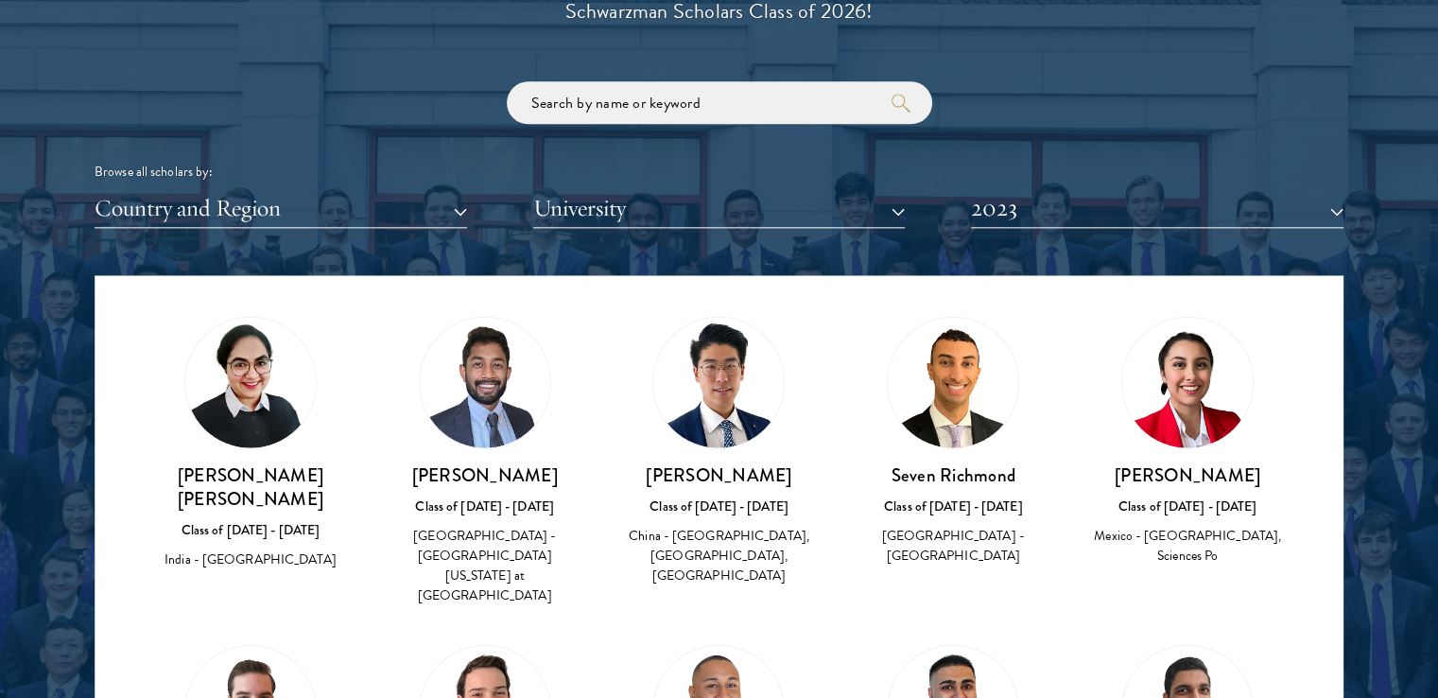
scroll to position [6178, 0]
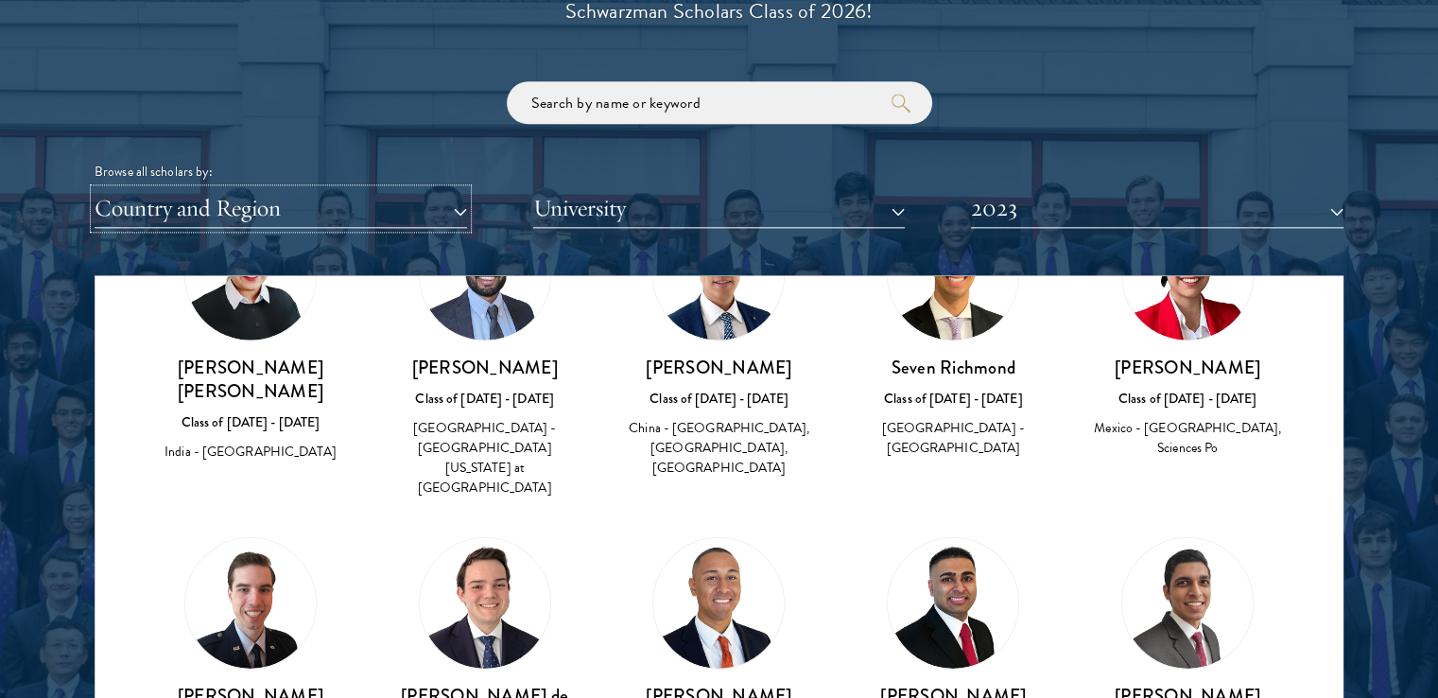
click at [367, 203] on button "Country and Region" at bounding box center [281, 208] width 373 height 39
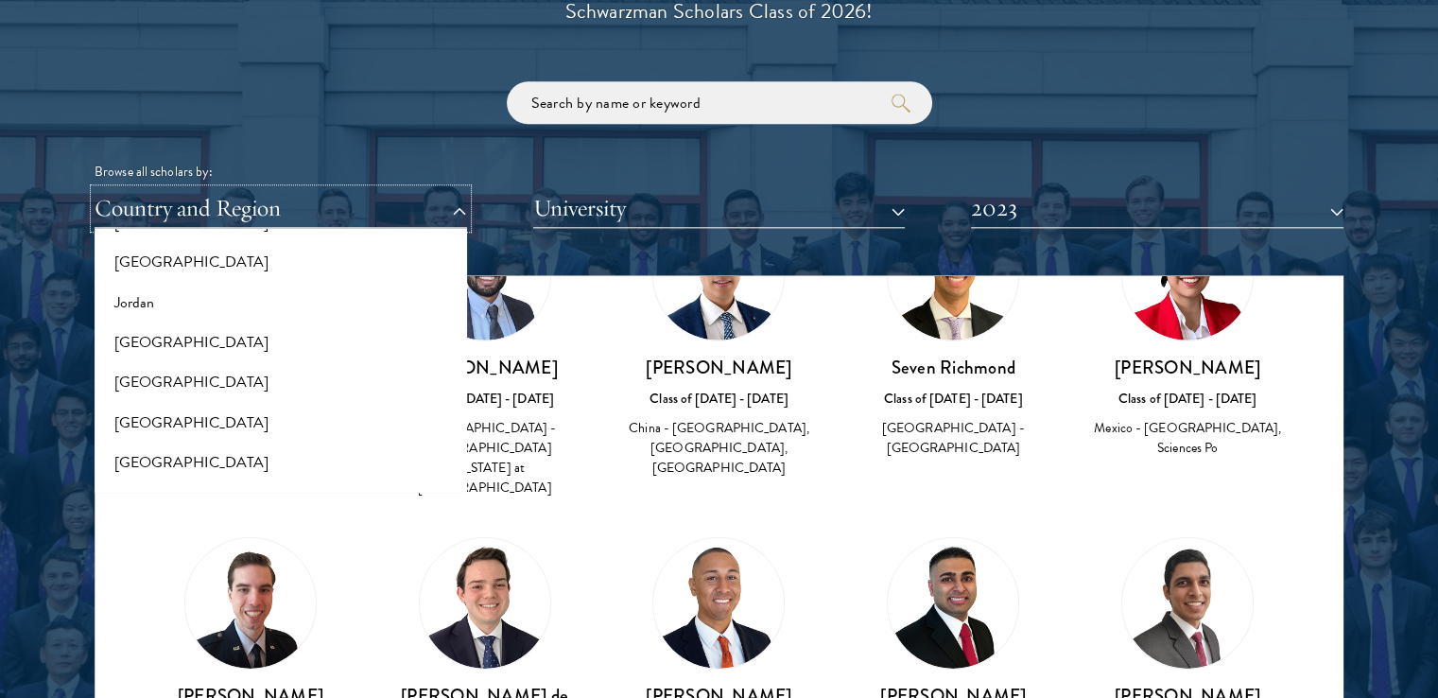
scroll to position [1544, 0]
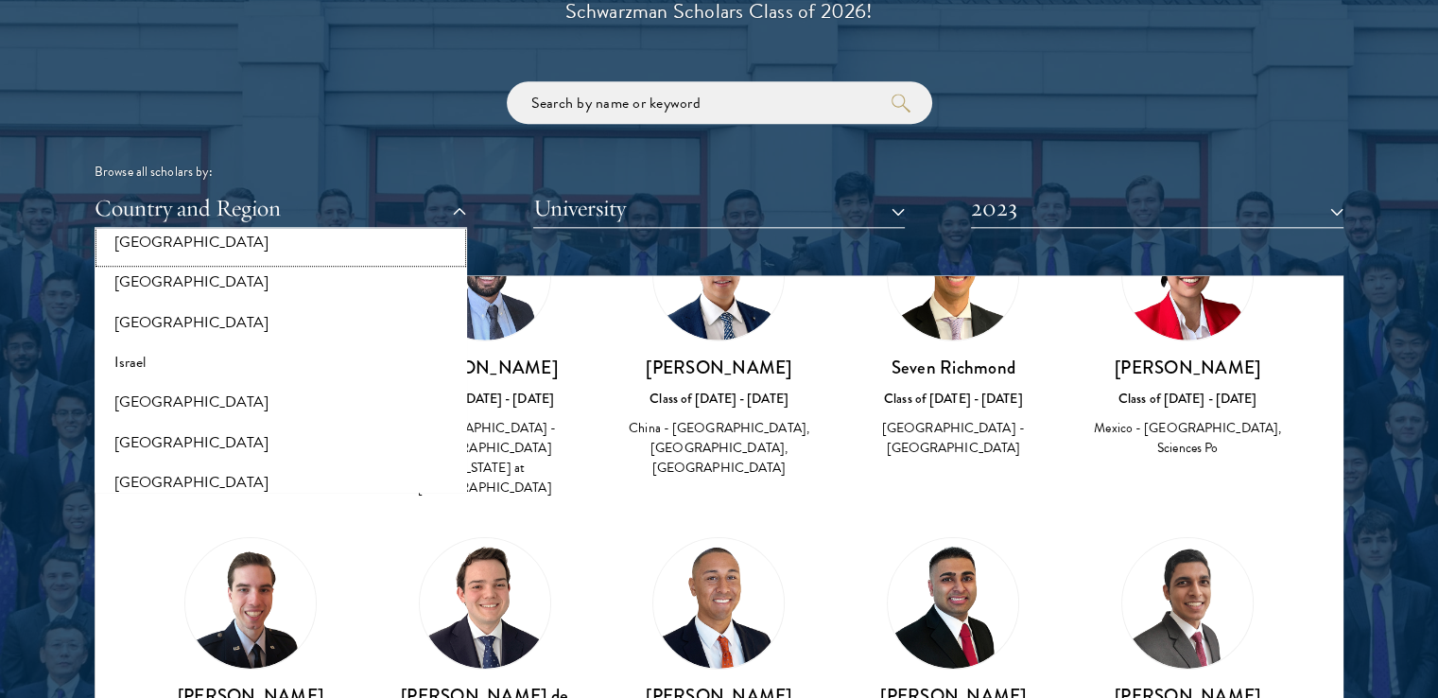
click at [162, 249] on button "[GEOGRAPHIC_DATA]" at bounding box center [280, 242] width 361 height 40
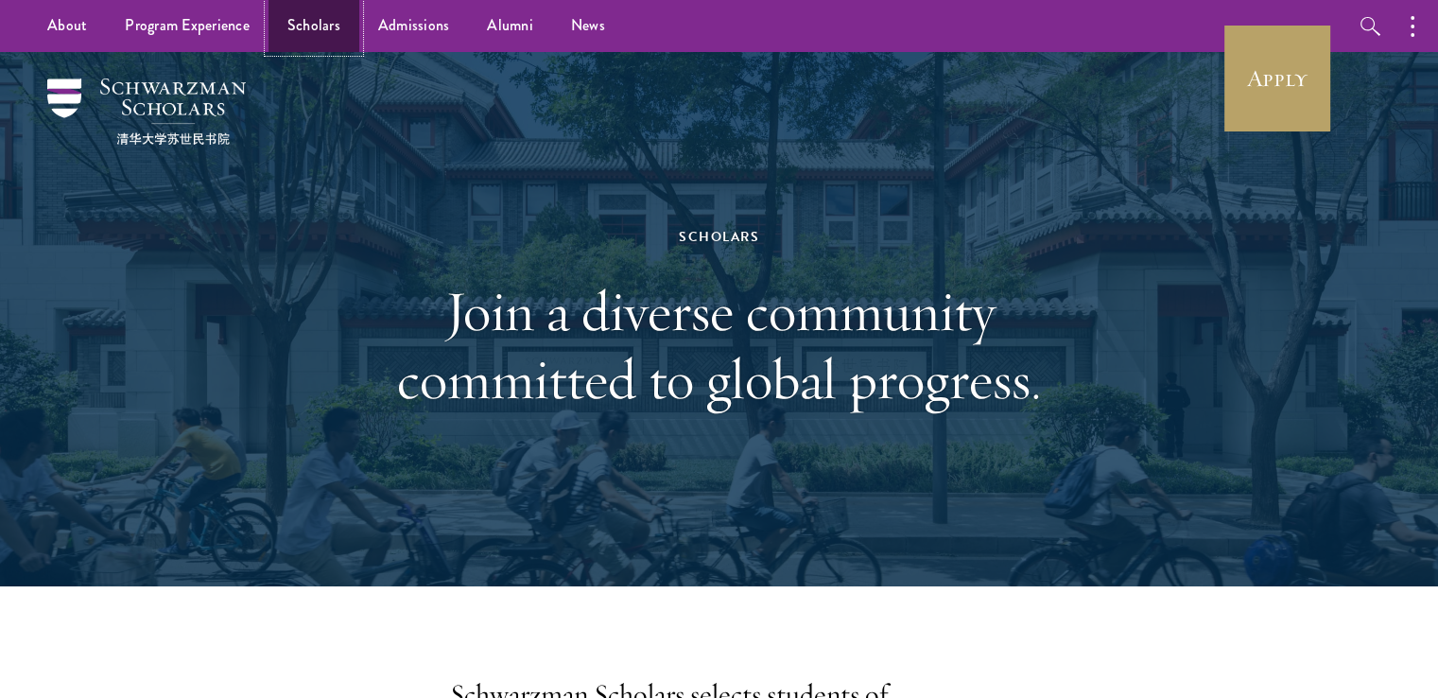
click at [317, 21] on link "Scholars" at bounding box center [314, 26] width 91 height 52
click at [317, 28] on link "Scholars" at bounding box center [314, 26] width 91 height 52
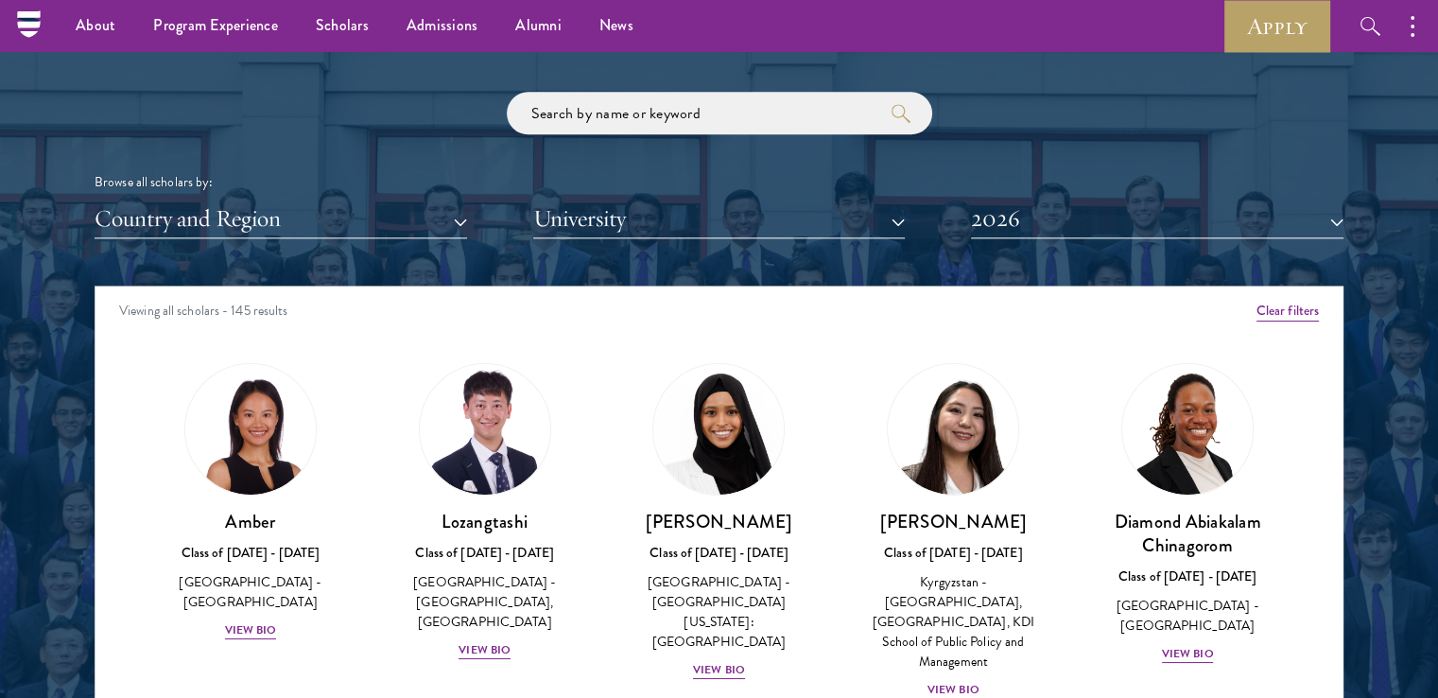
scroll to position [2205, 0]
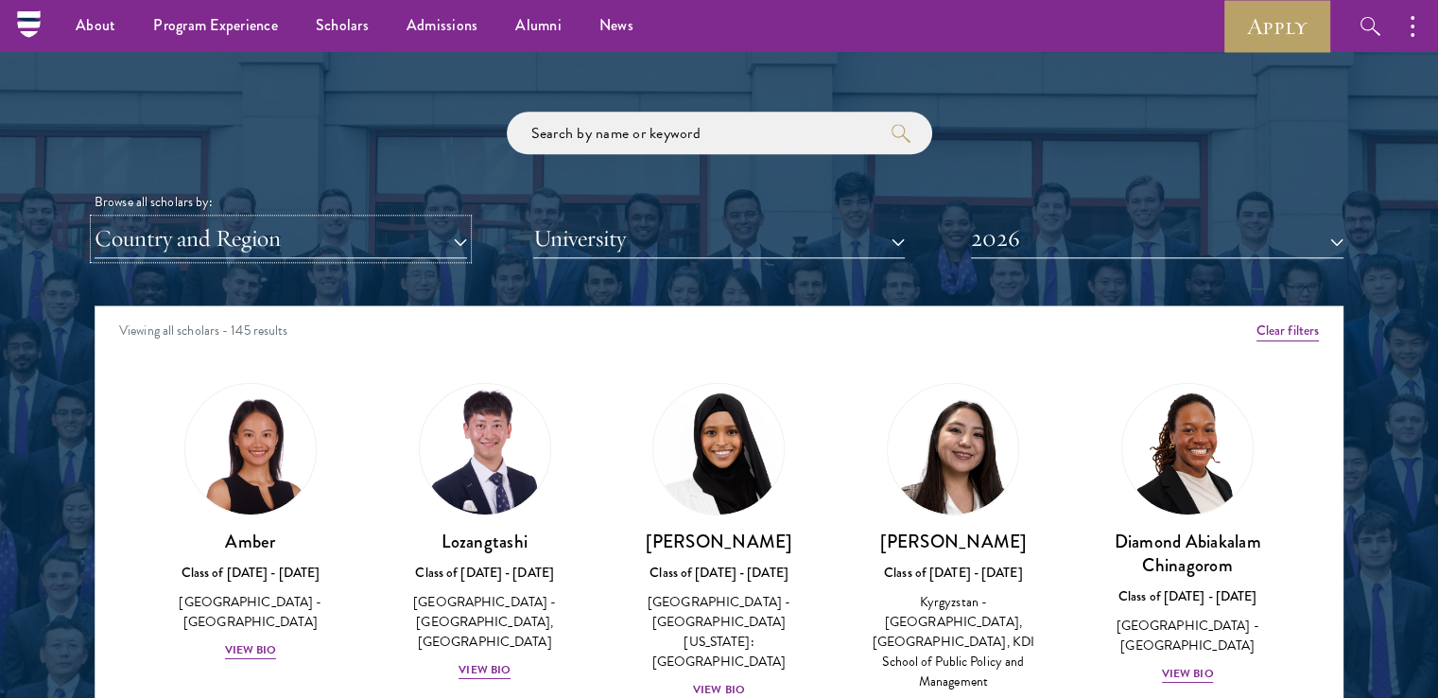
click at [159, 232] on button "Country and Region" at bounding box center [281, 238] width 373 height 39
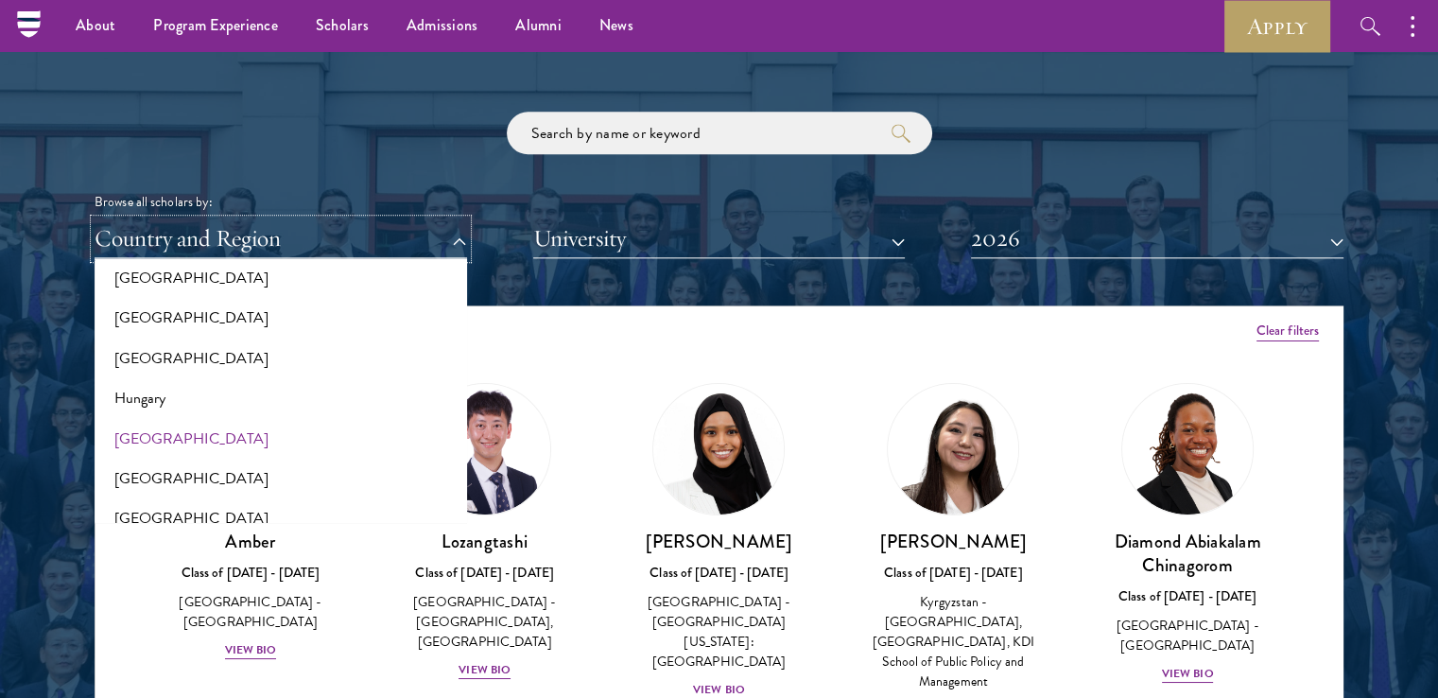
scroll to position [1324, 0]
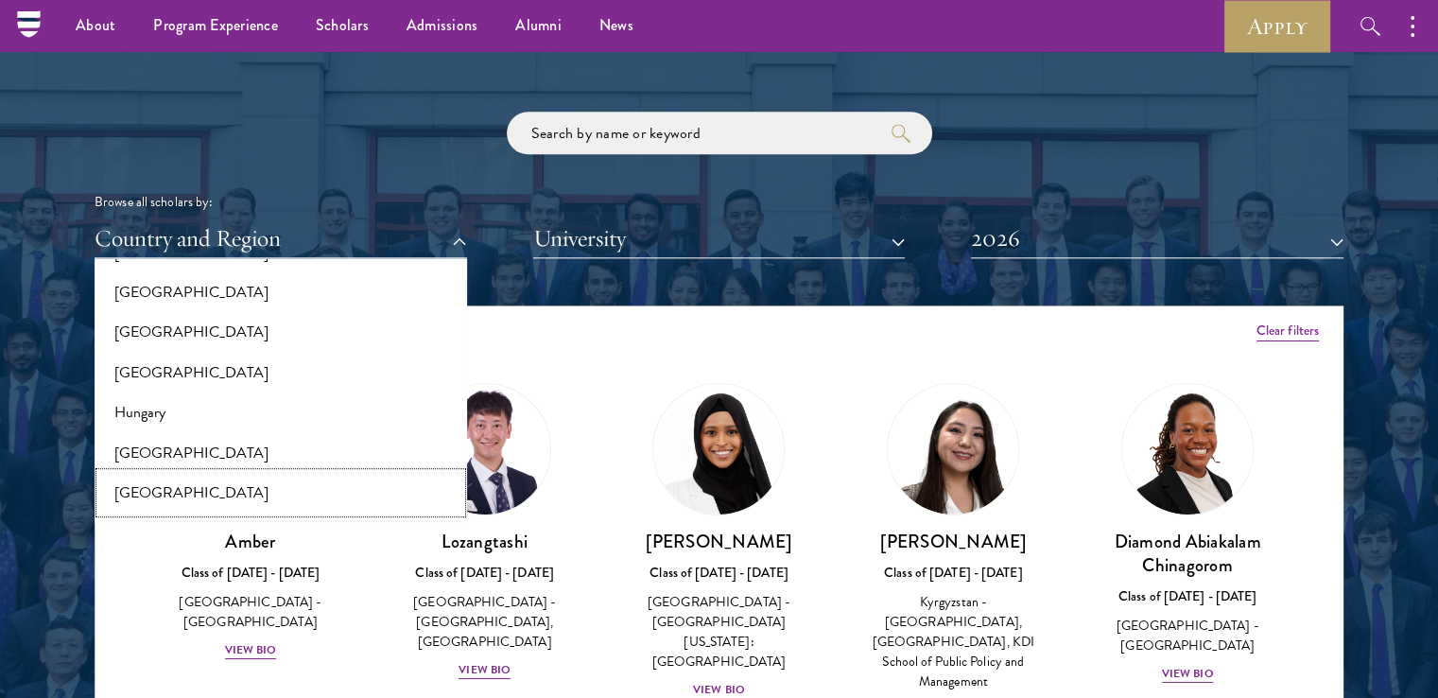
click at [163, 485] on button "[GEOGRAPHIC_DATA]" at bounding box center [280, 493] width 361 height 40
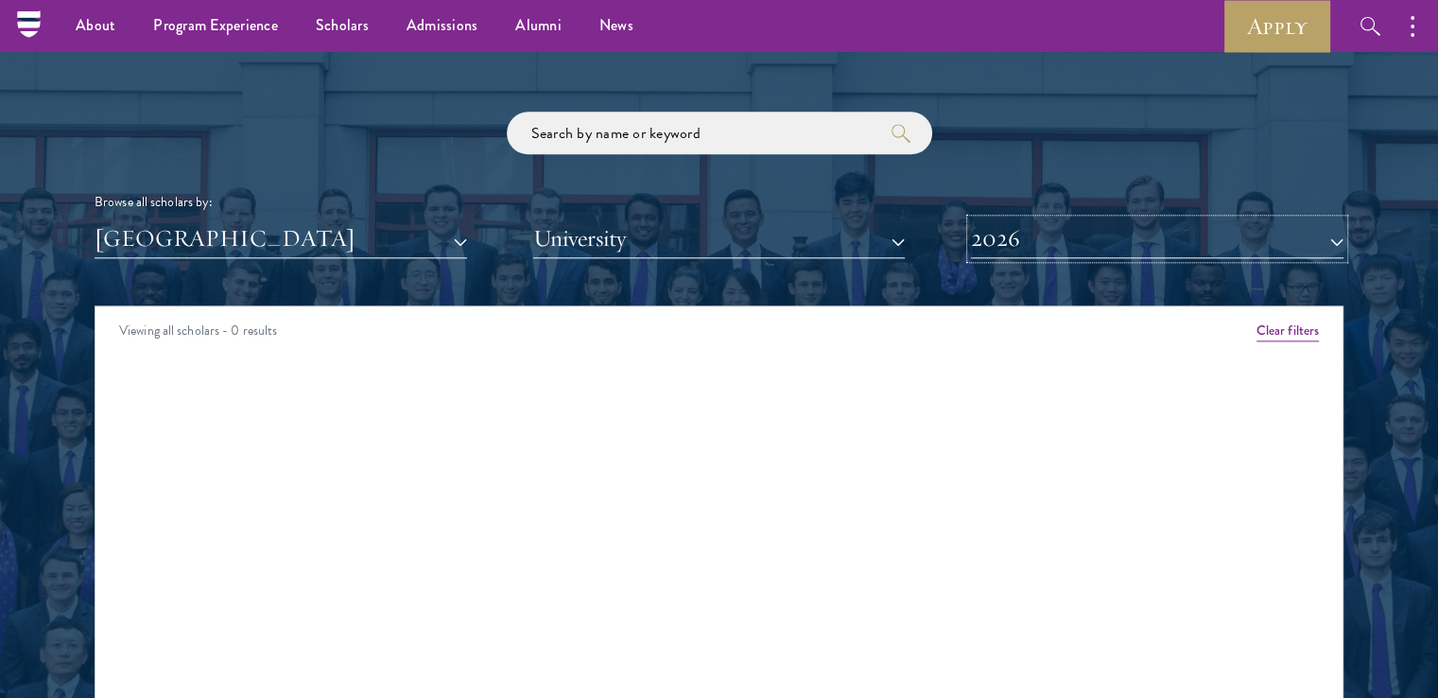
click at [1021, 222] on button "2026" at bounding box center [1157, 238] width 373 height 39
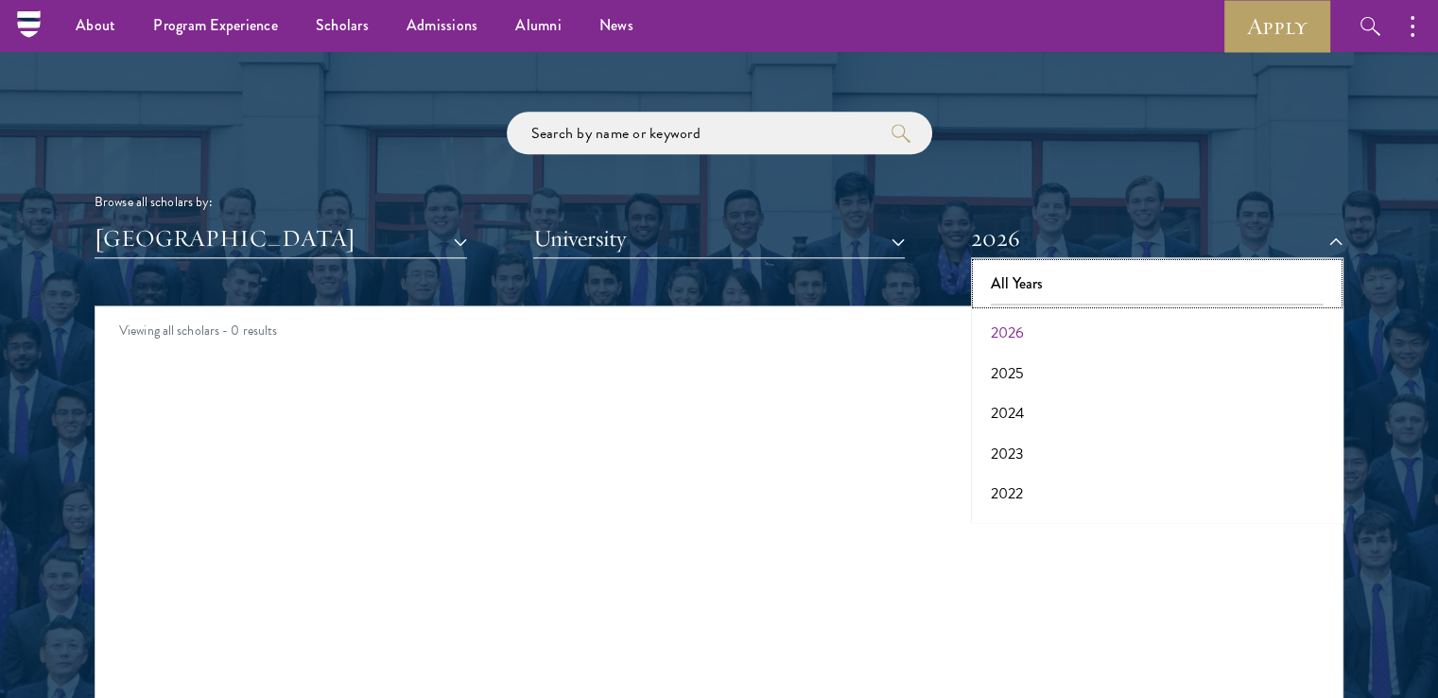
click at [1015, 281] on button "All Years" at bounding box center [1157, 284] width 361 height 40
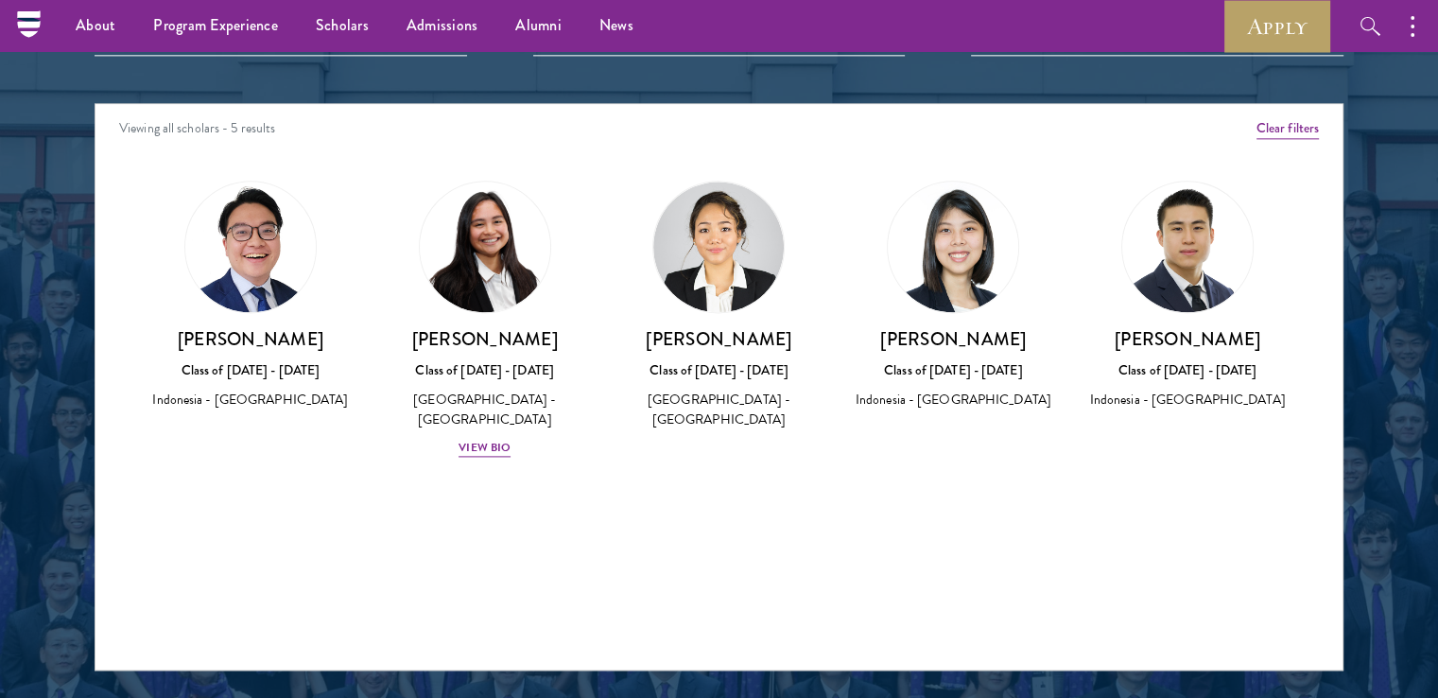
scroll to position [2426, 0]
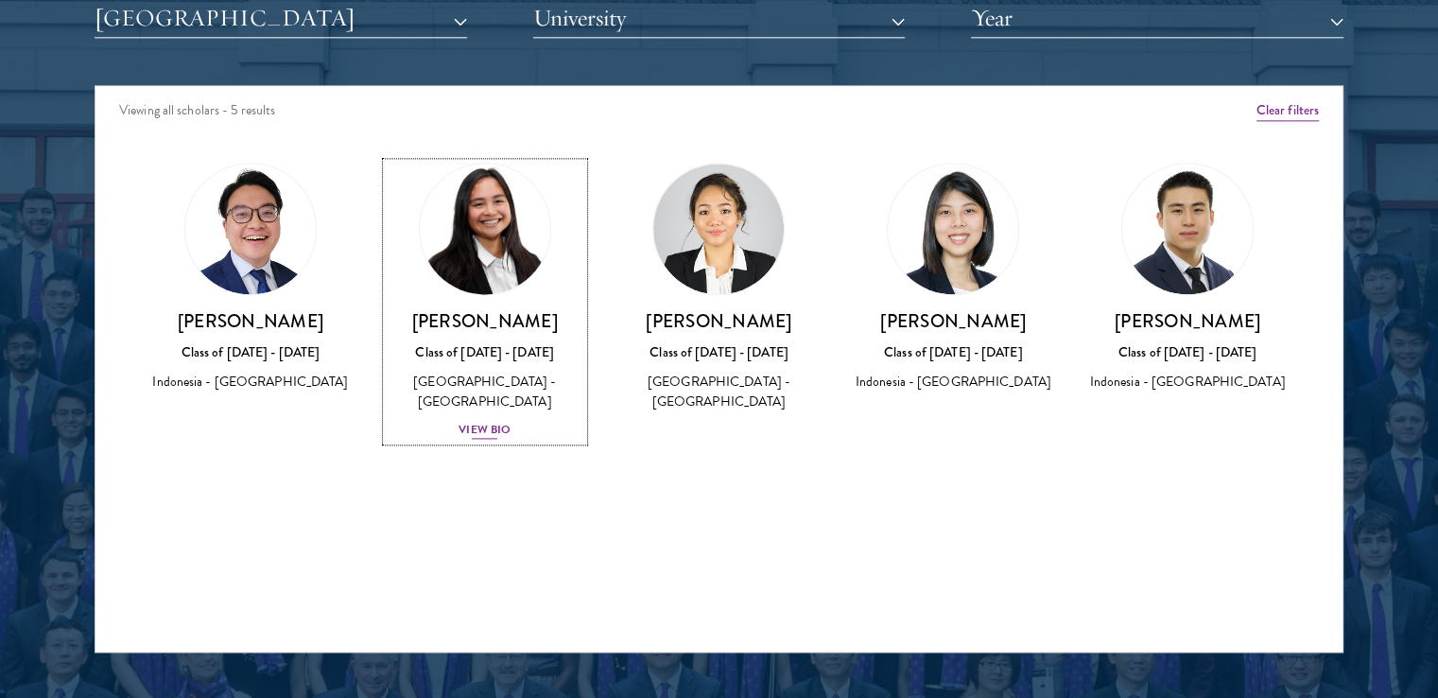
click at [496, 421] on div "View Bio" at bounding box center [485, 430] width 52 height 18
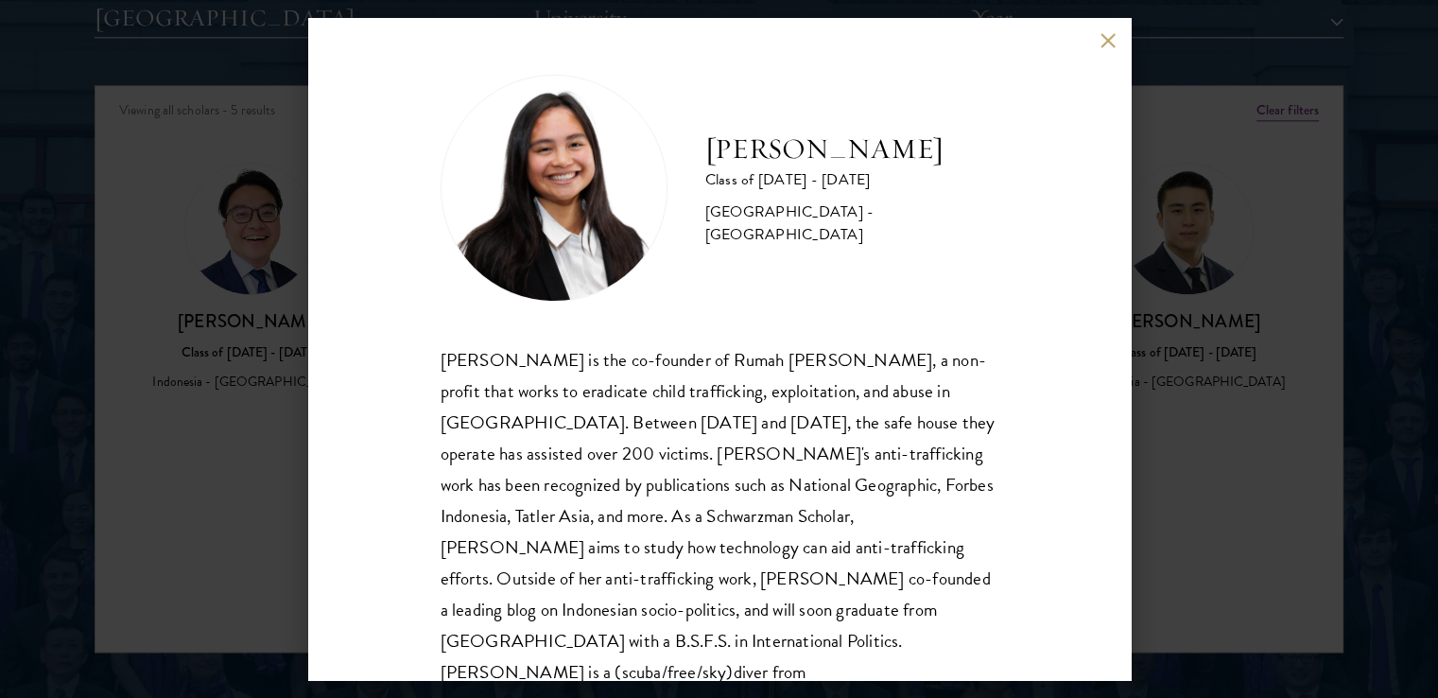
click at [1188, 458] on div "Faye Simanjuntak Class of 2024 - 2025 Indonesia - Georgetown University Faye Si…" at bounding box center [719, 349] width 1438 height 698
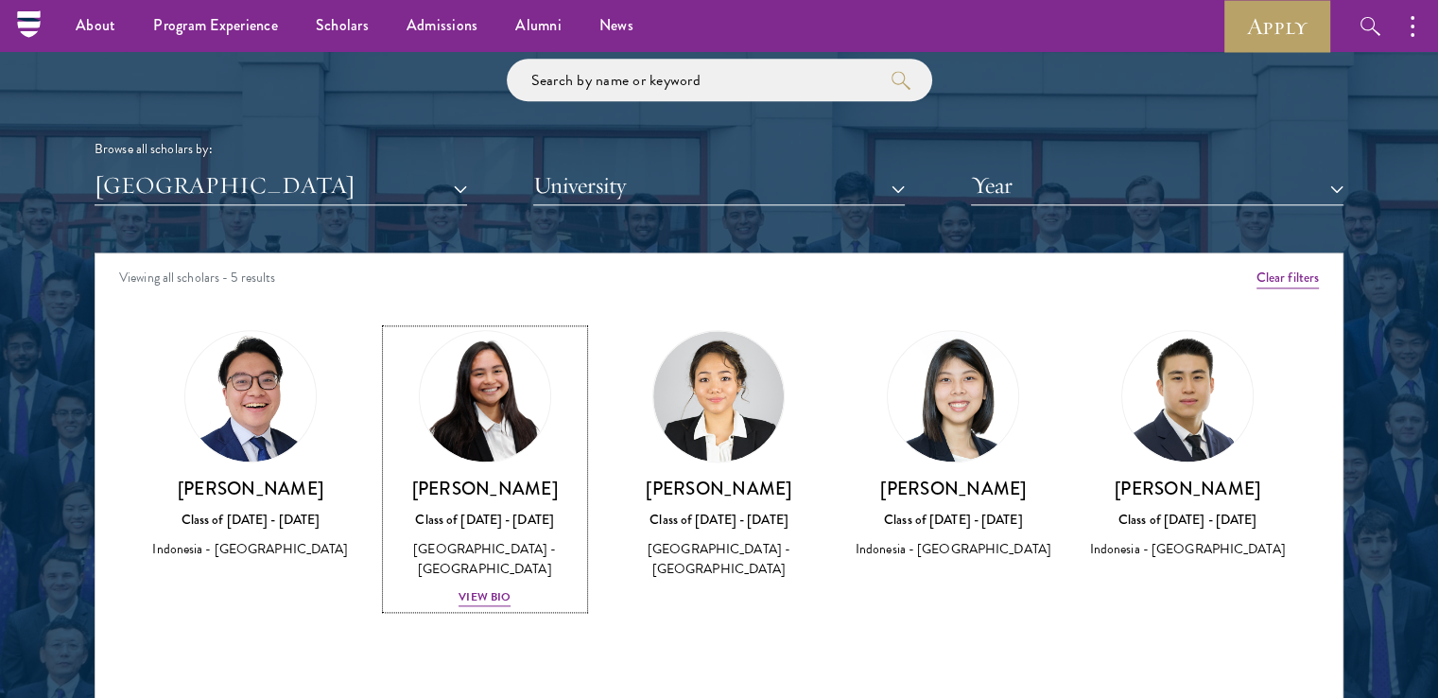
scroll to position [2205, 0]
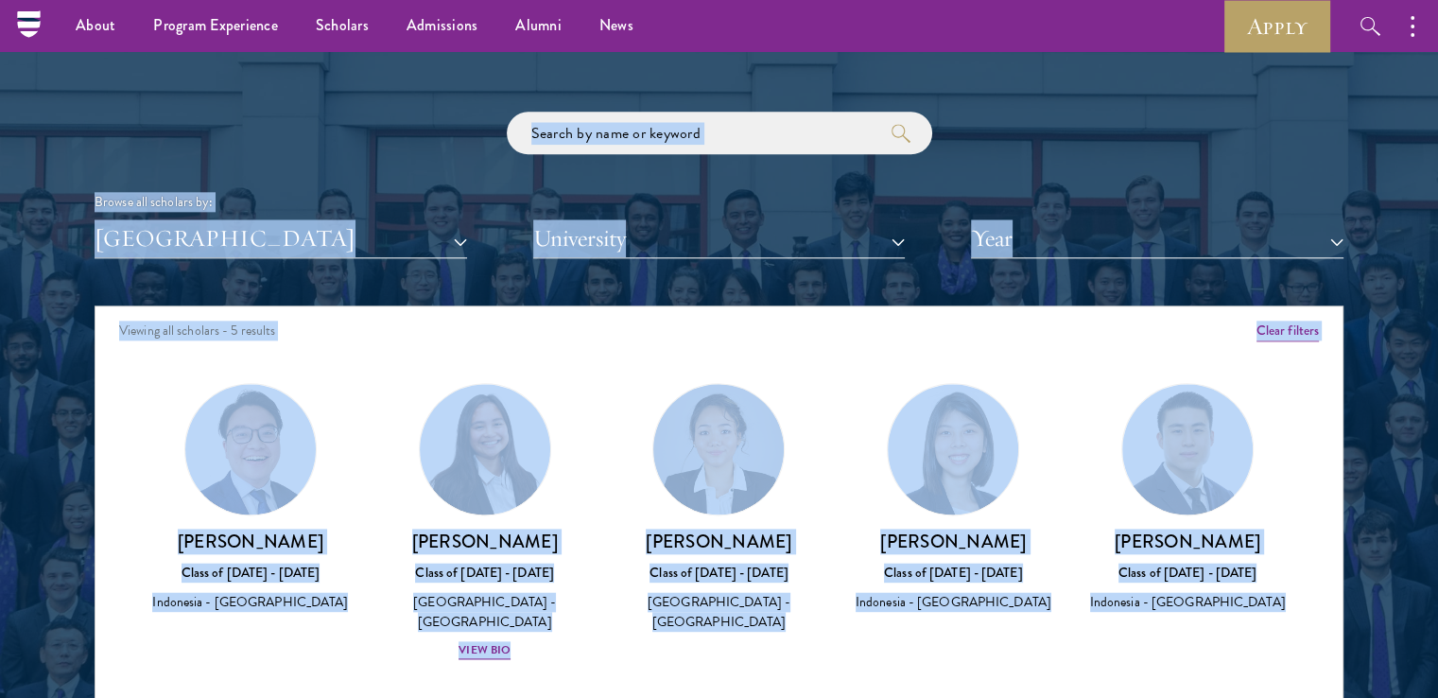
drag, startPoint x: 94, startPoint y: 102, endPoint x: 153, endPoint y: 110, distance: 60.1
click at [153, 110] on section "Scholar Directory Congratulations and welcome to the Schwarzman Scholars Class …" at bounding box center [719, 392] width 1438 height 1151
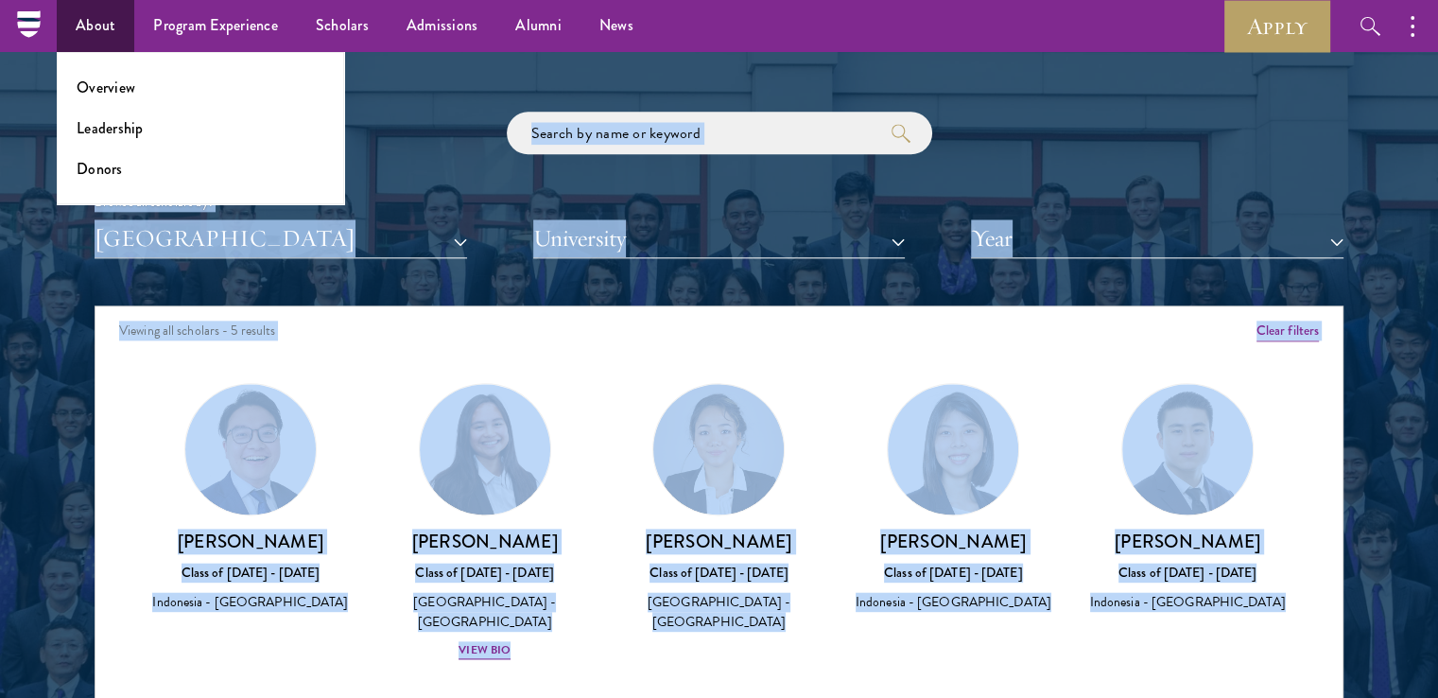
copy section "Browse all scholars by: Indonesia All Countries and Regions Afghanistan Antigua…"
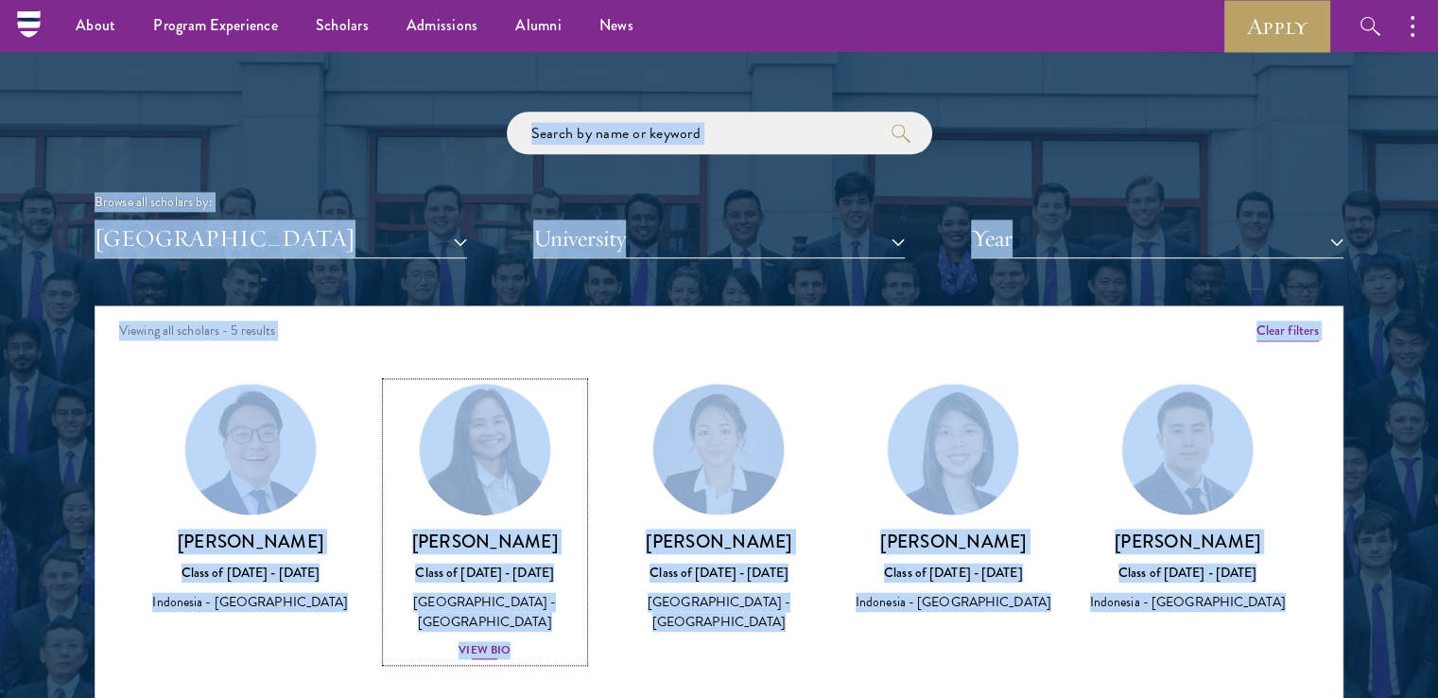
click at [567, 384] on link "Faye Simanjuntak Class of 2024 - 2025 Indonesia - Georgetown University View Bio" at bounding box center [485, 522] width 197 height 278
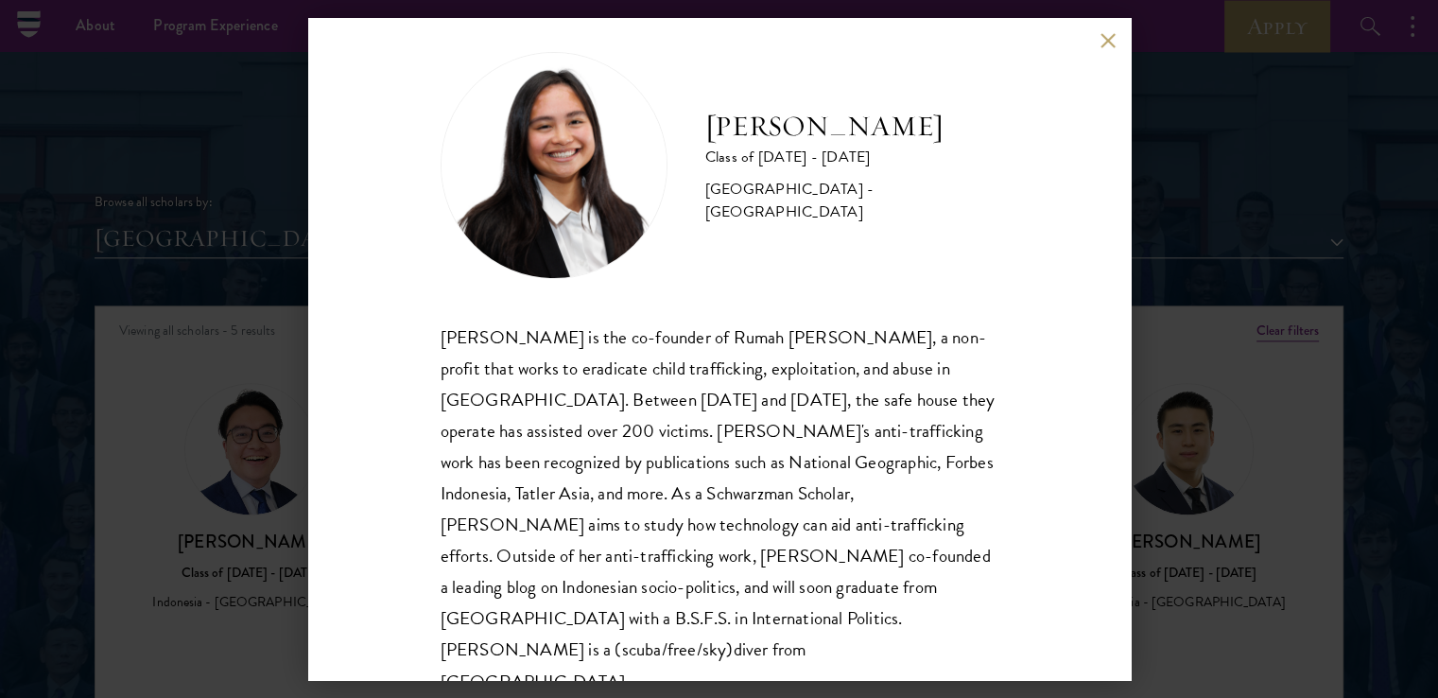
scroll to position [33, 0]
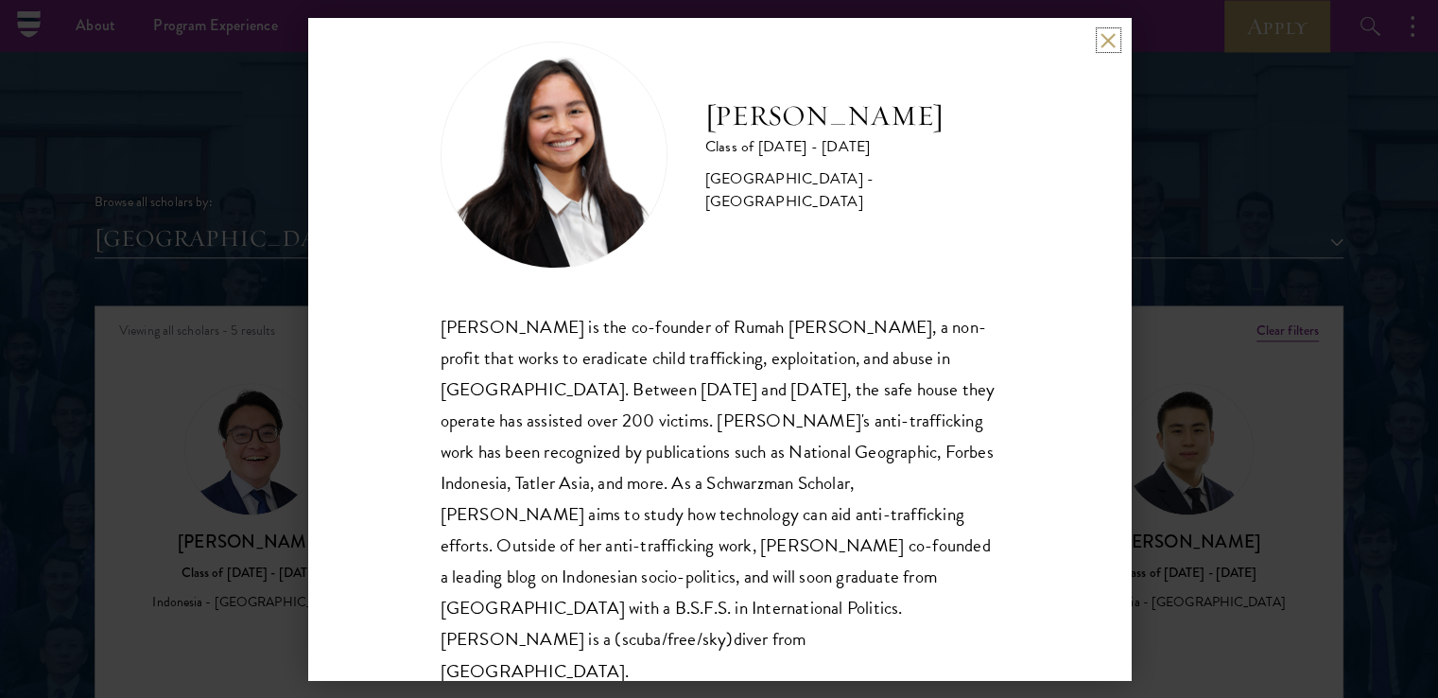
click at [1108, 47] on button at bounding box center [1109, 40] width 16 height 16
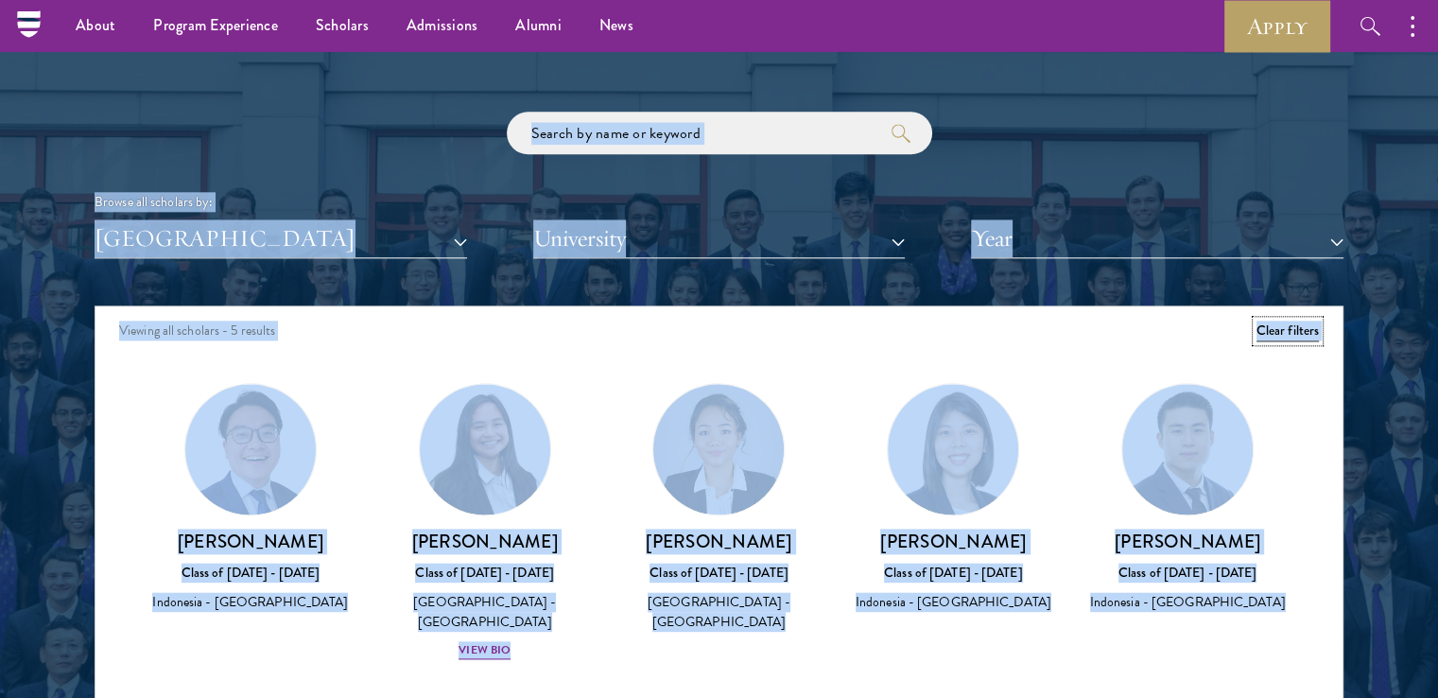
click at [1297, 328] on button "Clear filters" at bounding box center [1288, 331] width 62 height 21
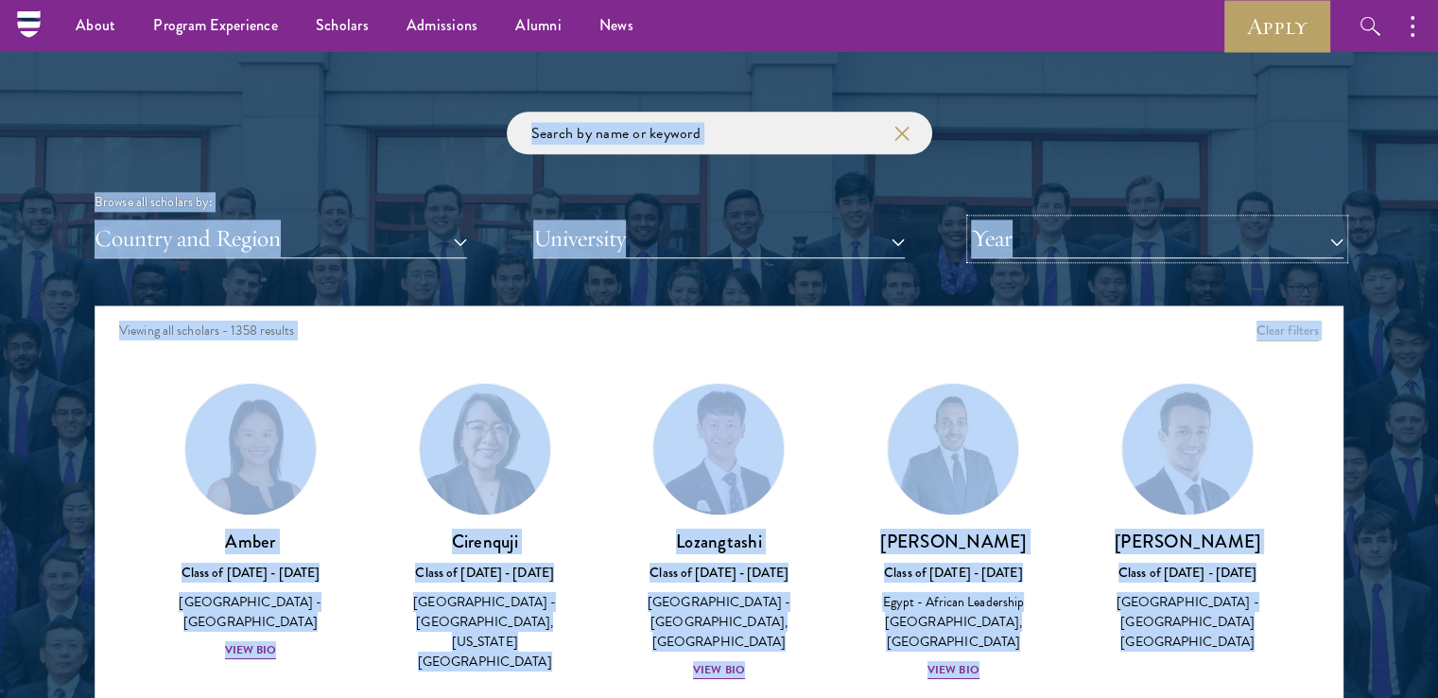
click at [1266, 237] on button "Year" at bounding box center [1157, 238] width 373 height 39
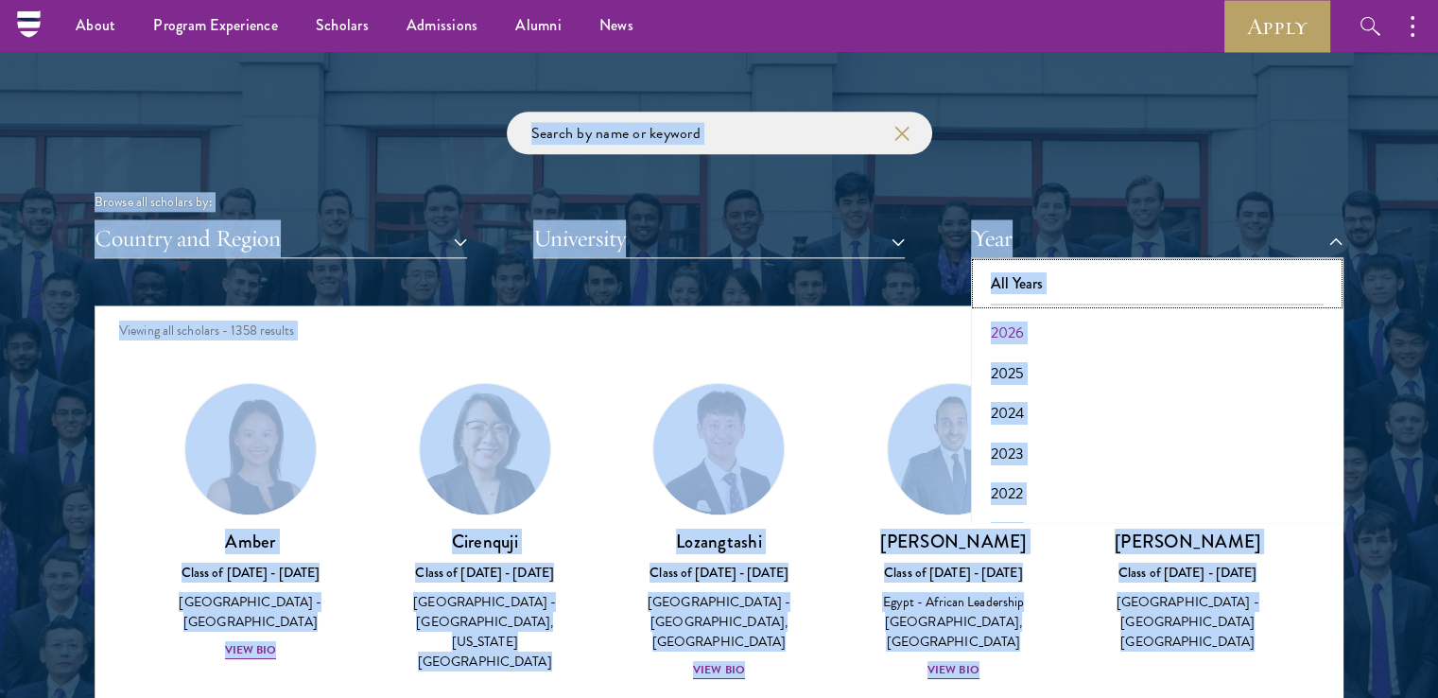
click at [1131, 287] on button "All Years" at bounding box center [1157, 284] width 361 height 40
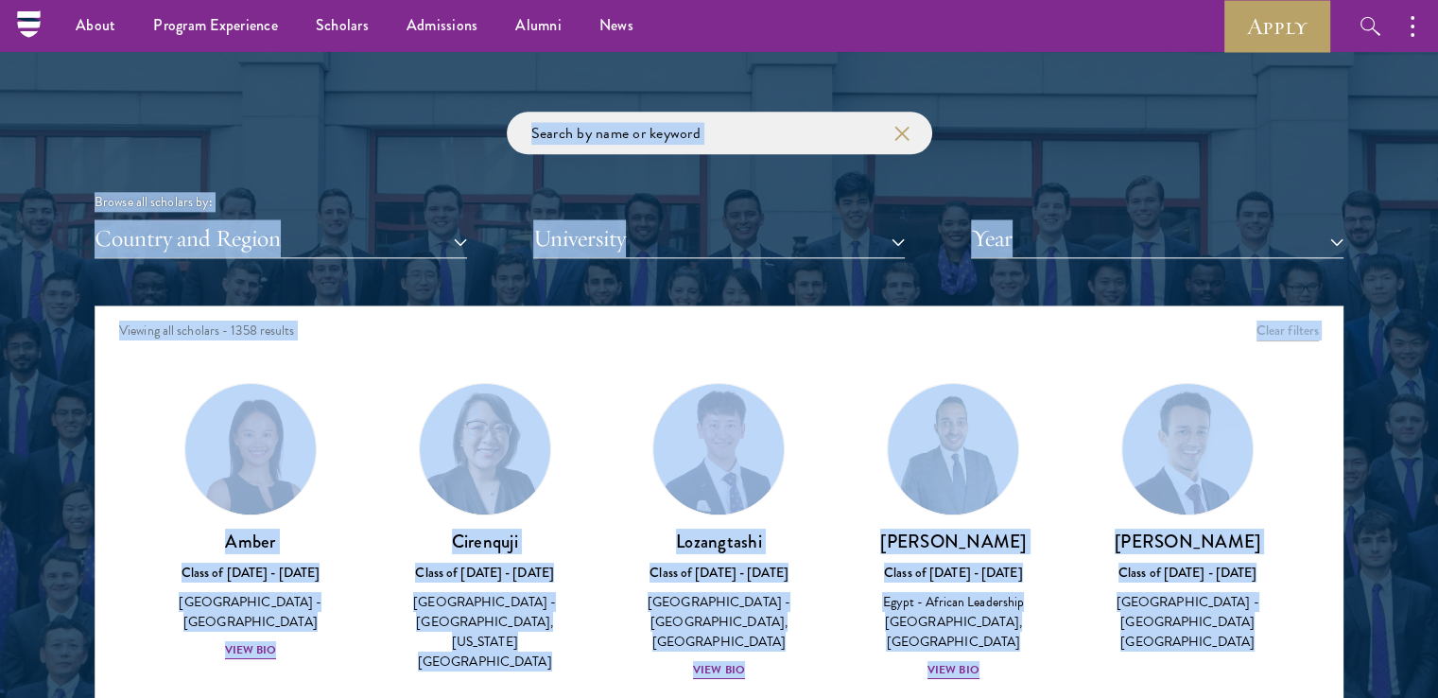
click at [631, 311] on div "Viewing all scholars - 1358 results" at bounding box center [719, 332] width 1247 height 53
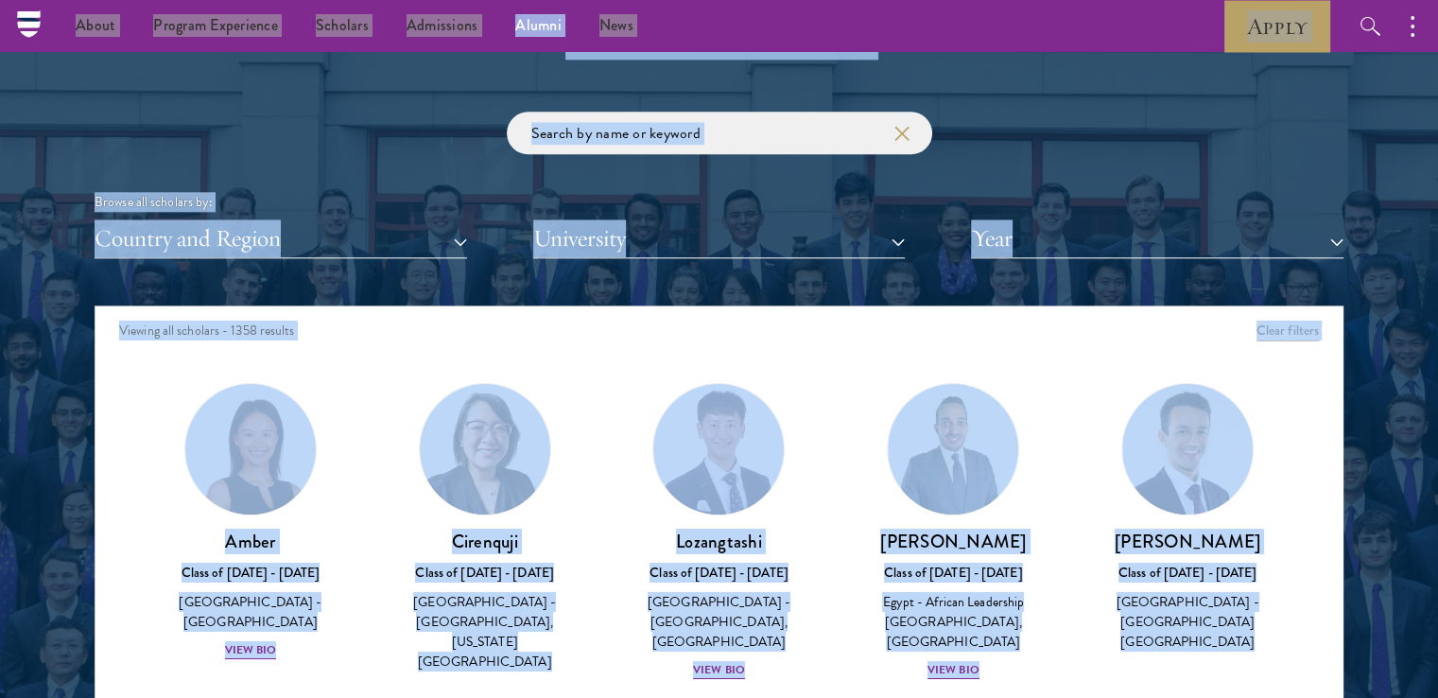
click at [956, 348] on div "Viewing all scholars - 1358 results" at bounding box center [719, 332] width 1247 height 53
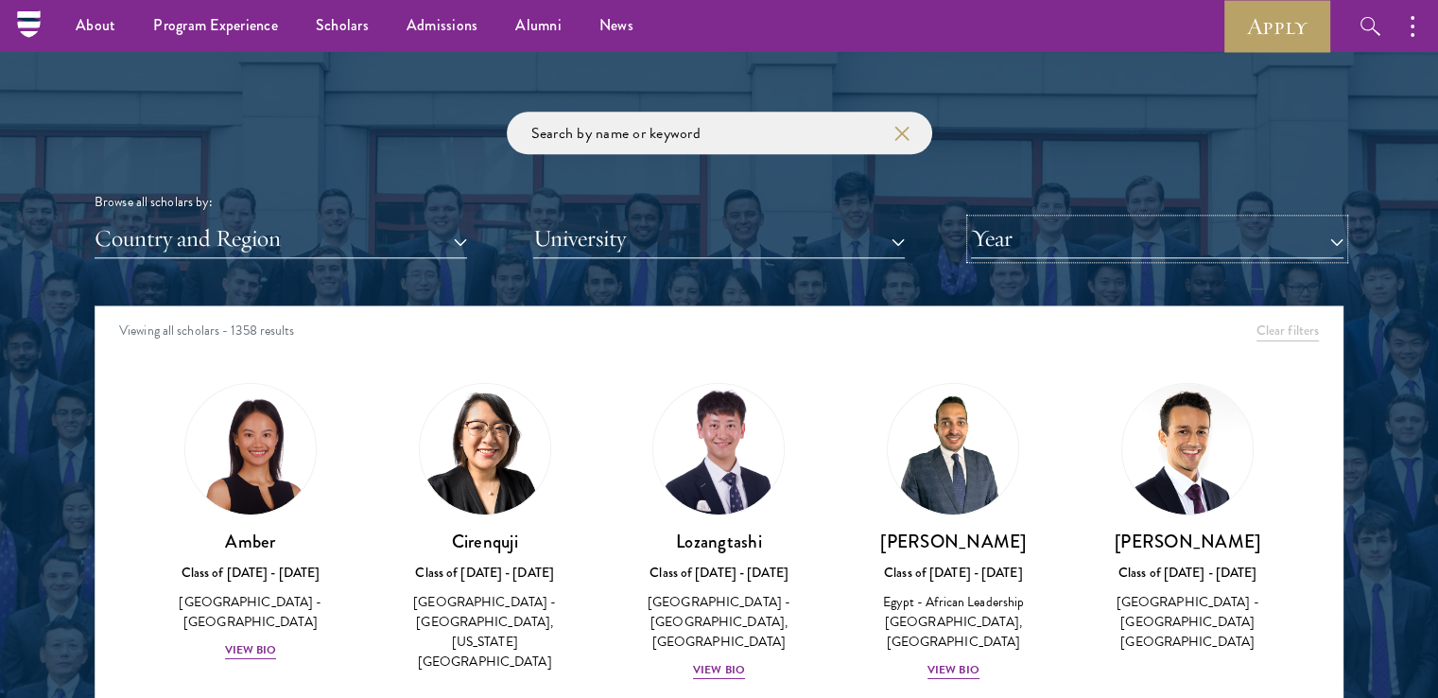
click at [1160, 219] on button "Year" at bounding box center [1157, 238] width 373 height 39
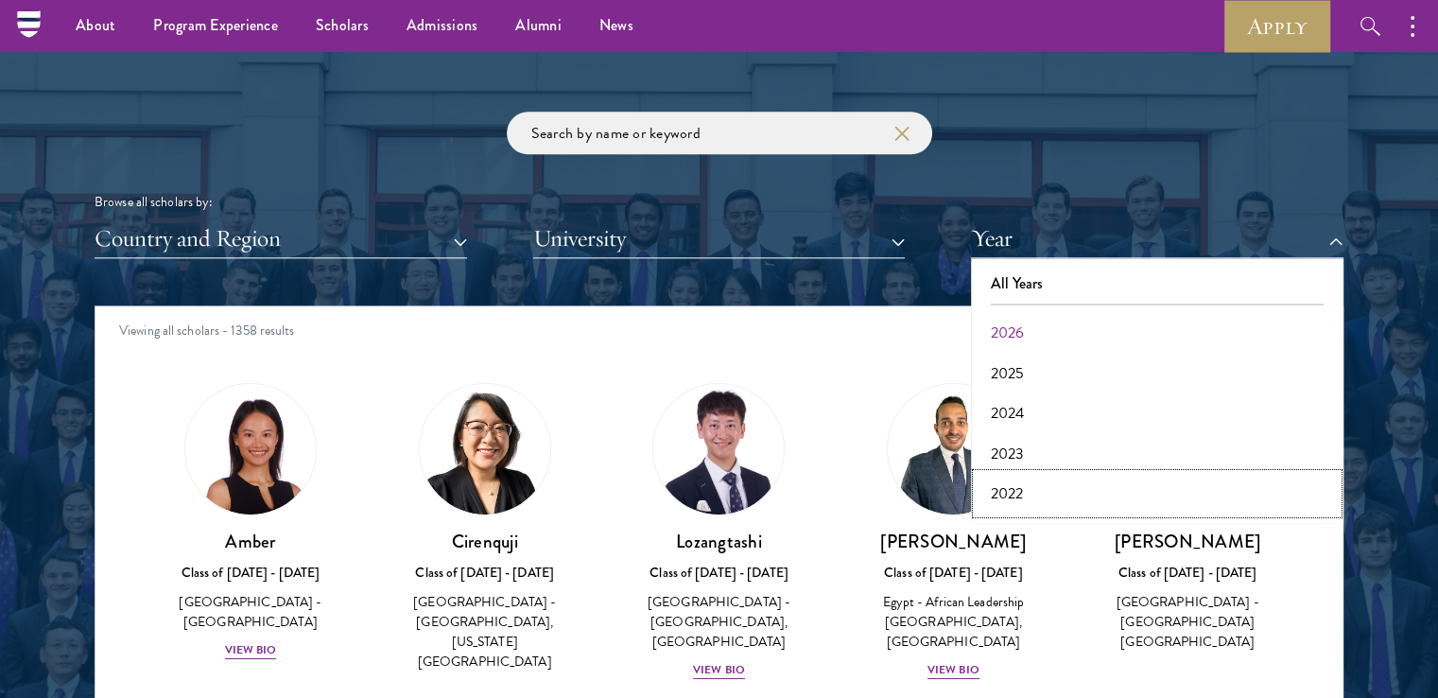
click at [1043, 485] on button "2022" at bounding box center [1157, 494] width 361 height 40
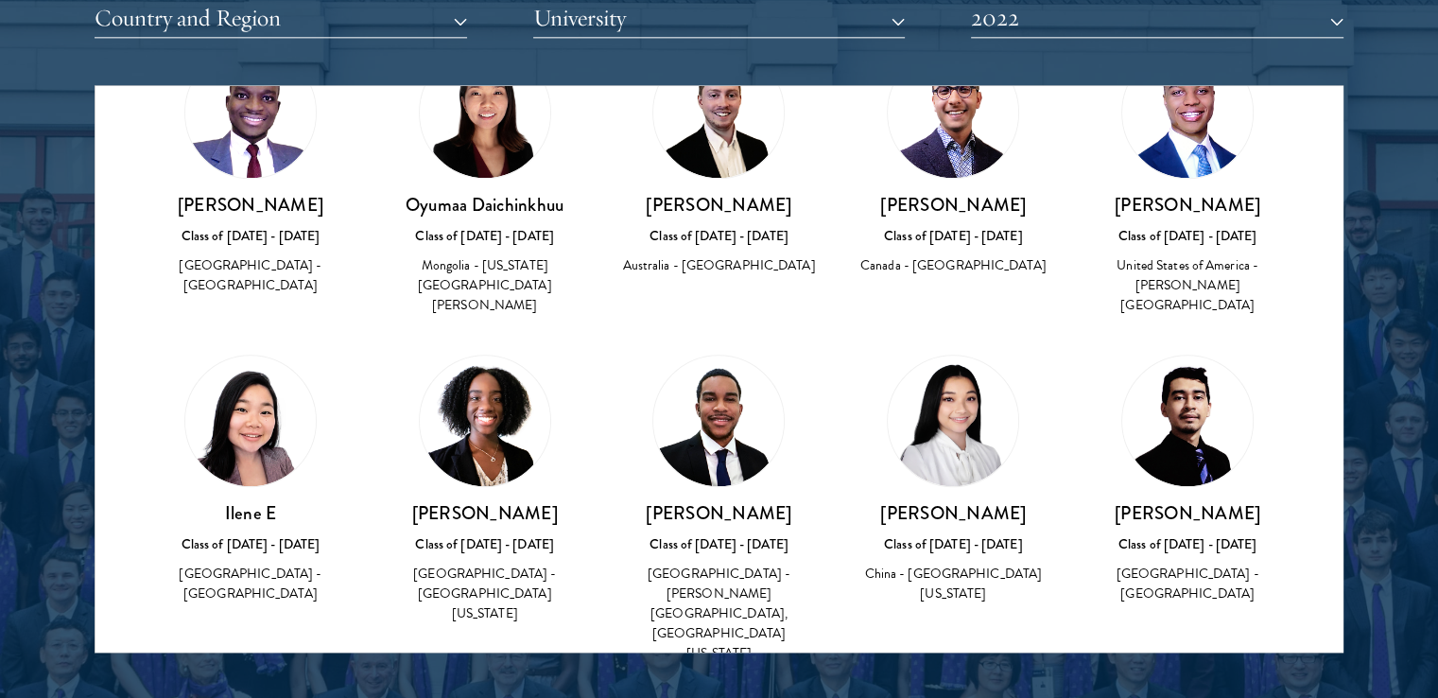
scroll to position [2206, 0]
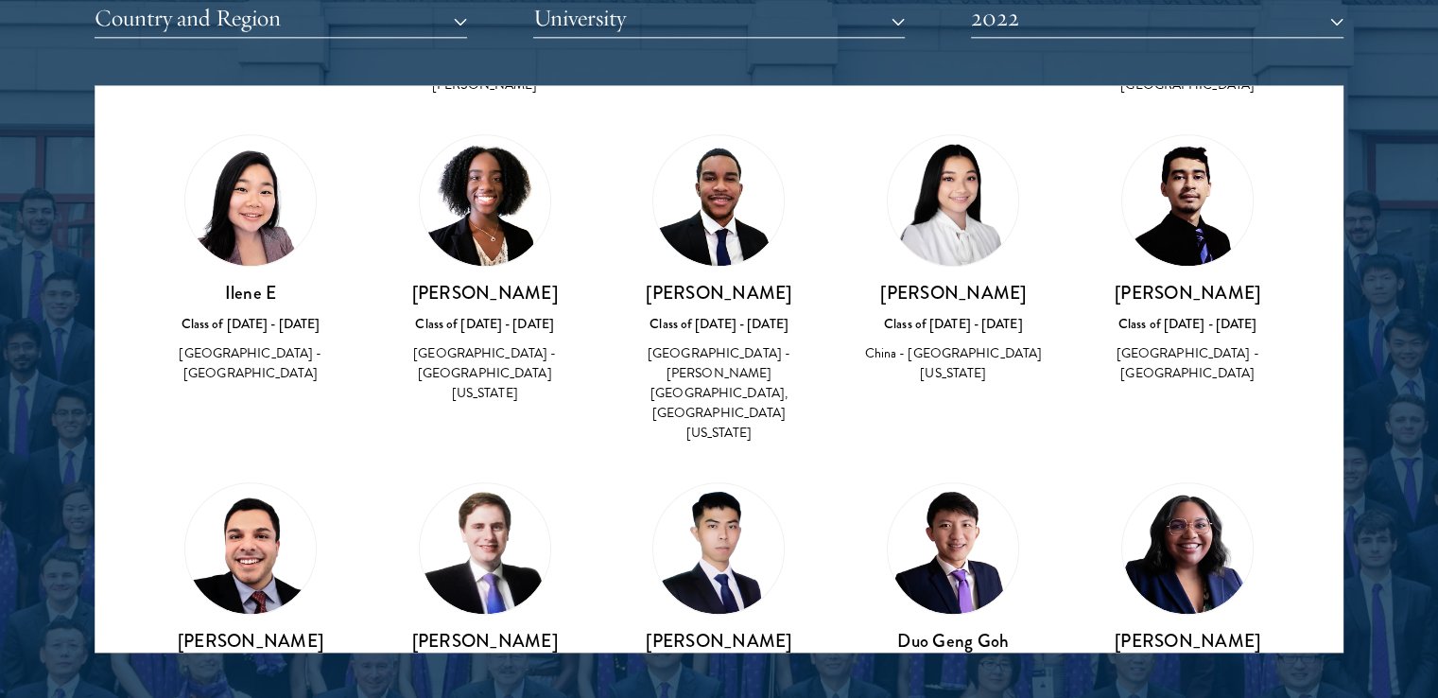
click at [248, 281] on h3 "Ilene E" at bounding box center [250, 293] width 197 height 24
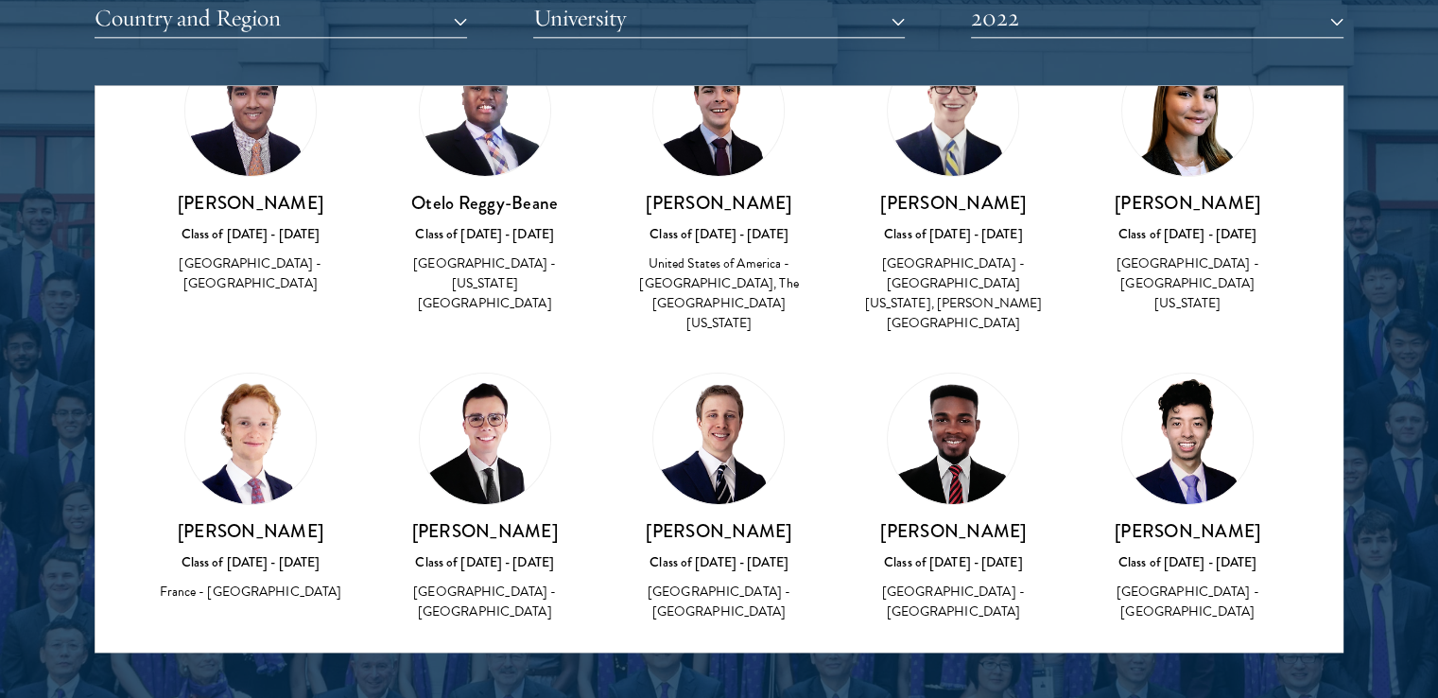
scroll to position [6840, 0]
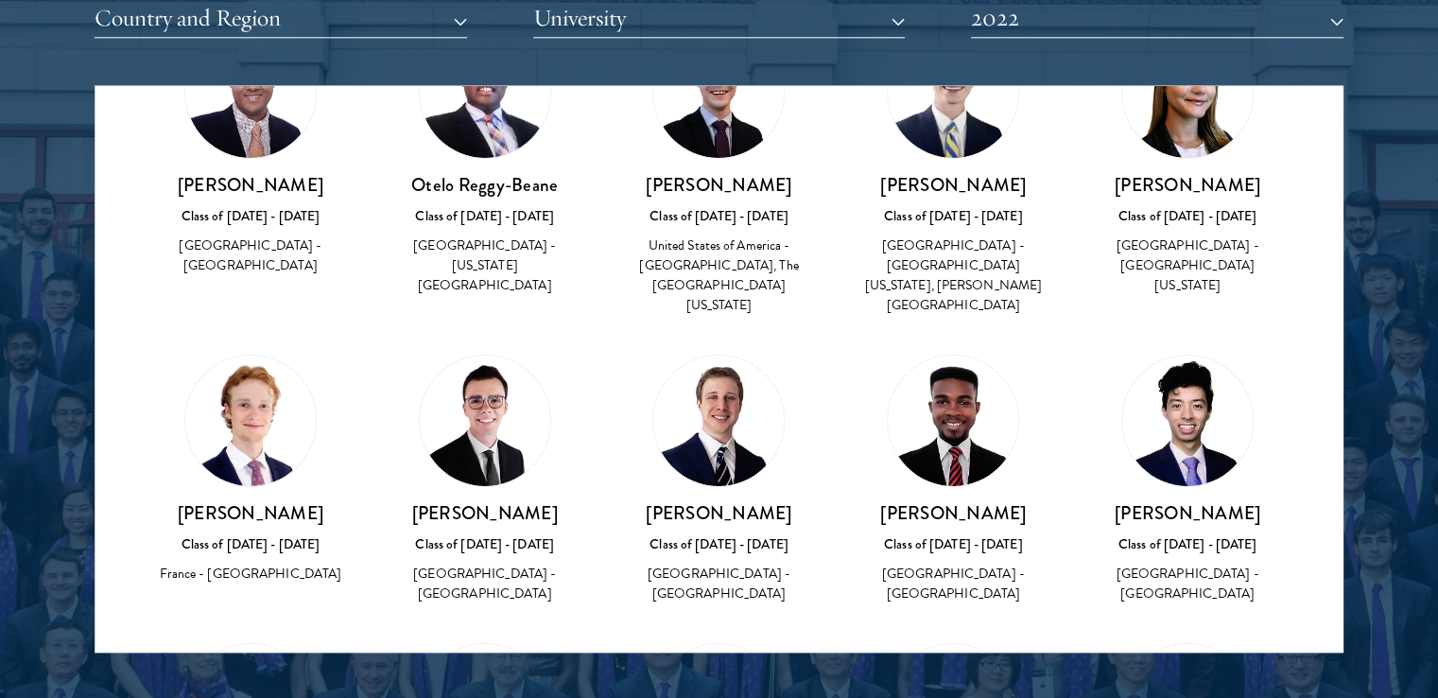
drag, startPoint x: 352, startPoint y: 400, endPoint x: 151, endPoint y: 391, distance: 200.7
copy h3 "[PERSON_NAME]"
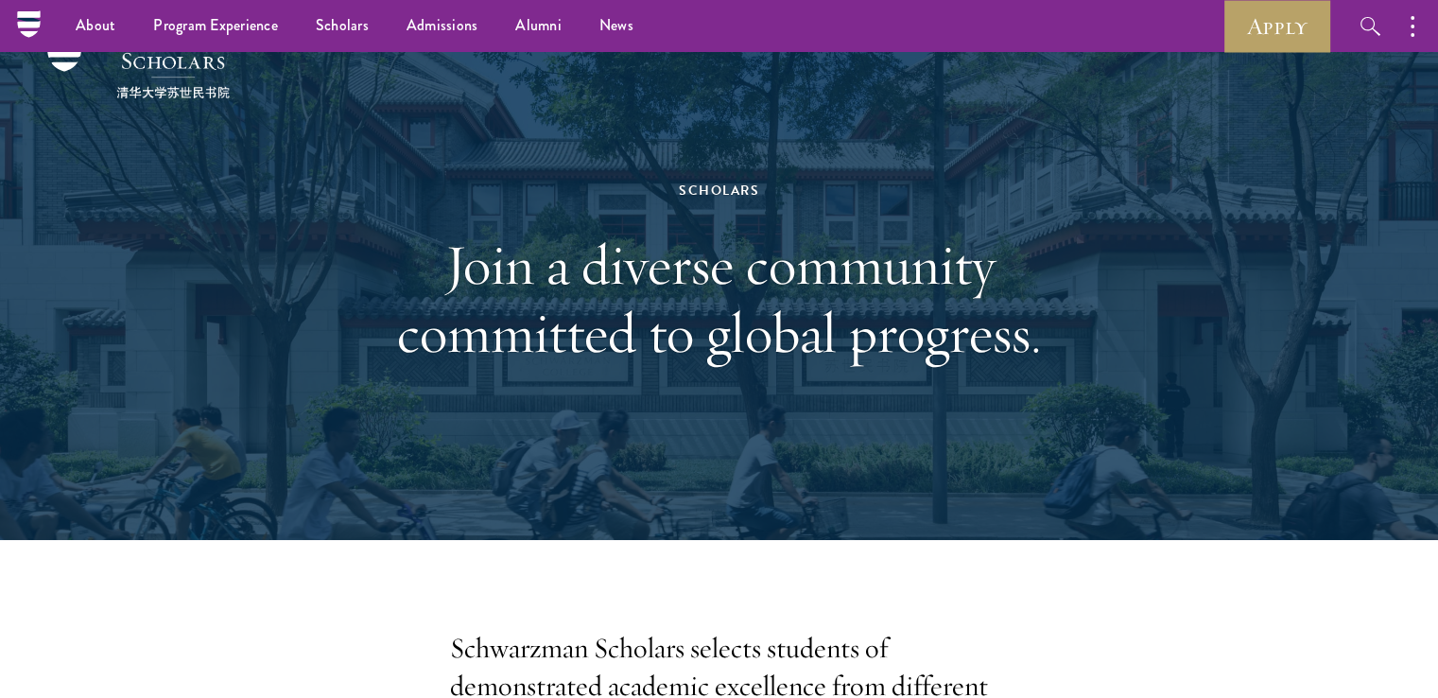
scroll to position [0, 0]
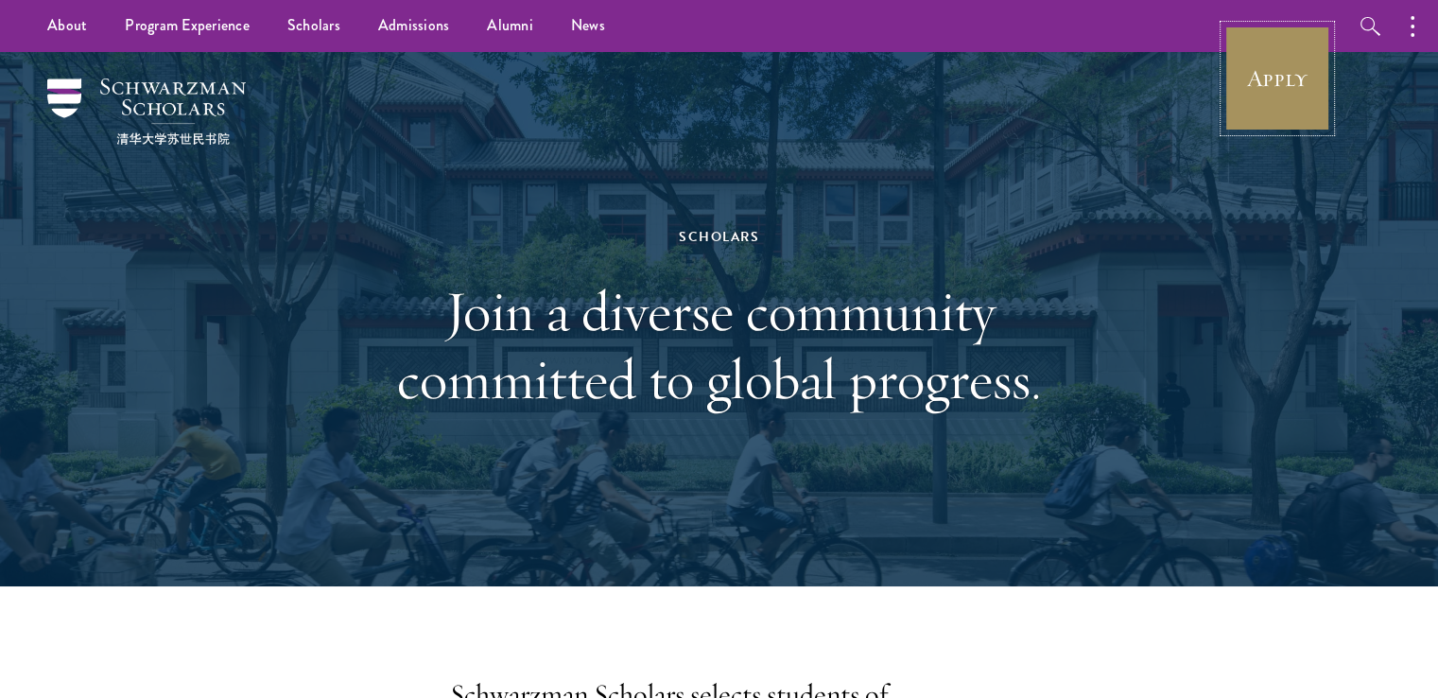
click at [1256, 67] on link "Apply" at bounding box center [1278, 79] width 106 height 106
